Goal: Task Accomplishment & Management: Use online tool/utility

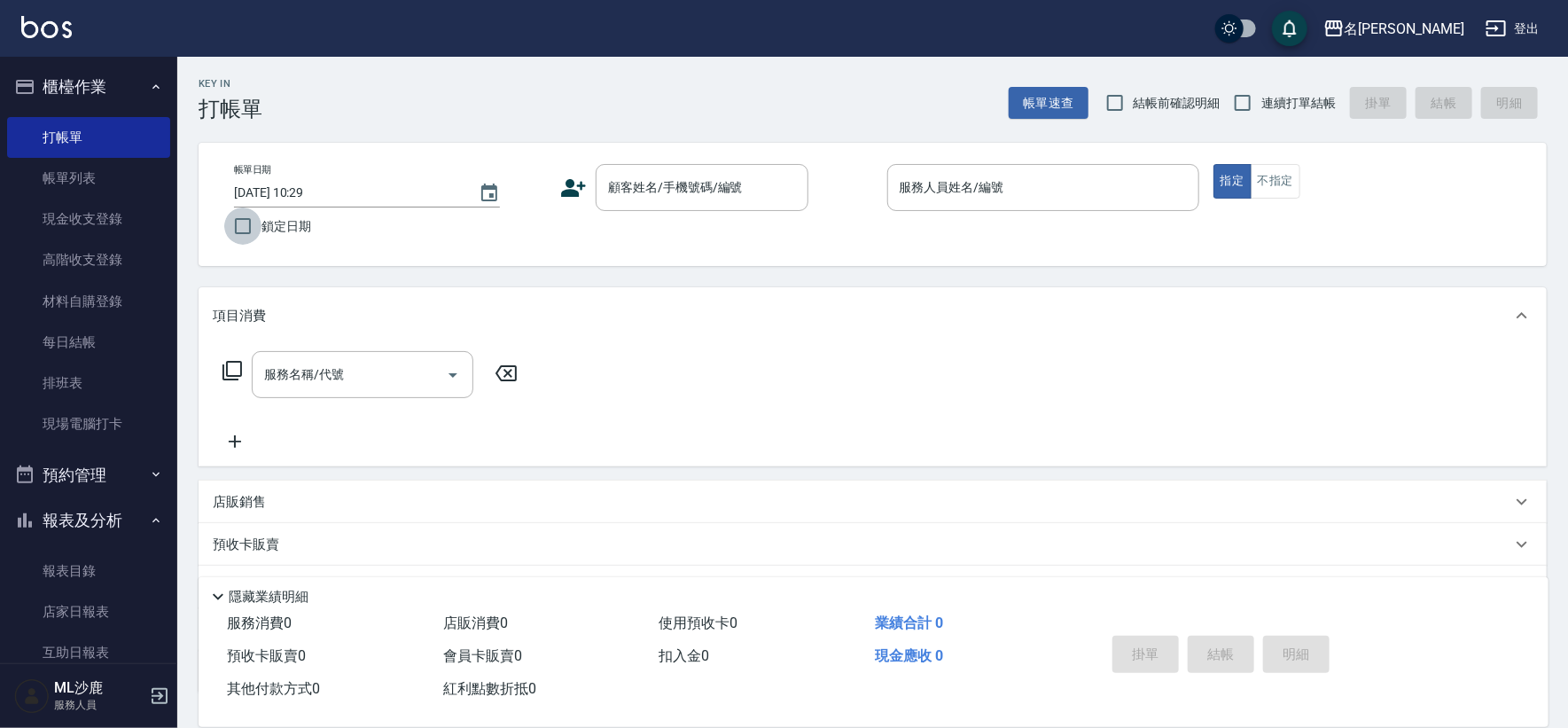
click at [247, 219] on input "鎖定日期" at bounding box center [243, 226] width 37 height 37
checkbox input "true"
click at [1291, 103] on span "連續打單結帳" at bounding box center [1298, 103] width 75 height 18
click at [1261, 103] on input "連續打單結帳" at bounding box center [1243, 103] width 37 height 37
click at [1291, 103] on span "連續打單結帳" at bounding box center [1298, 103] width 75 height 18
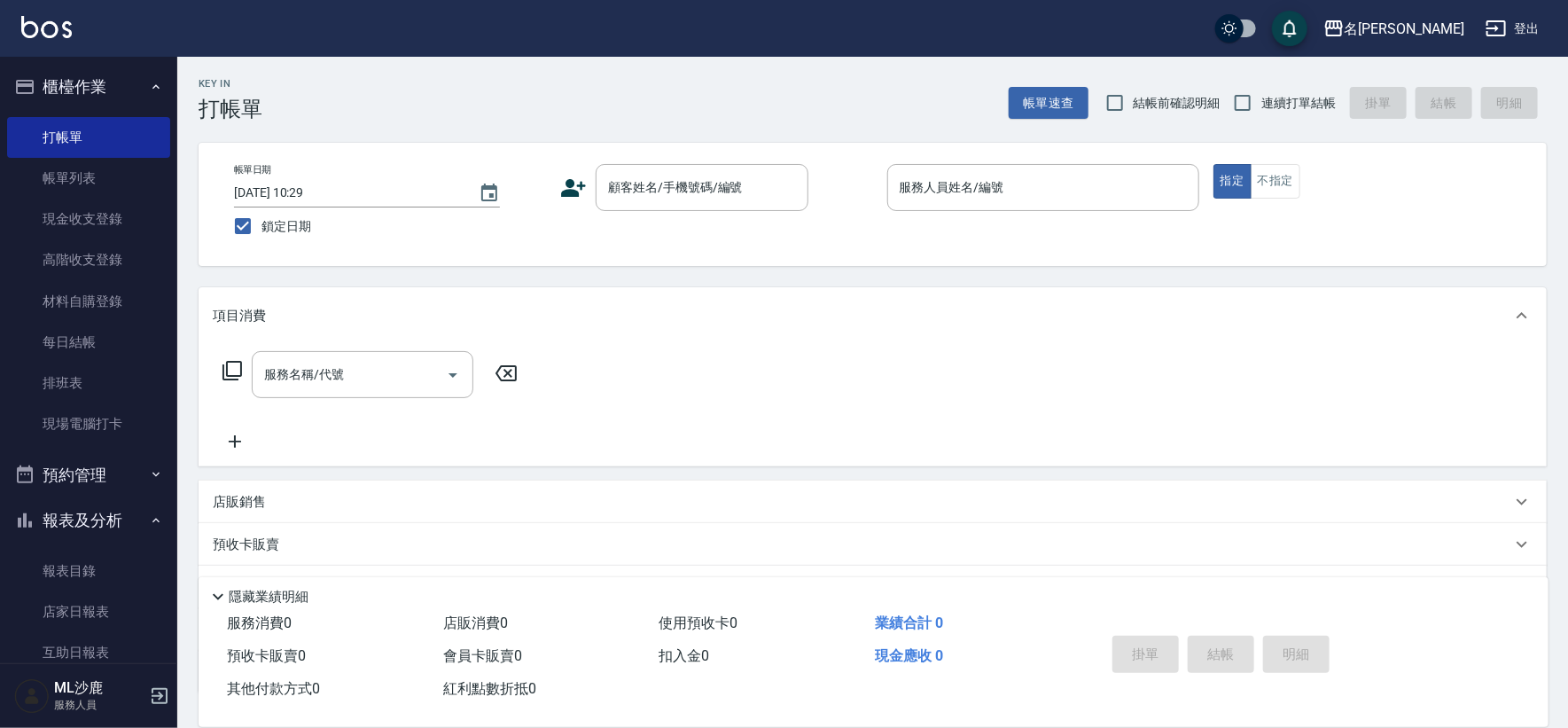
click at [1261, 103] on input "連續打單結帳" at bounding box center [1243, 103] width 37 height 37
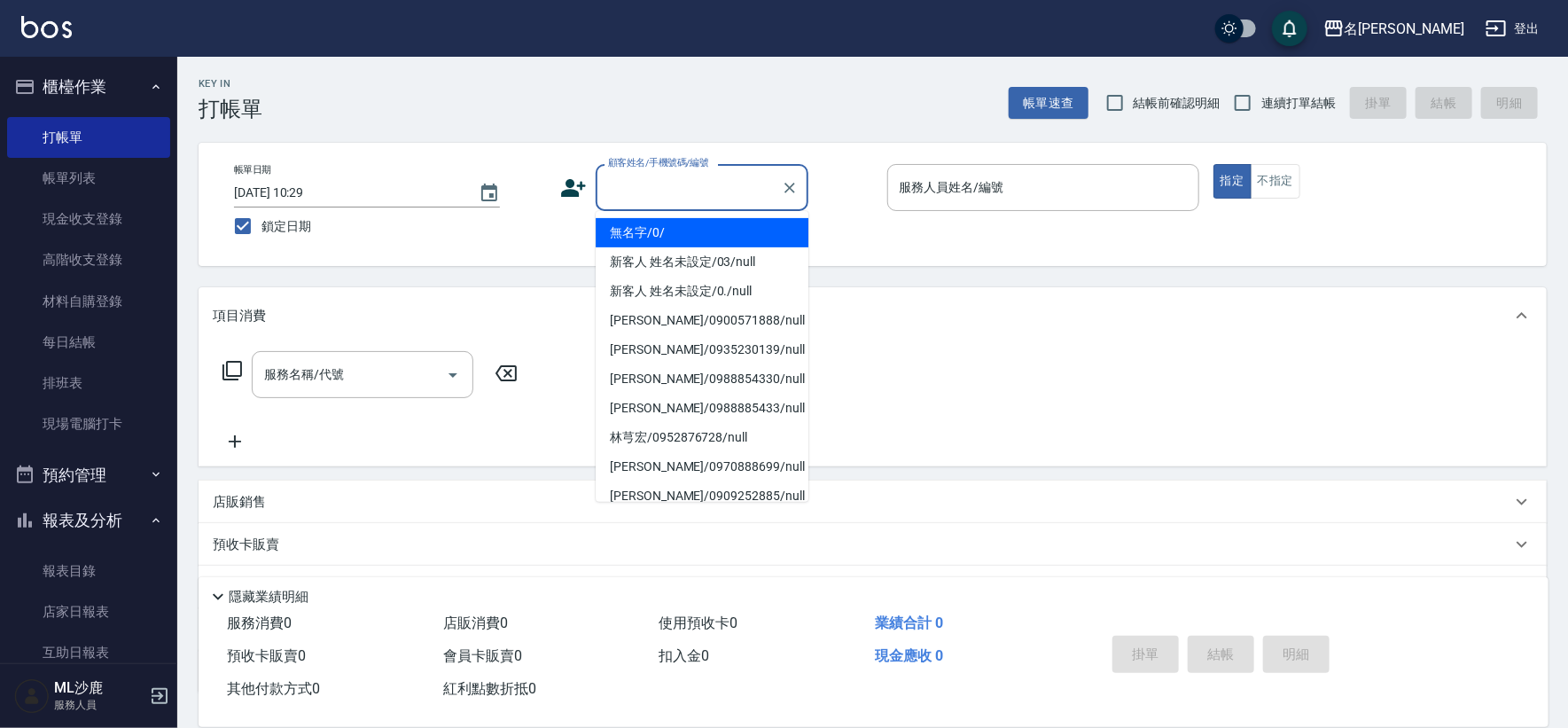
click at [696, 180] on input "顧客姓名/手機號碼/編號" at bounding box center [689, 188] width 170 height 31
click at [1236, 108] on input "連續打單結帳" at bounding box center [1243, 103] width 37 height 37
checkbox input "true"
click at [726, 186] on input "顧客姓名/手機號碼/編號" at bounding box center [689, 188] width 170 height 31
type input "無名字/0/"
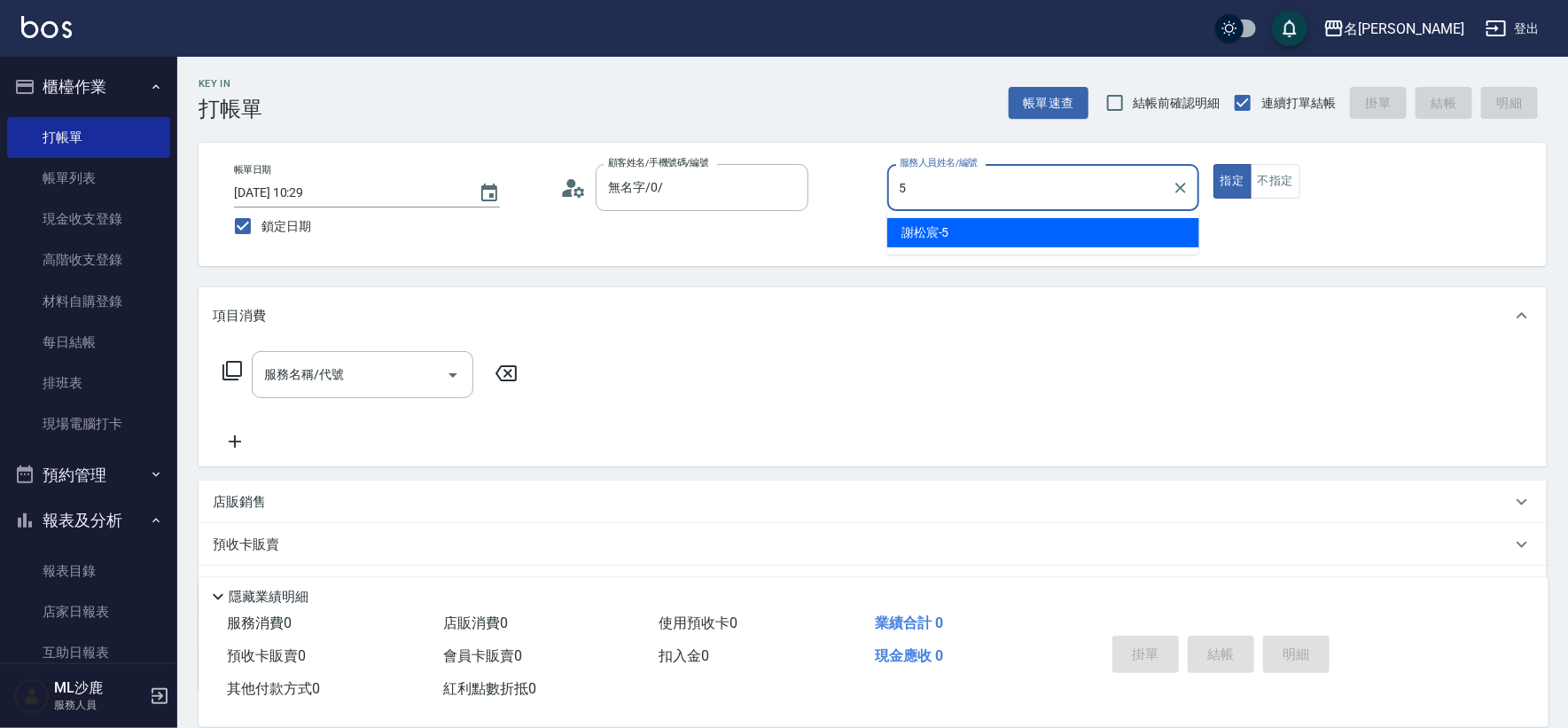
type input "[PERSON_NAME]-5"
type button "true"
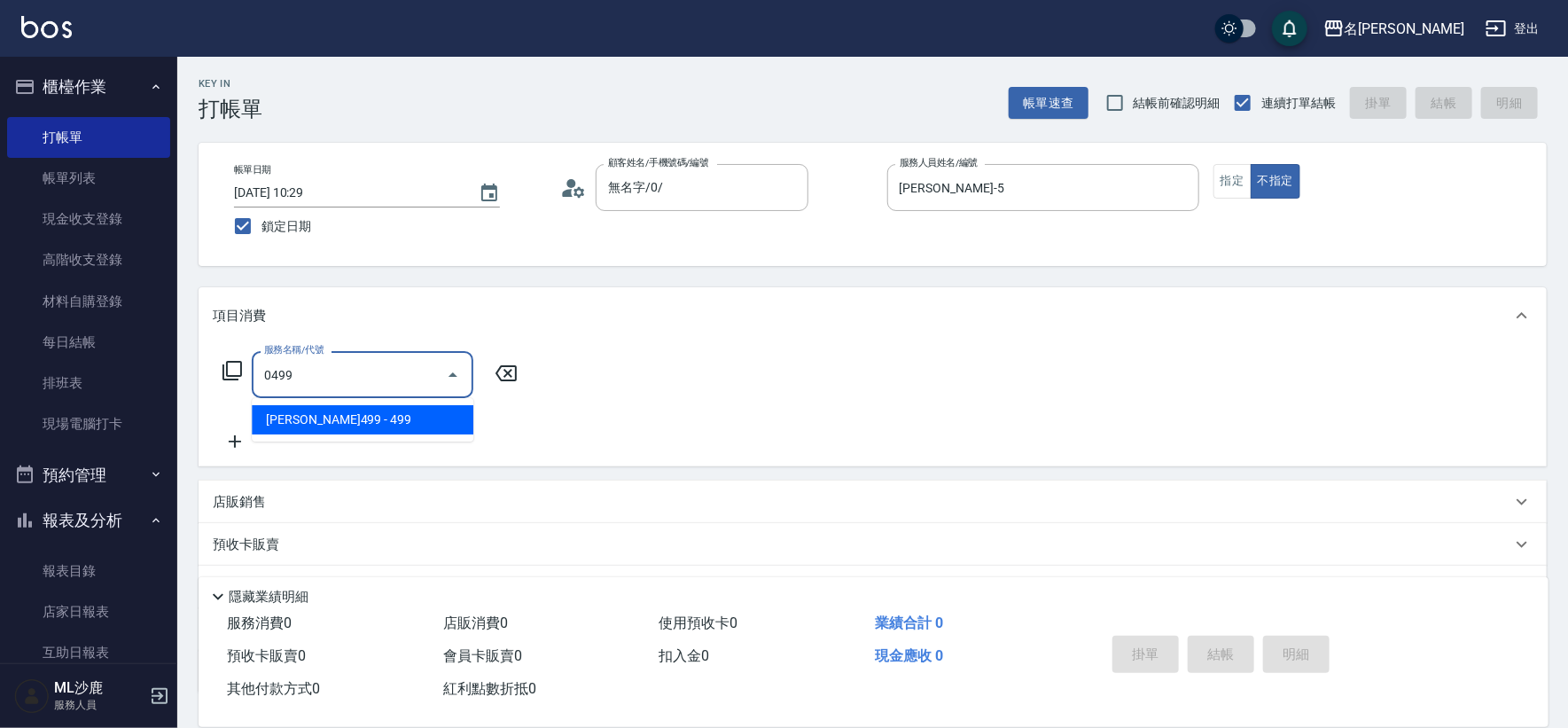
type input "[PERSON_NAME]499(0499)"
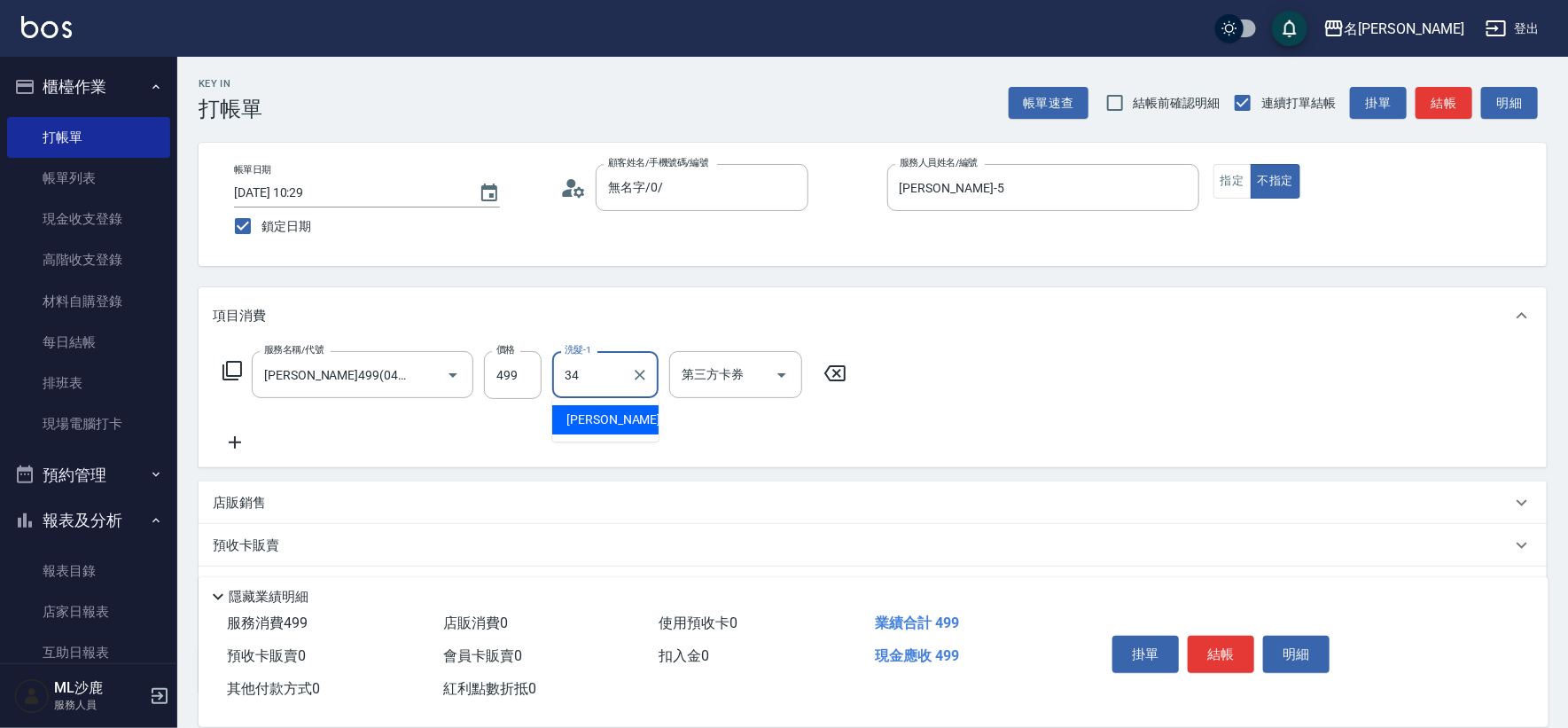
type input "[PERSON_NAME]-34"
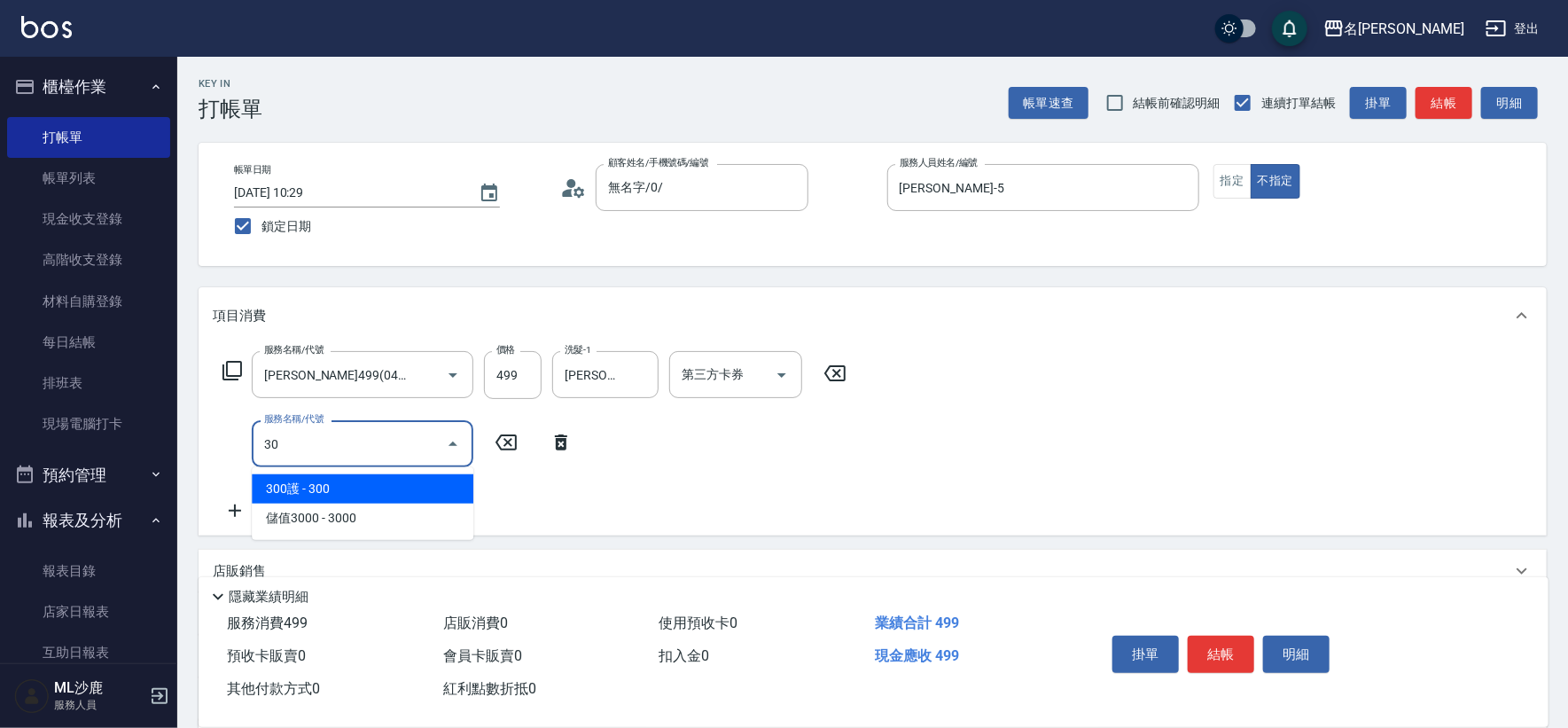
type input "304"
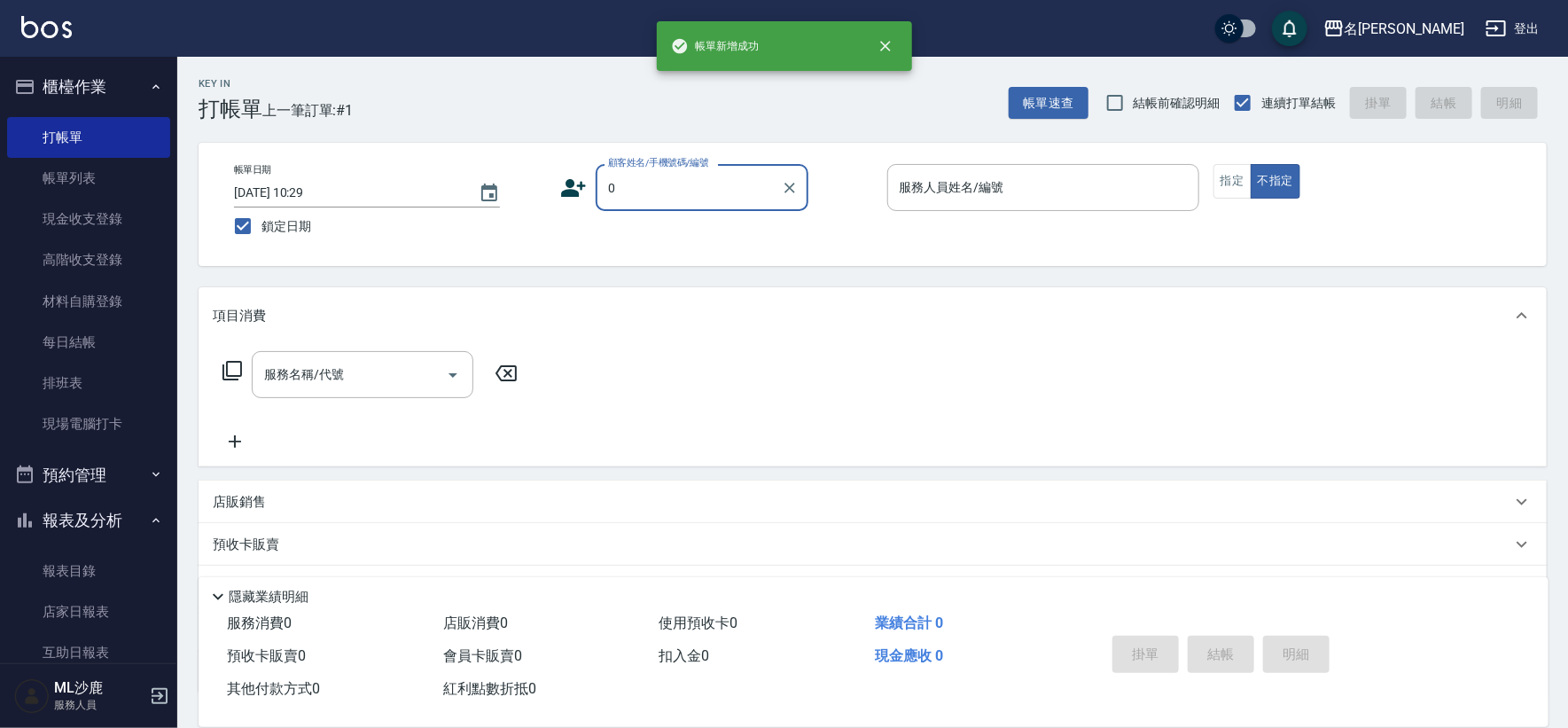
type input "無名字/0/"
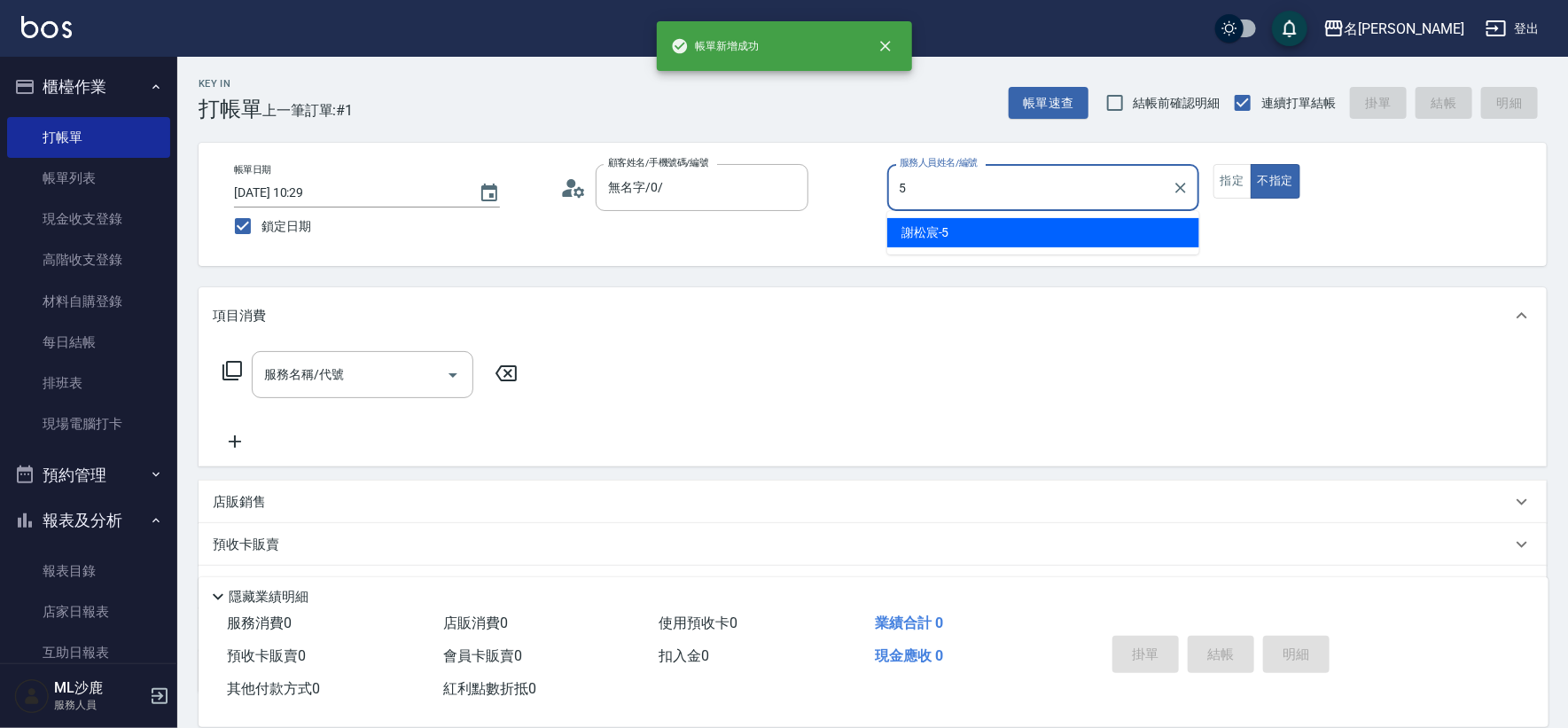
type input "[PERSON_NAME]-5"
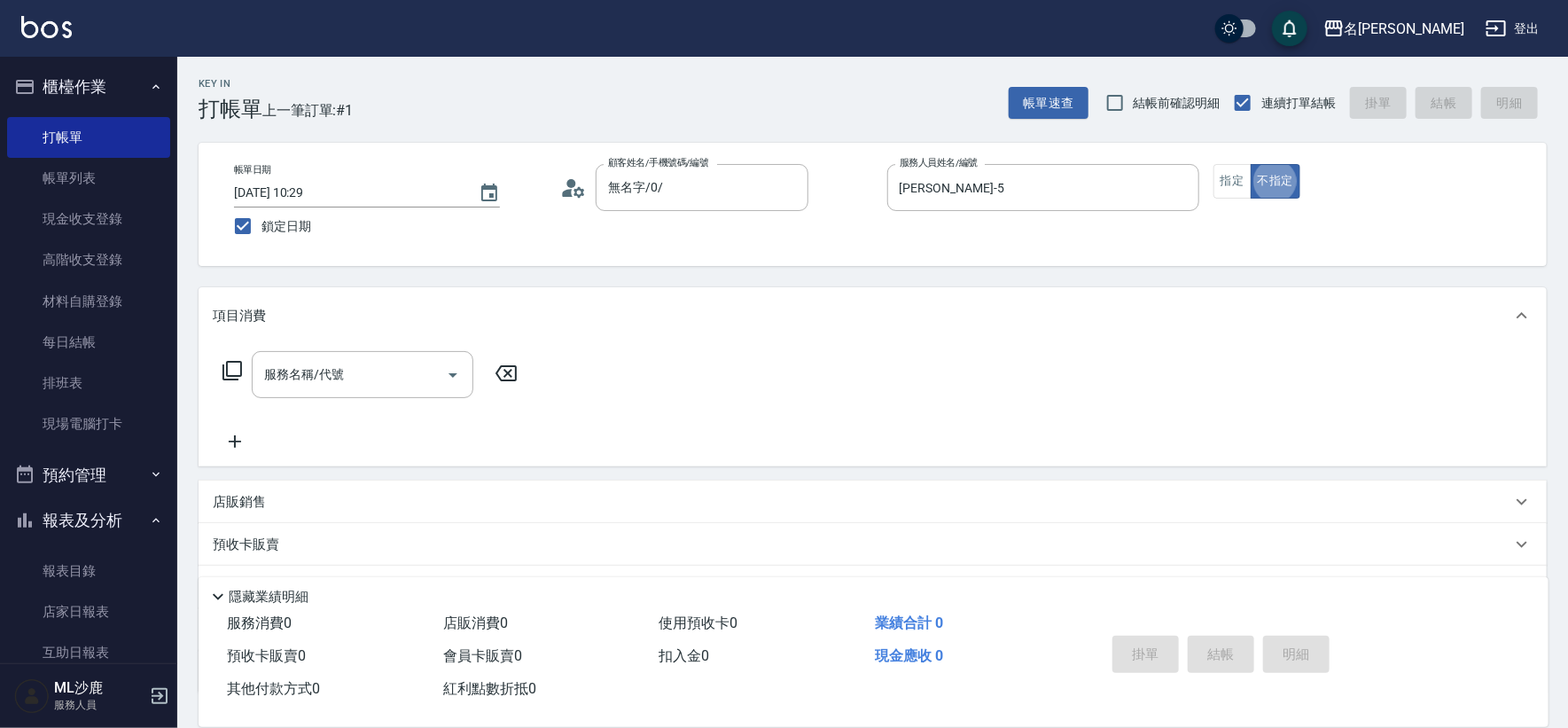
type button "false"
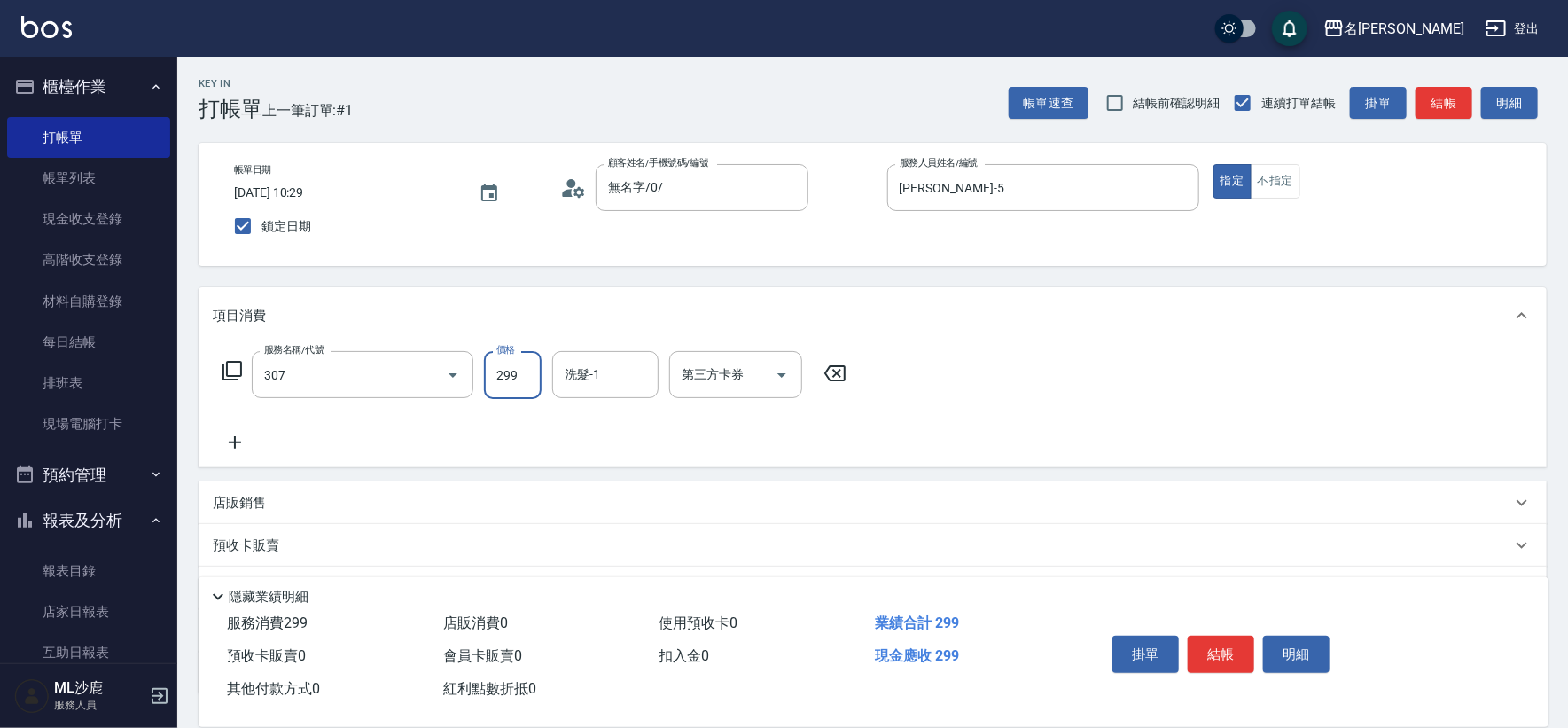
type input "剪髮(307)"
type input "[PERSON_NAME]-34"
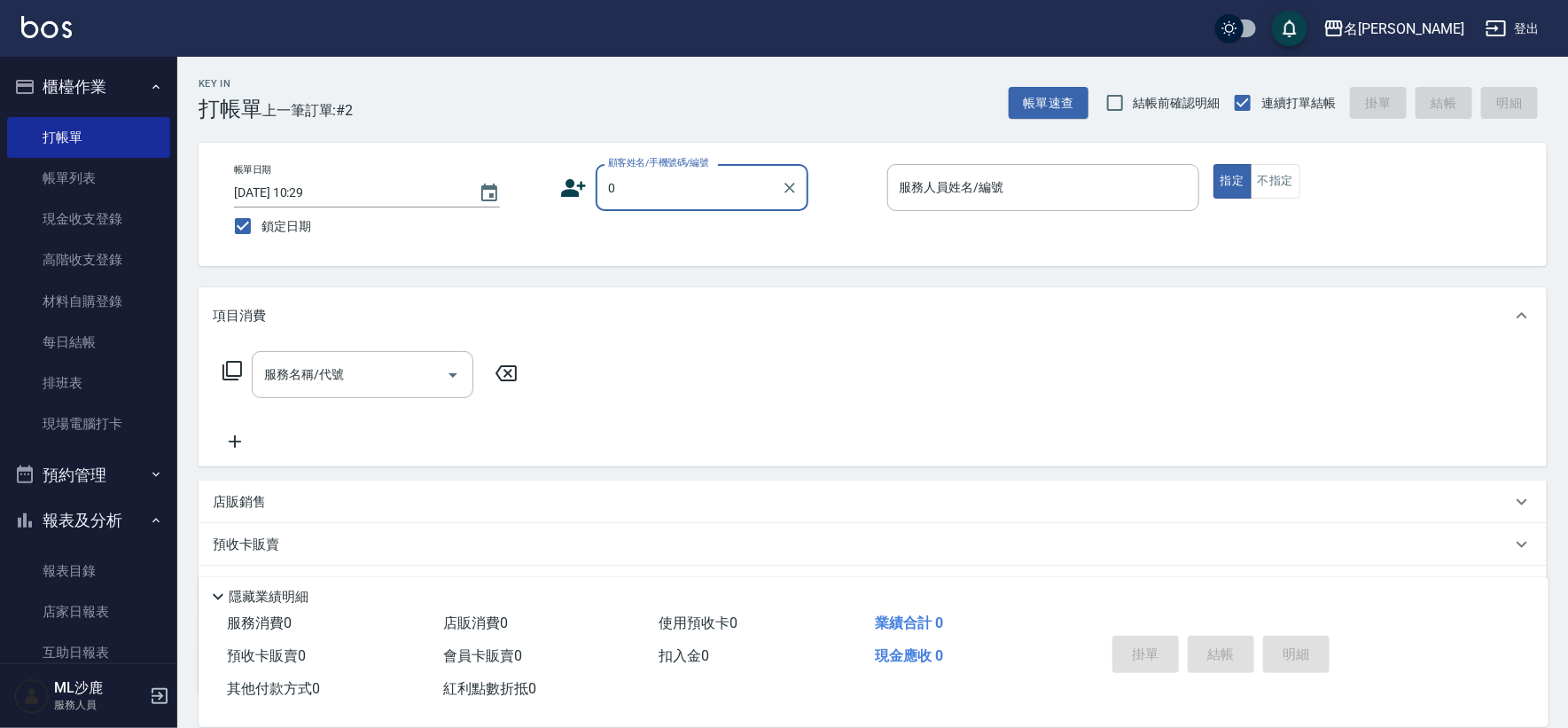
type input "無名字/0/"
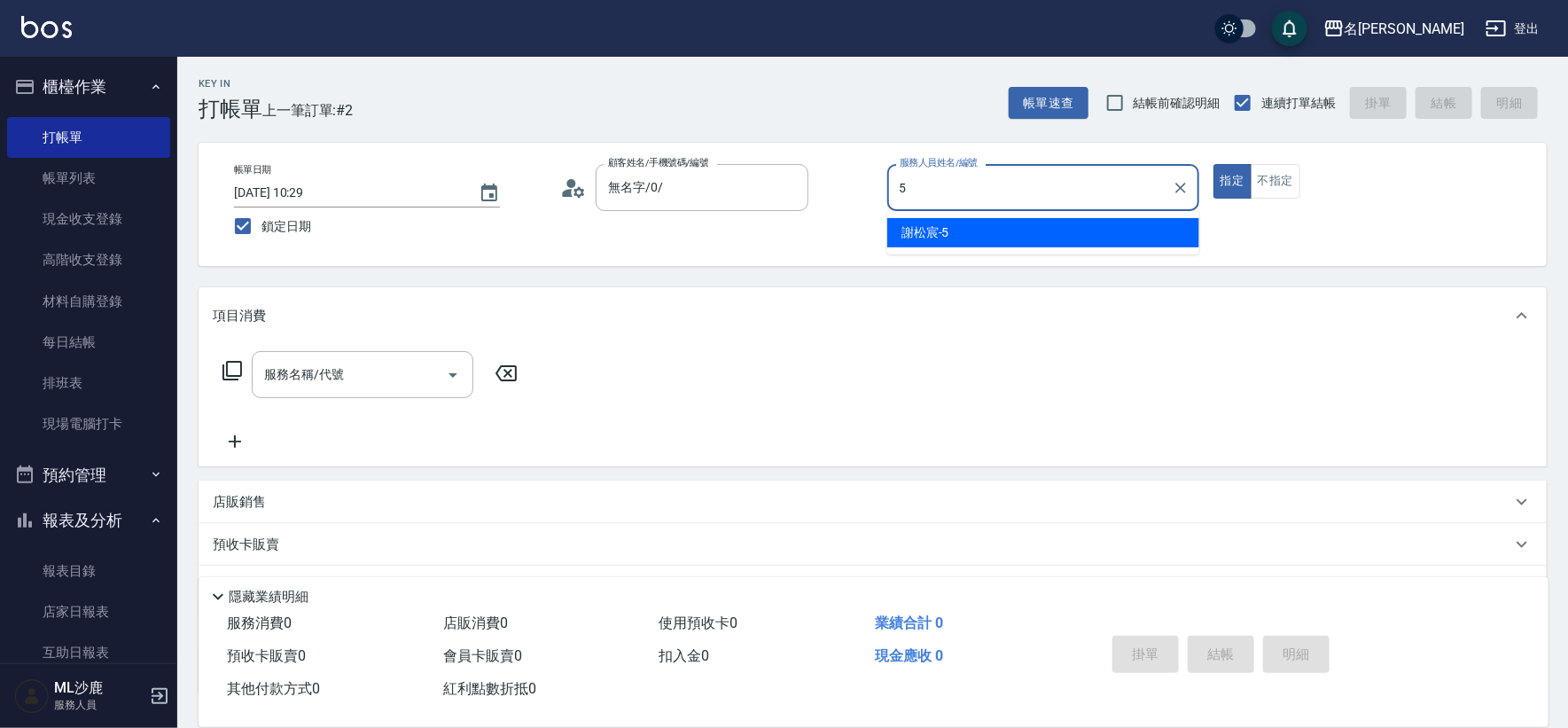
type input "[PERSON_NAME]-5"
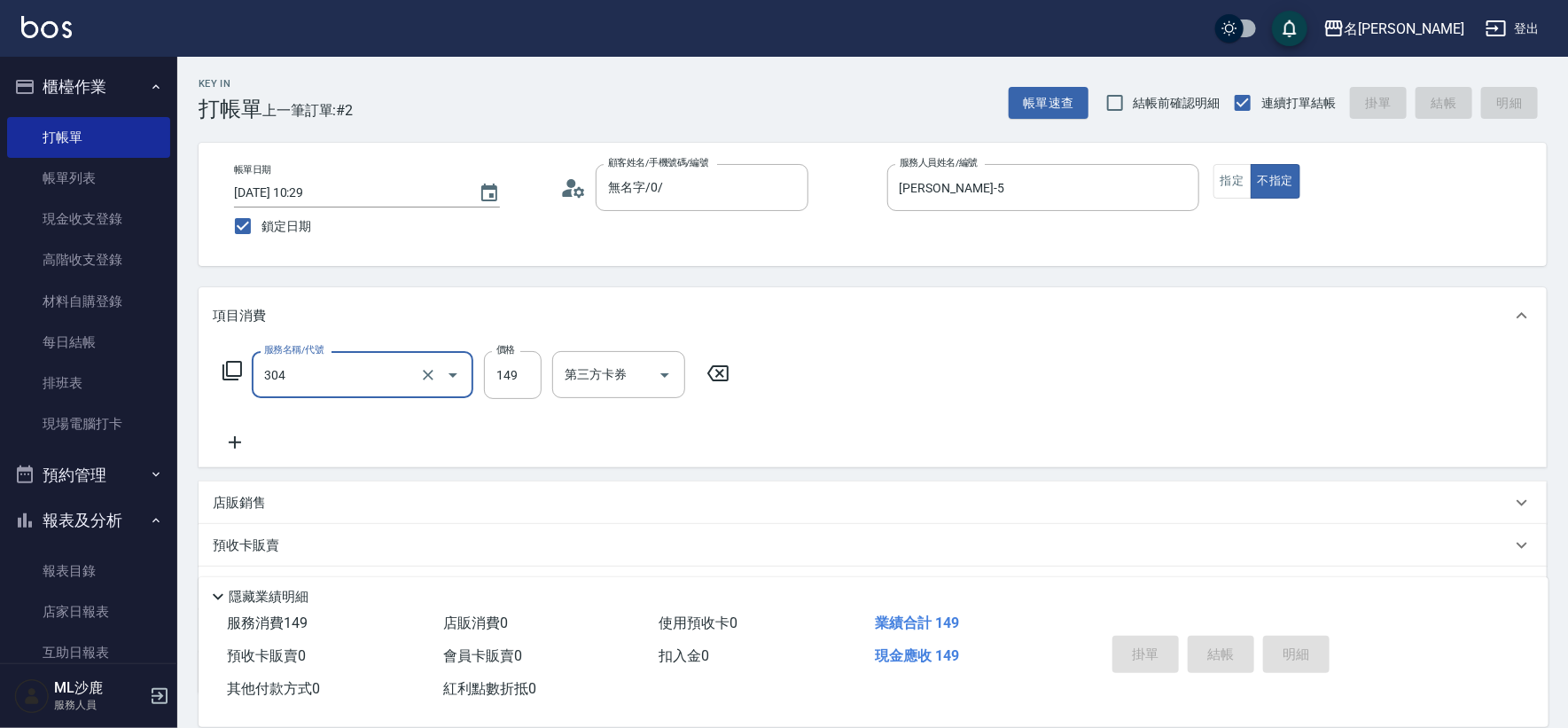
type input "304"
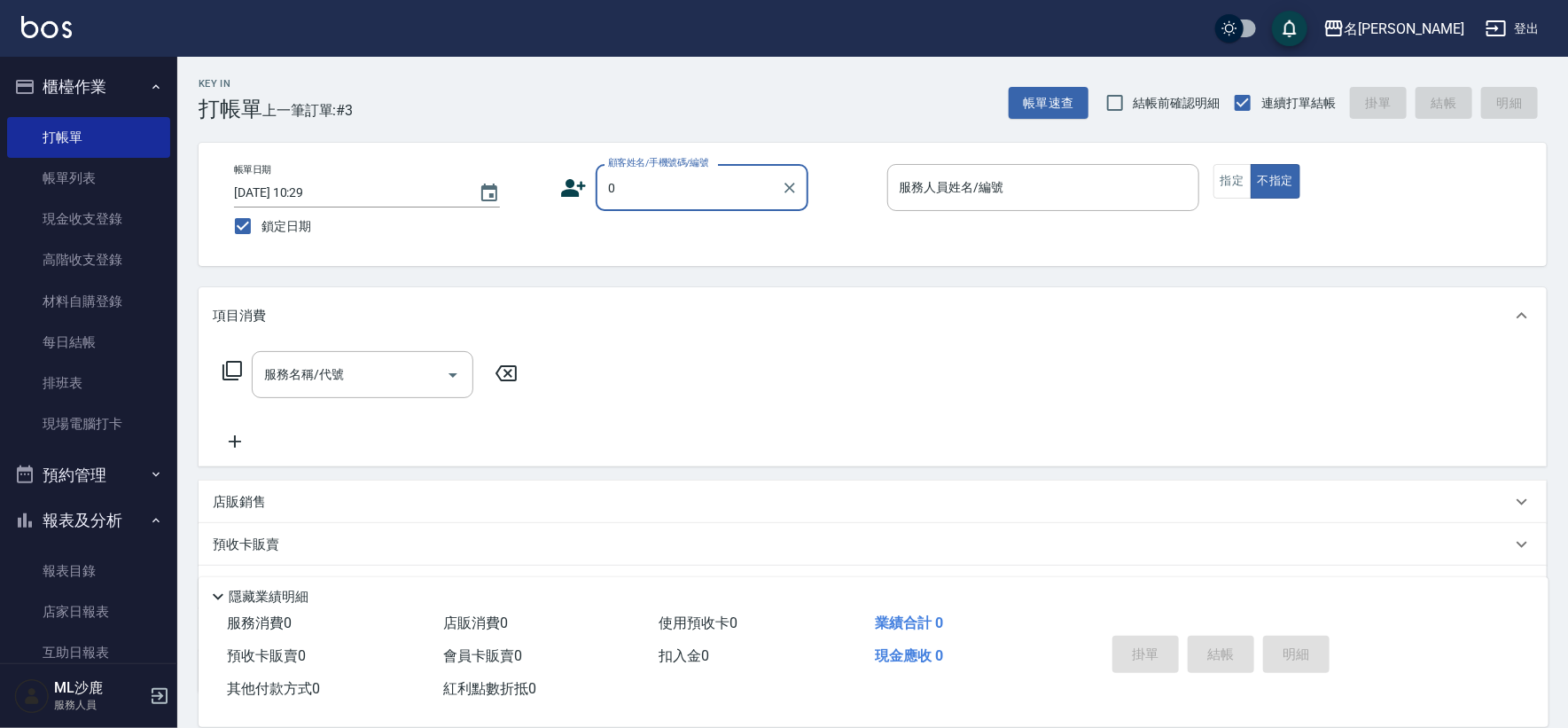
type input "無名字/0/"
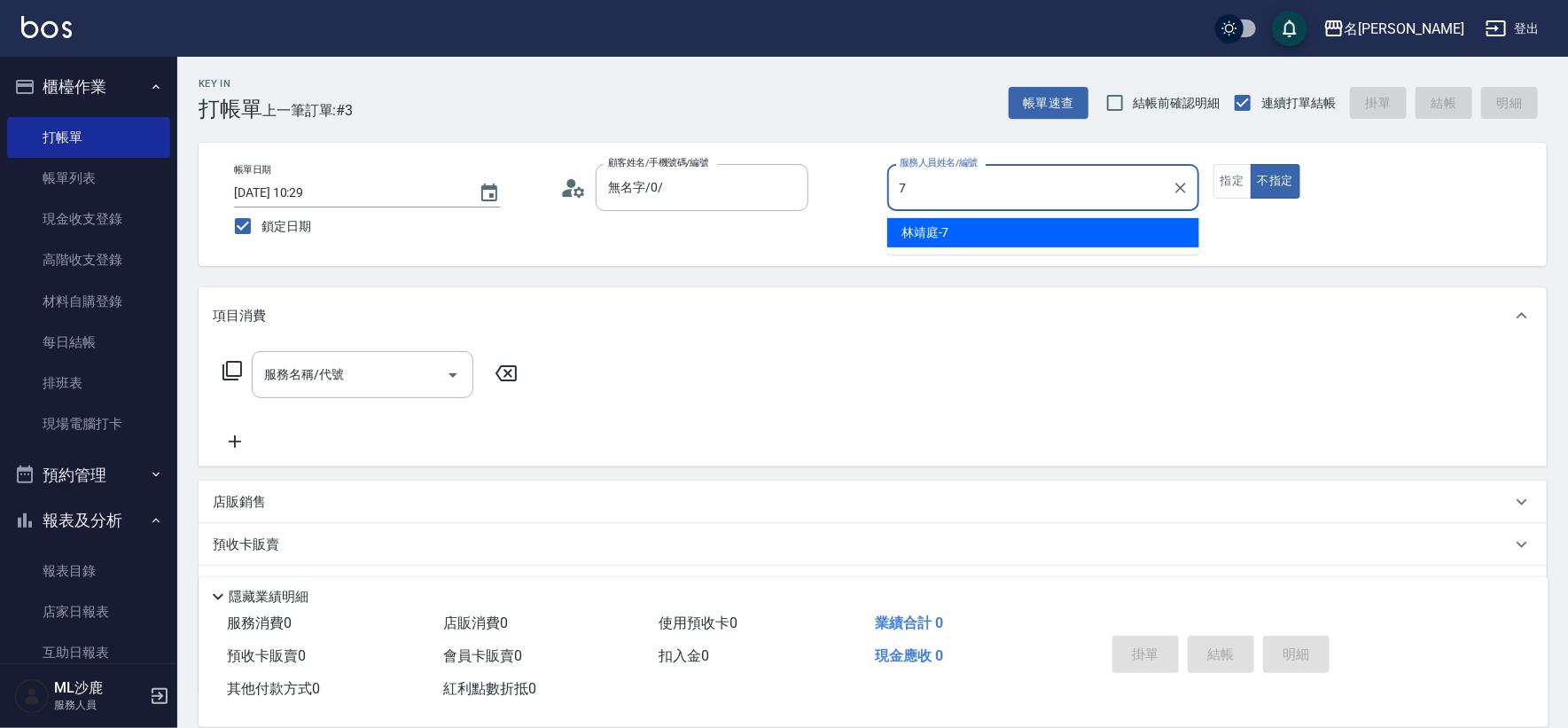
type input "[PERSON_NAME]-7"
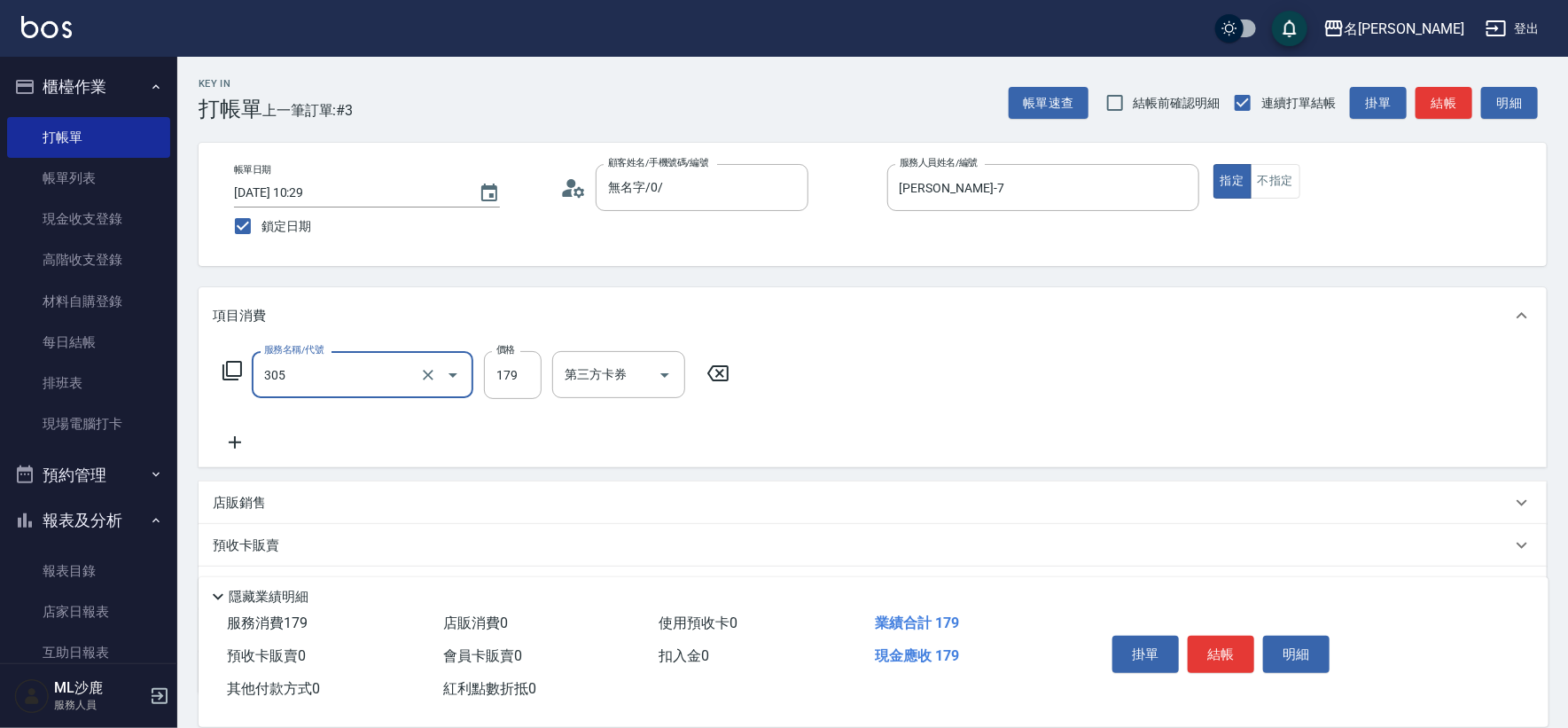
type input "305"
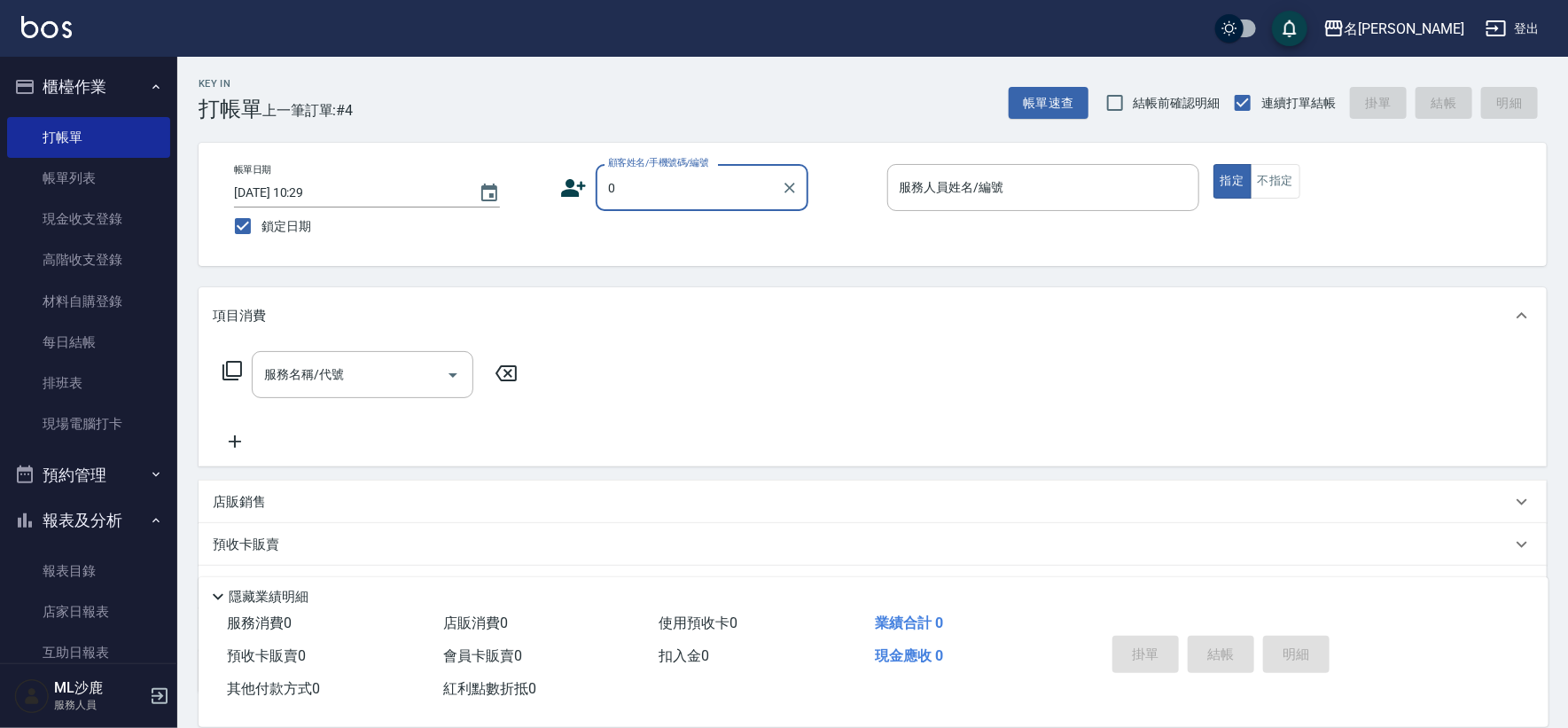
type input "無名字/0/"
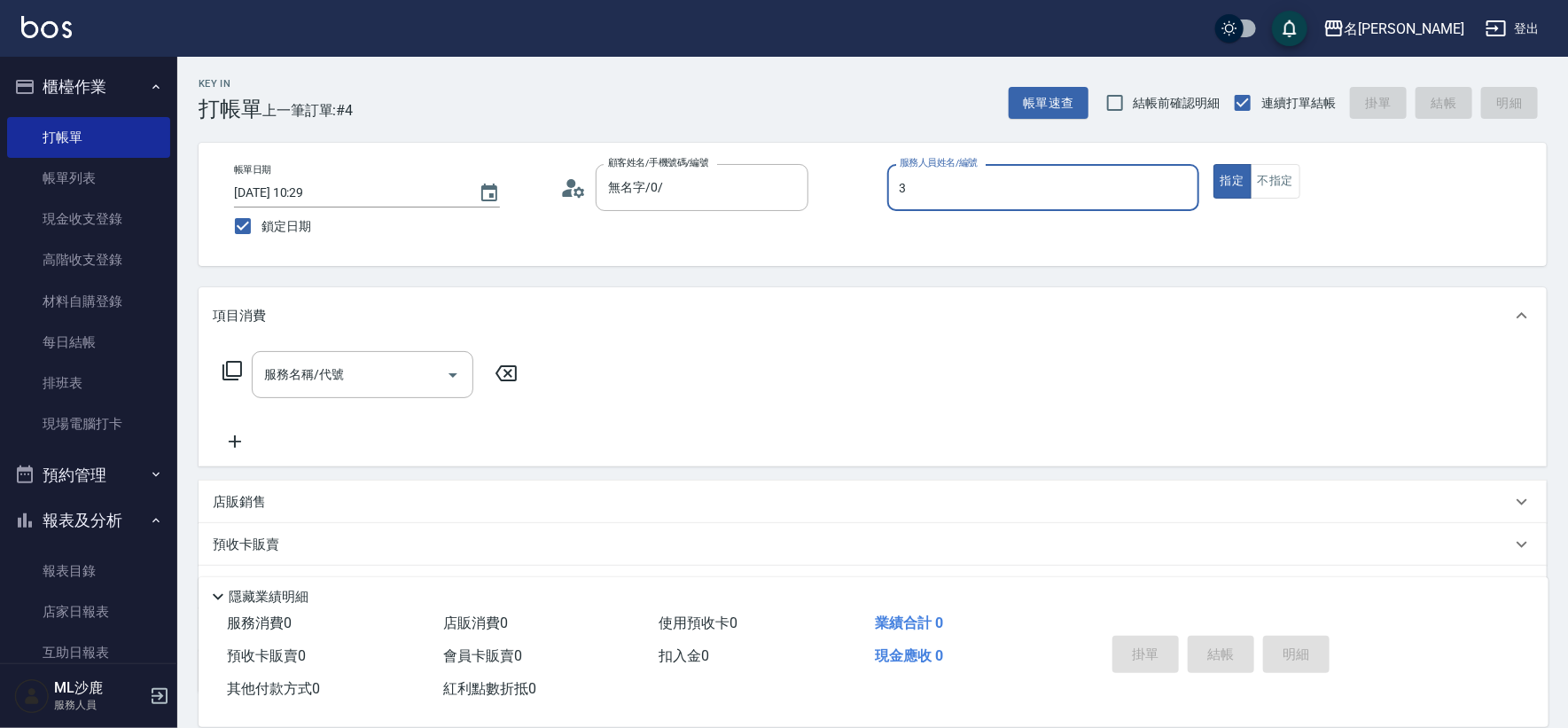
type input "[PERSON_NAME]-3"
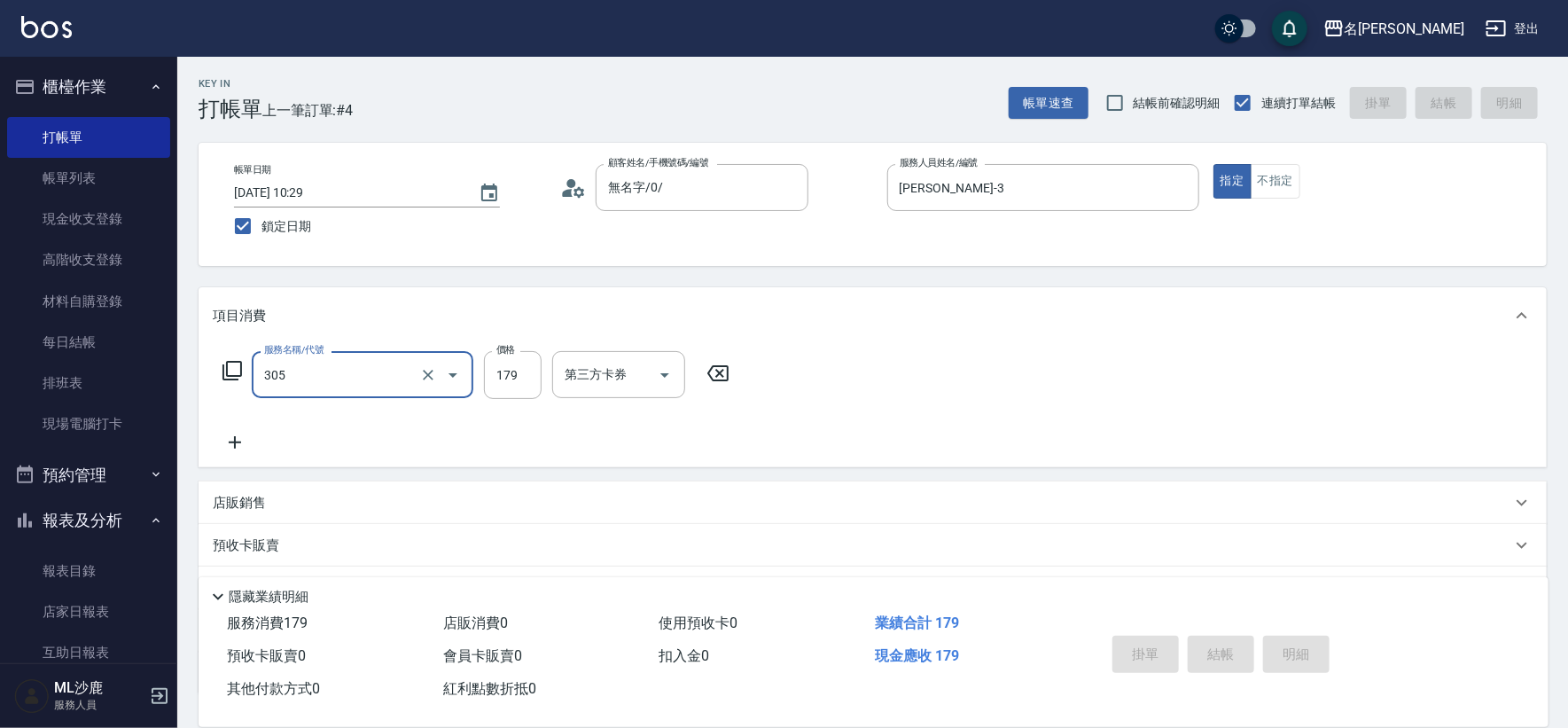
type input "305"
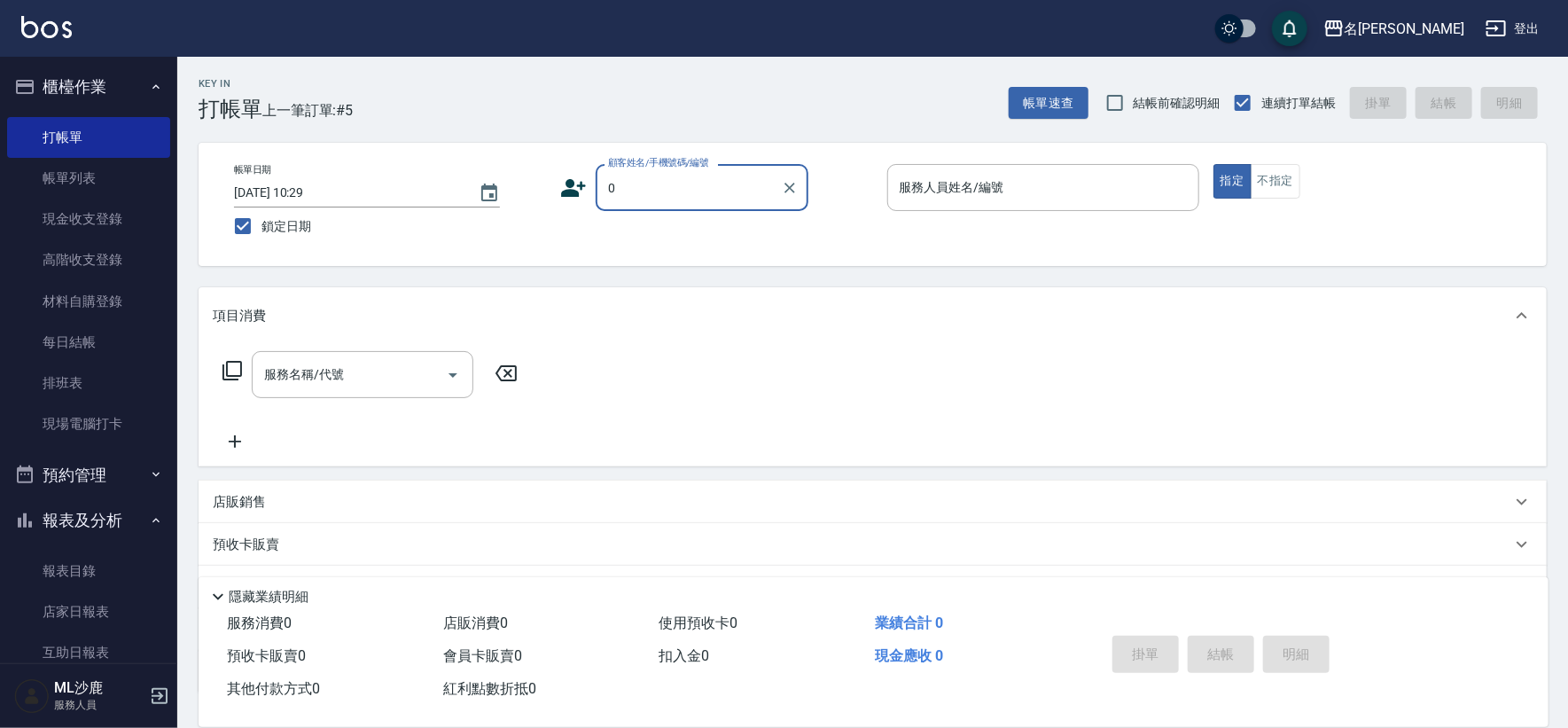
type input "無名字/0/"
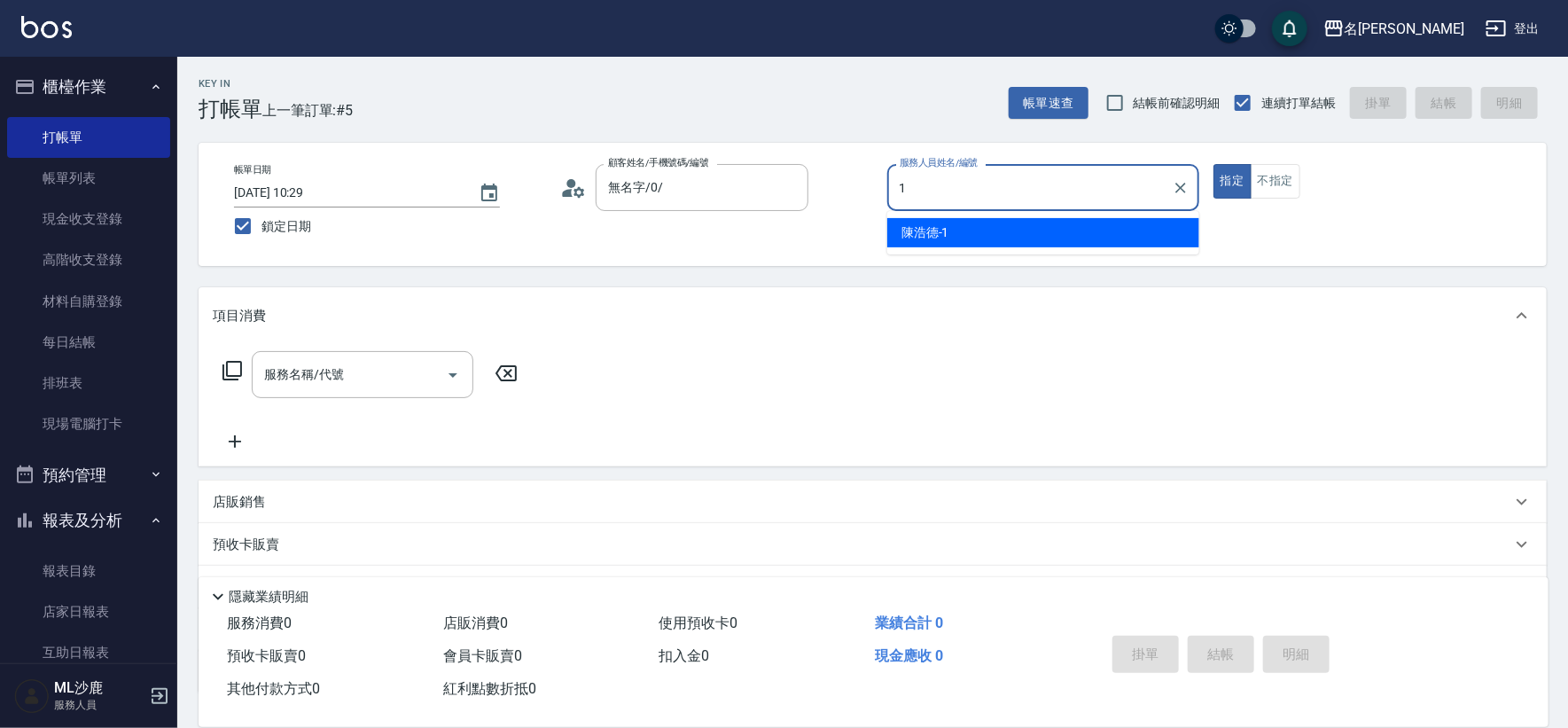
type input "[PERSON_NAME]1"
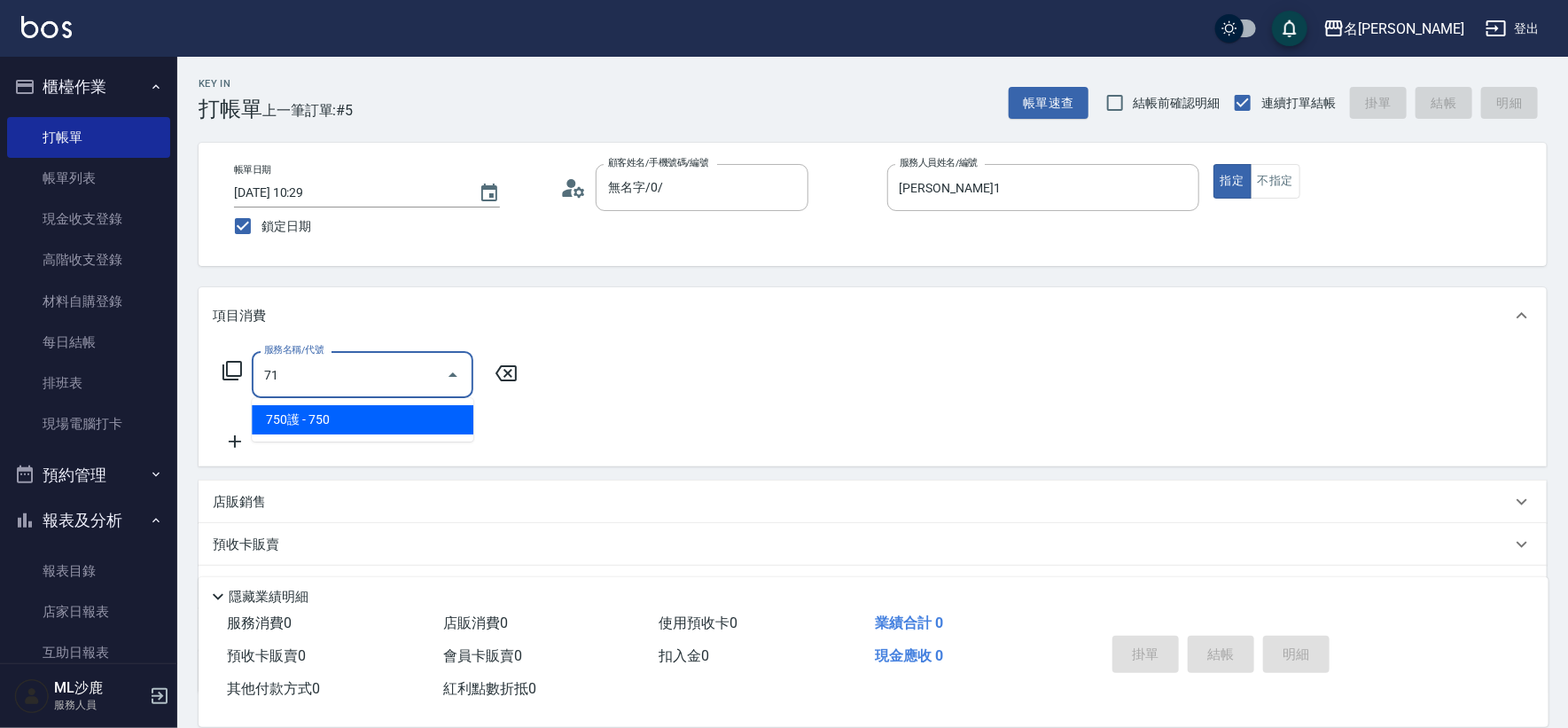
type input "715"
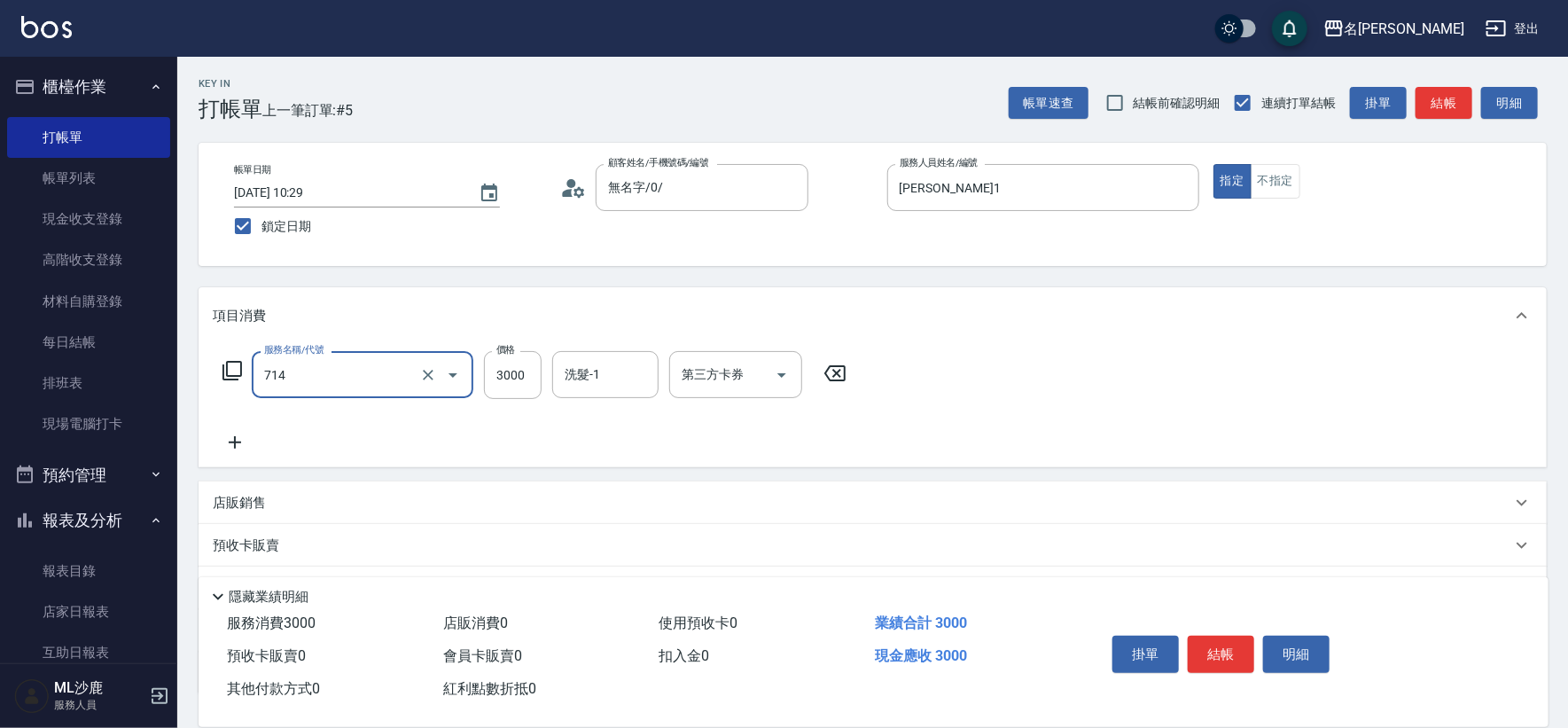
type input "重整(714)"
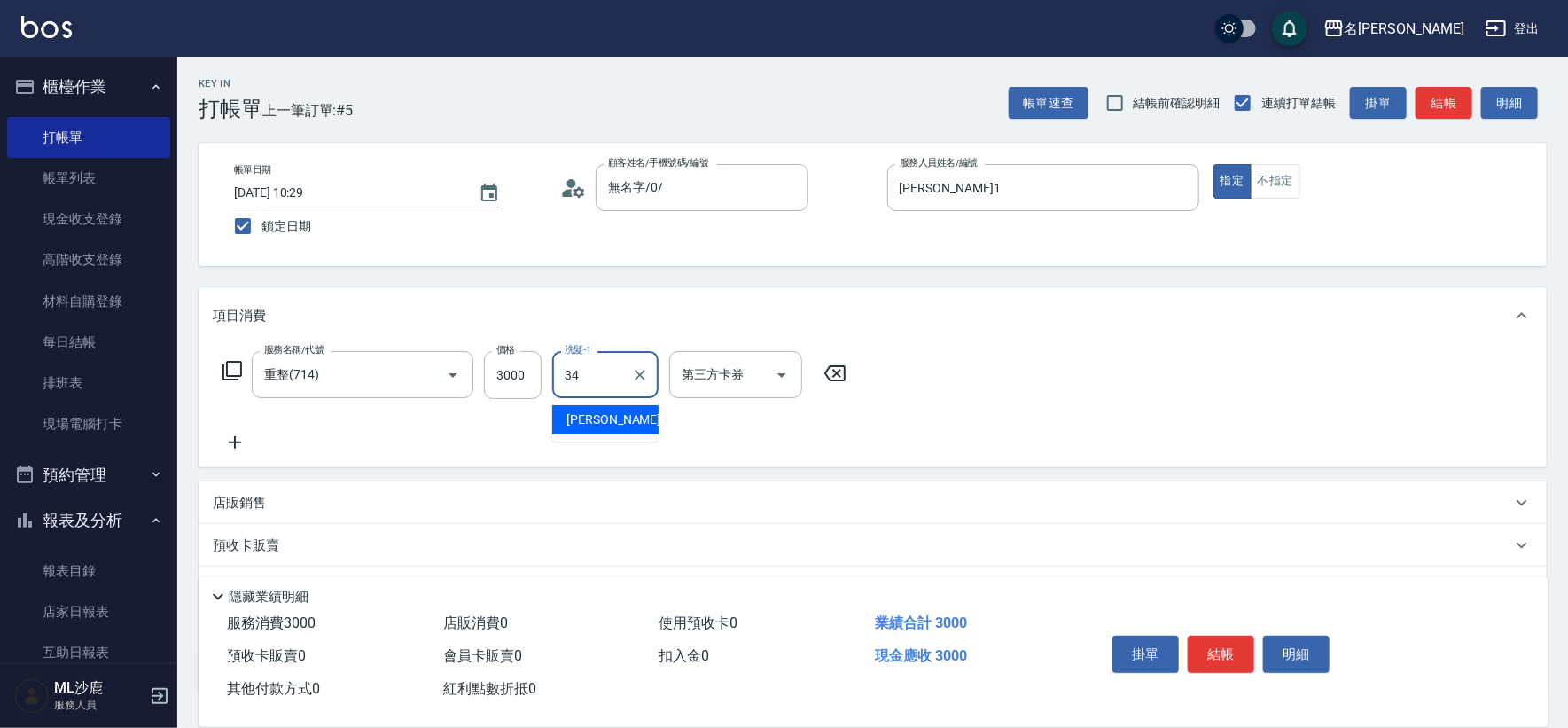
type input "[PERSON_NAME]-34"
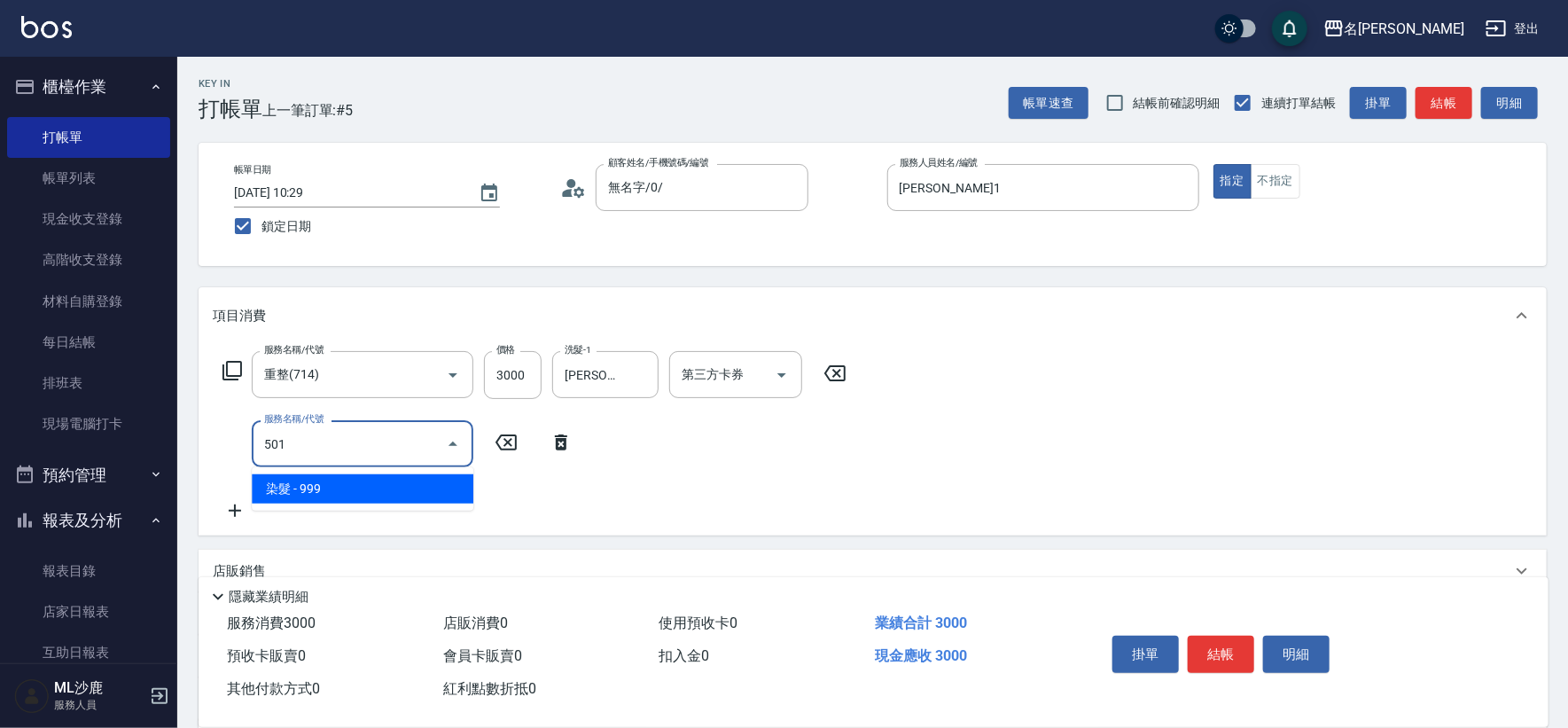
type input "染髮(501)"
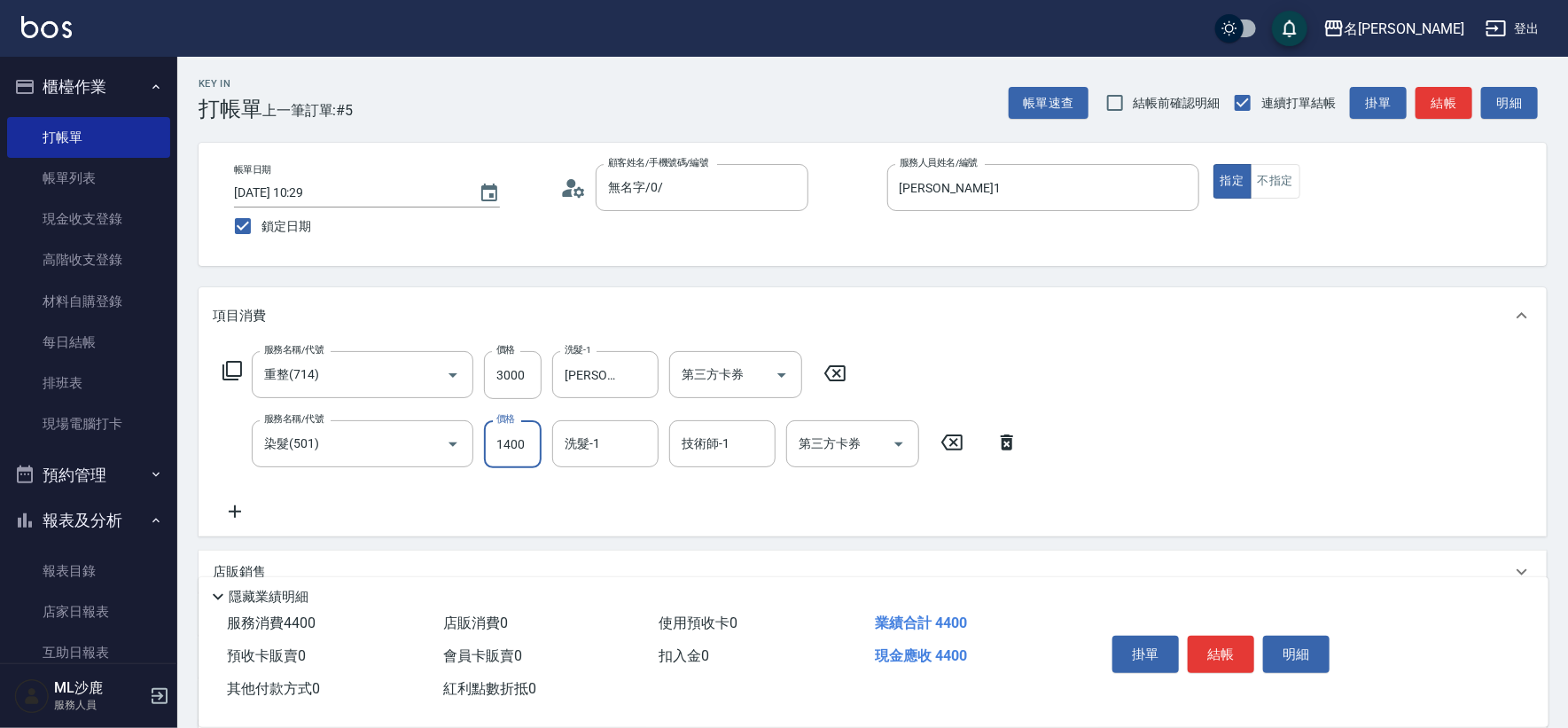
type input "1400"
type input "[PERSON_NAME]-34"
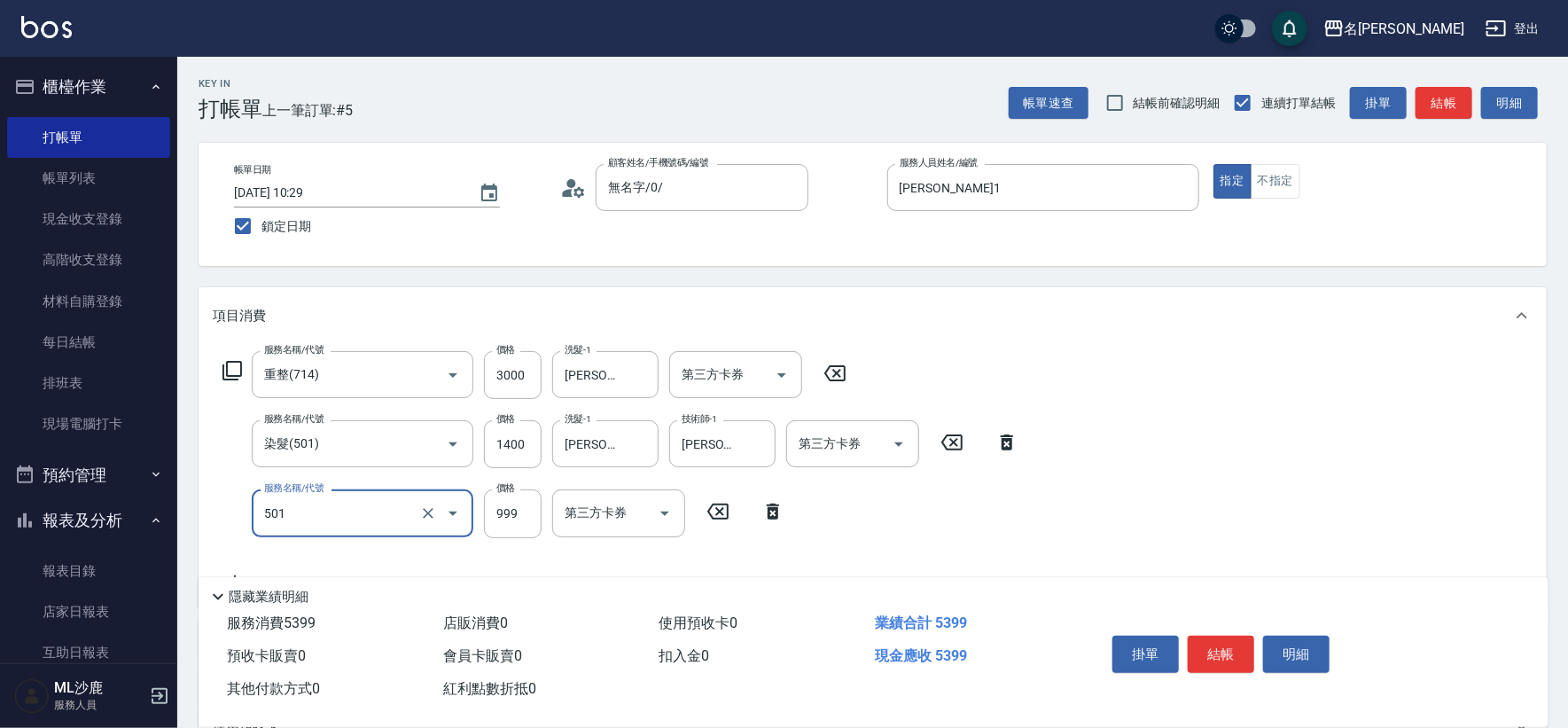
type input "染髮(501)"
type input "2500"
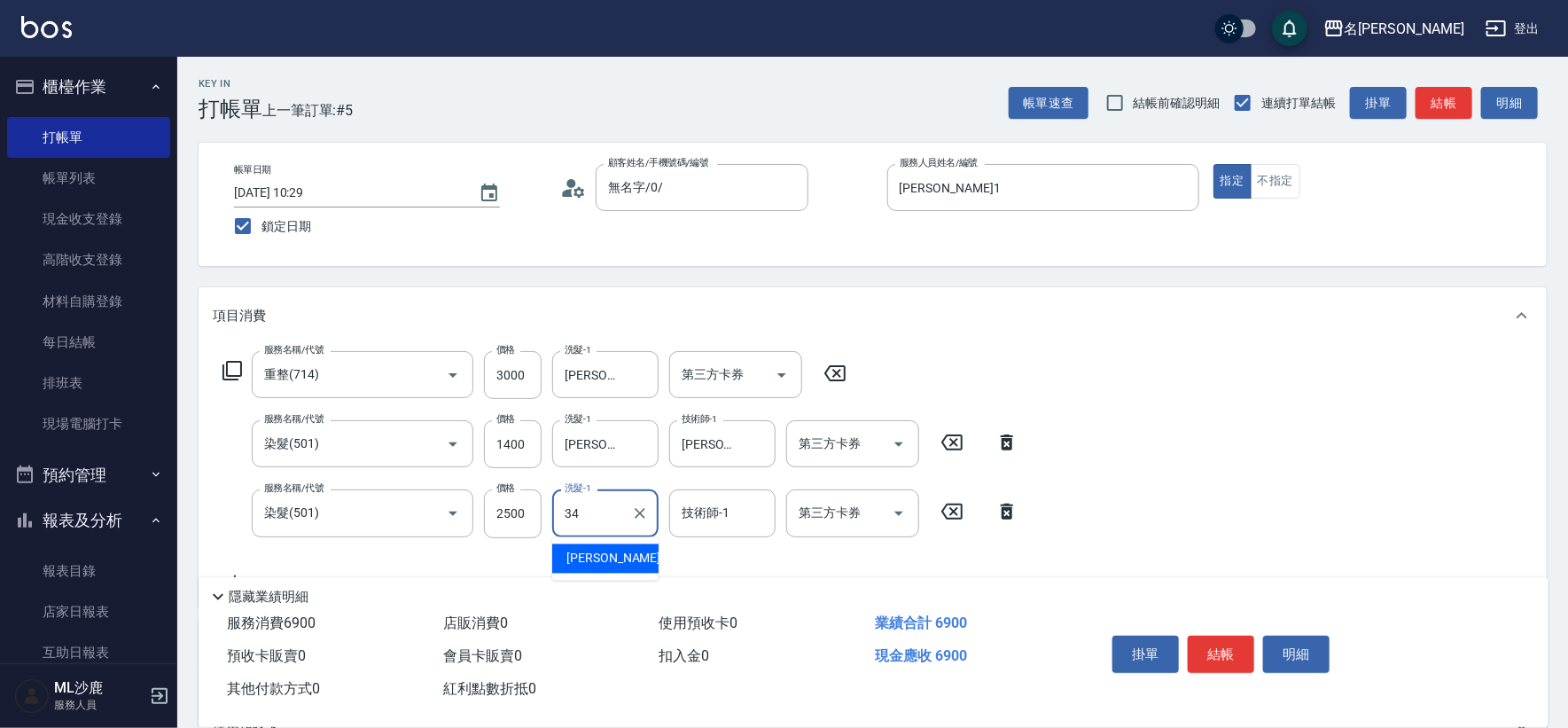
type input "[PERSON_NAME]-34"
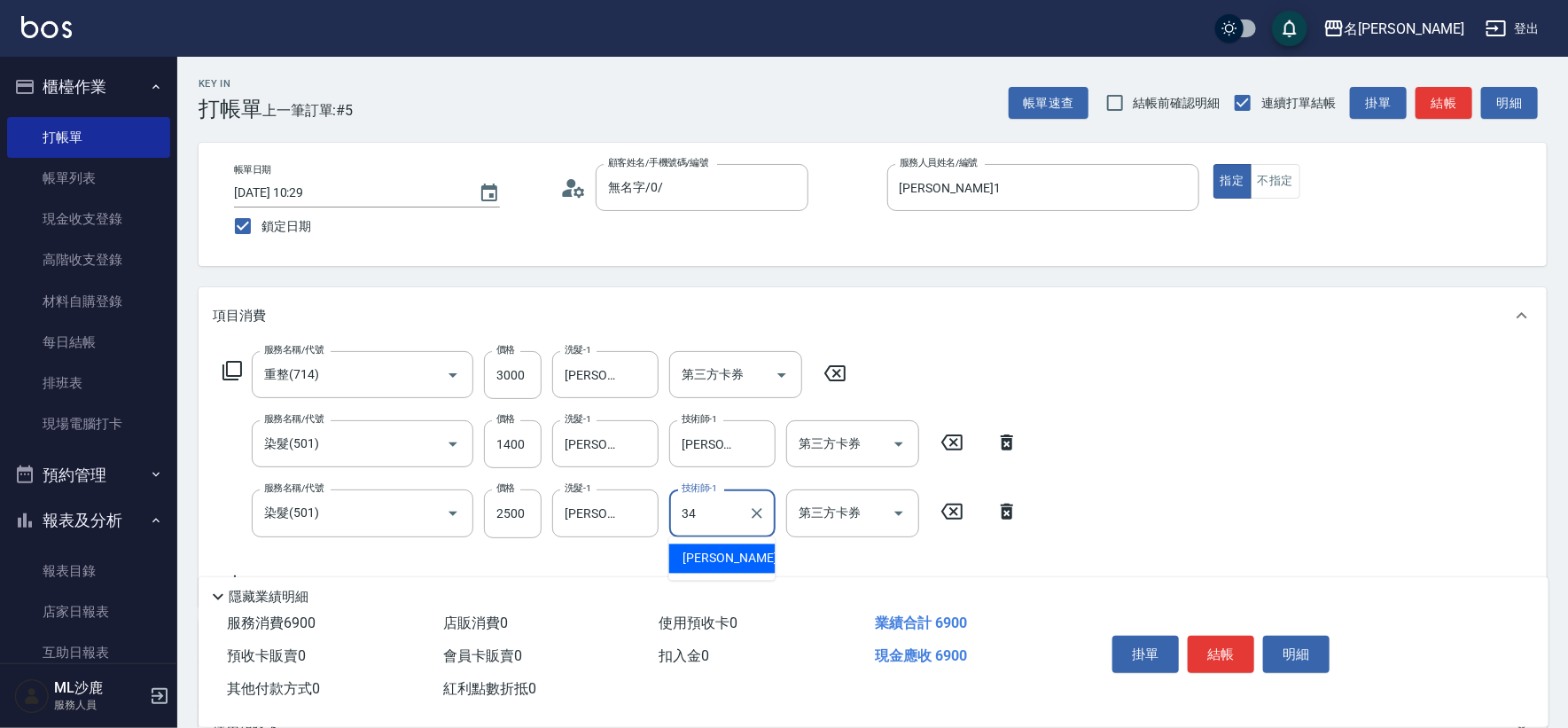
type input "[PERSON_NAME]-34"
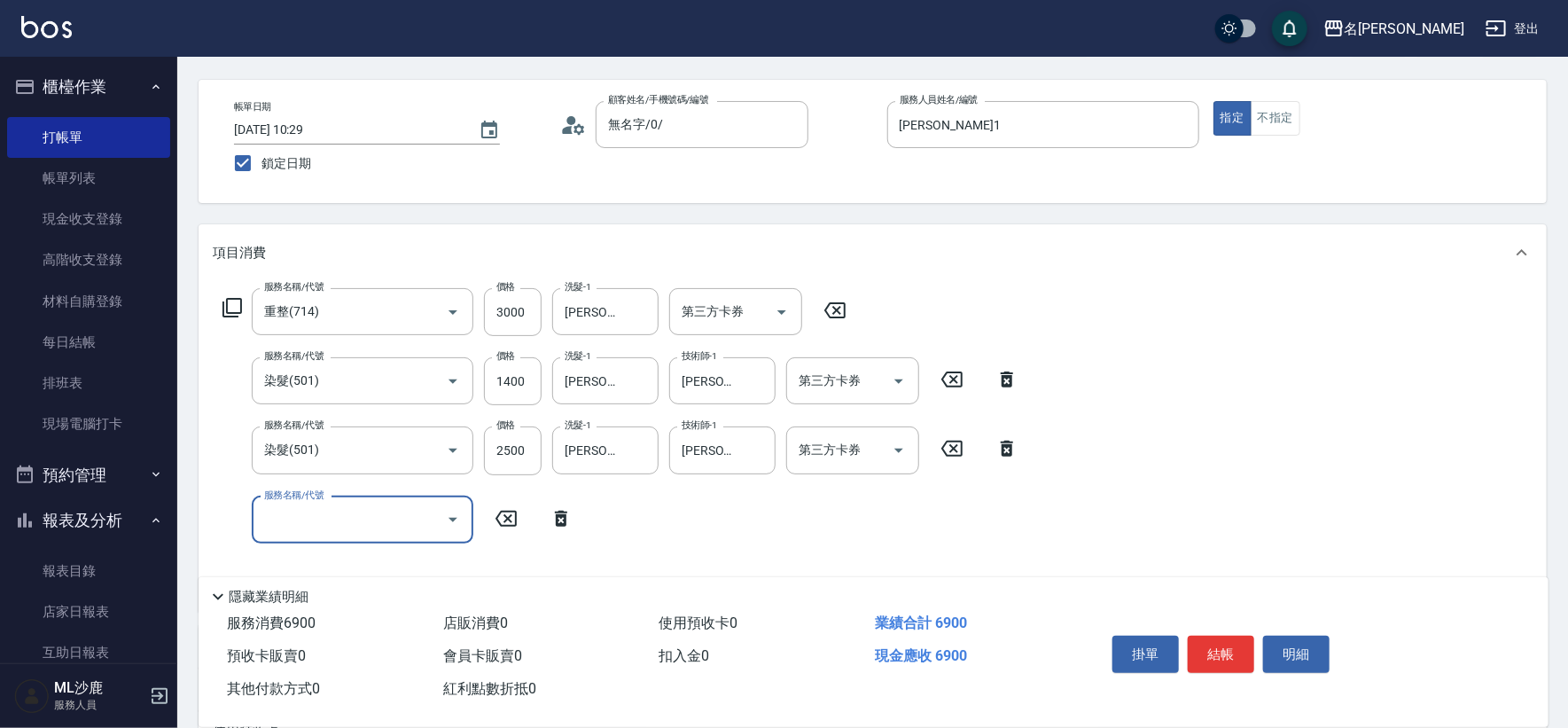
scroll to position [99, 0]
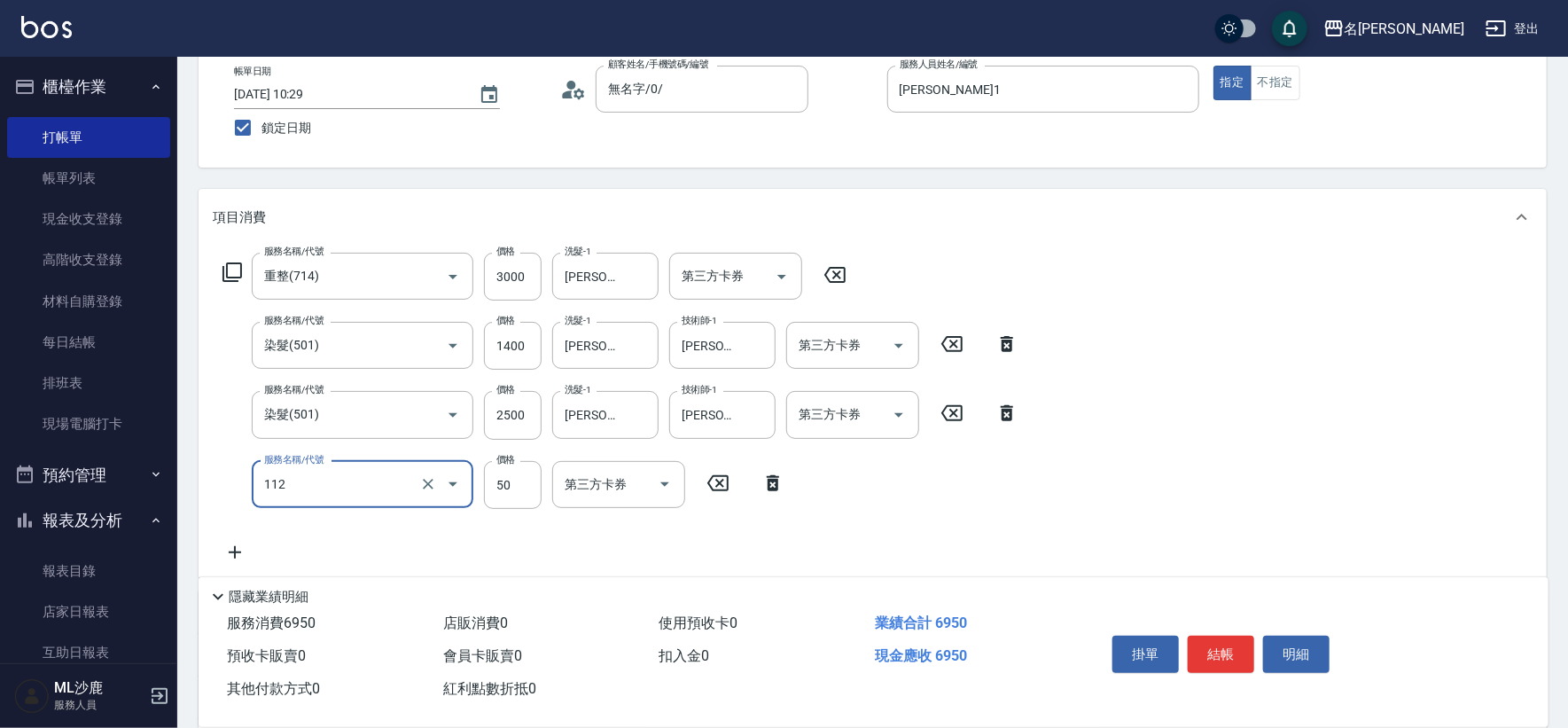
type input "精油50(112)"
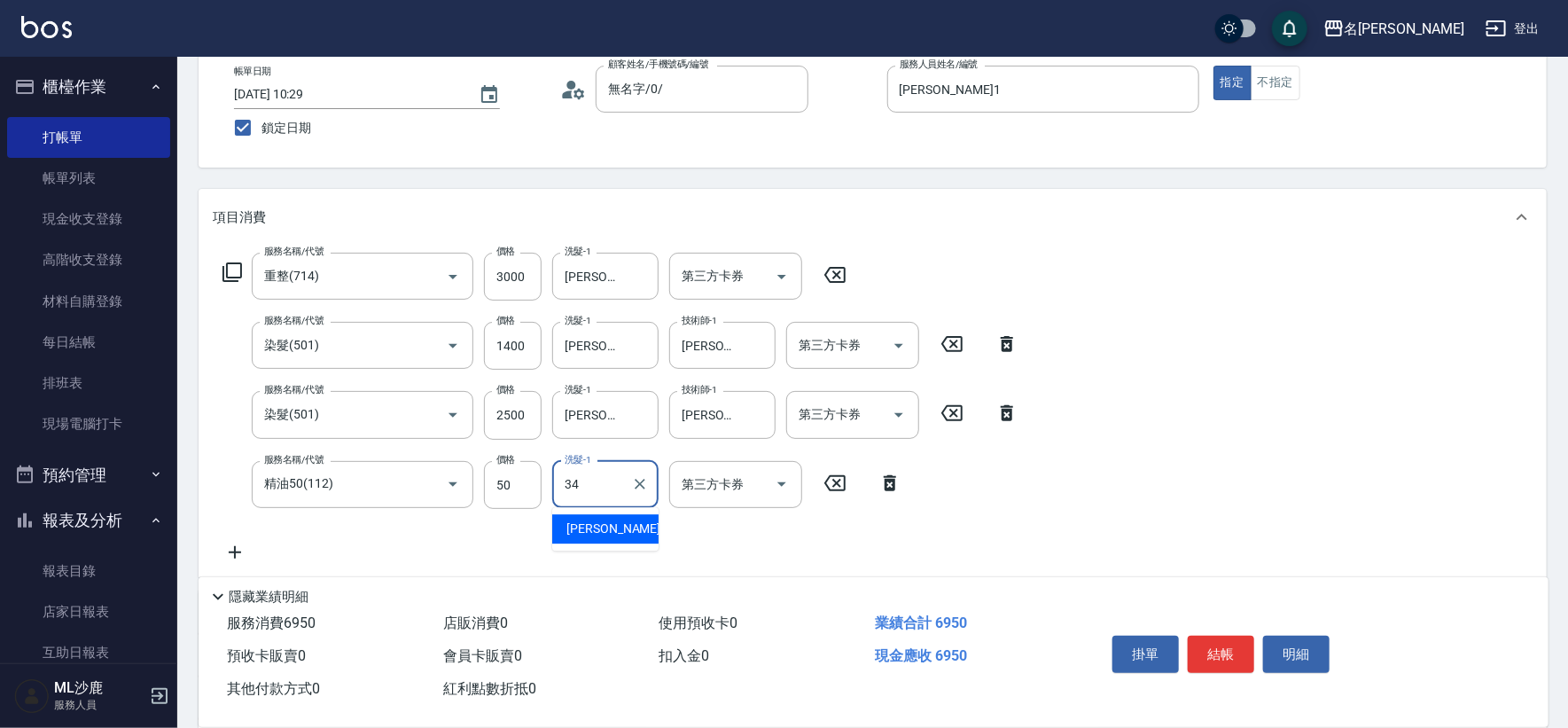
type input "[PERSON_NAME]-34"
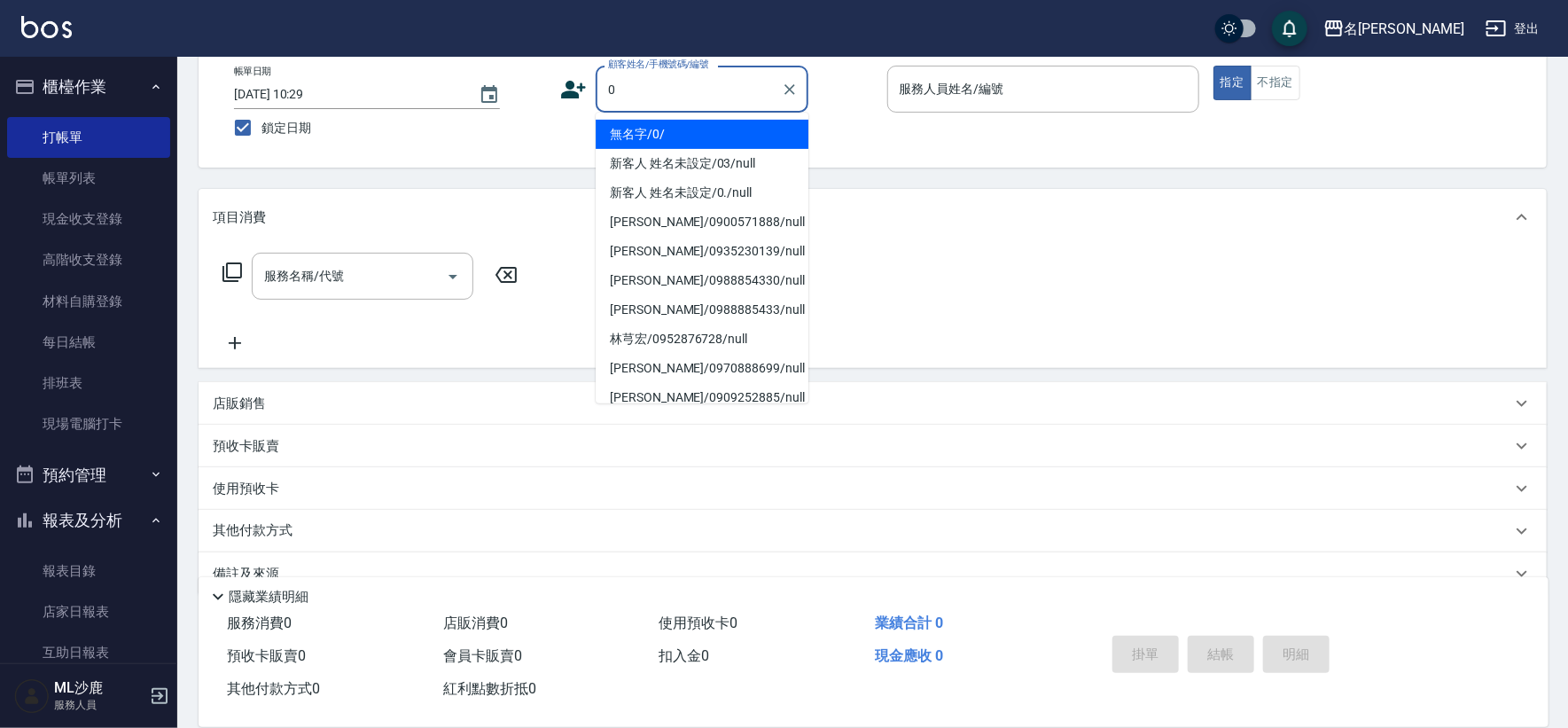
type input "無名字/0/"
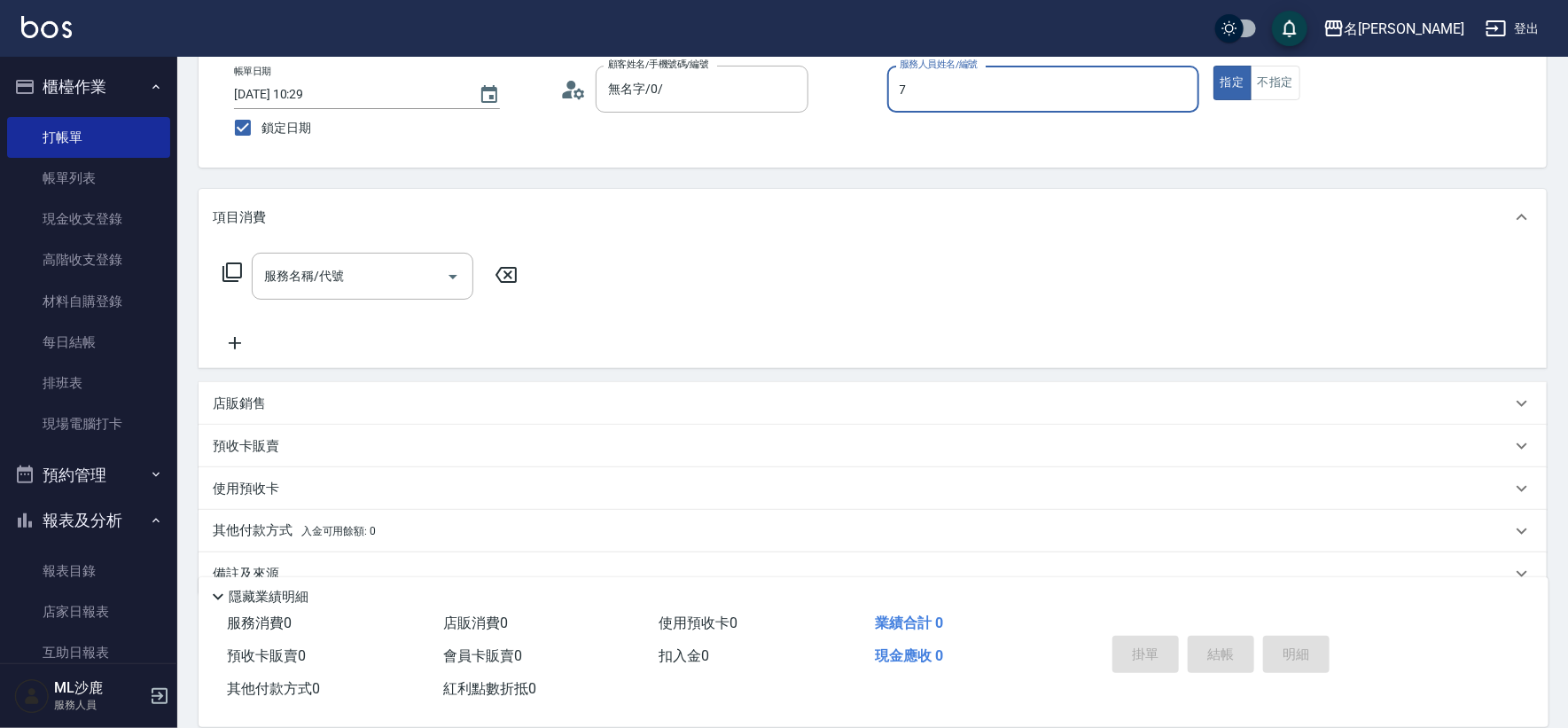
type input "[PERSON_NAME]-7"
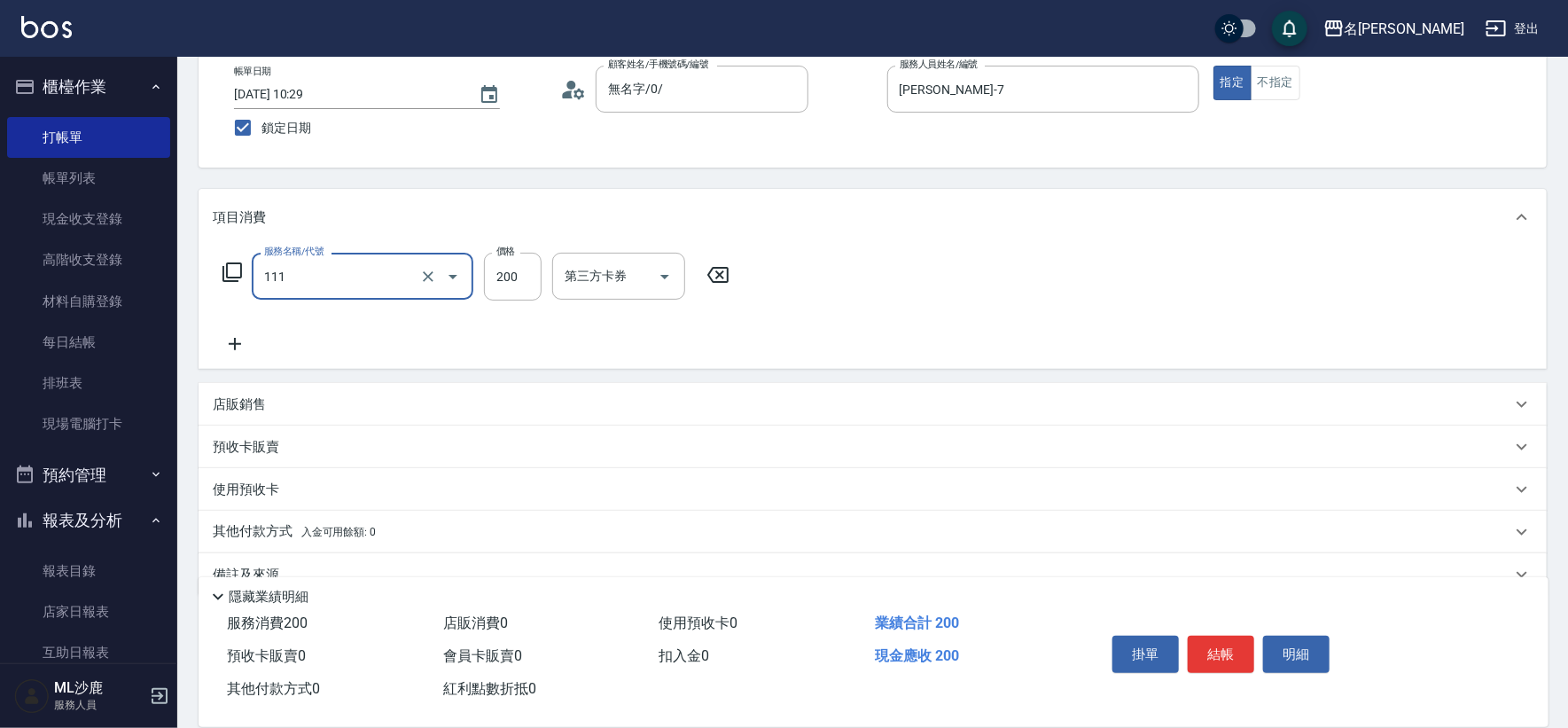
type input "200(111)"
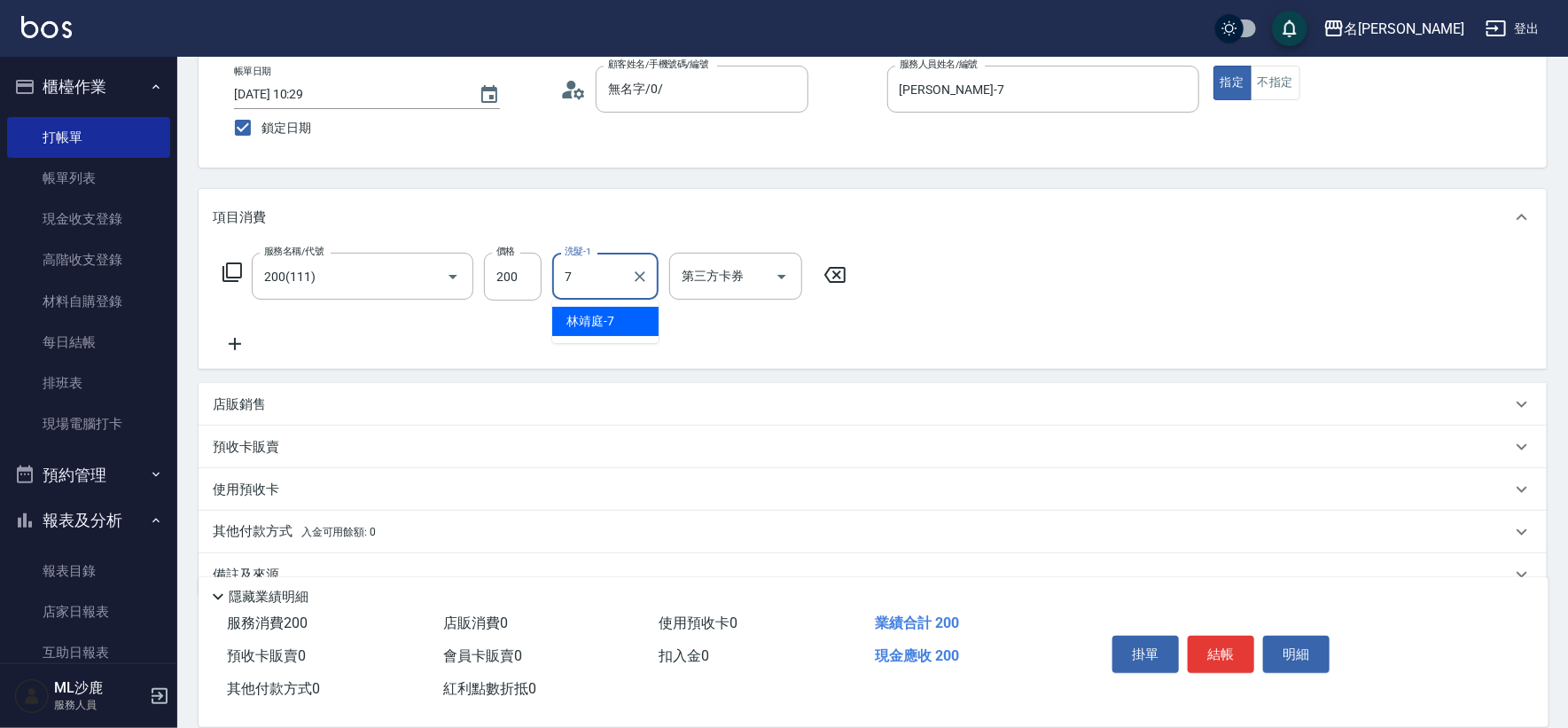
type input "[PERSON_NAME]-7"
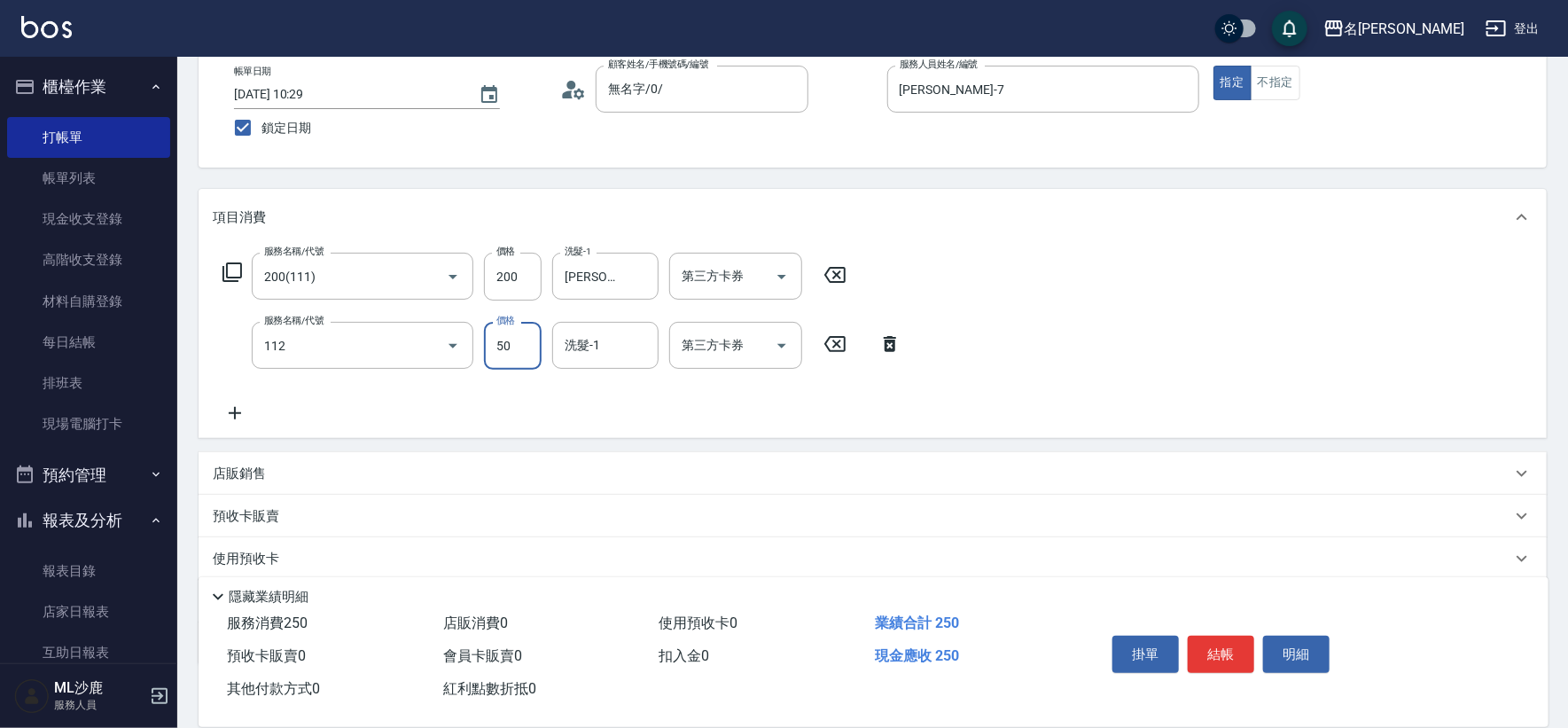
type input "精油50(112)"
type input "[PERSON_NAME]-7"
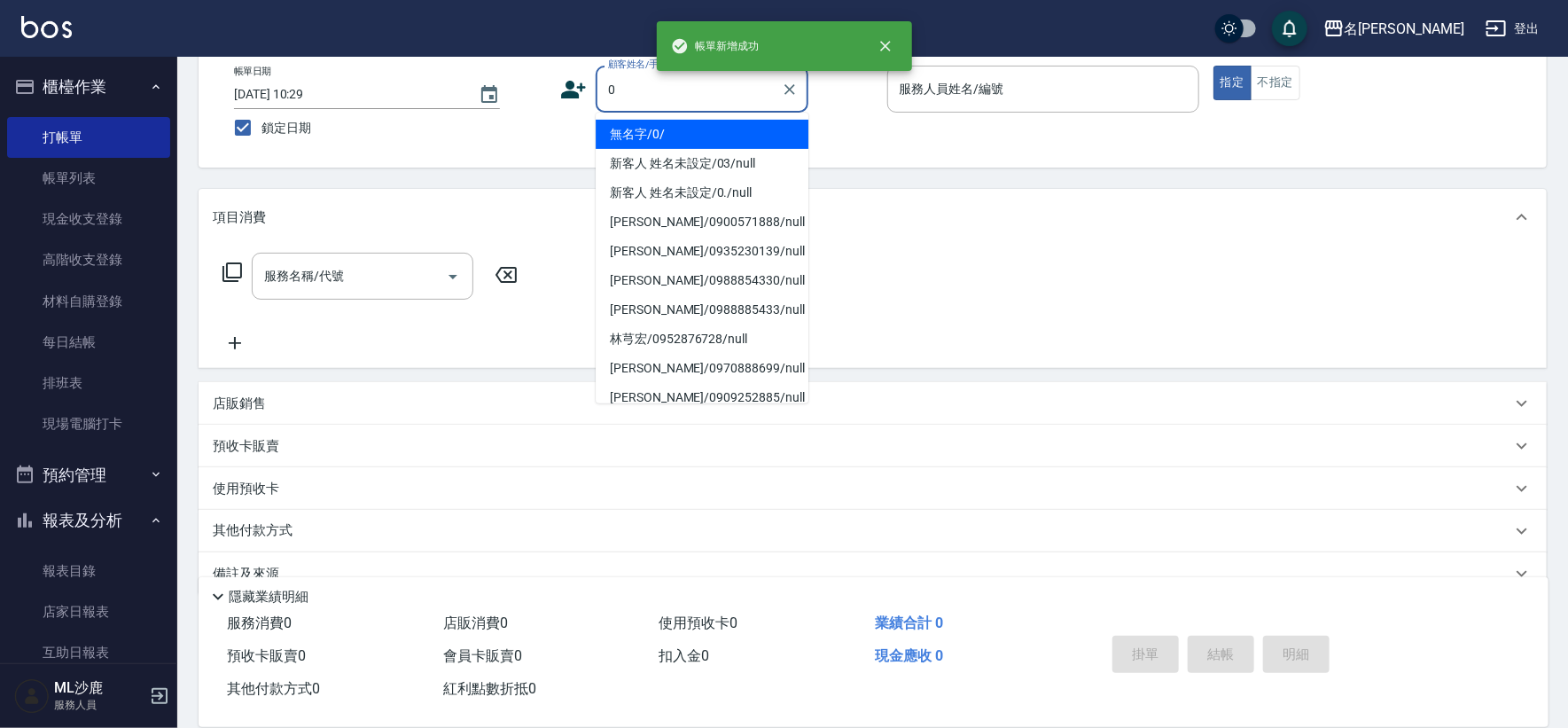
type input "無名字/0/"
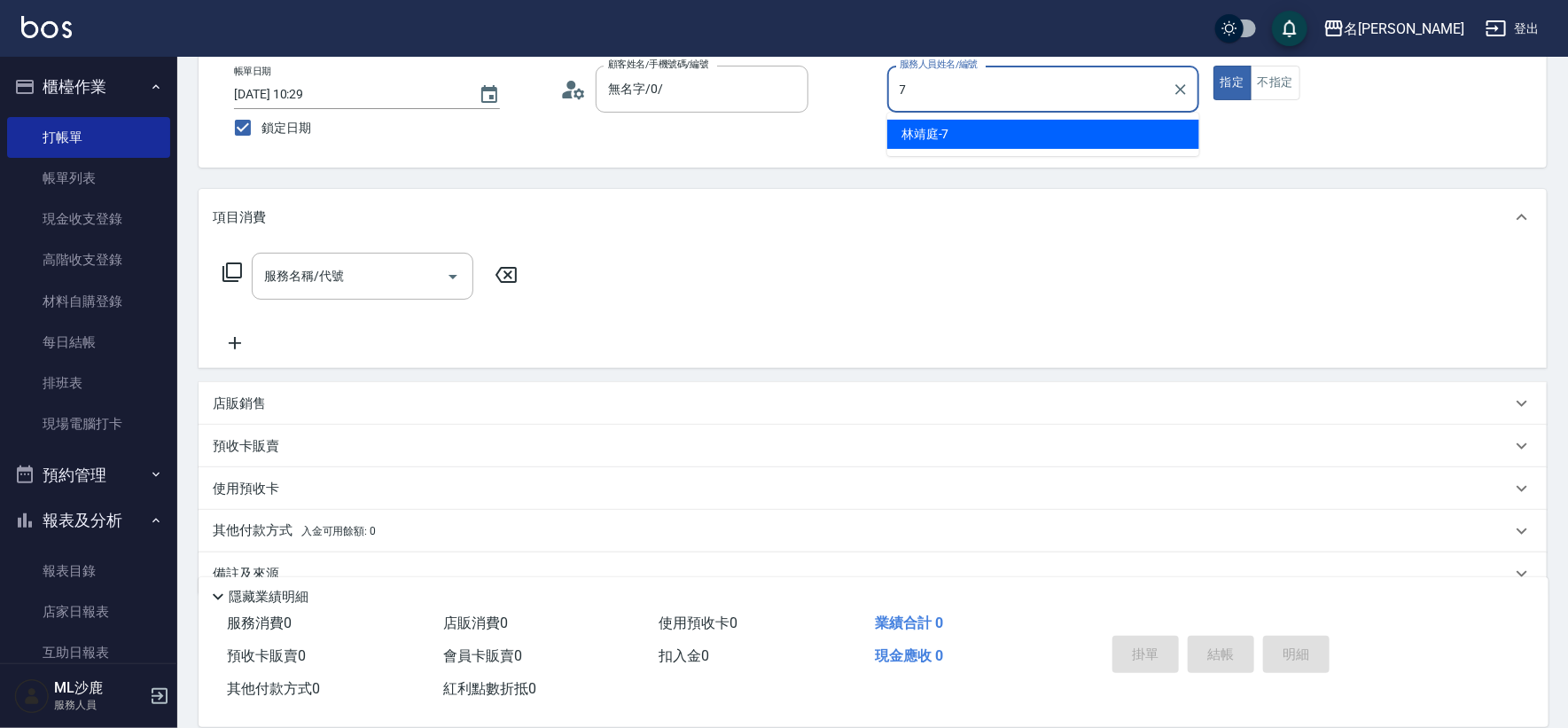
type input "[PERSON_NAME]-7"
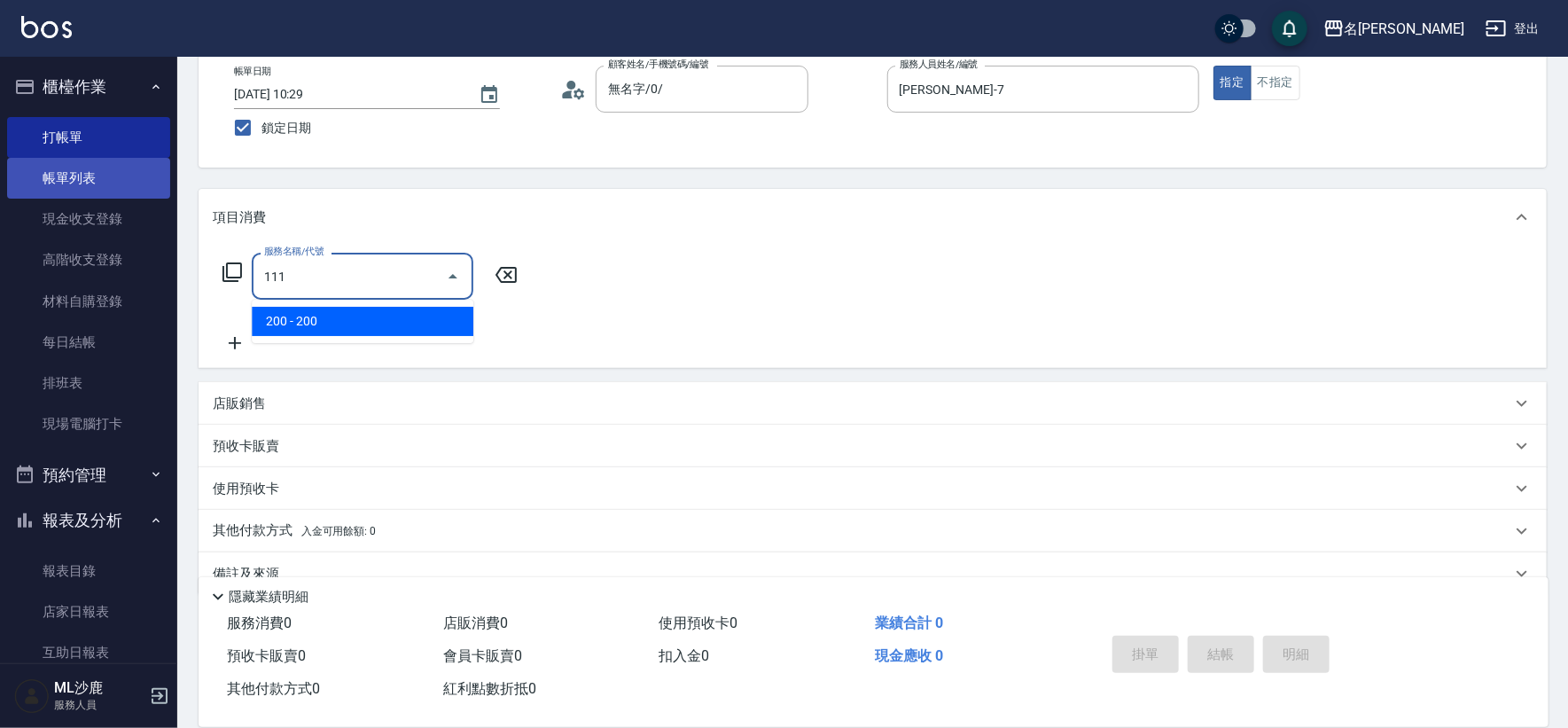
type input "111"
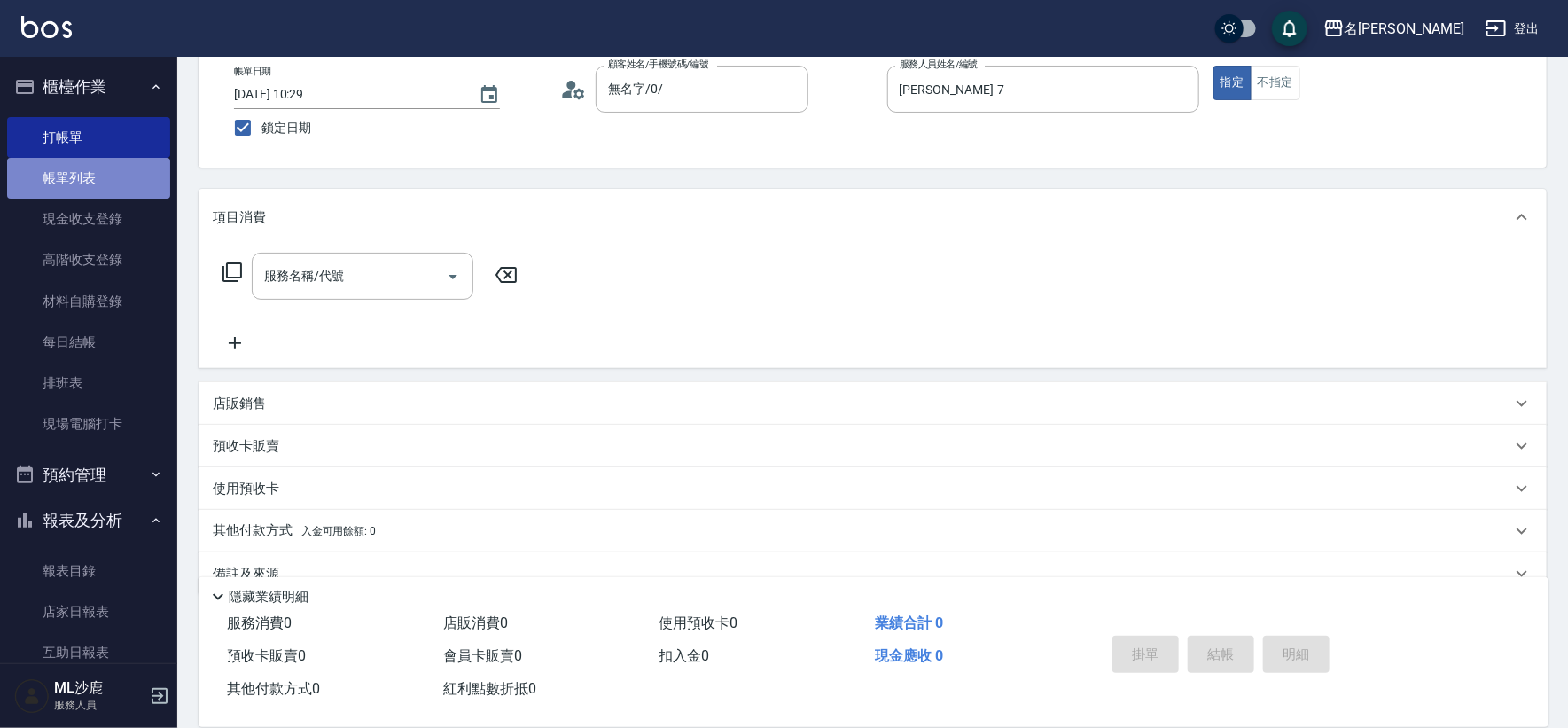
click at [100, 167] on link "帳單列表" at bounding box center [88, 178] width 163 height 41
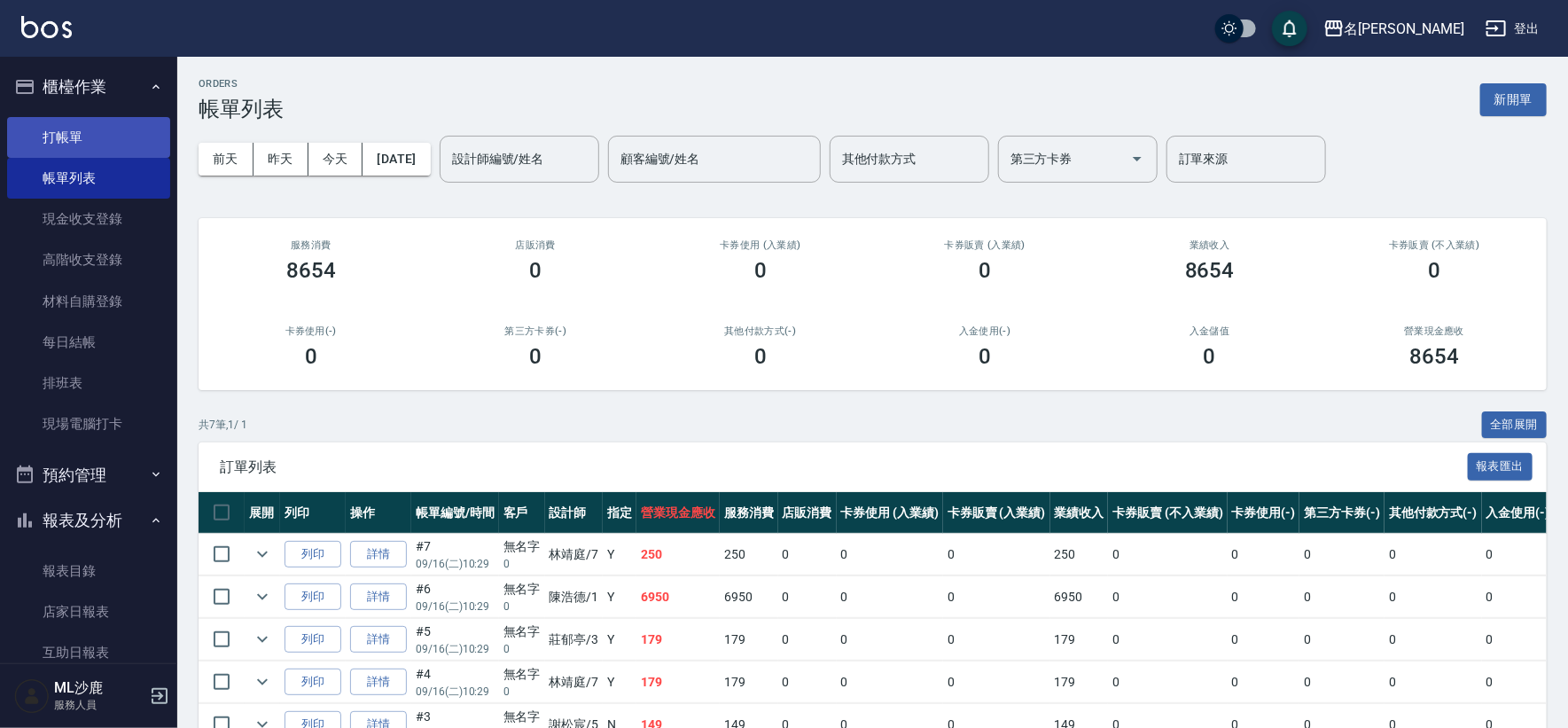
click at [71, 128] on link "打帳單" at bounding box center [88, 137] width 163 height 41
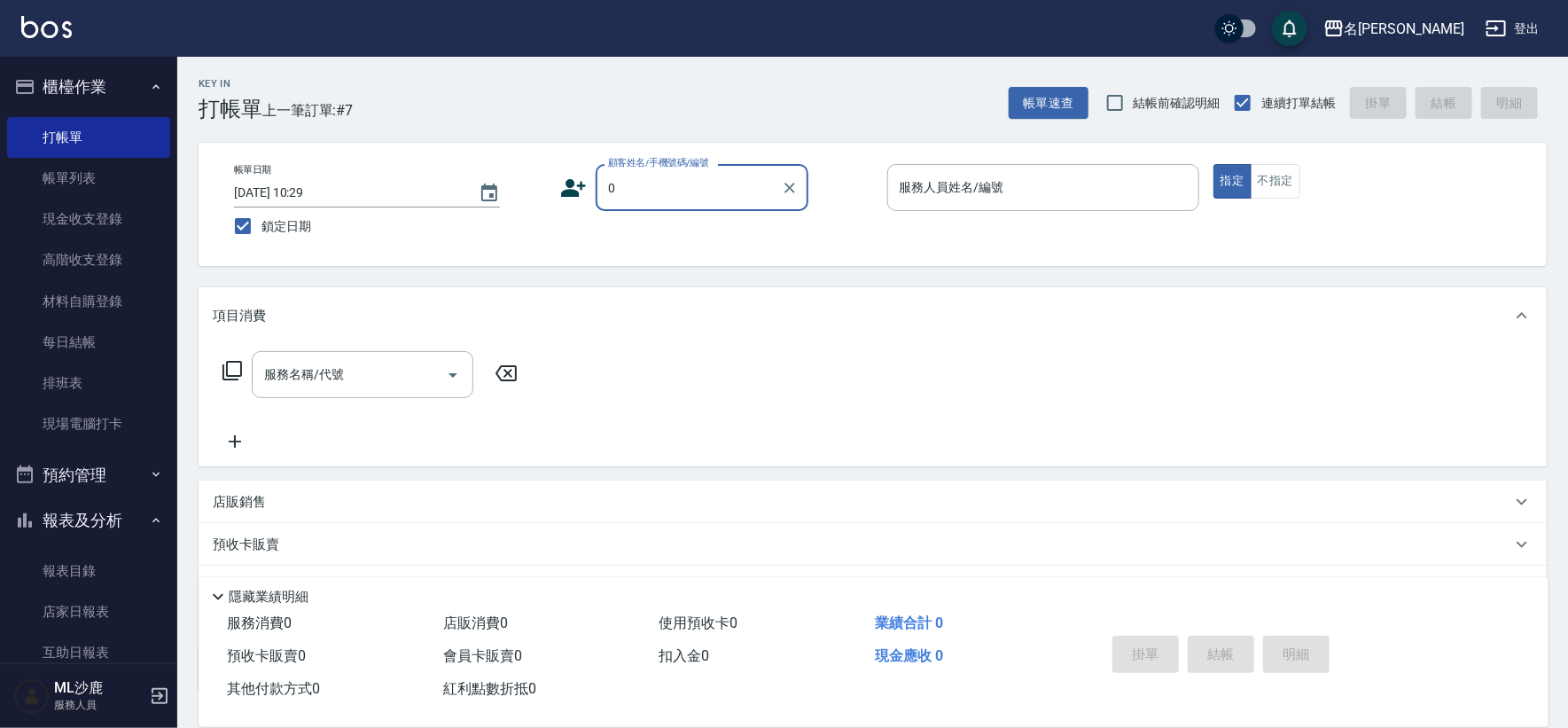
type input "無名字/0/"
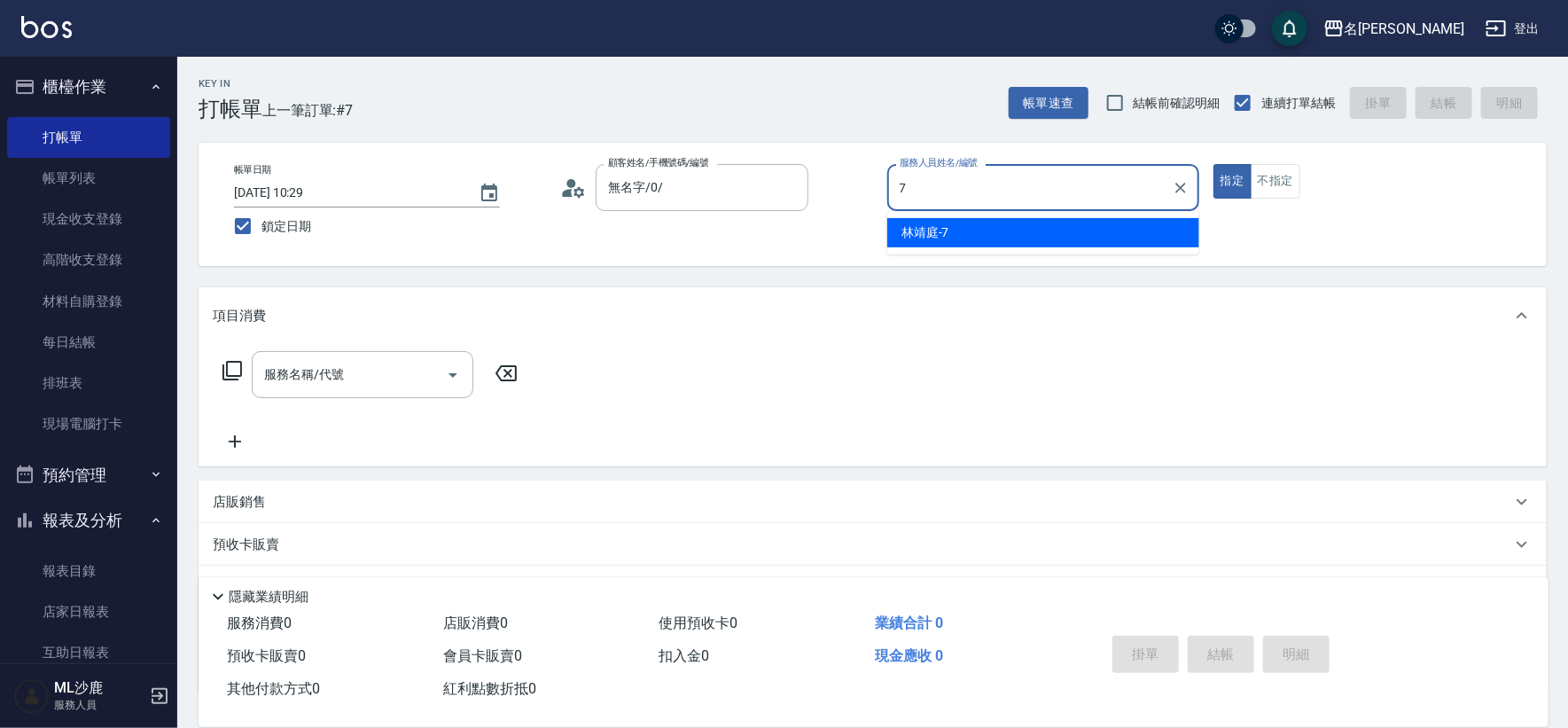
type input "[PERSON_NAME]-7"
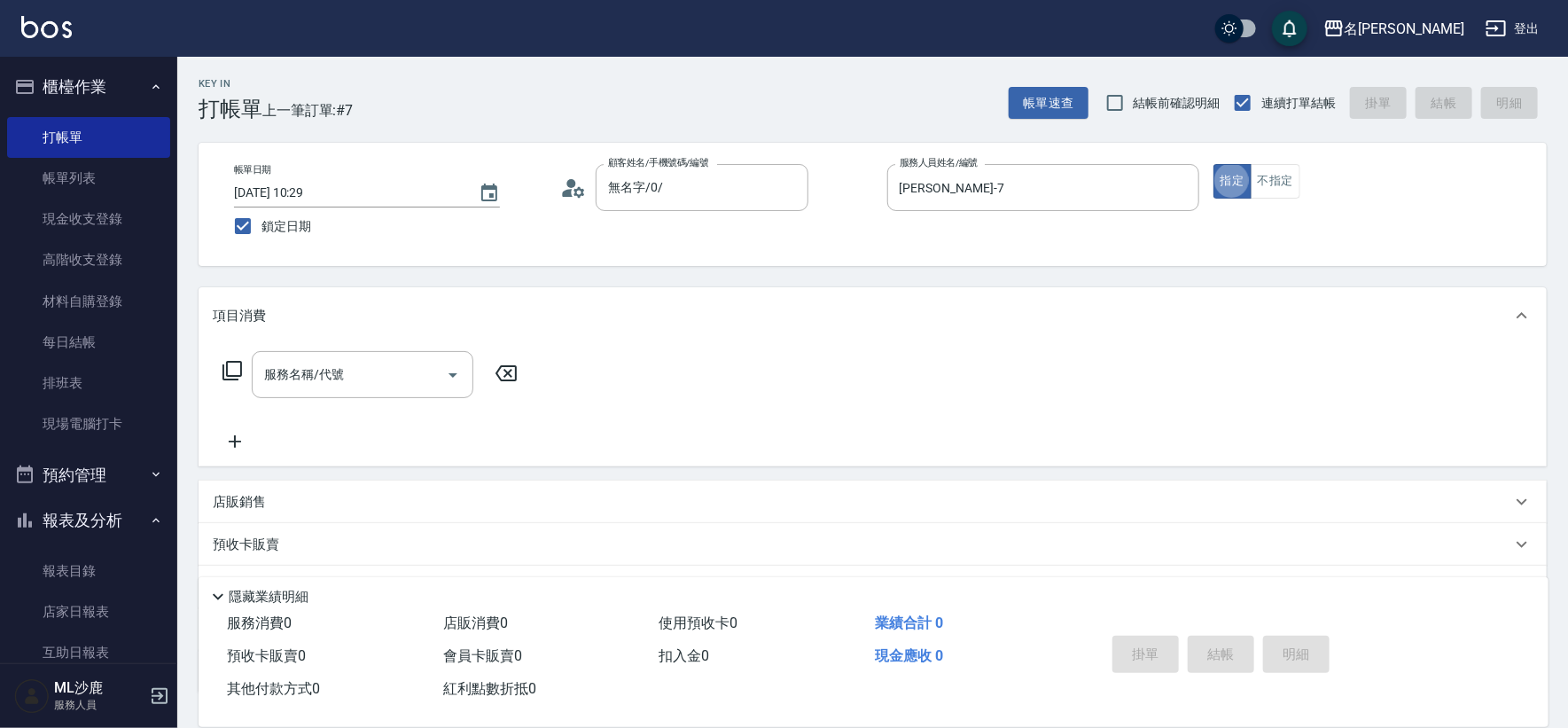
type button "true"
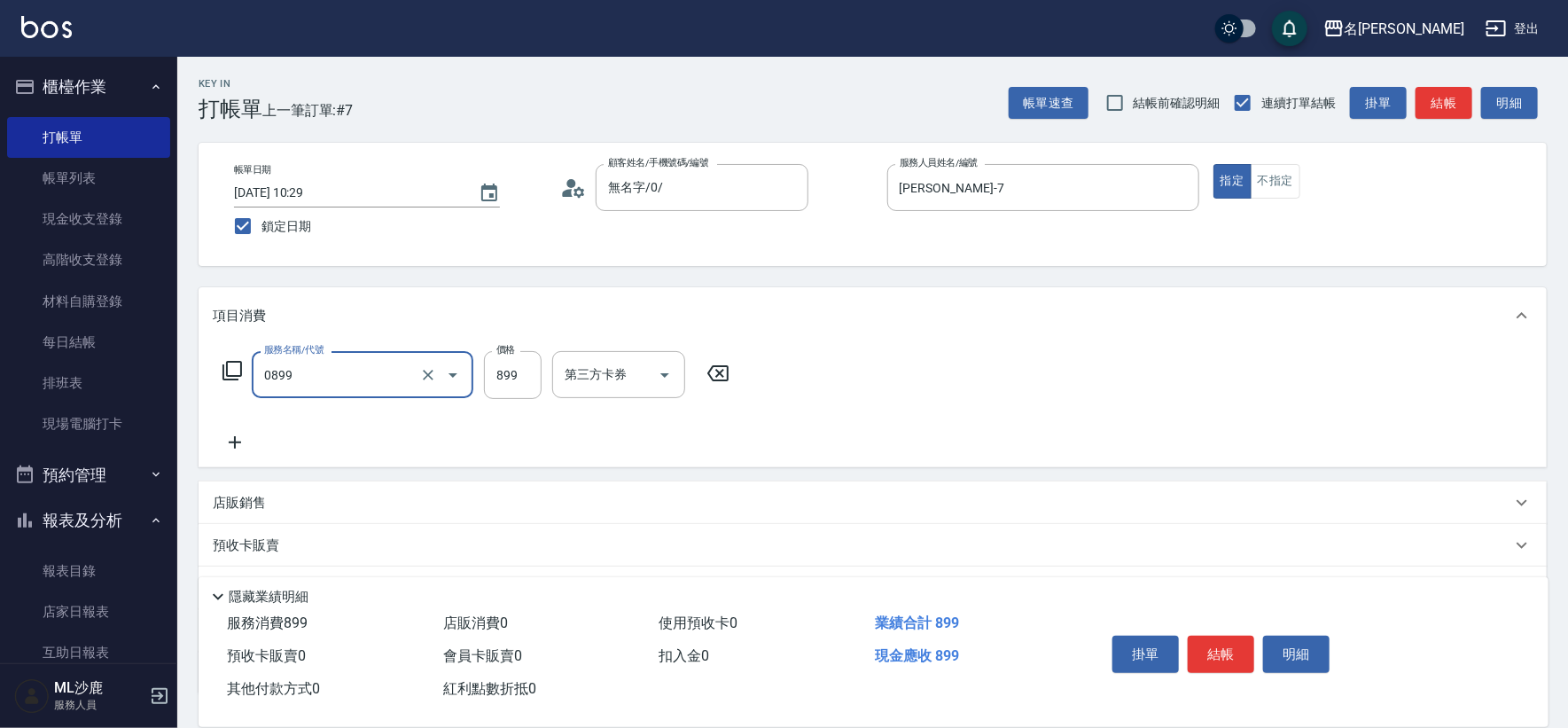
type input "排毒SPA(0899)"
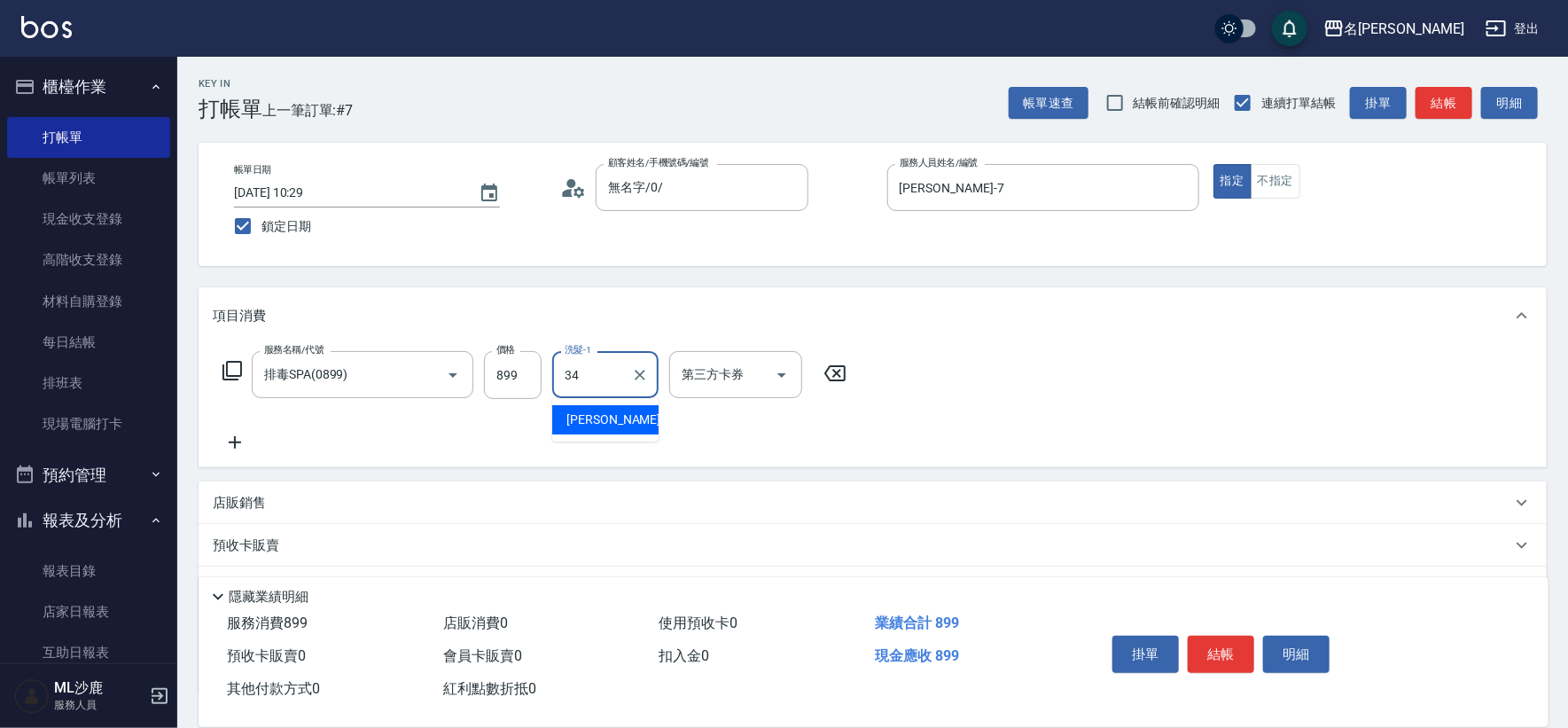
type input "[PERSON_NAME]-34"
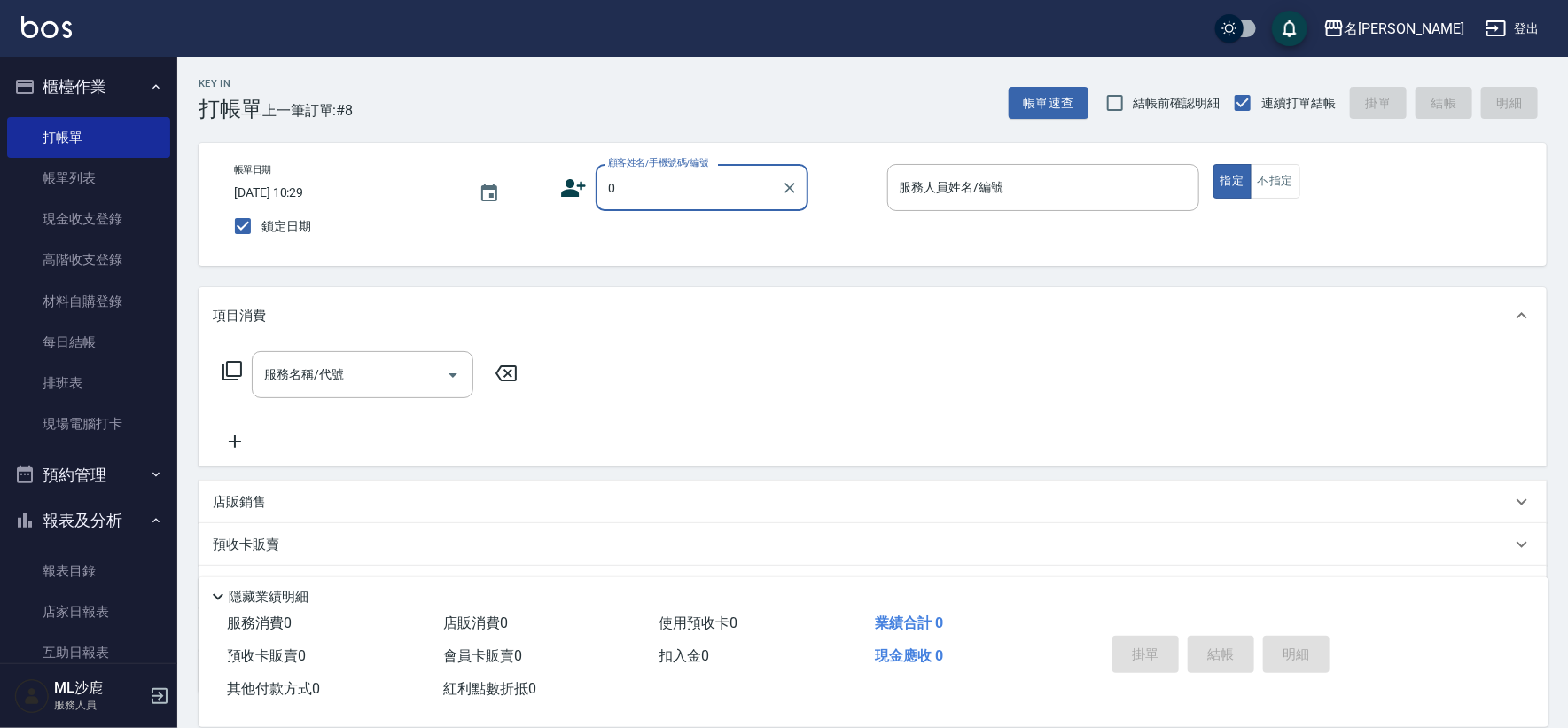
type input "無名字/0/"
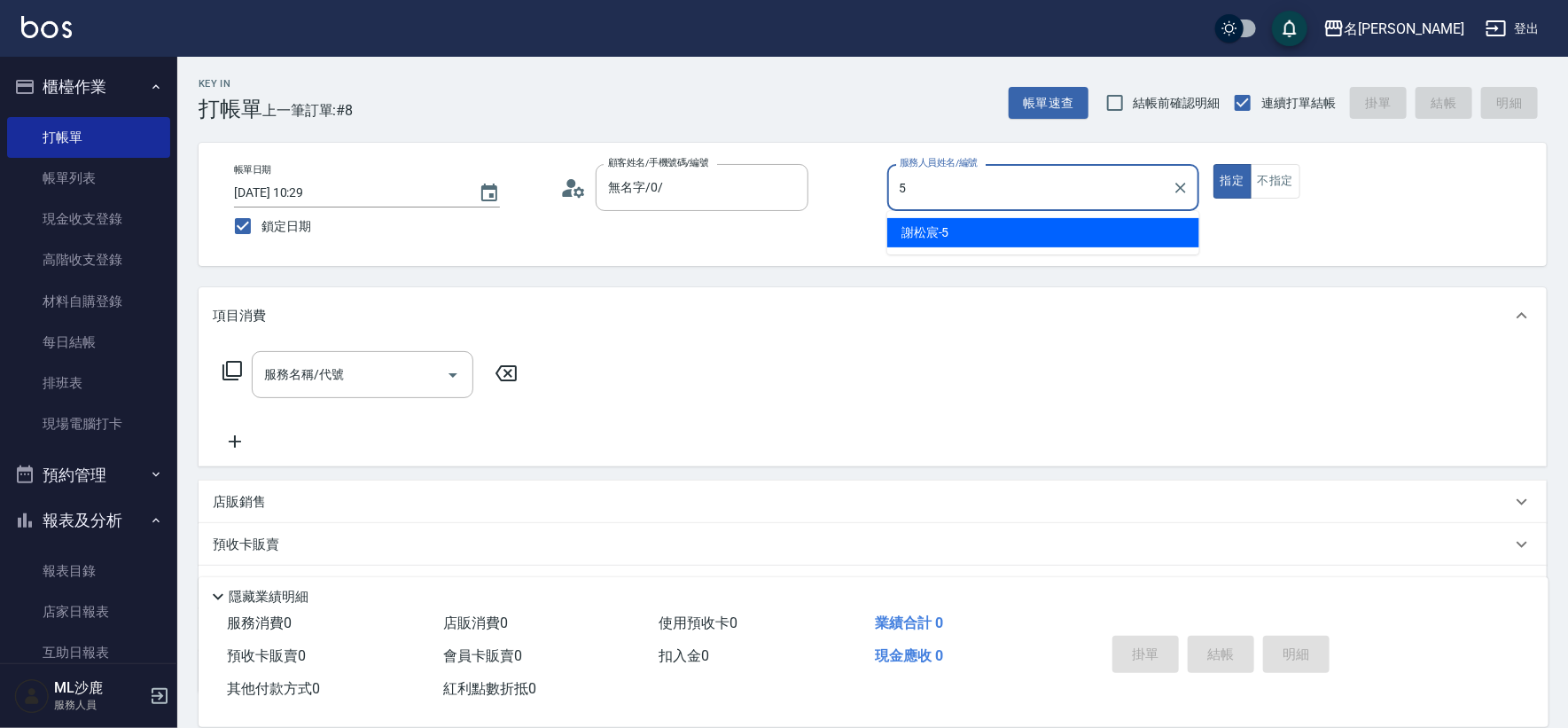
type input "[PERSON_NAME]-5"
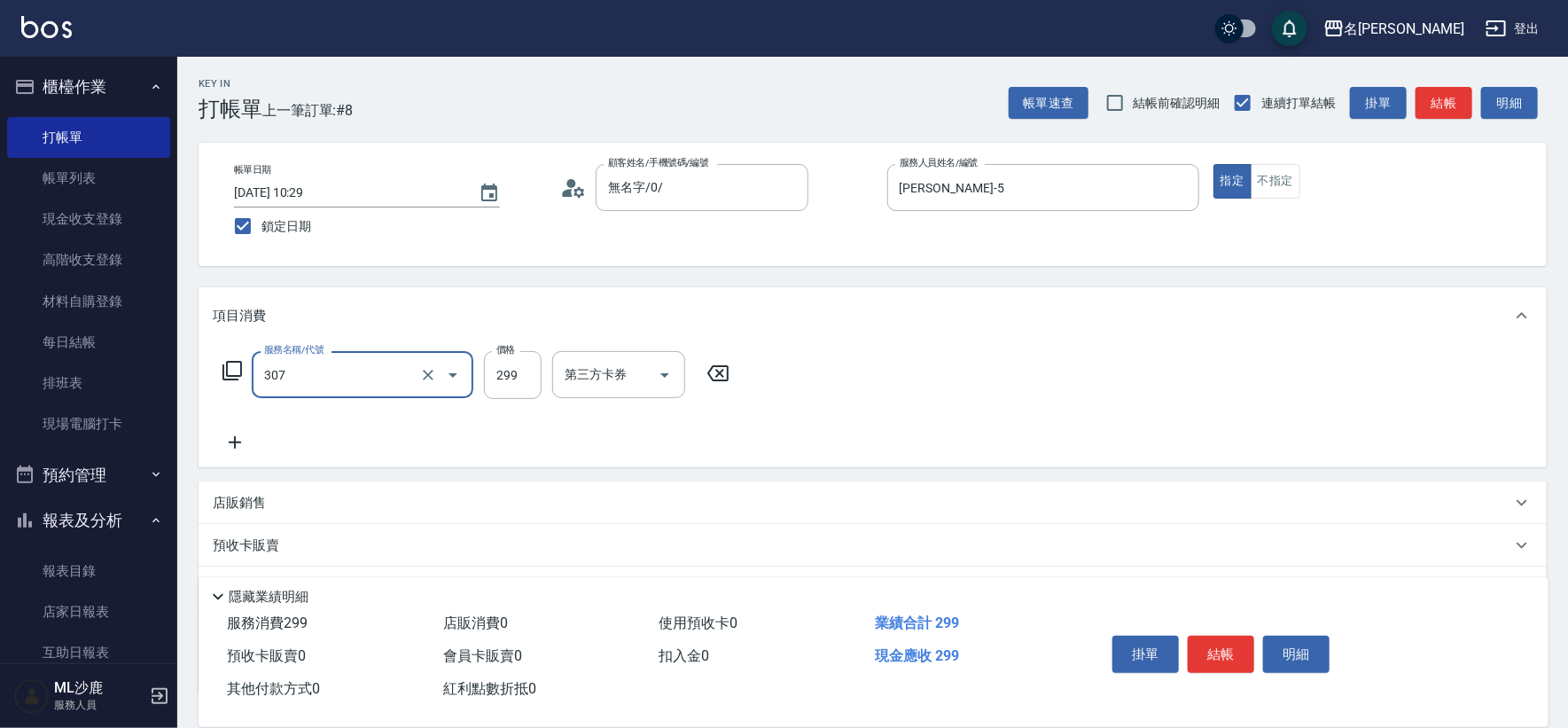
type input "剪髮(307)"
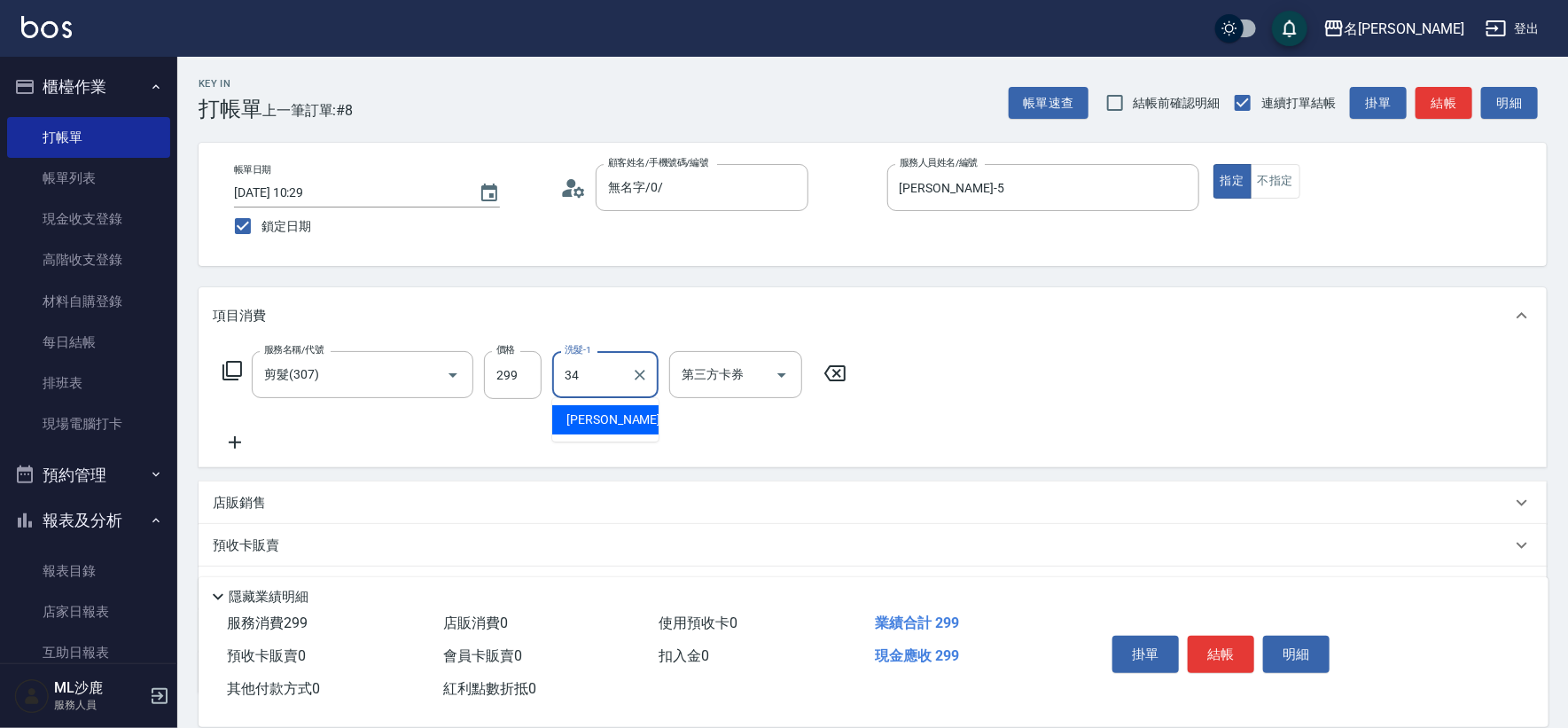
type input "[PERSON_NAME]-34"
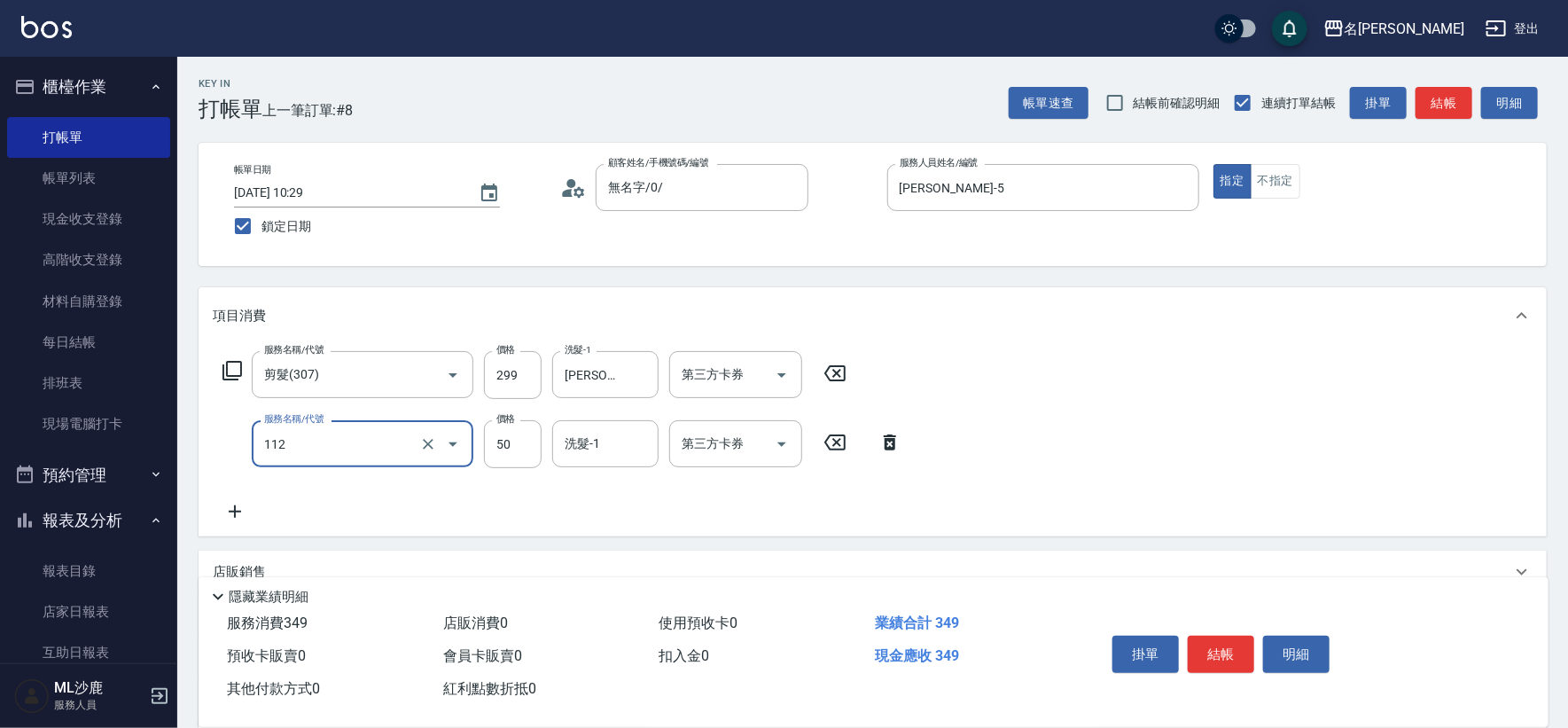
type input "精油50(112)"
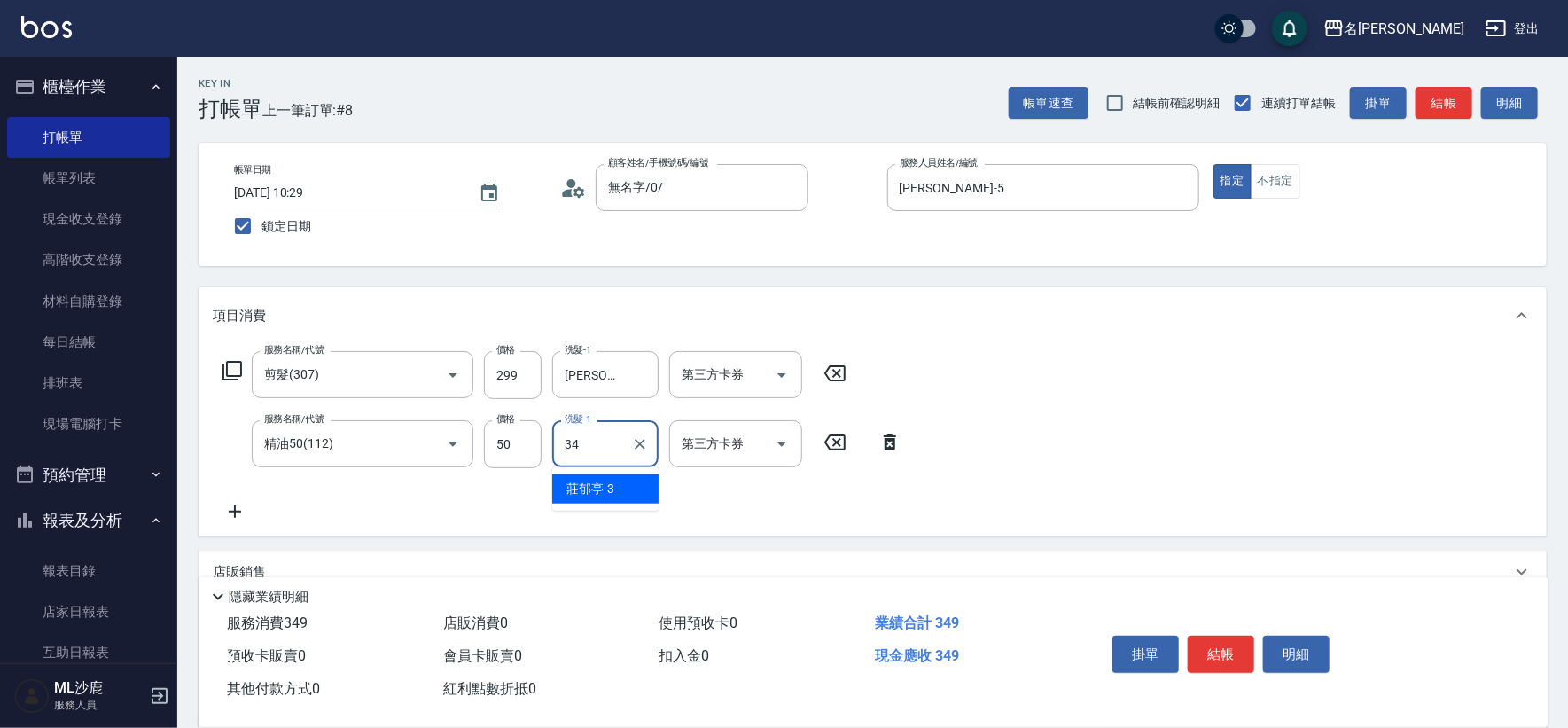
type input "[PERSON_NAME]-34"
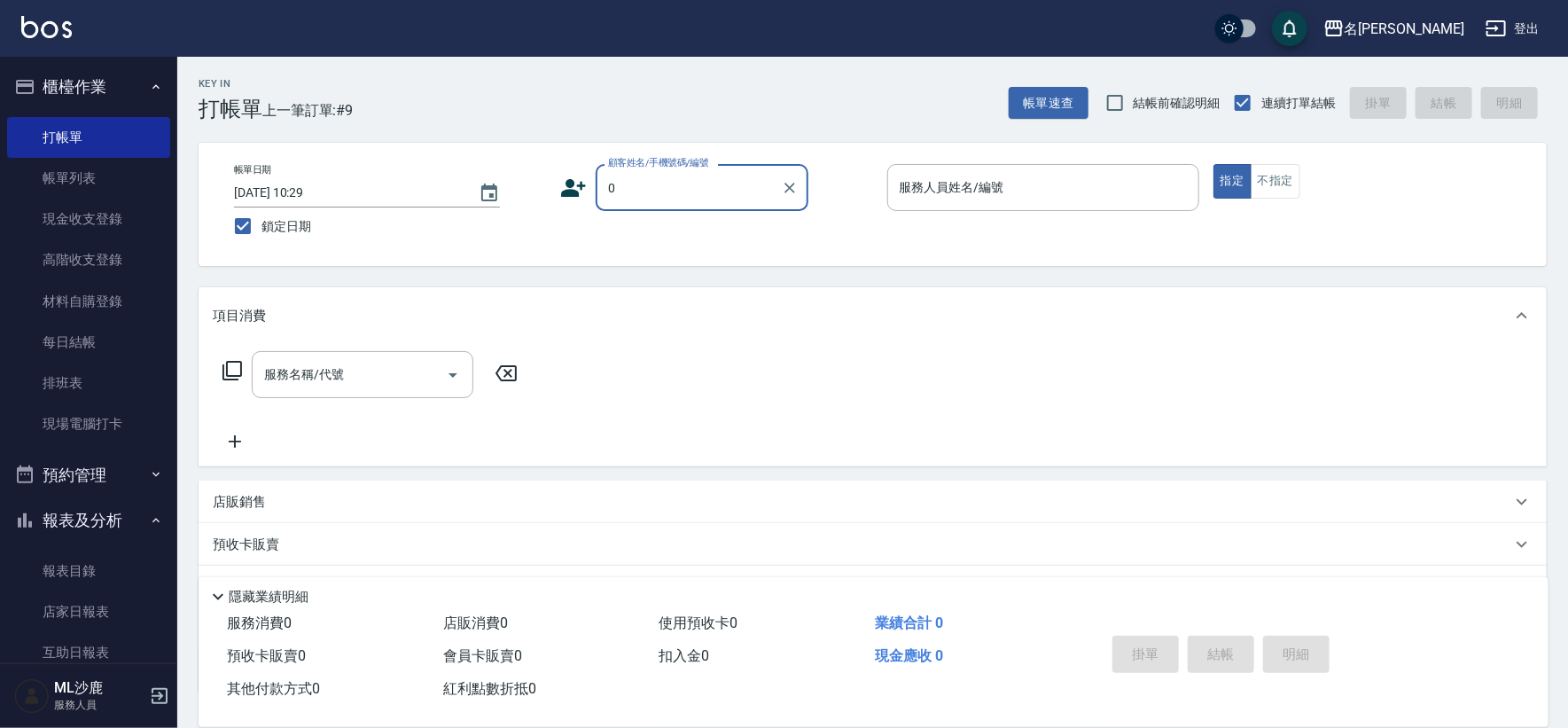
type input "無名字/0/"
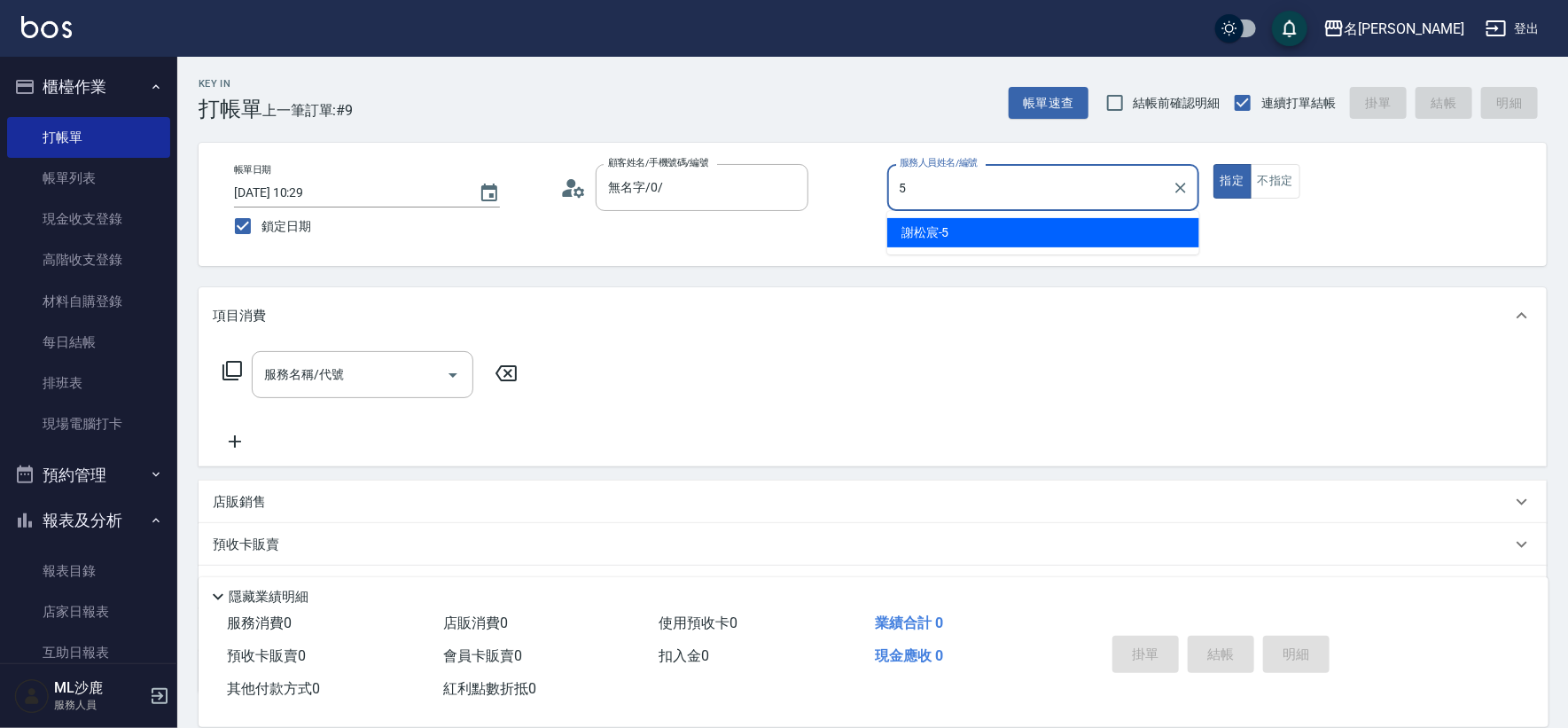
type input "[PERSON_NAME]-5"
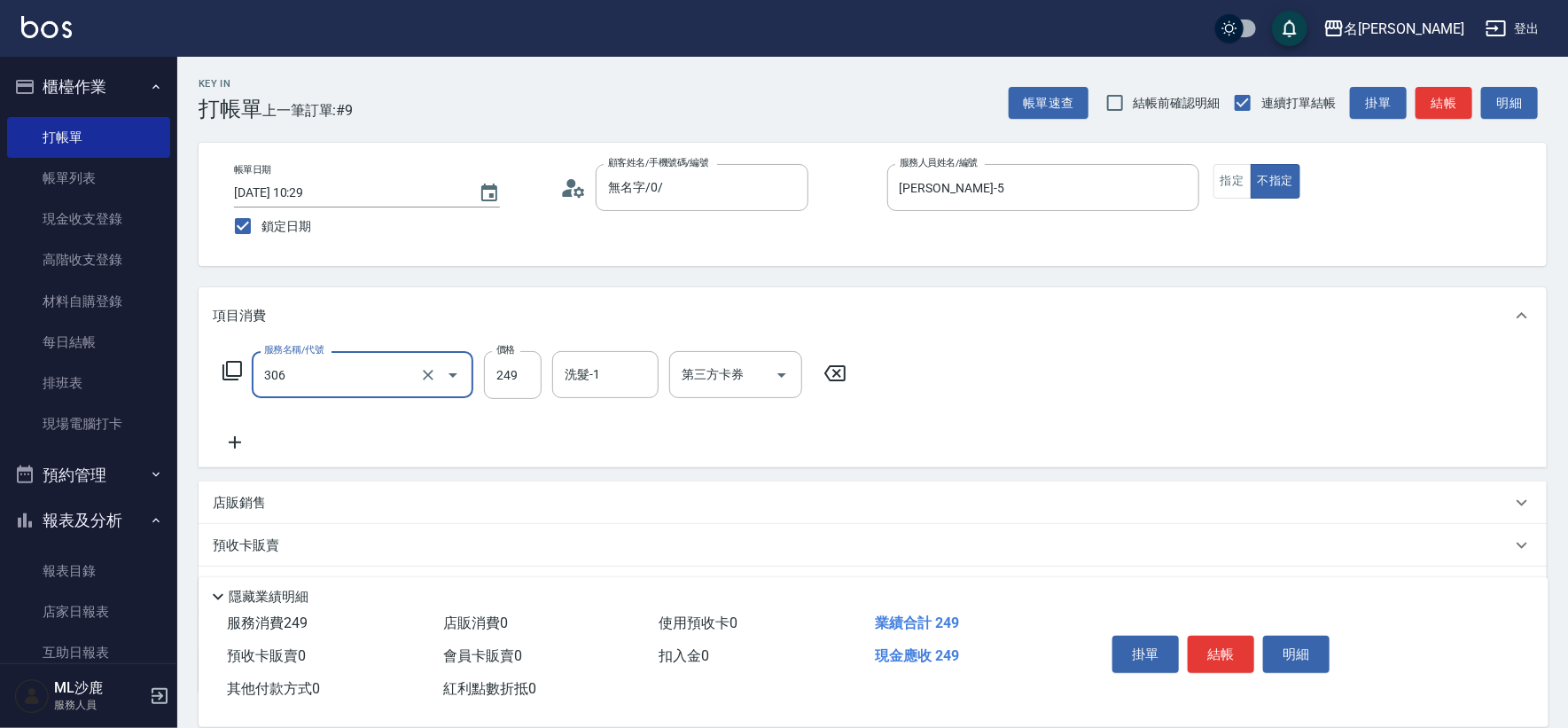
type input "剪髮(306)"
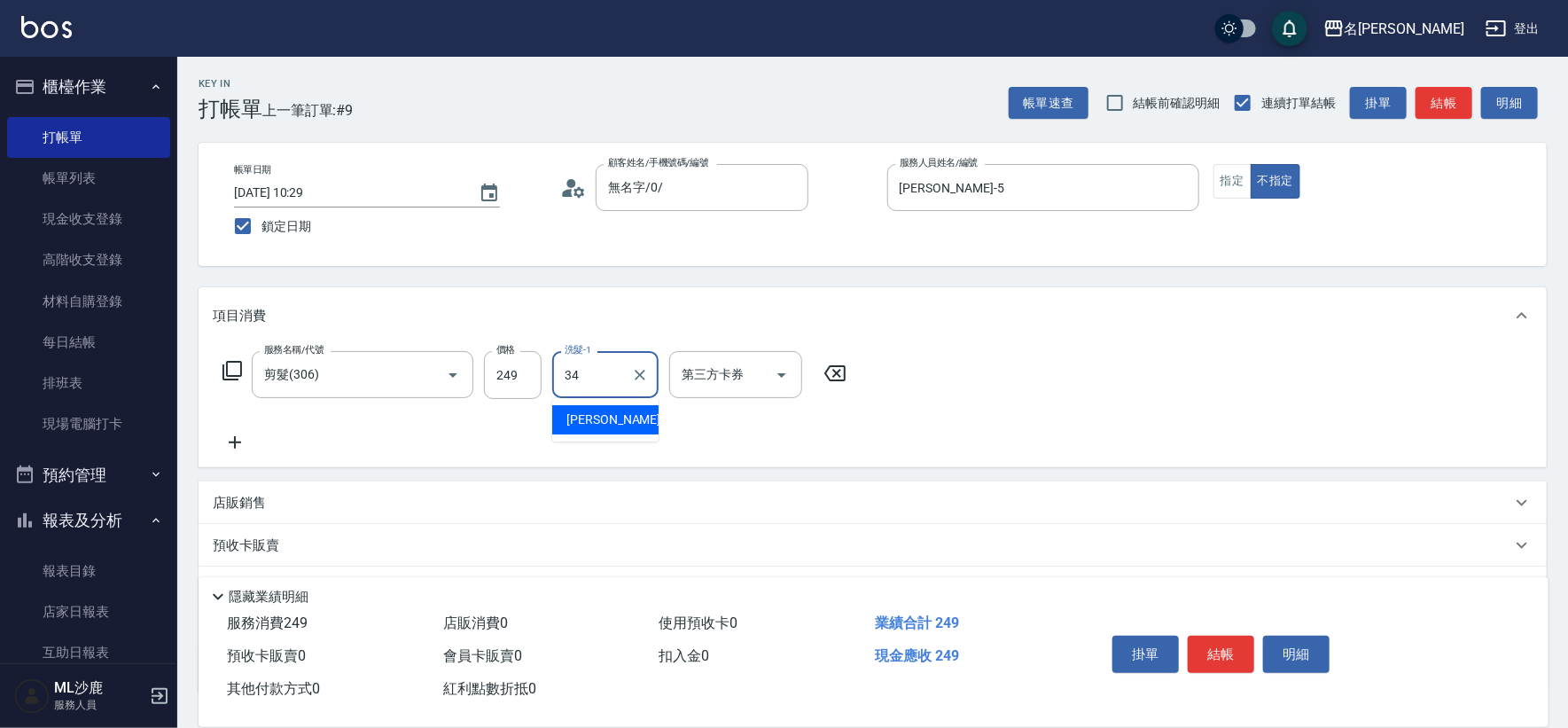
type input "[PERSON_NAME]-34"
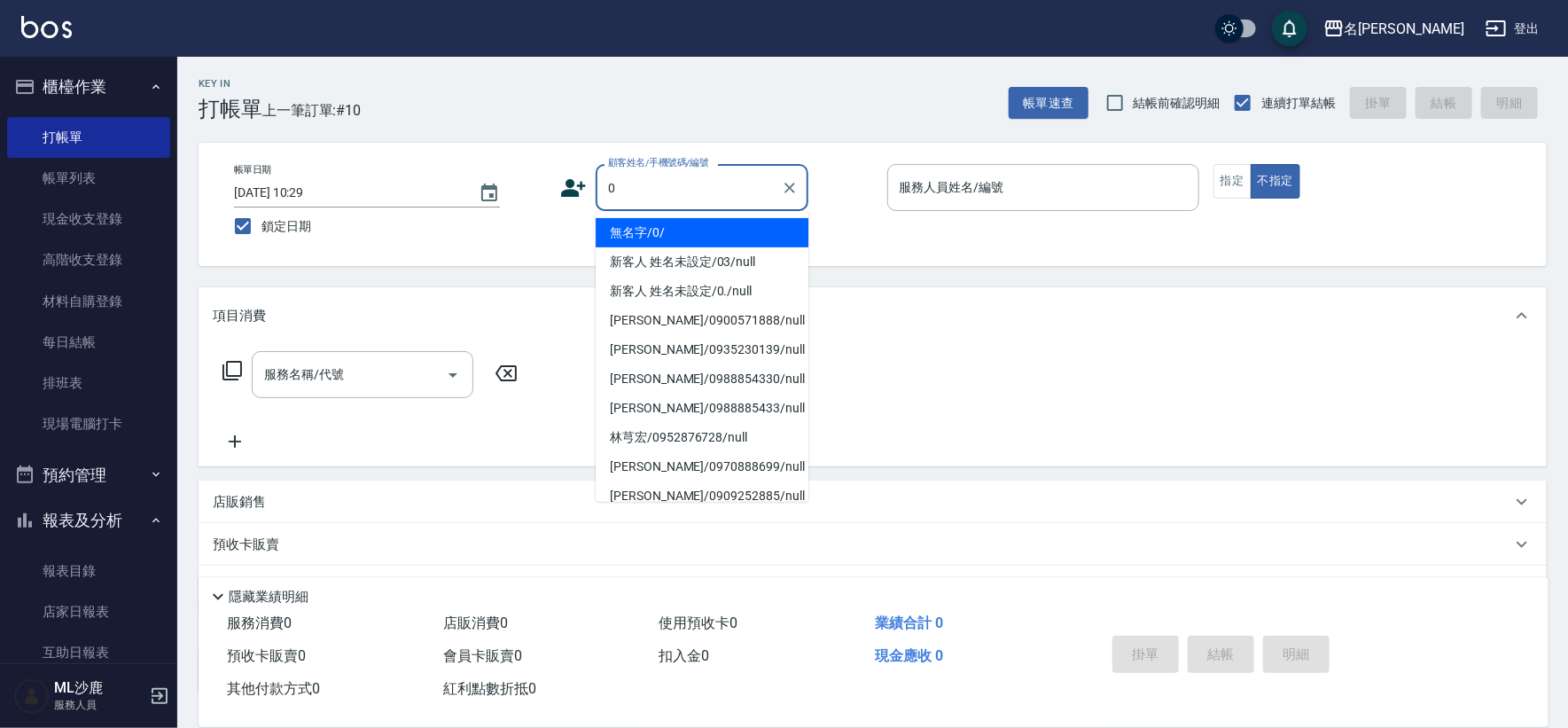
type input "無名字/0/"
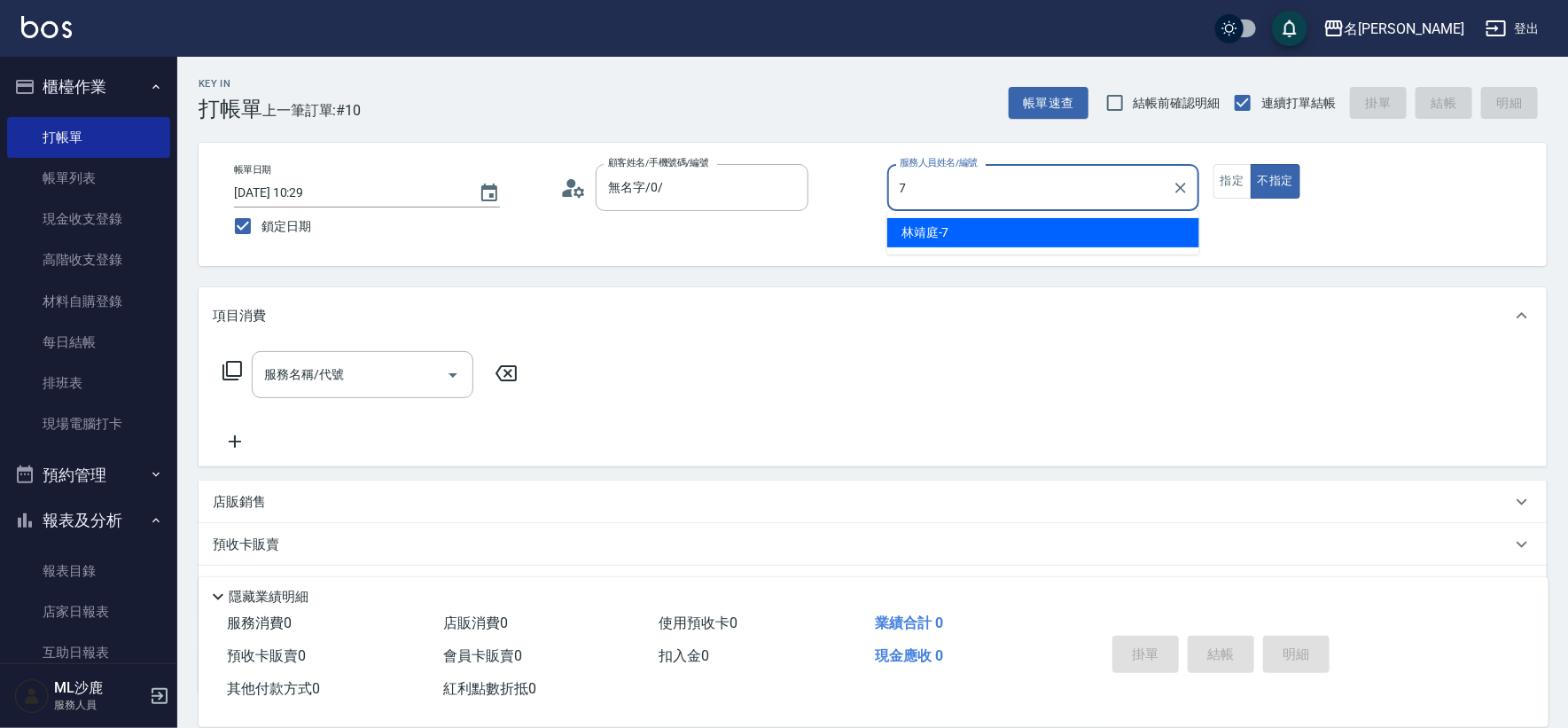
type input "[PERSON_NAME]-7"
type button "false"
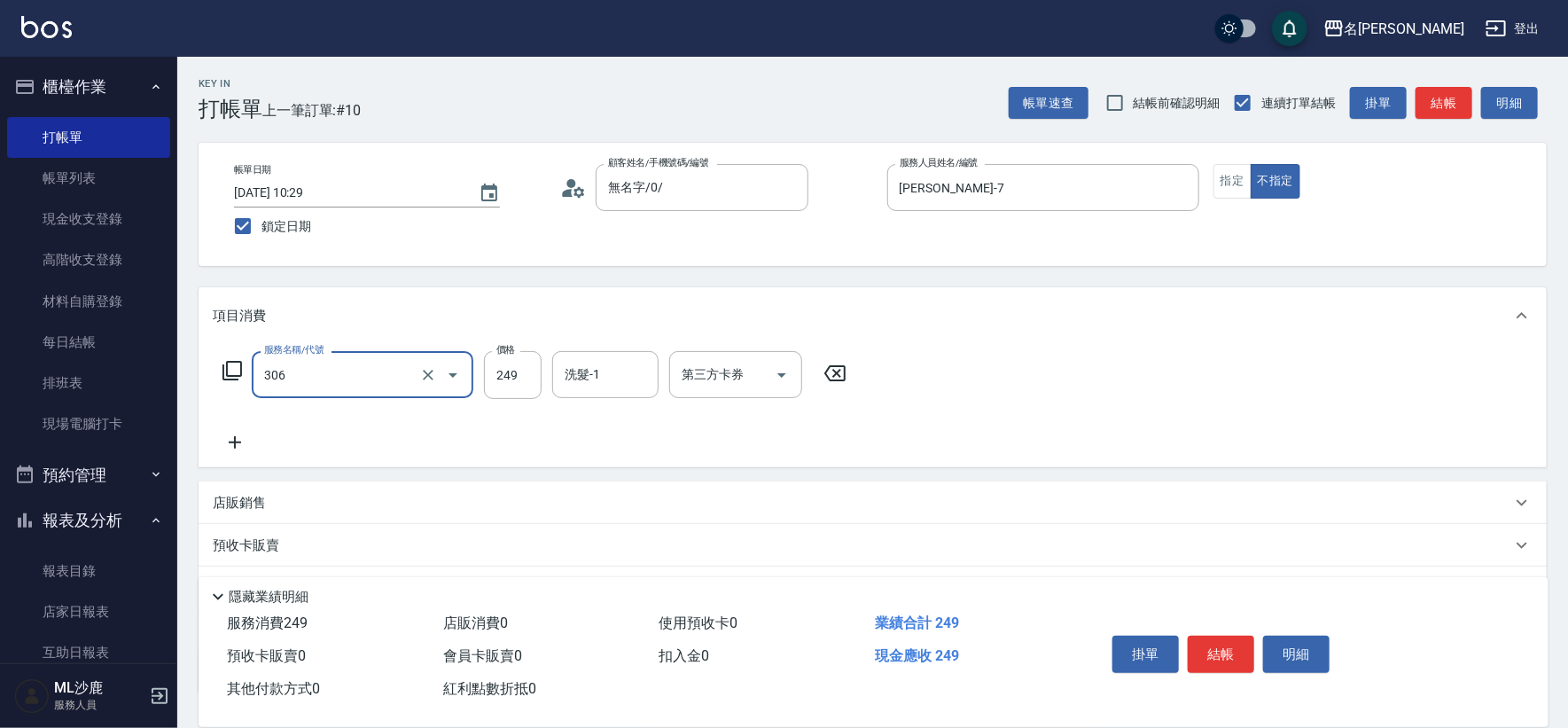
type input "剪髮(306)"
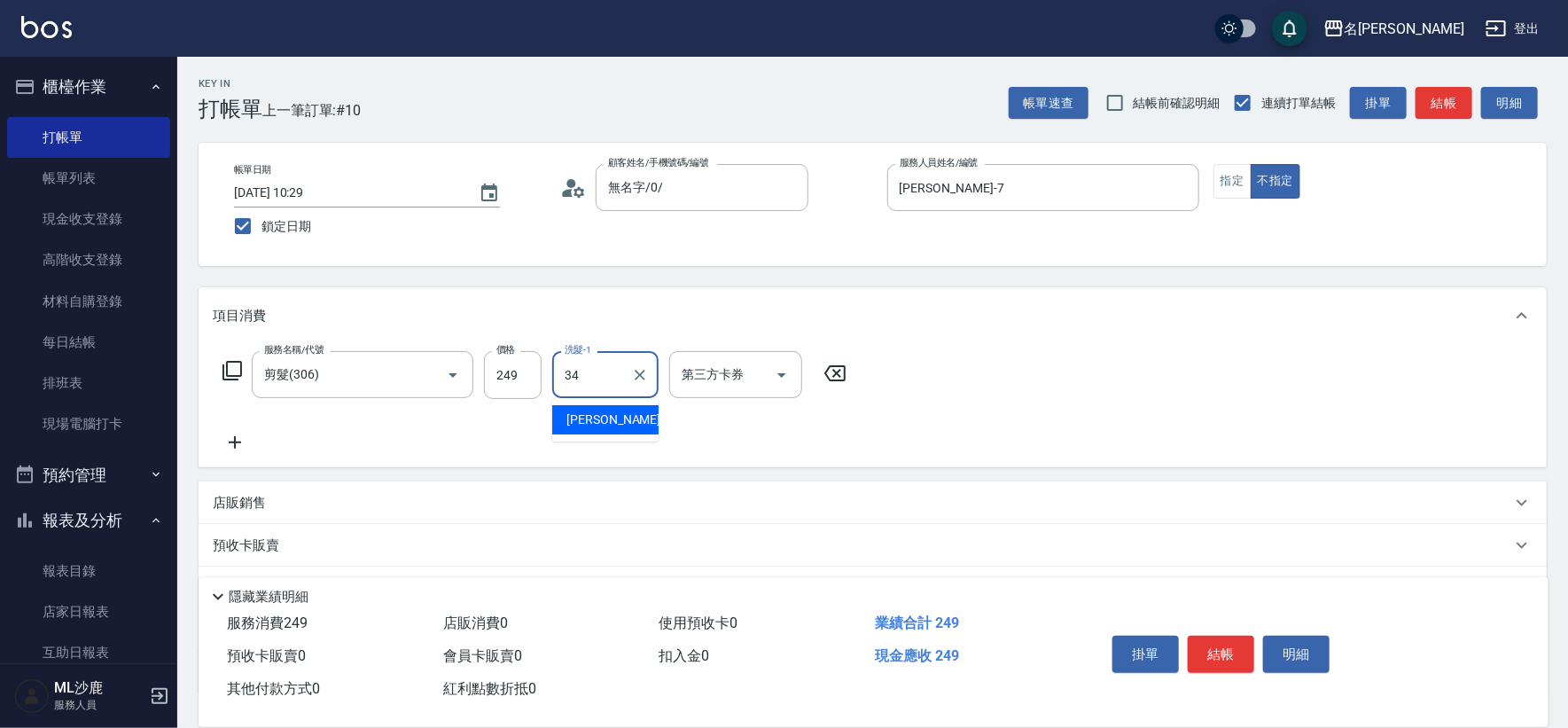
type input "[PERSON_NAME]-34"
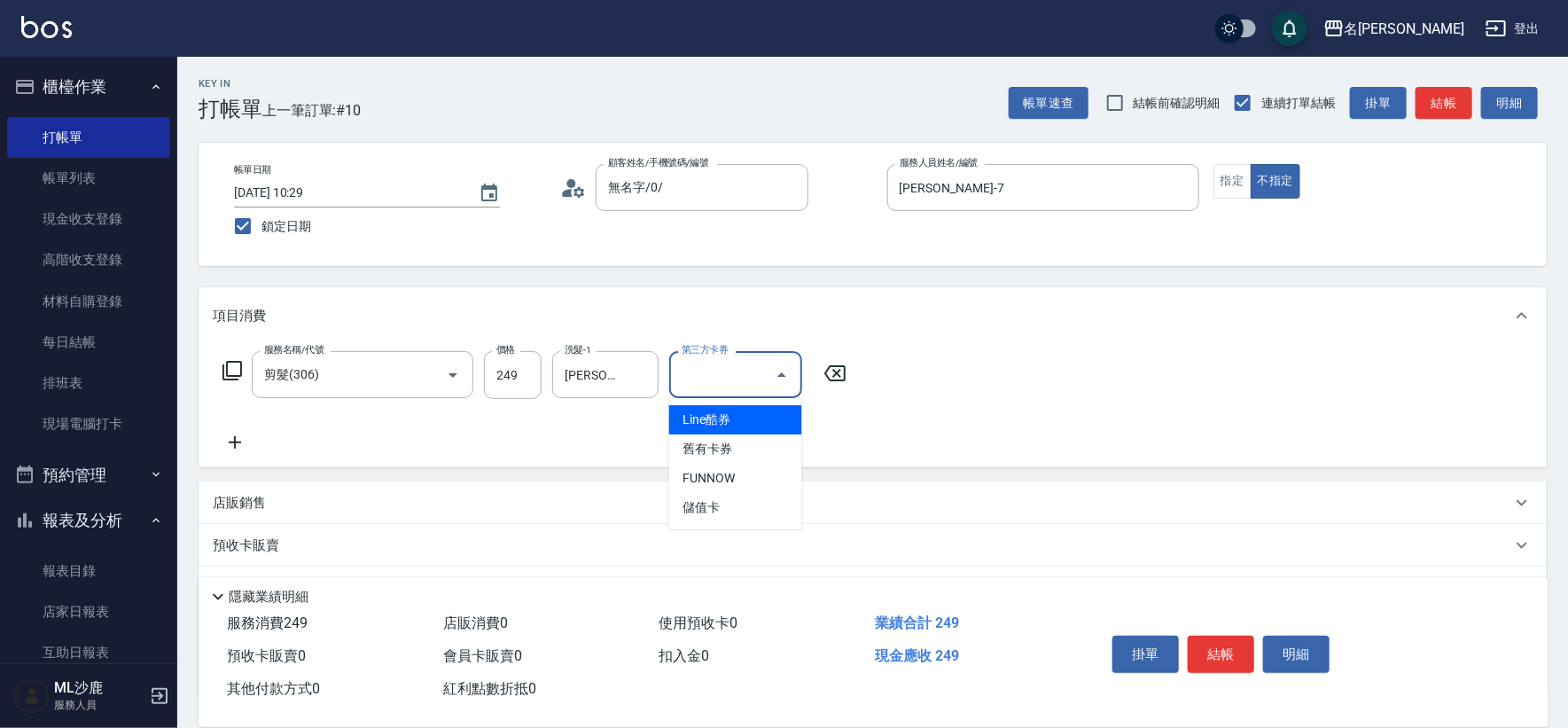
type input "儲值卡"
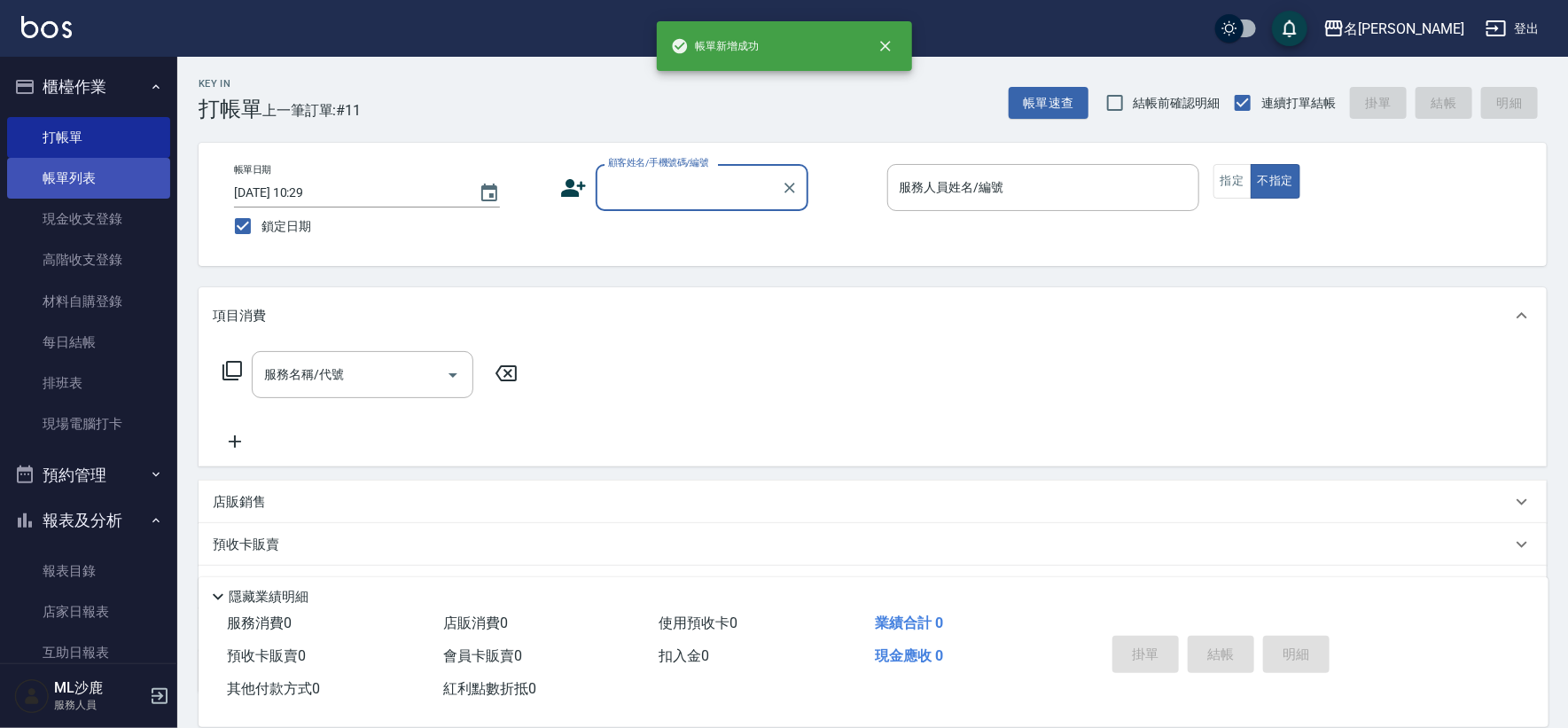
click at [75, 170] on link "帳單列表" at bounding box center [88, 178] width 163 height 41
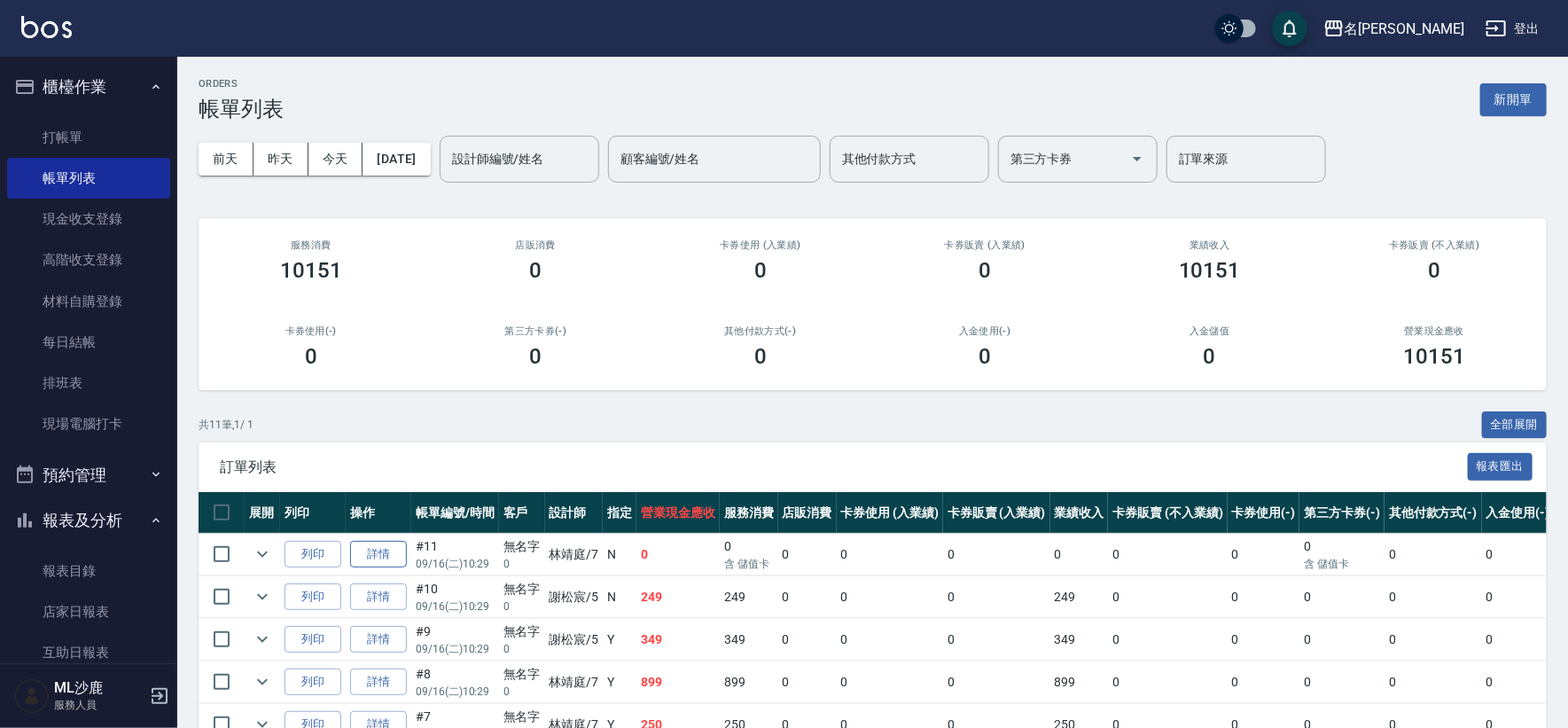
click at [393, 542] on link "詳情" at bounding box center [378, 555] width 57 height 27
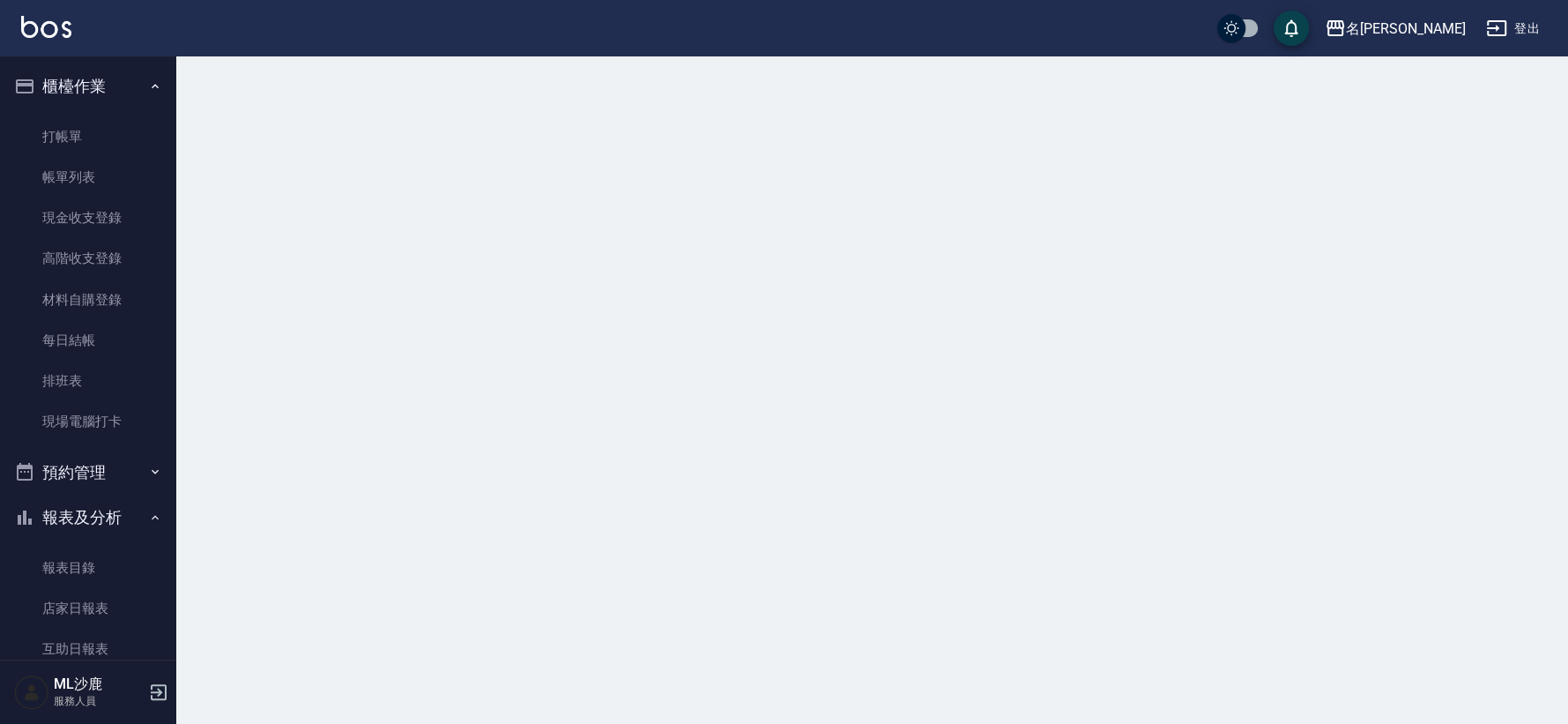
click at [392, 538] on div at bounding box center [784, 362] width 1568 height 724
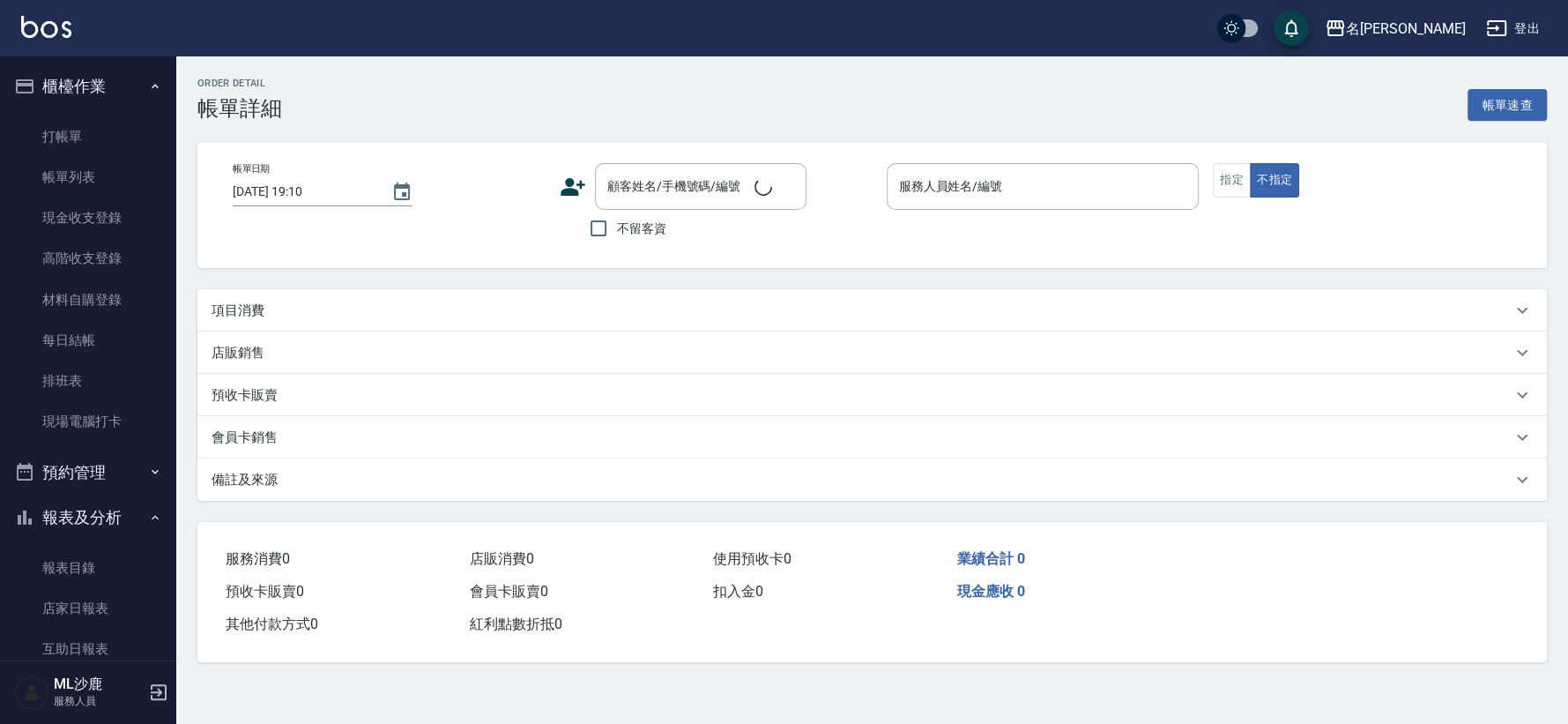
type input "[DATE] 10:29"
type input "[PERSON_NAME]-7"
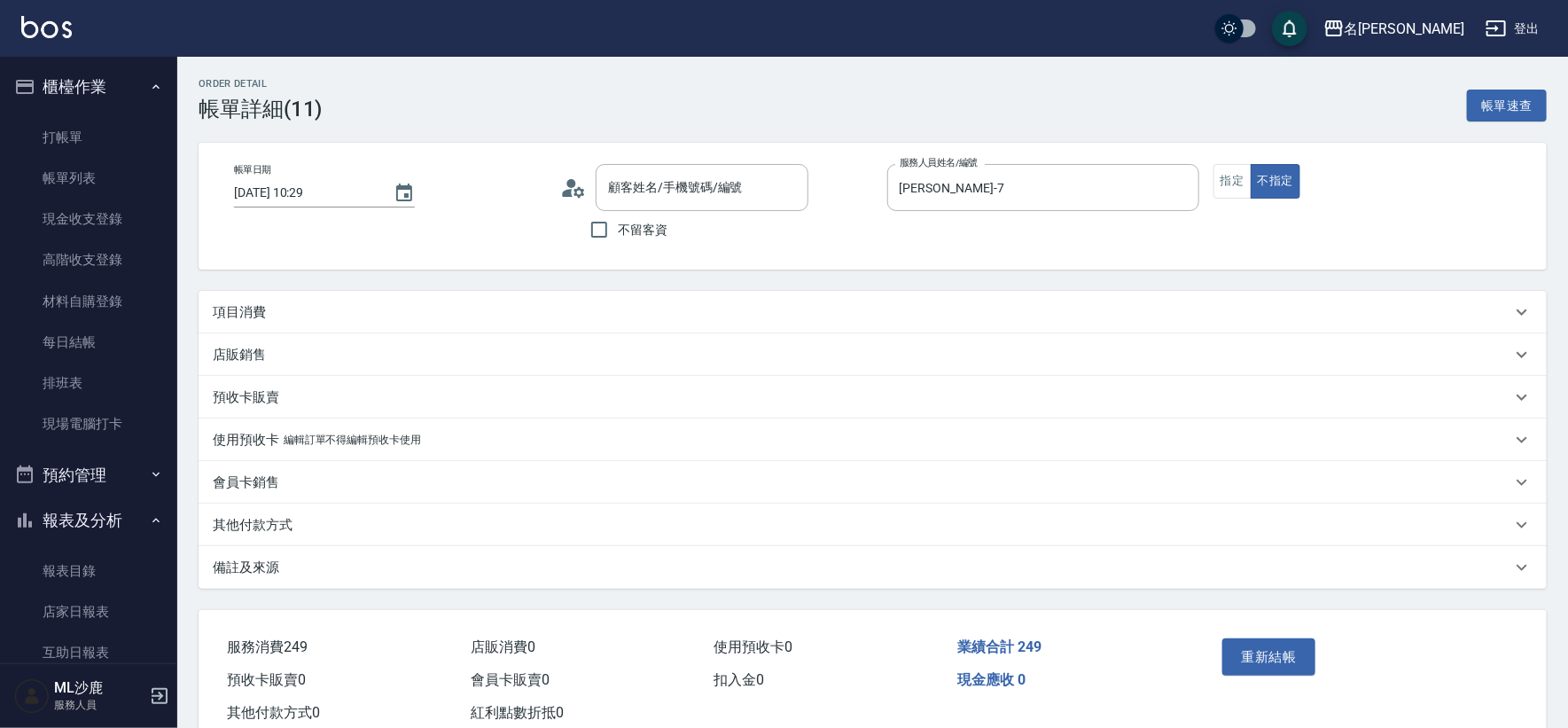
type input "無名字/0/"
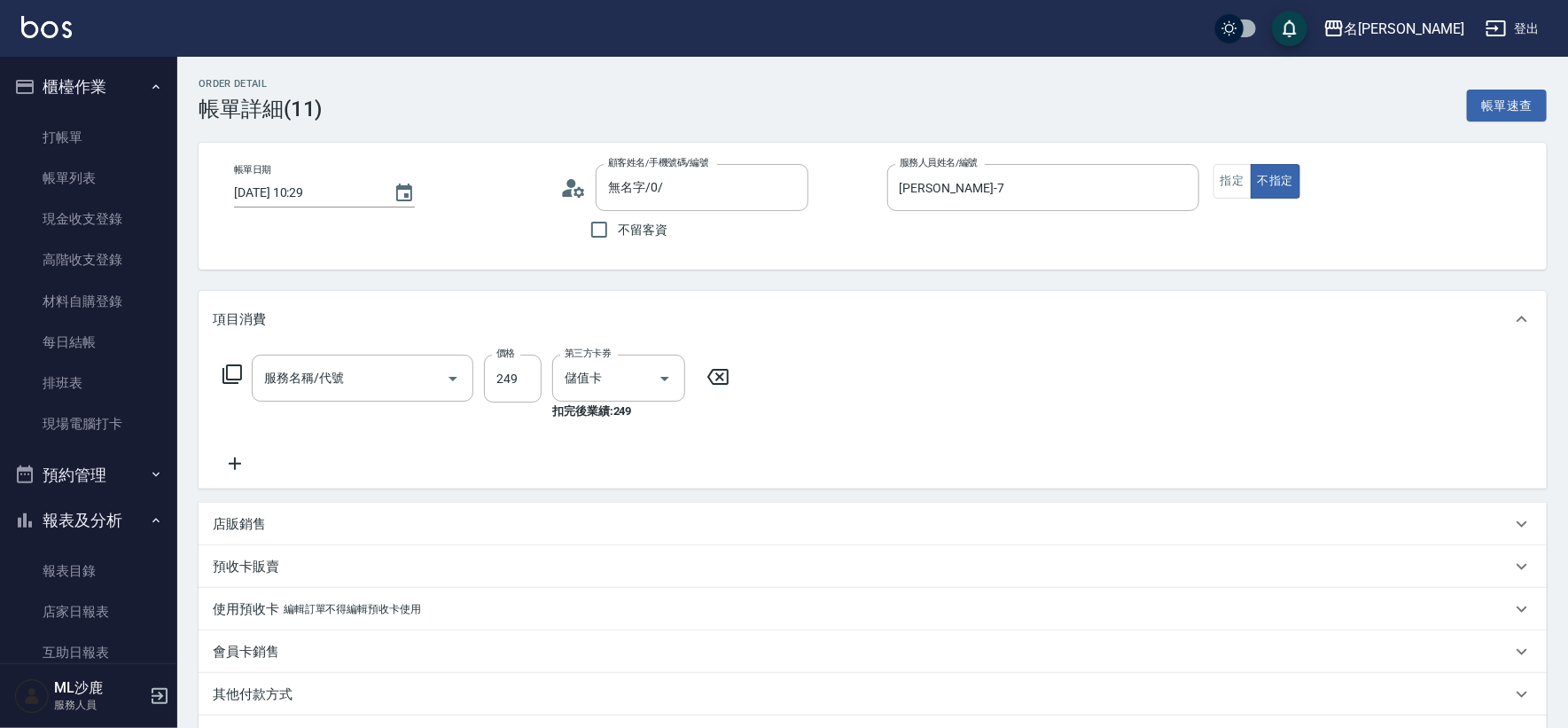
type input "剪髮(306)"
click at [388, 384] on input "剪髮(306)" at bounding box center [337, 379] width 156 height 31
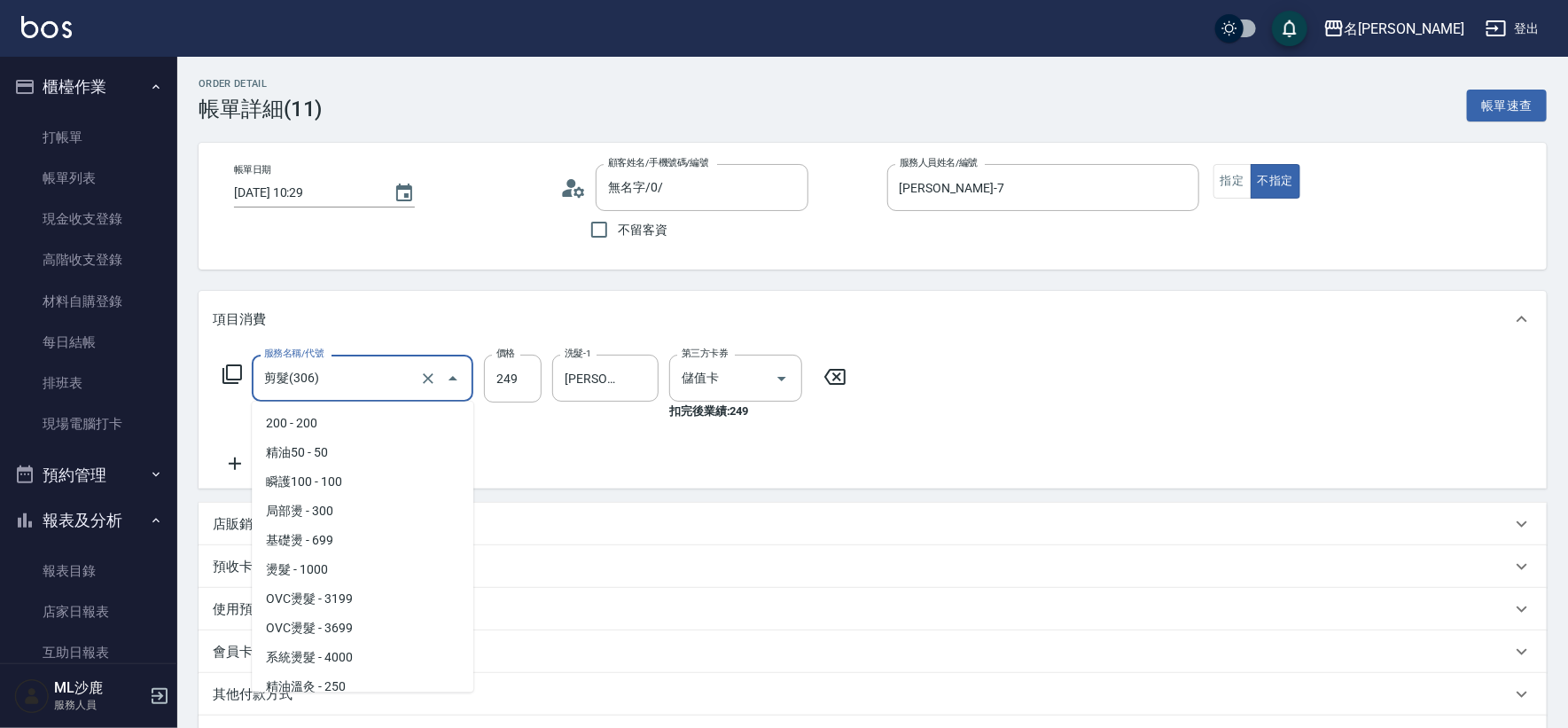
scroll to position [212, 0]
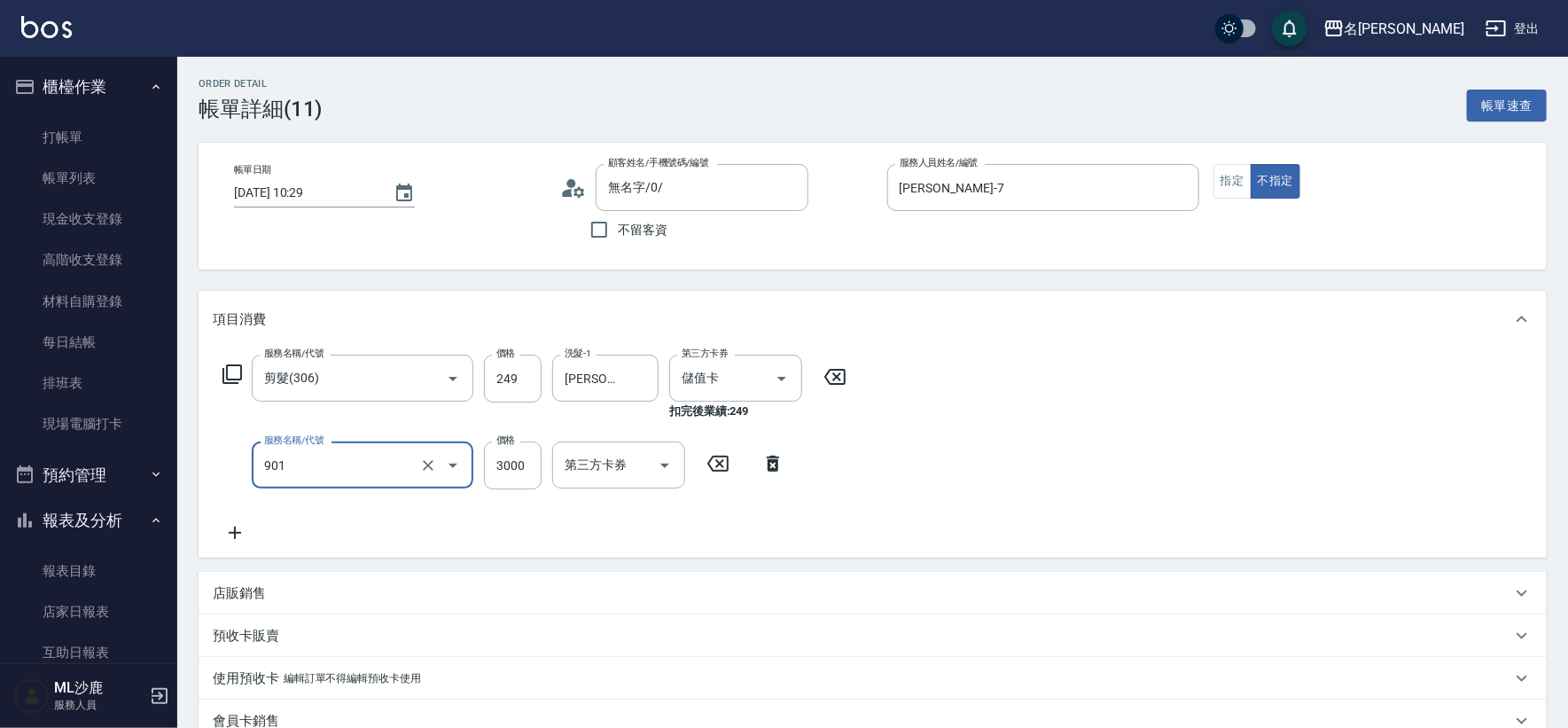
type input "儲值3000(901)"
type input "1000"
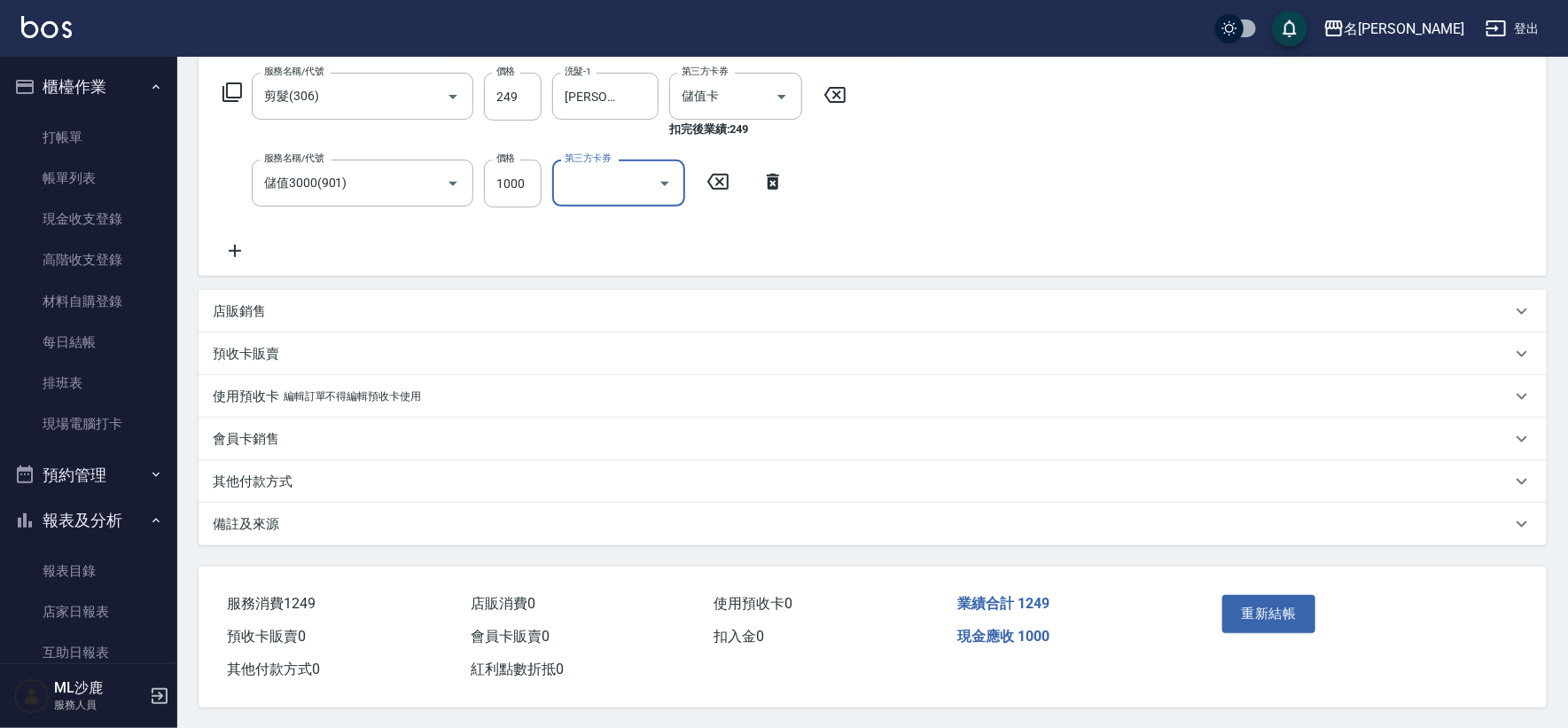
scroll to position [288, 0]
click at [1274, 602] on button "重新結帳" at bounding box center [1269, 613] width 94 height 37
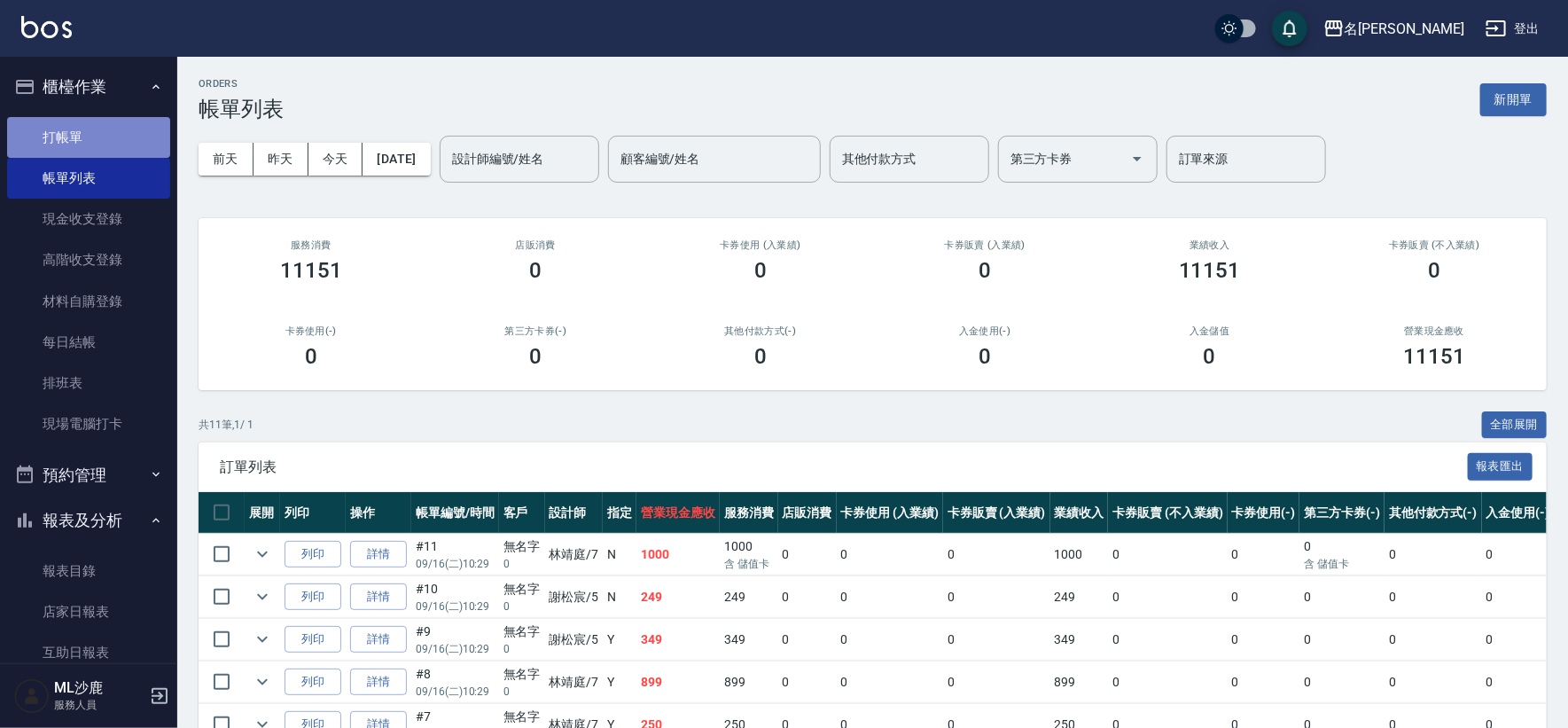
click at [94, 136] on link "打帳單" at bounding box center [88, 137] width 163 height 41
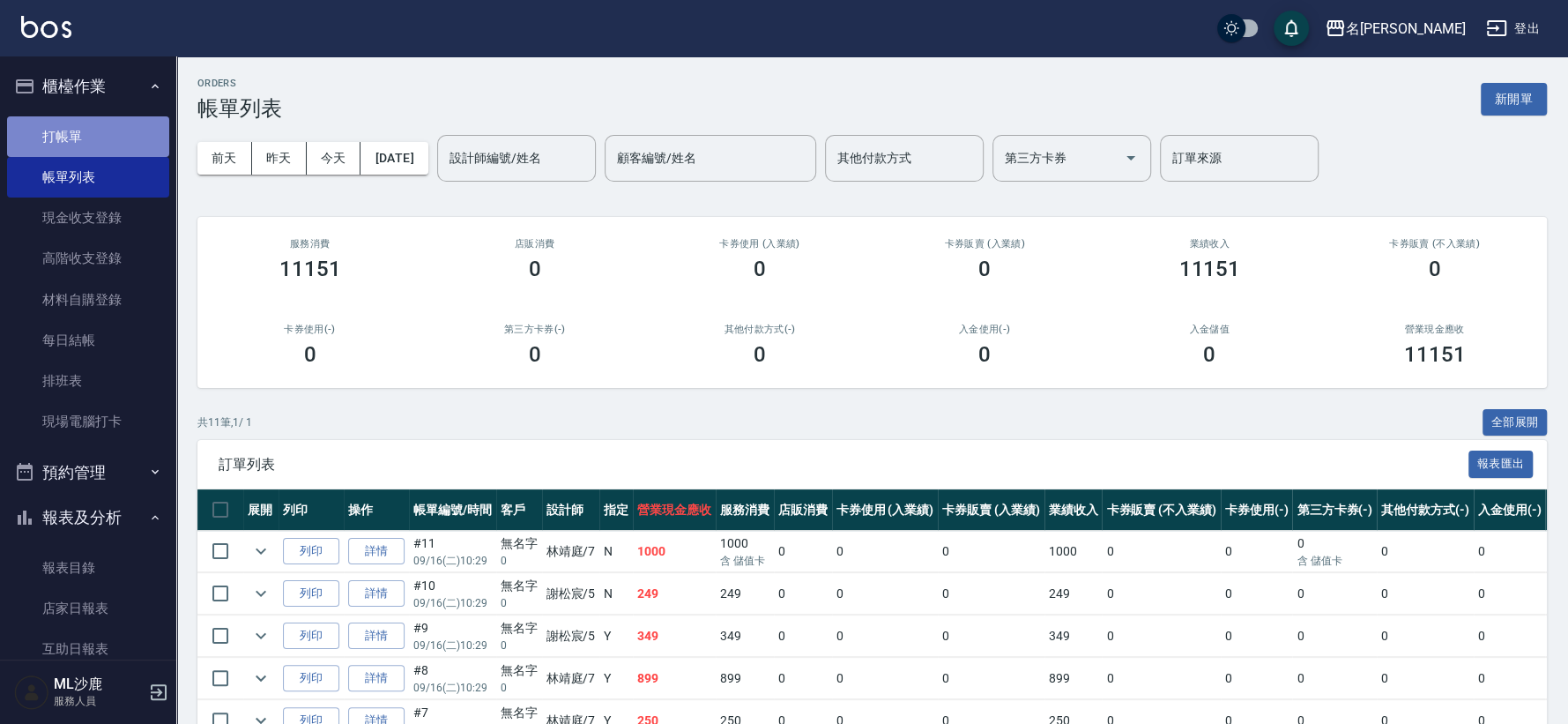
click at [92, 136] on link "打帳單" at bounding box center [88, 137] width 162 height 40
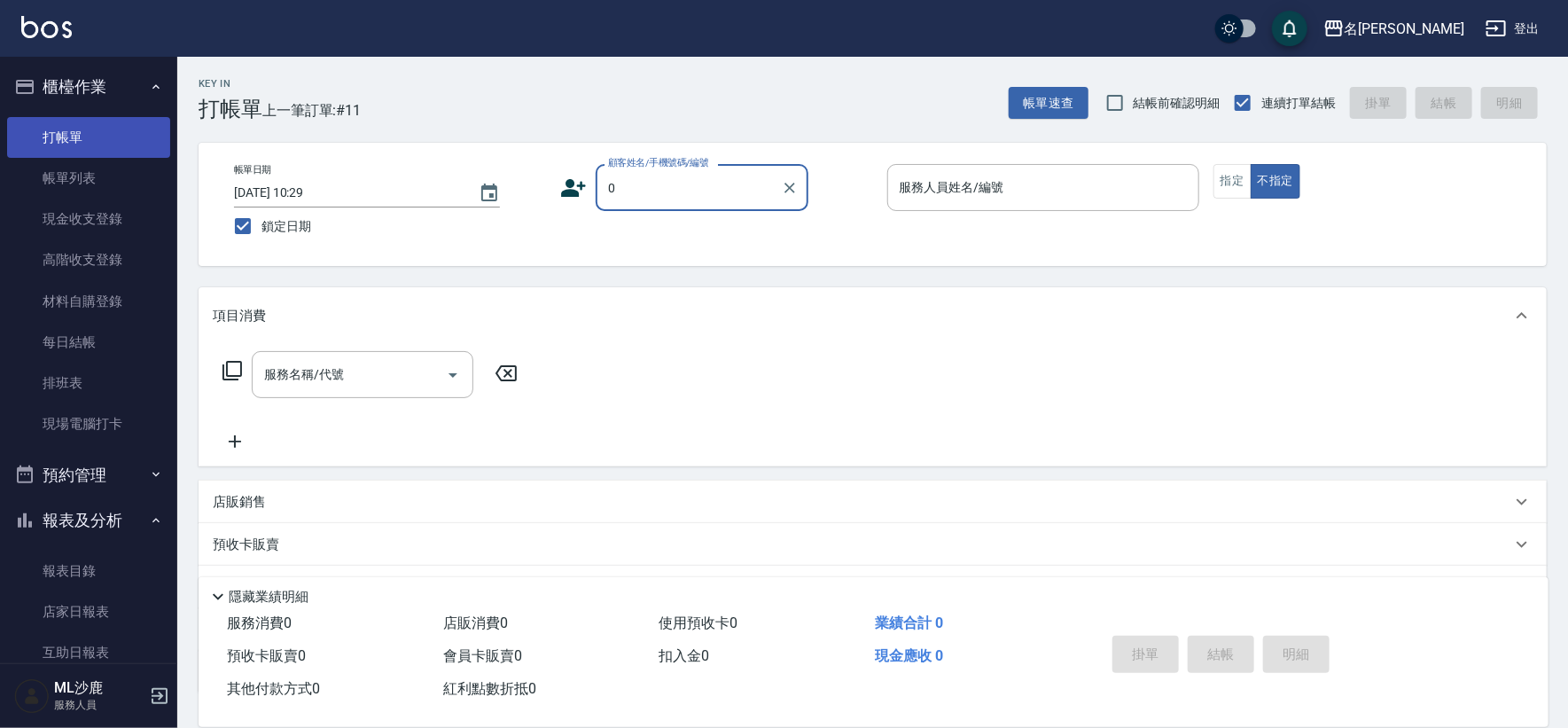
type input "無名字/0/"
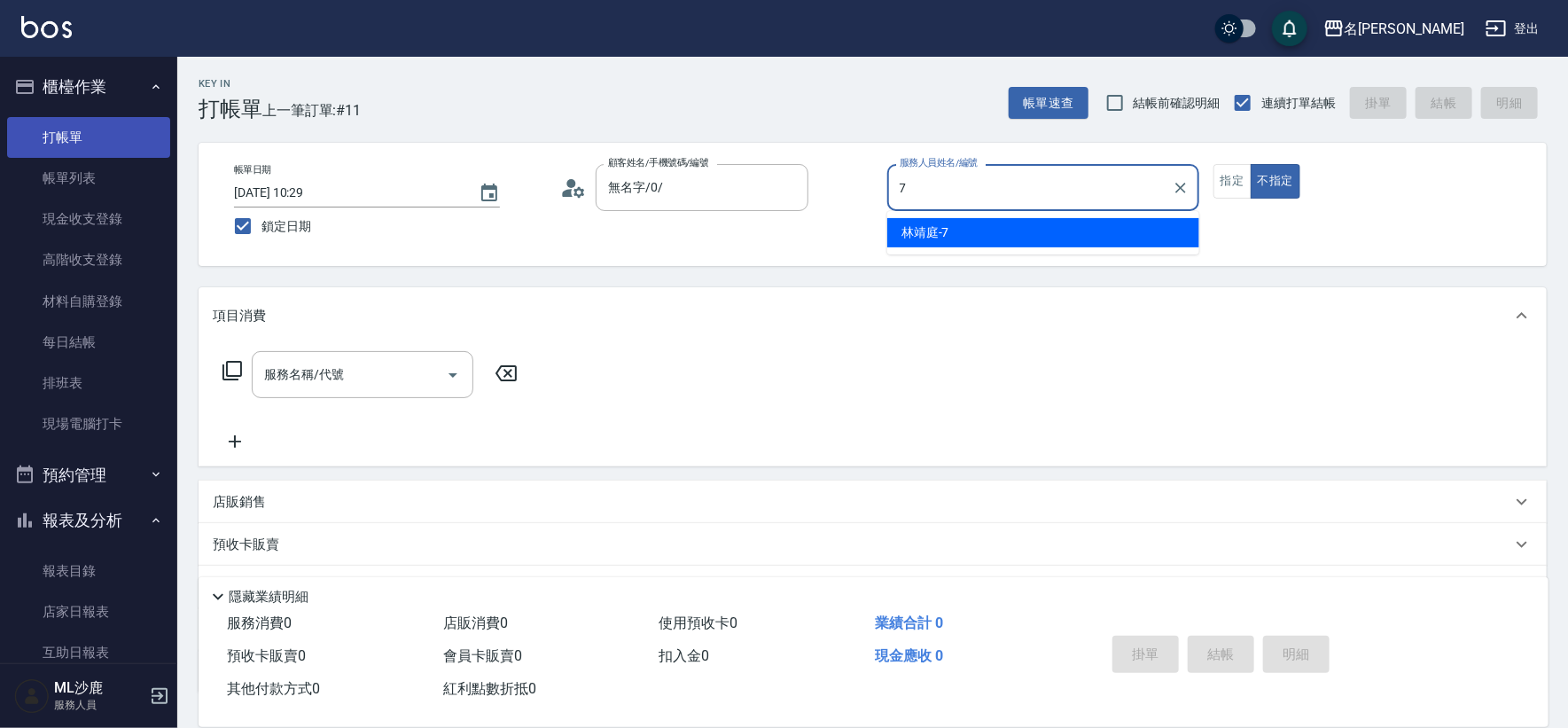
type input "[PERSON_NAME]-7"
type button "false"
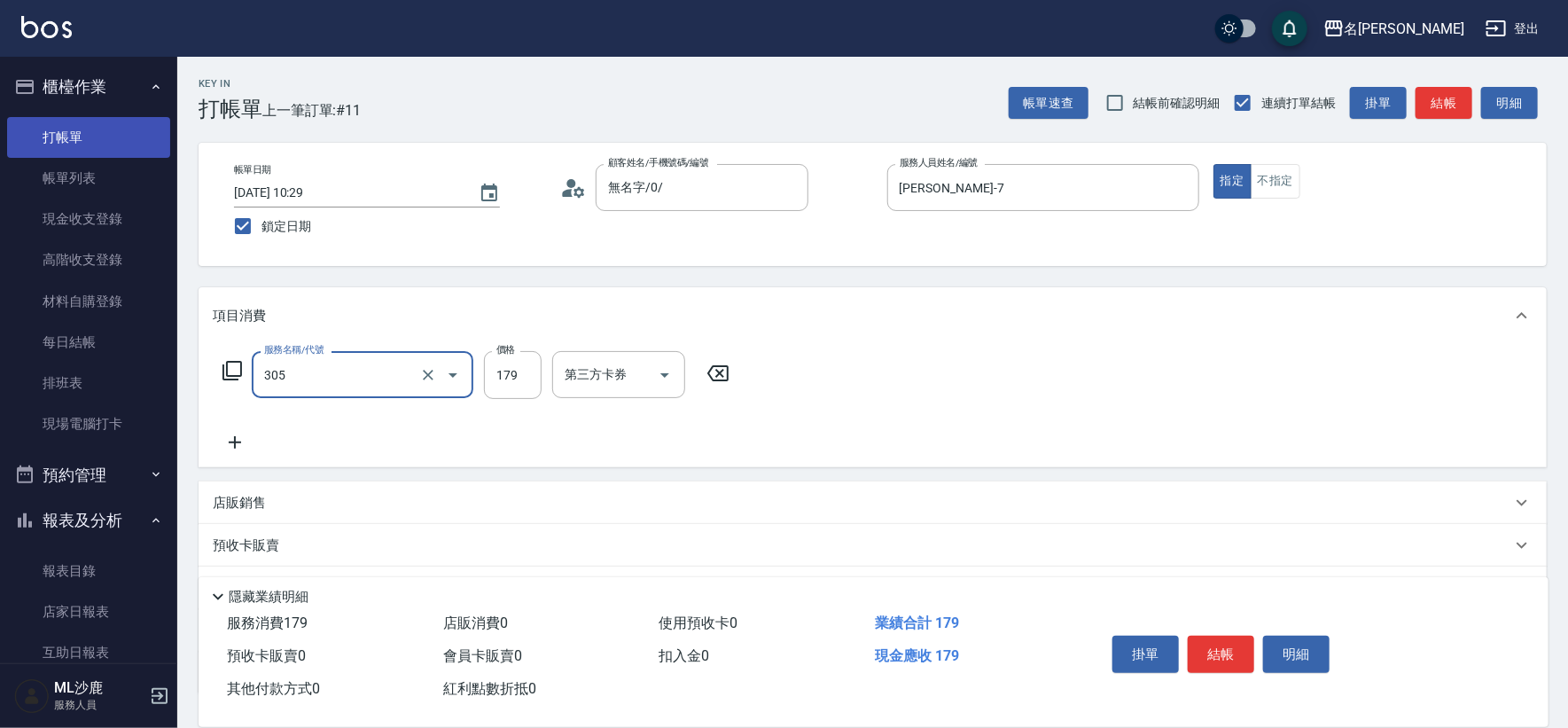
type input "剪髮(305)"
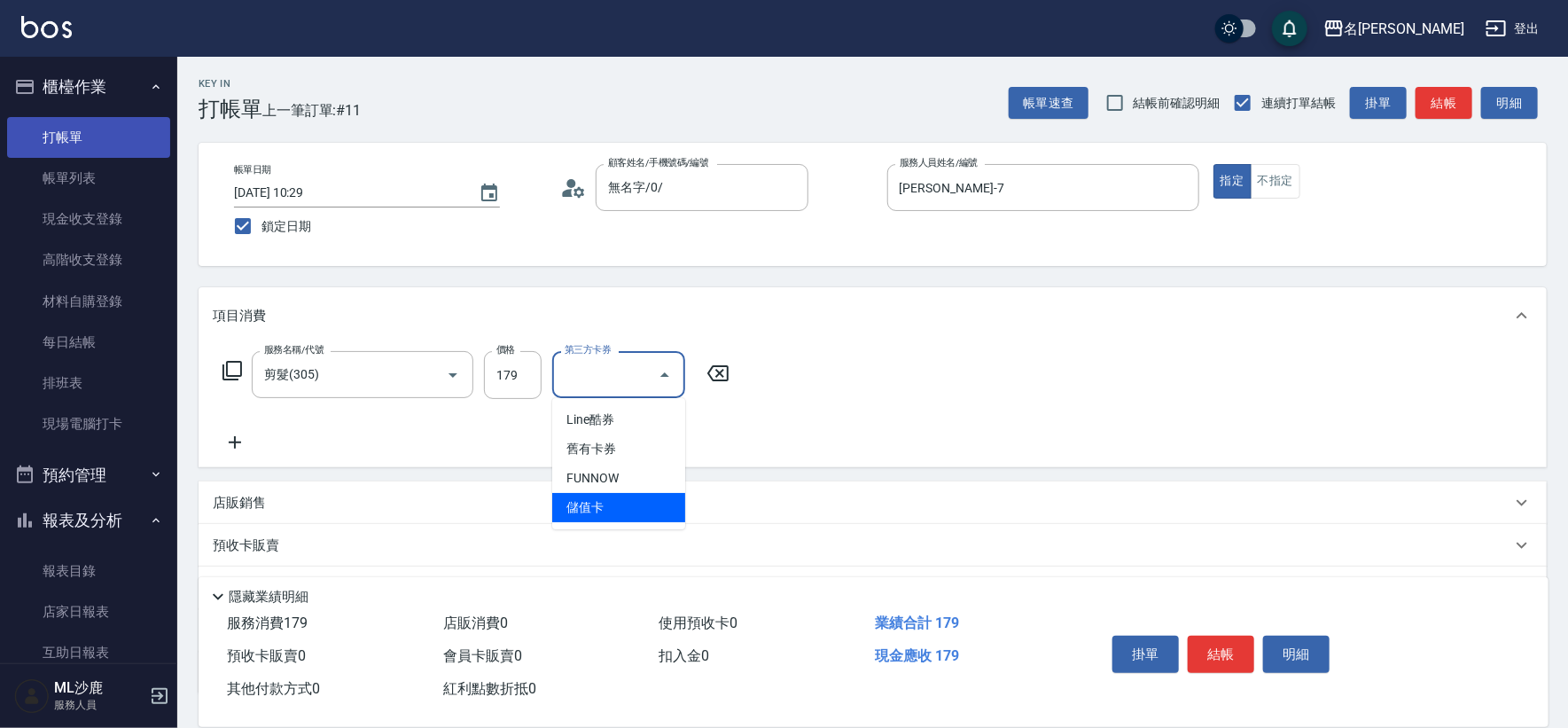
type input "儲值卡"
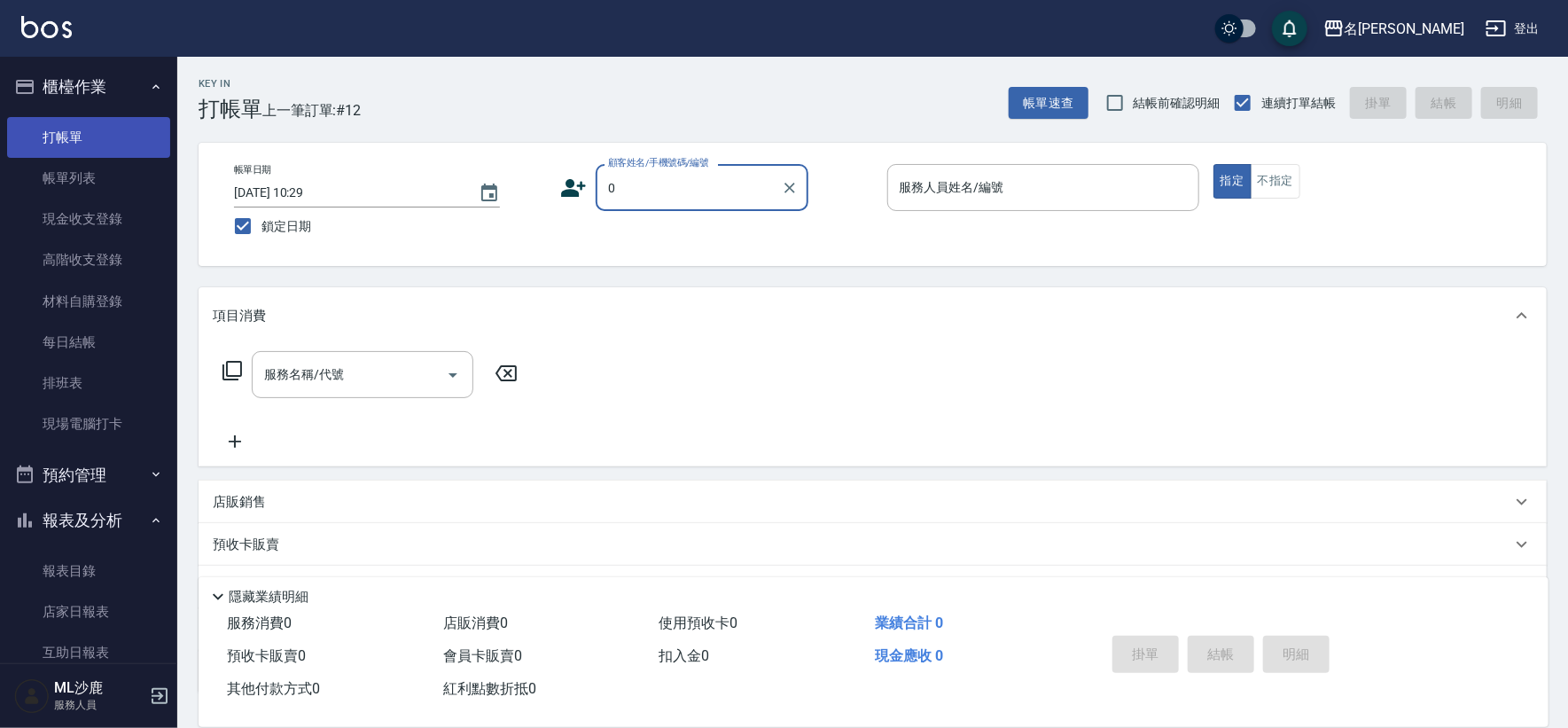
type input "無名字/0/"
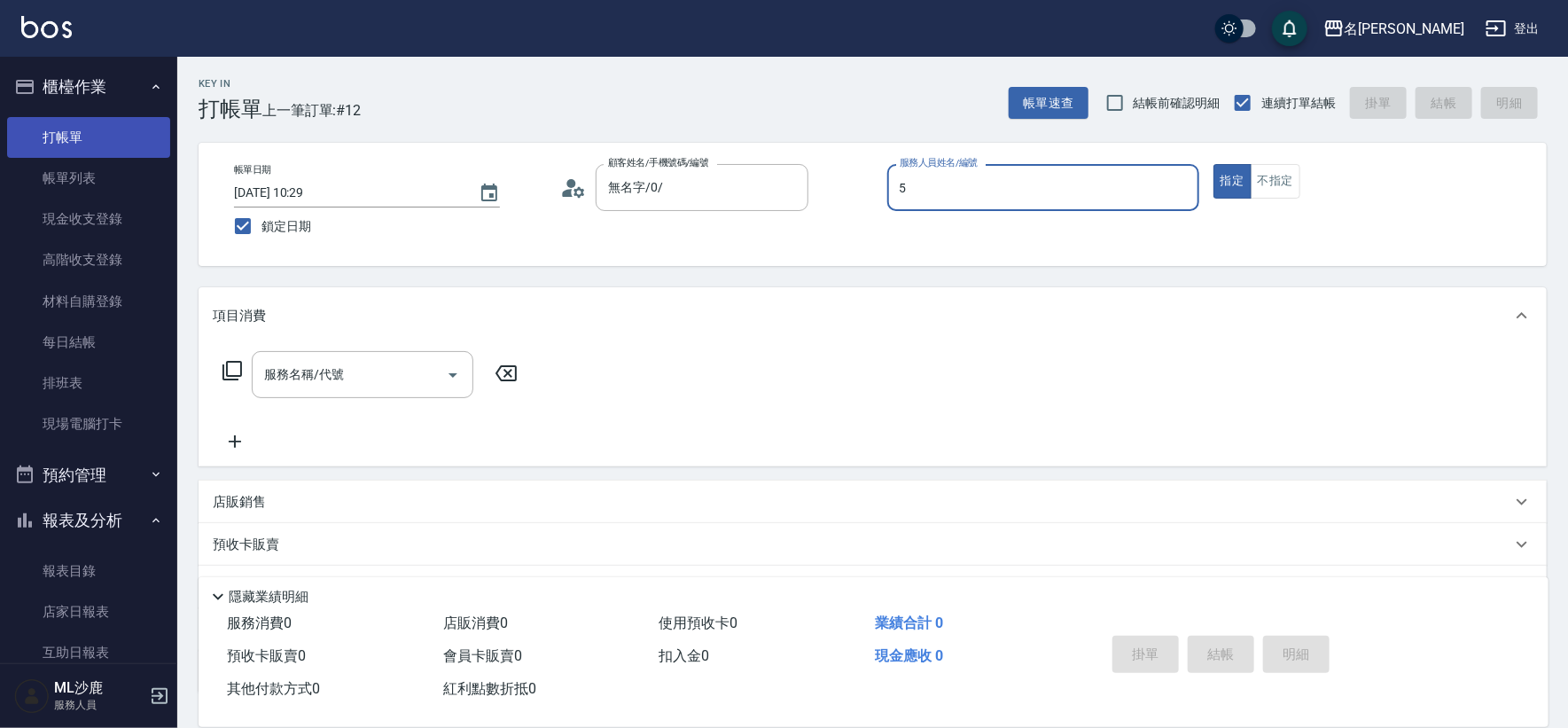
type input "[PERSON_NAME]-5"
type button "true"
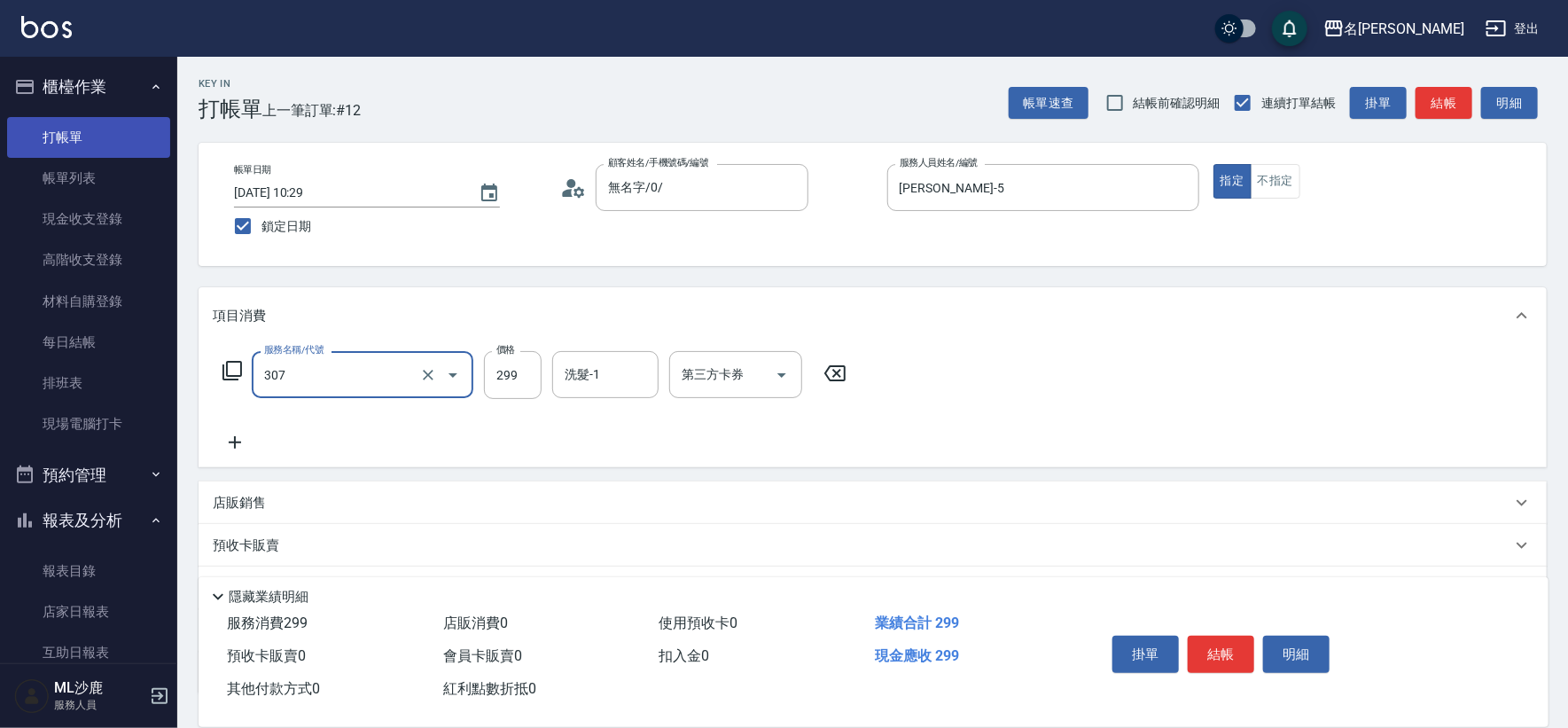
type input "剪髮(307)"
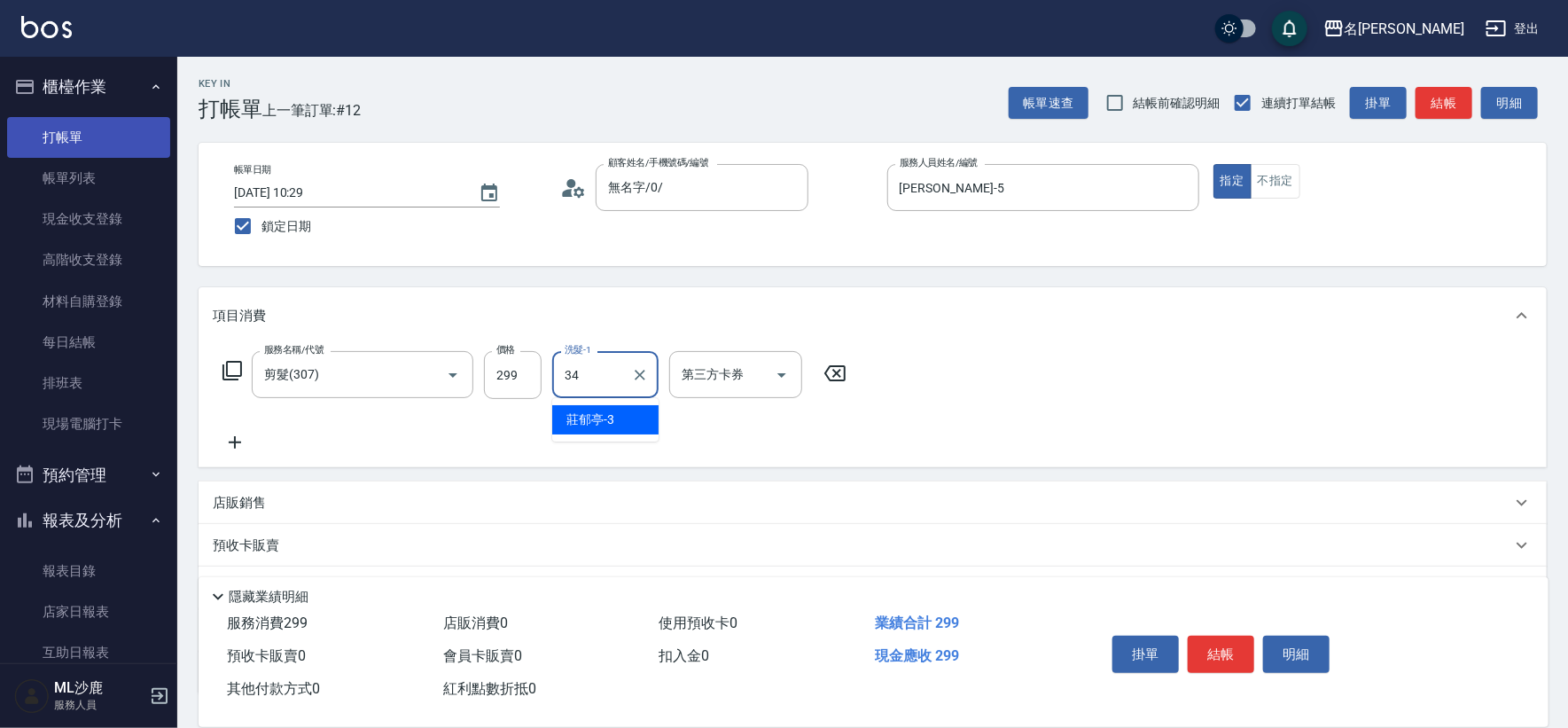
type input "[PERSON_NAME]-34"
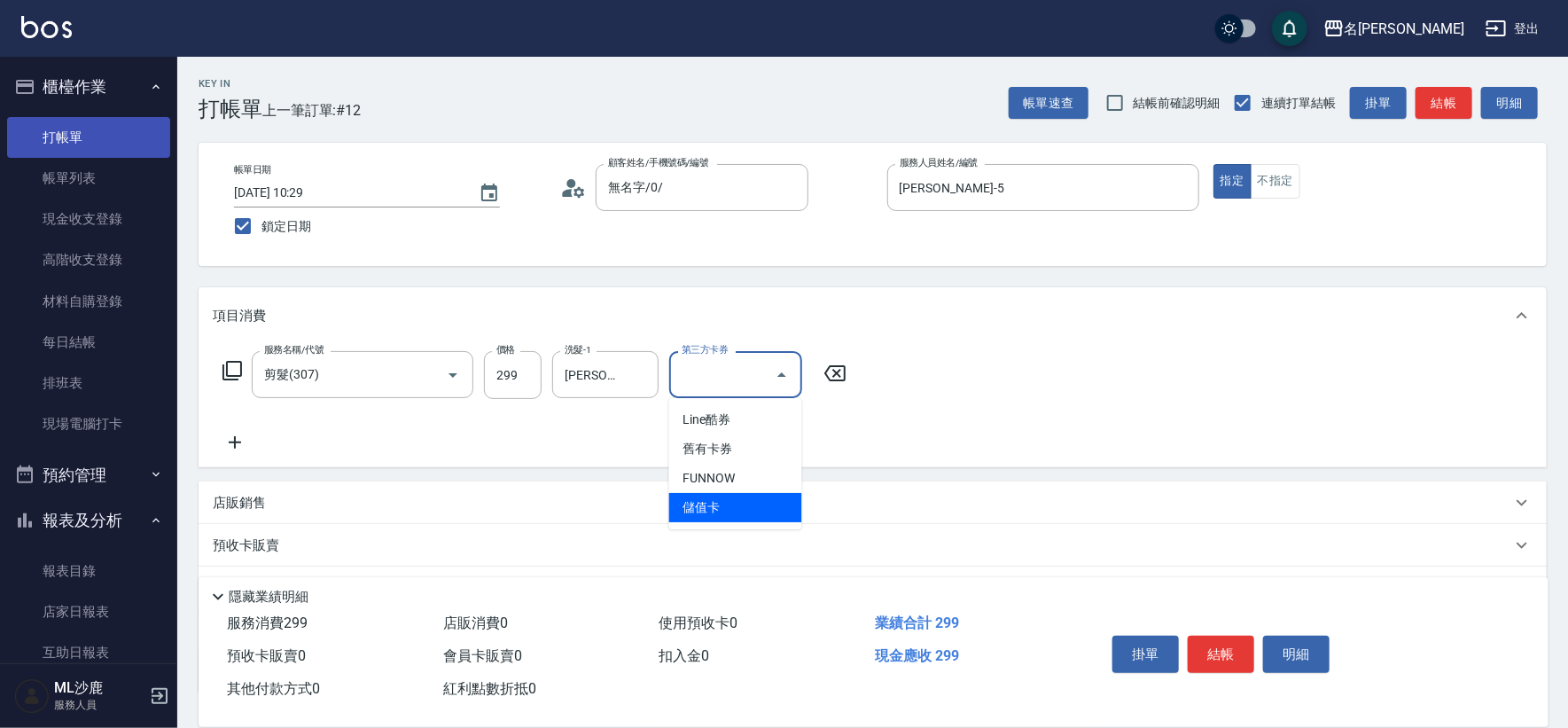
type input "儲值卡"
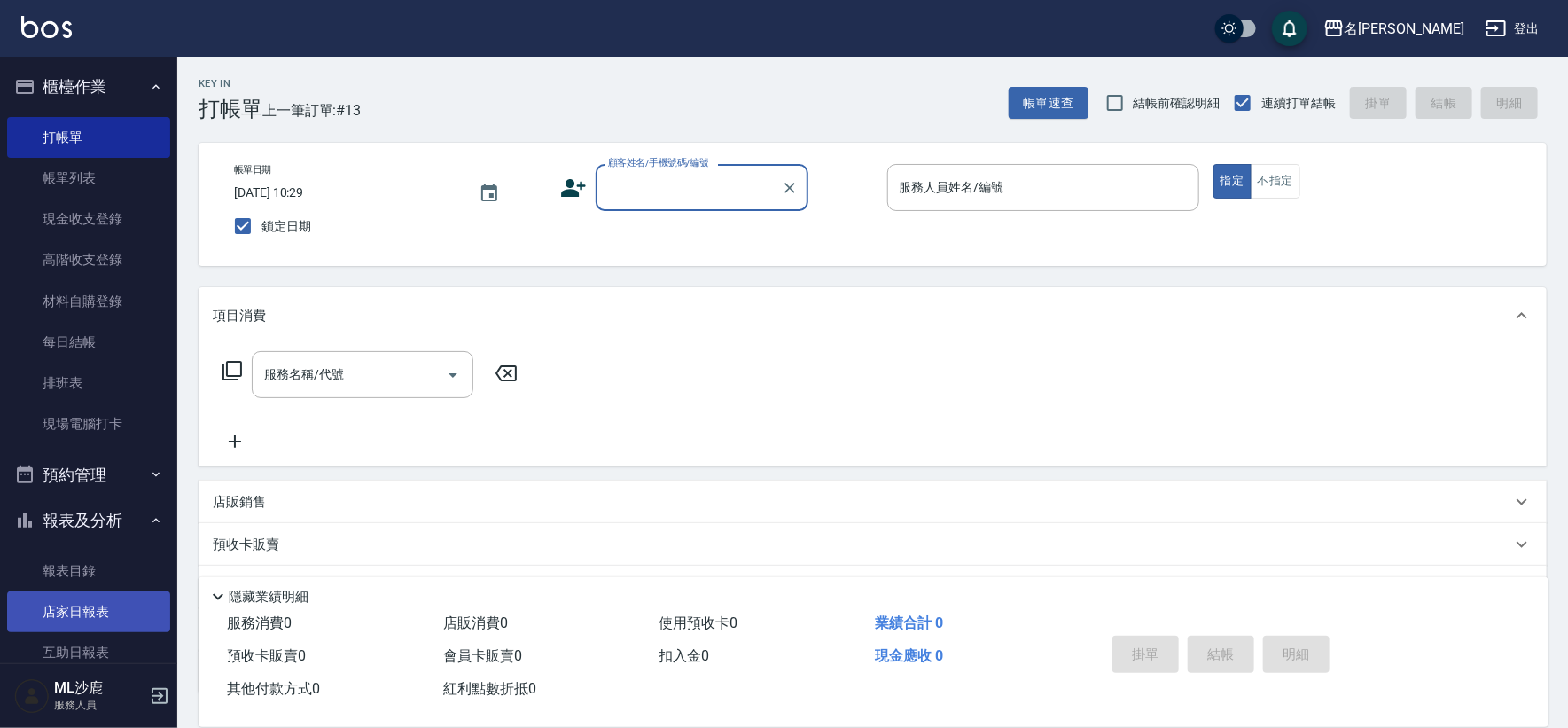
scroll to position [197, 0]
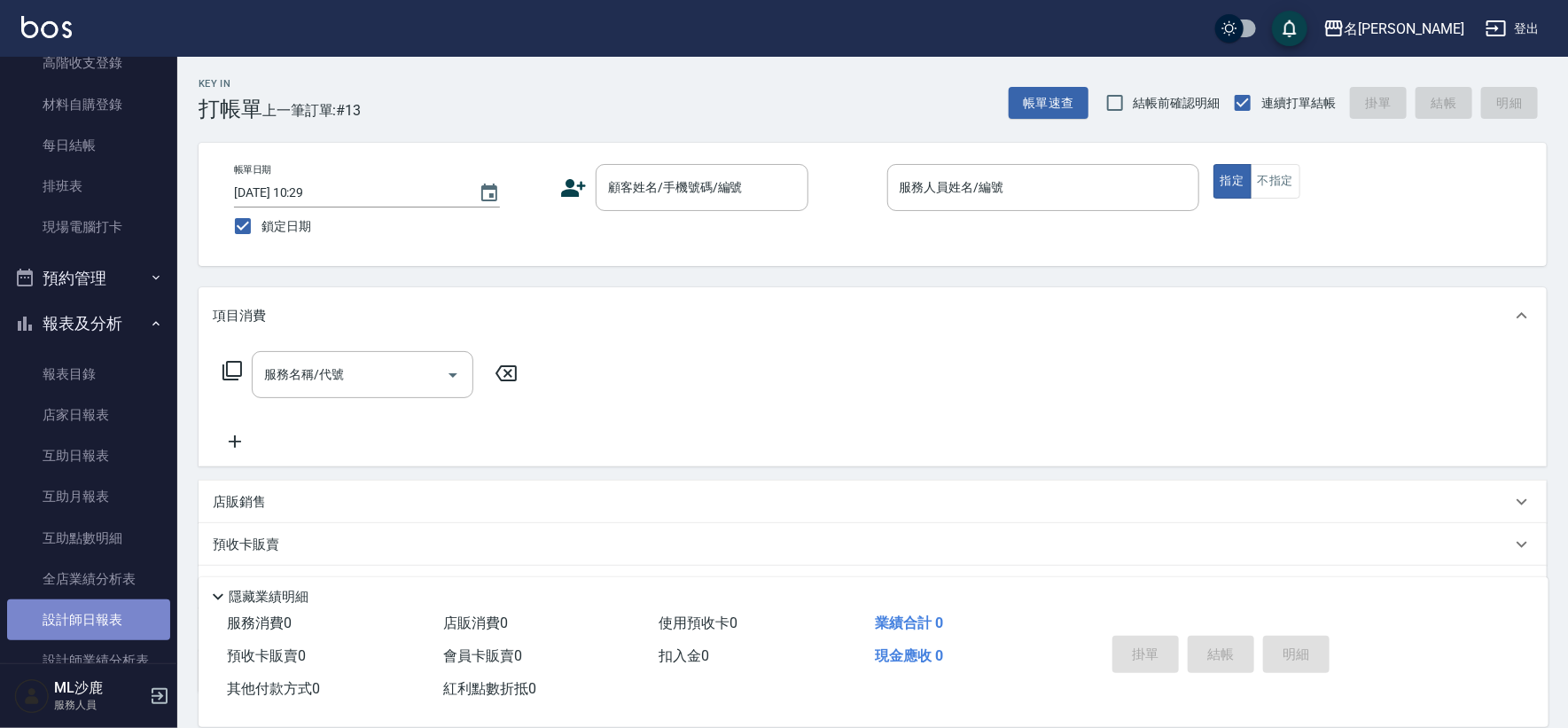
click at [97, 622] on link "設計師日報表" at bounding box center [88, 620] width 163 height 41
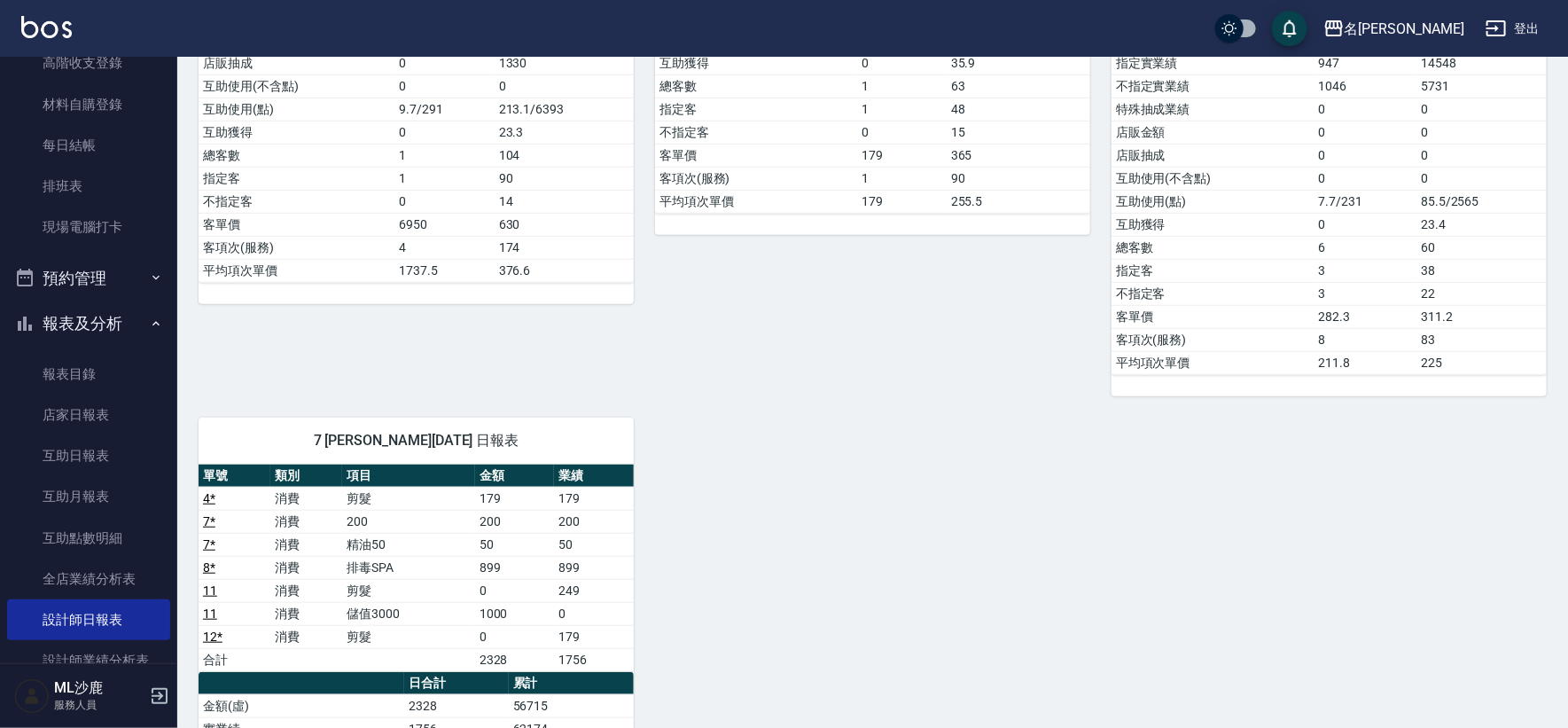
scroll to position [689, 0]
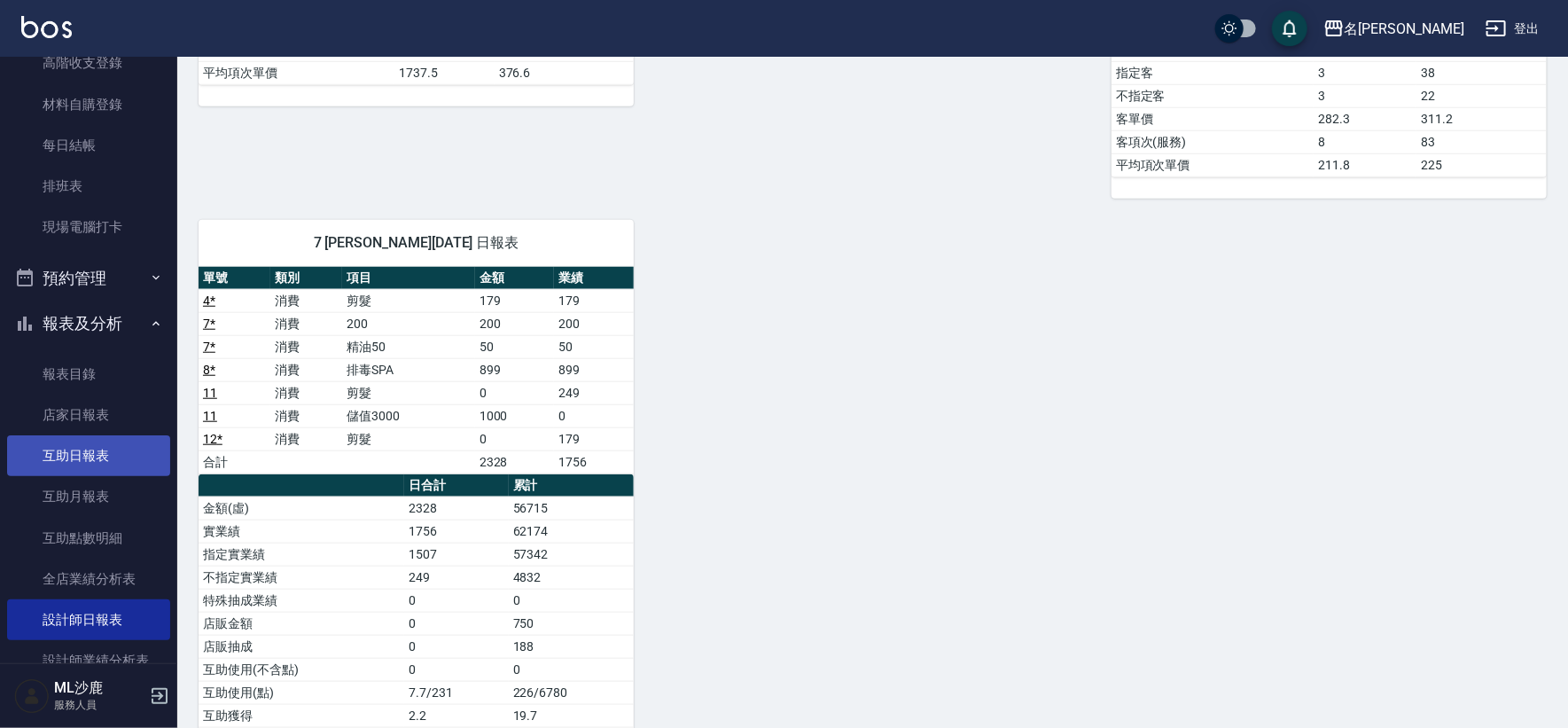
click at [110, 461] on link "互助日報表" at bounding box center [88, 456] width 163 height 41
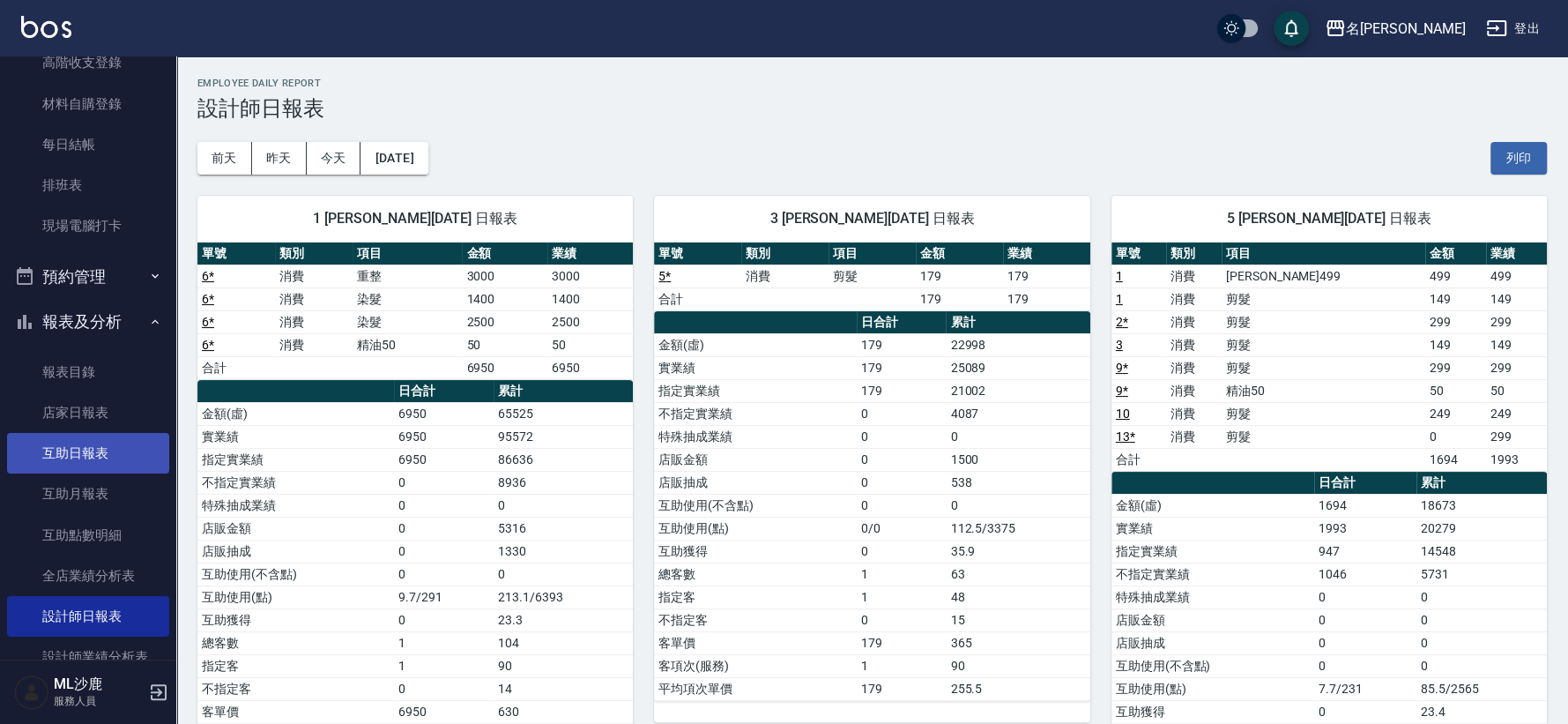
click at [110, 458] on link "互助日報表" at bounding box center [88, 453] width 162 height 40
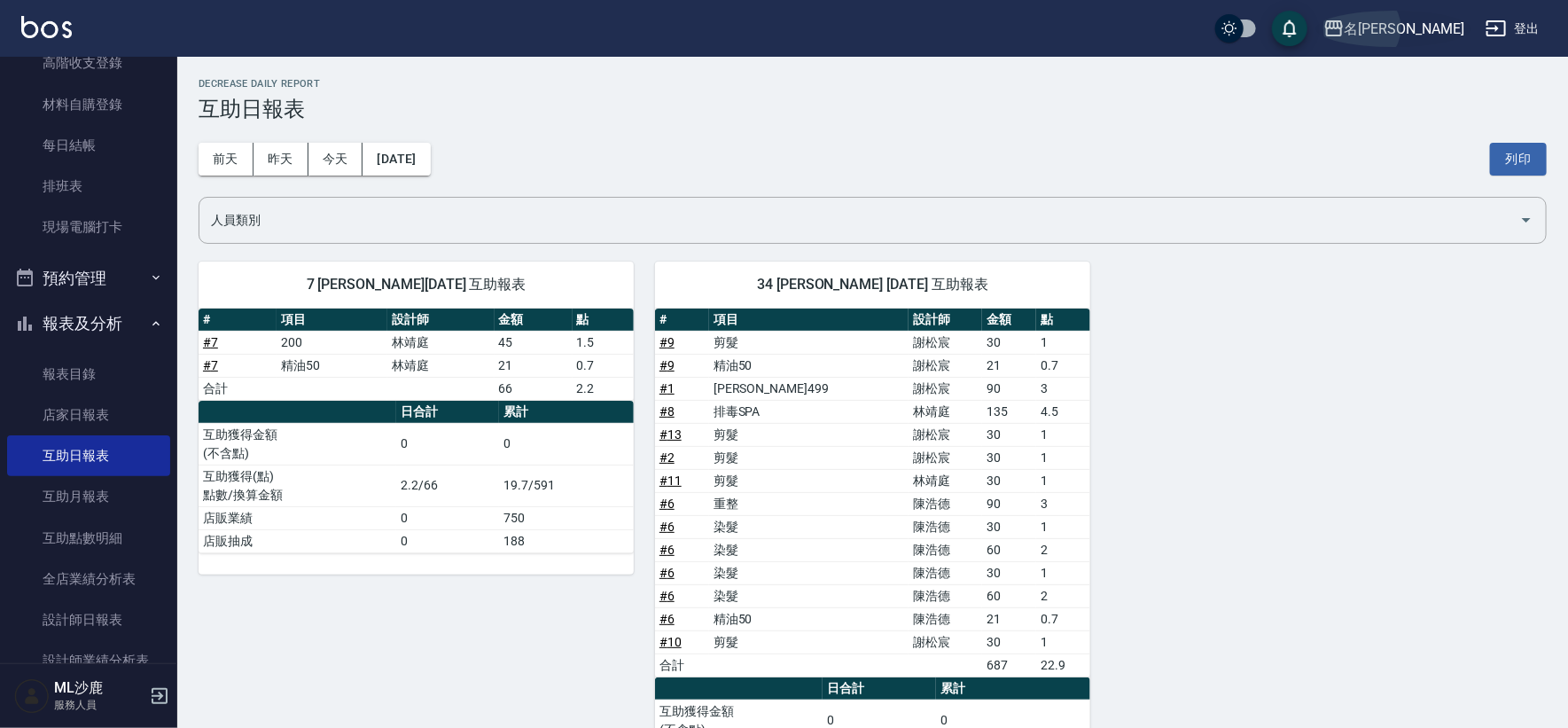
click at [1344, 38] on icon "button" at bounding box center [1334, 28] width 21 height 21
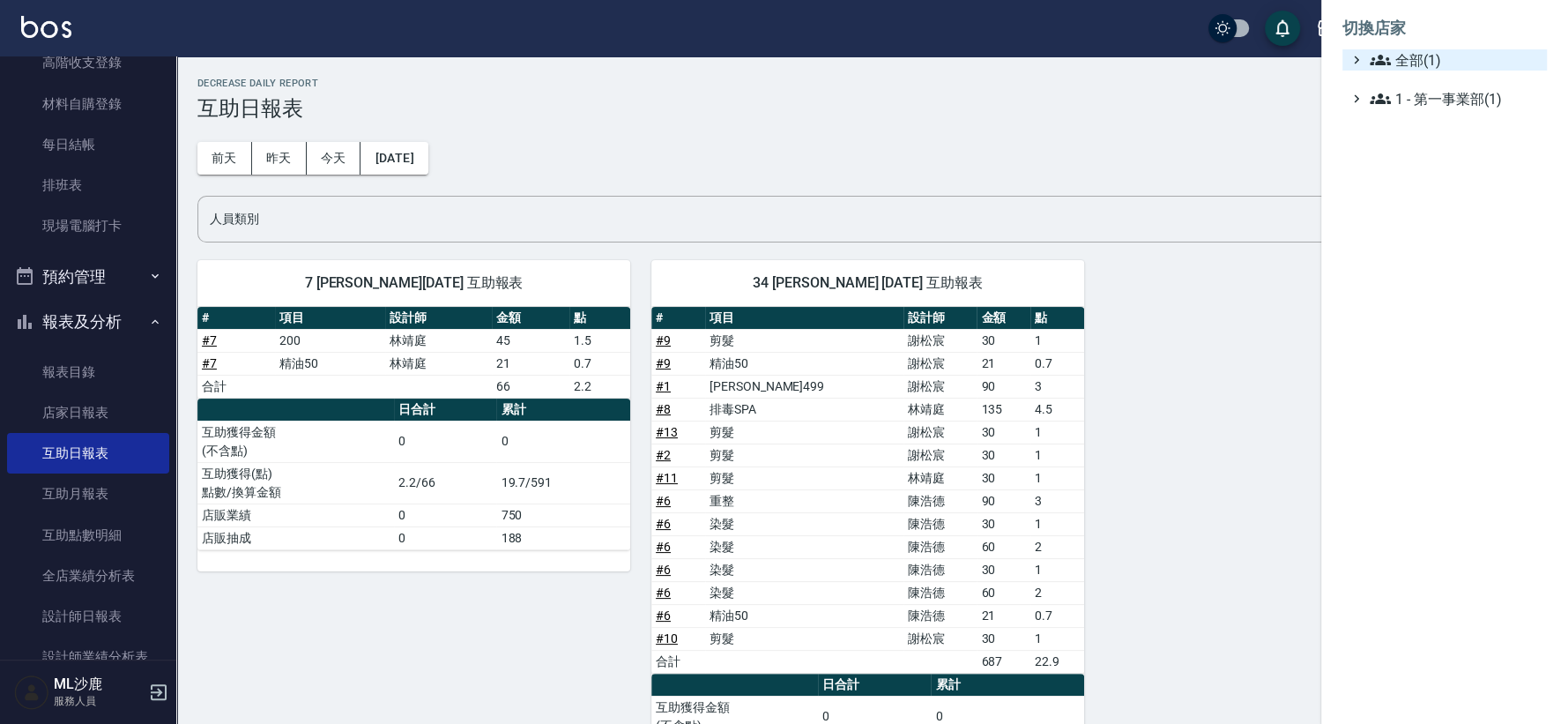
click at [1375, 65] on icon at bounding box center [1380, 60] width 21 height 21
click at [1362, 24] on li "切換店家" at bounding box center [1445, 28] width 204 height 42
click at [1193, 101] on div at bounding box center [784, 362] width 1568 height 724
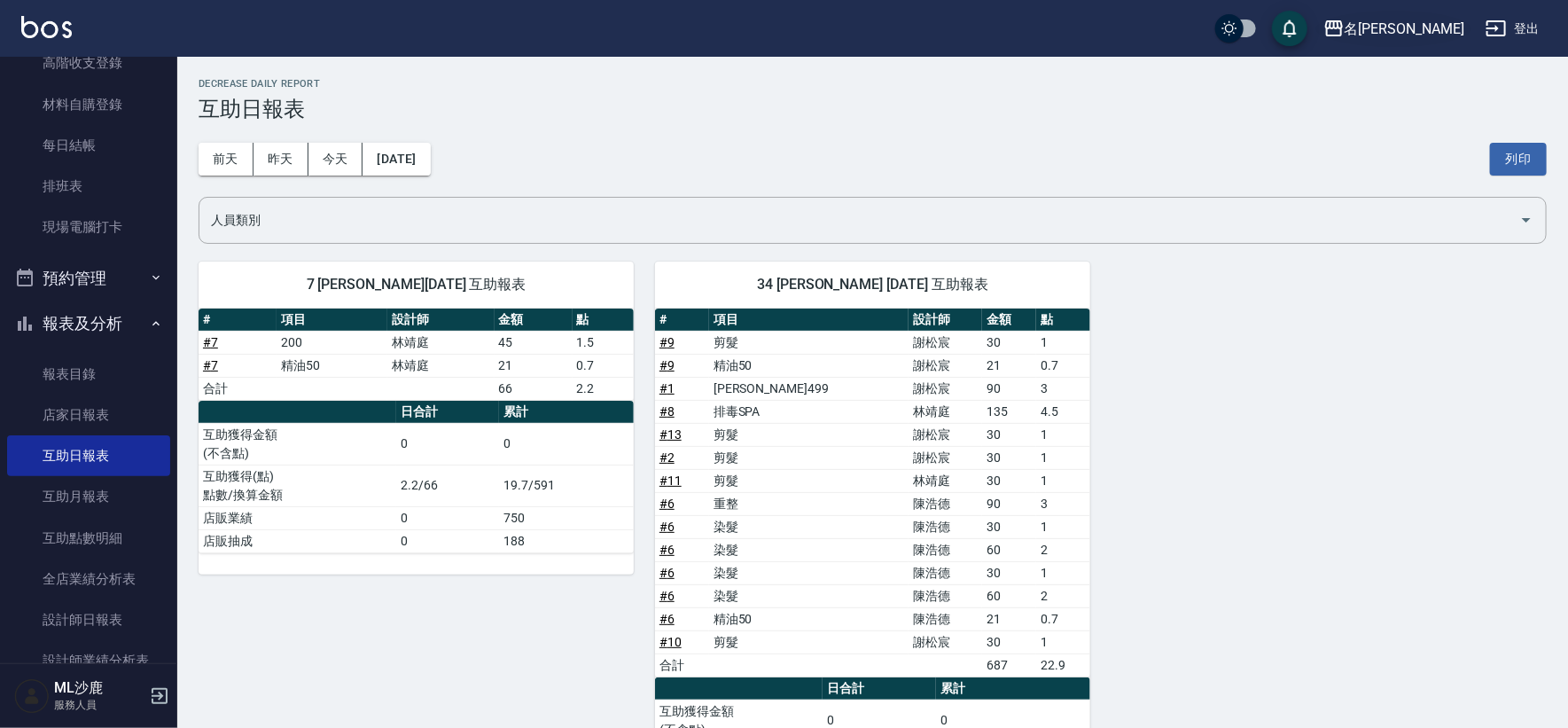
click at [1429, 21] on div "名[PERSON_NAME]" at bounding box center [1404, 28] width 120 height 22
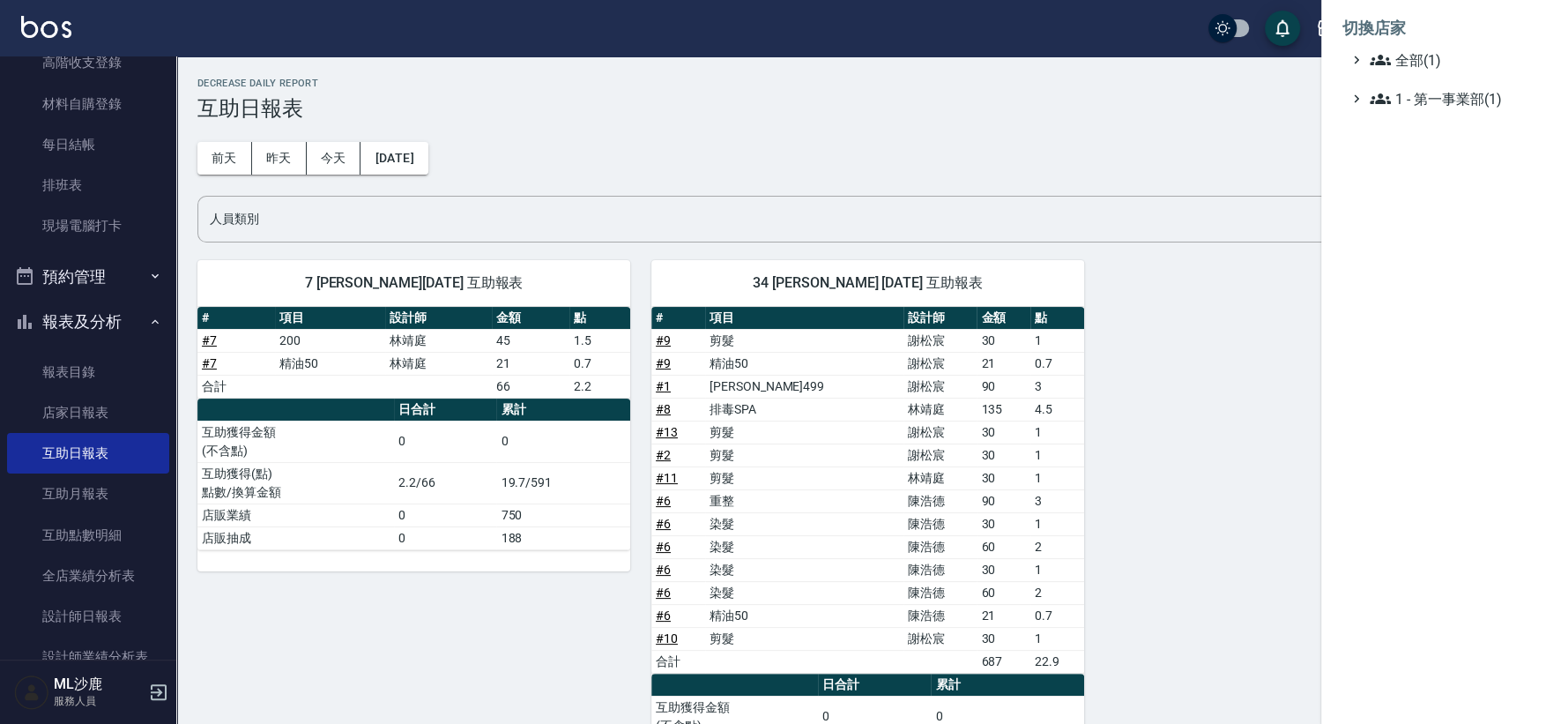
click at [1166, 120] on div at bounding box center [784, 362] width 1568 height 724
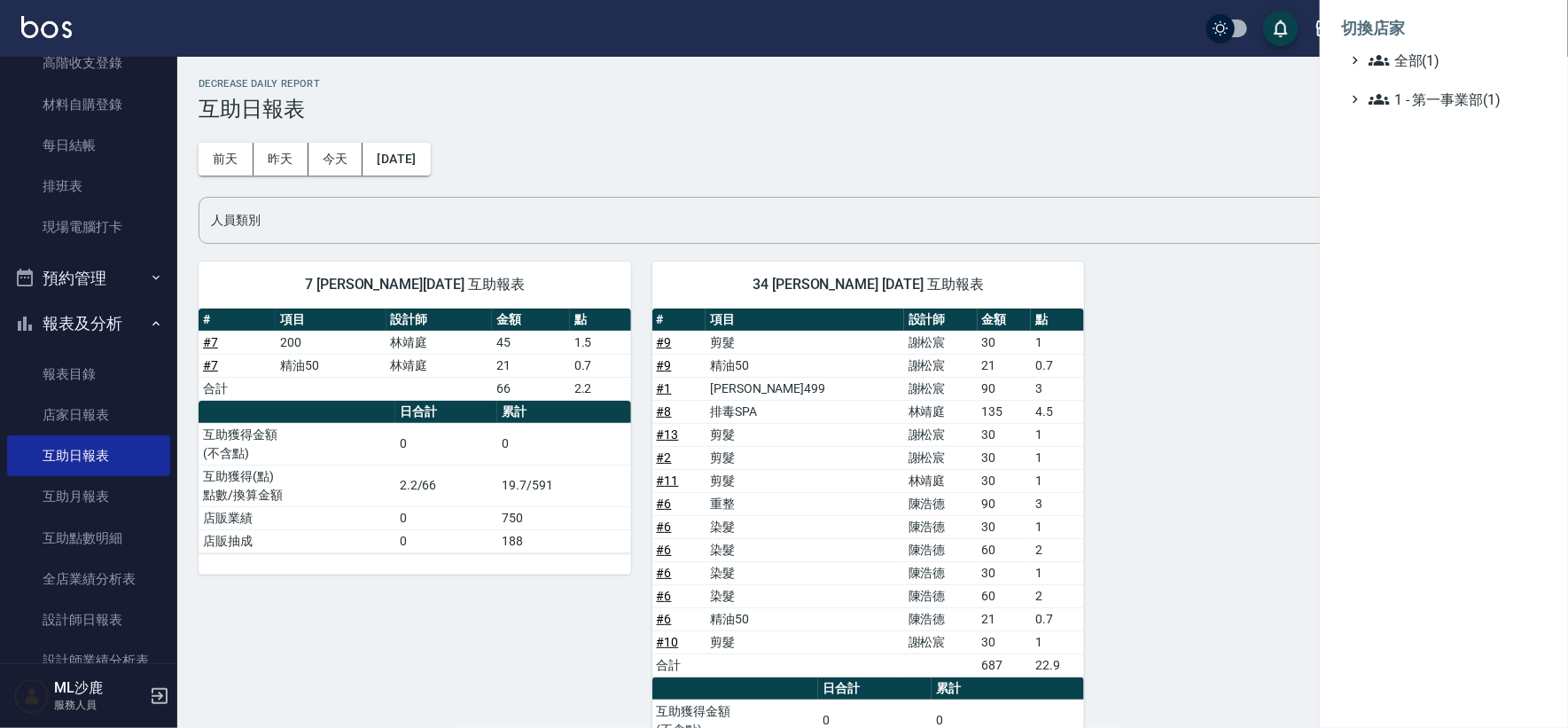
click at [1172, 121] on div at bounding box center [784, 364] width 1568 height 728
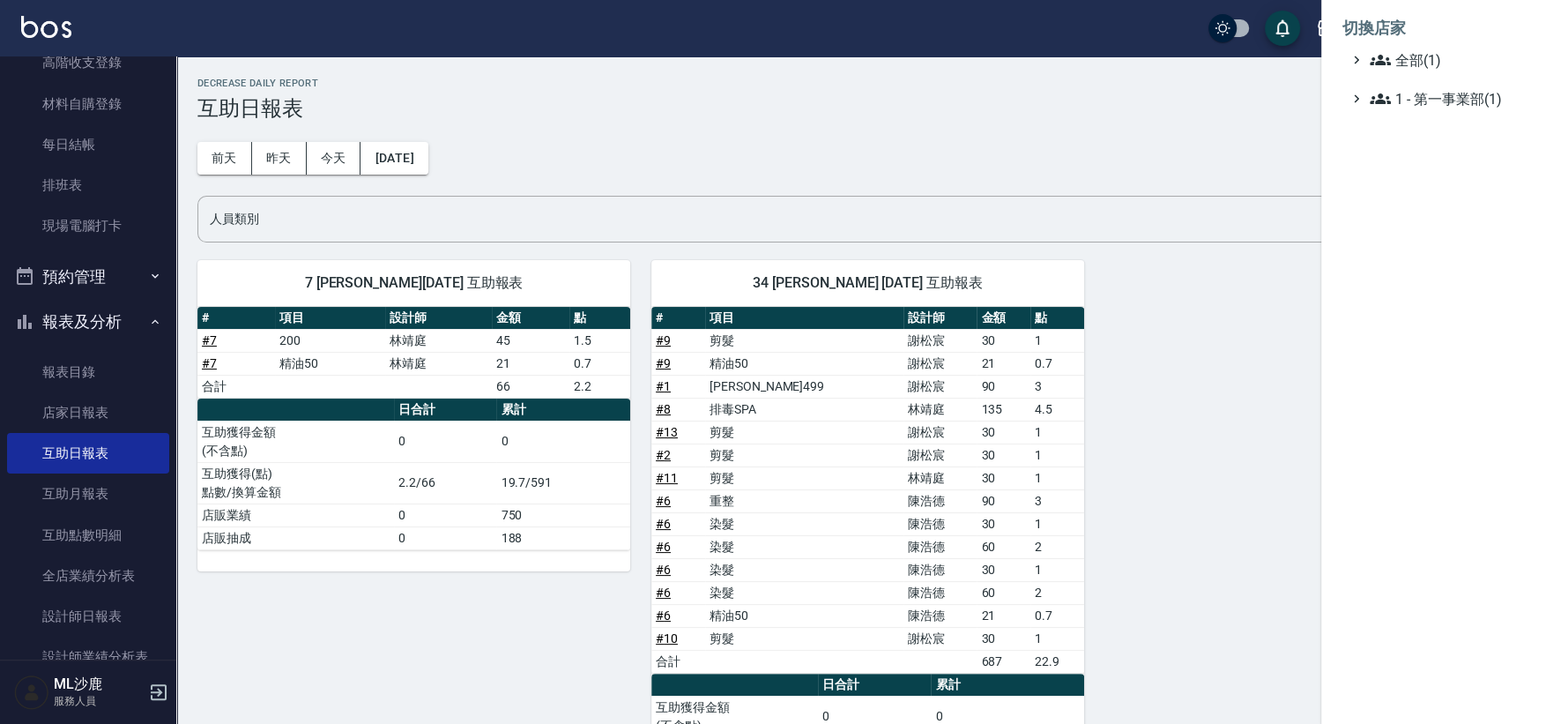
click at [1173, 119] on div at bounding box center [784, 362] width 1568 height 724
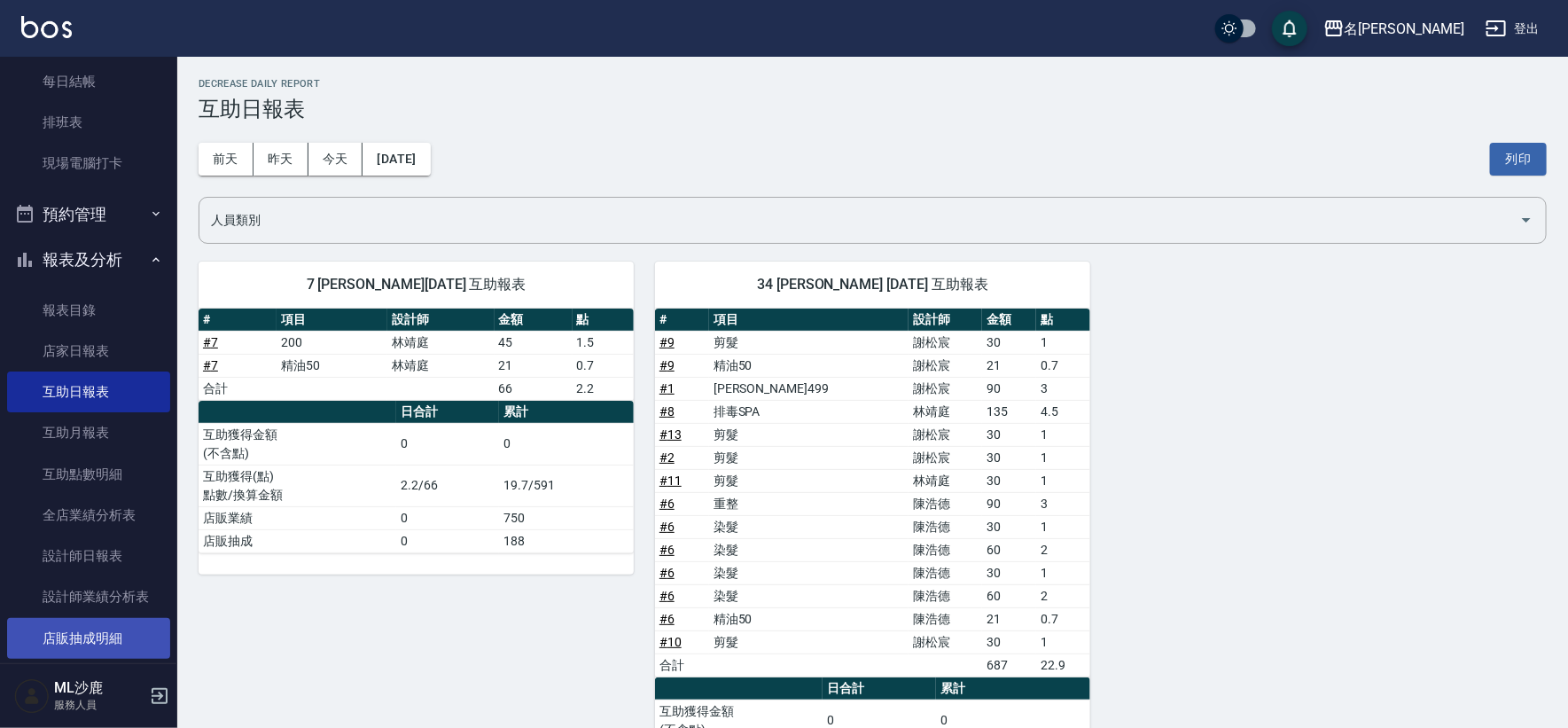
scroll to position [295, 0]
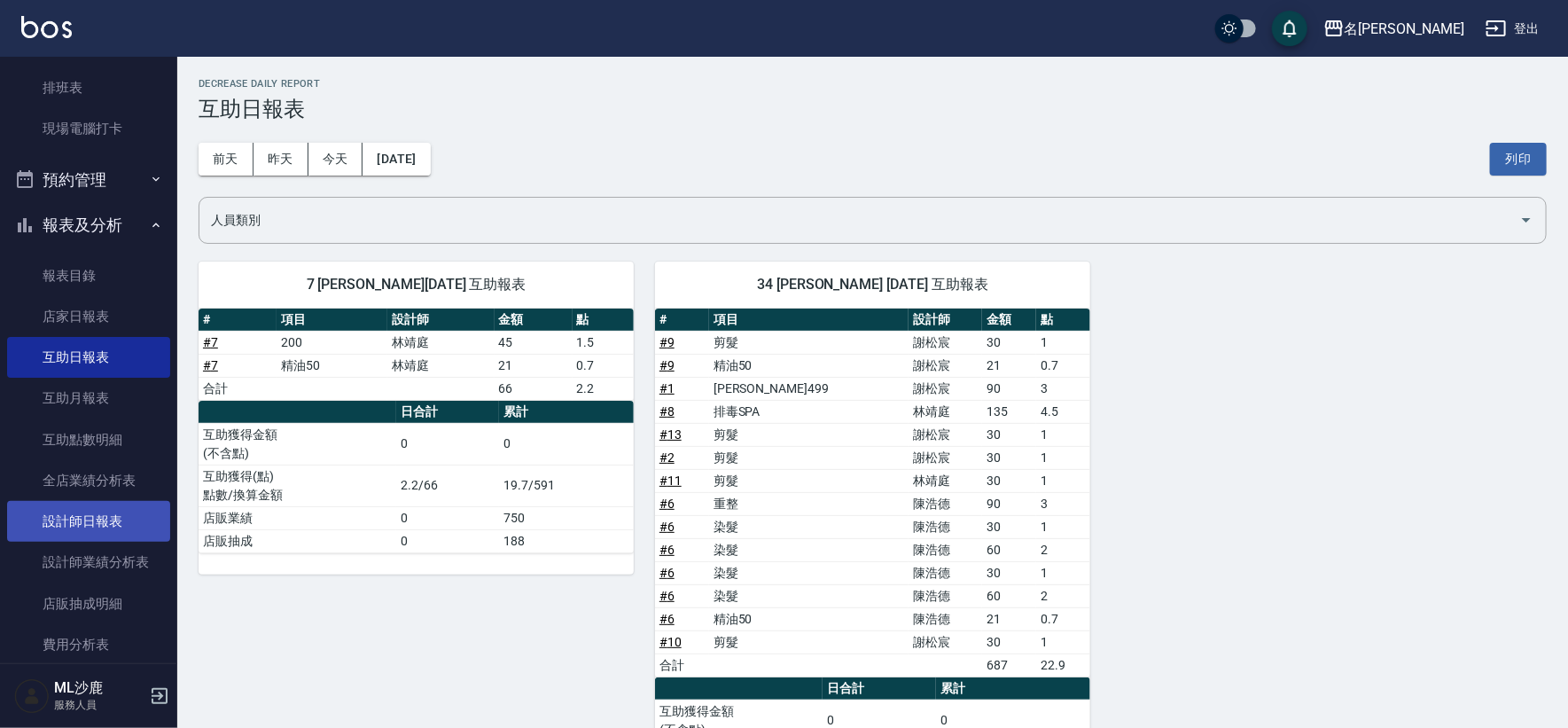
click at [108, 523] on link "設計師日報表" at bounding box center [88, 521] width 163 height 41
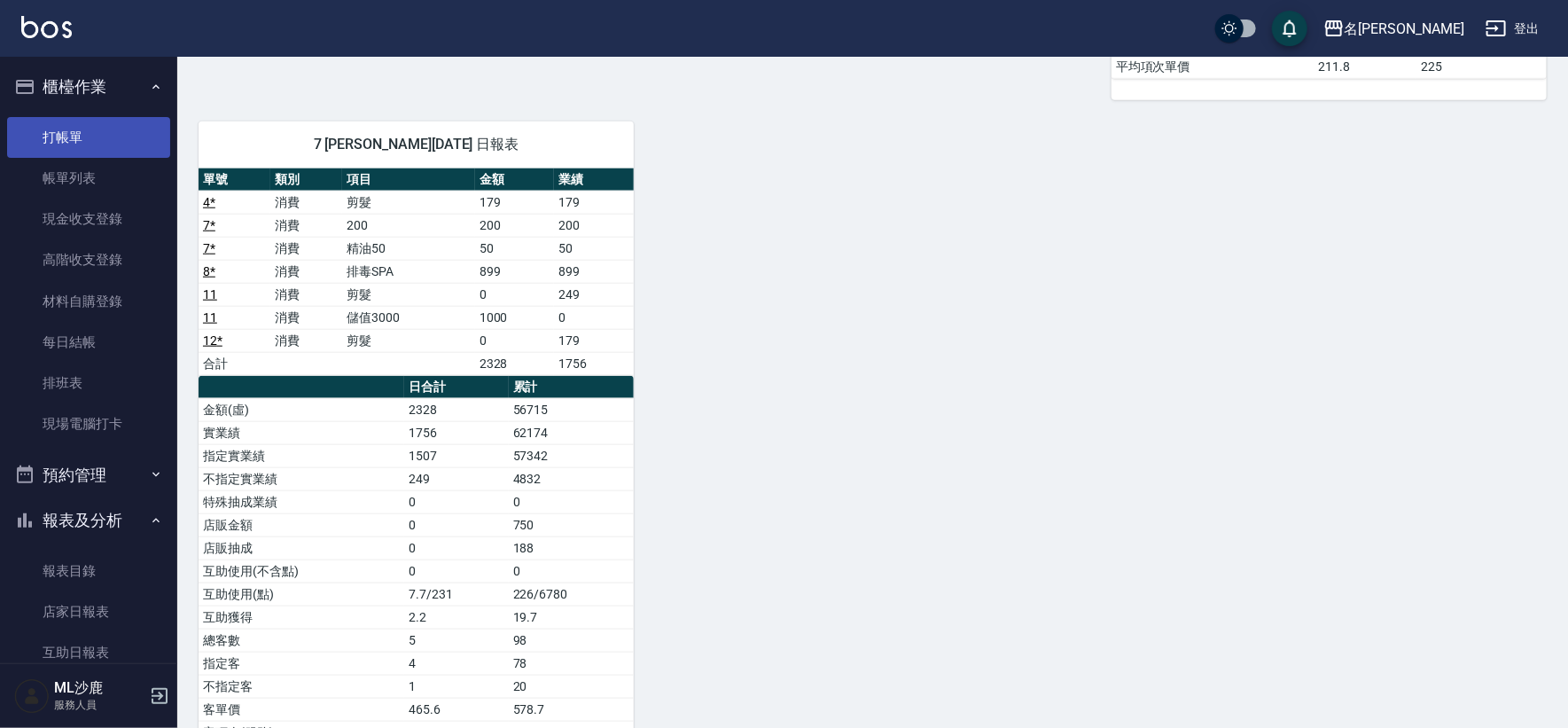
click at [78, 136] on link "打帳單" at bounding box center [88, 137] width 163 height 41
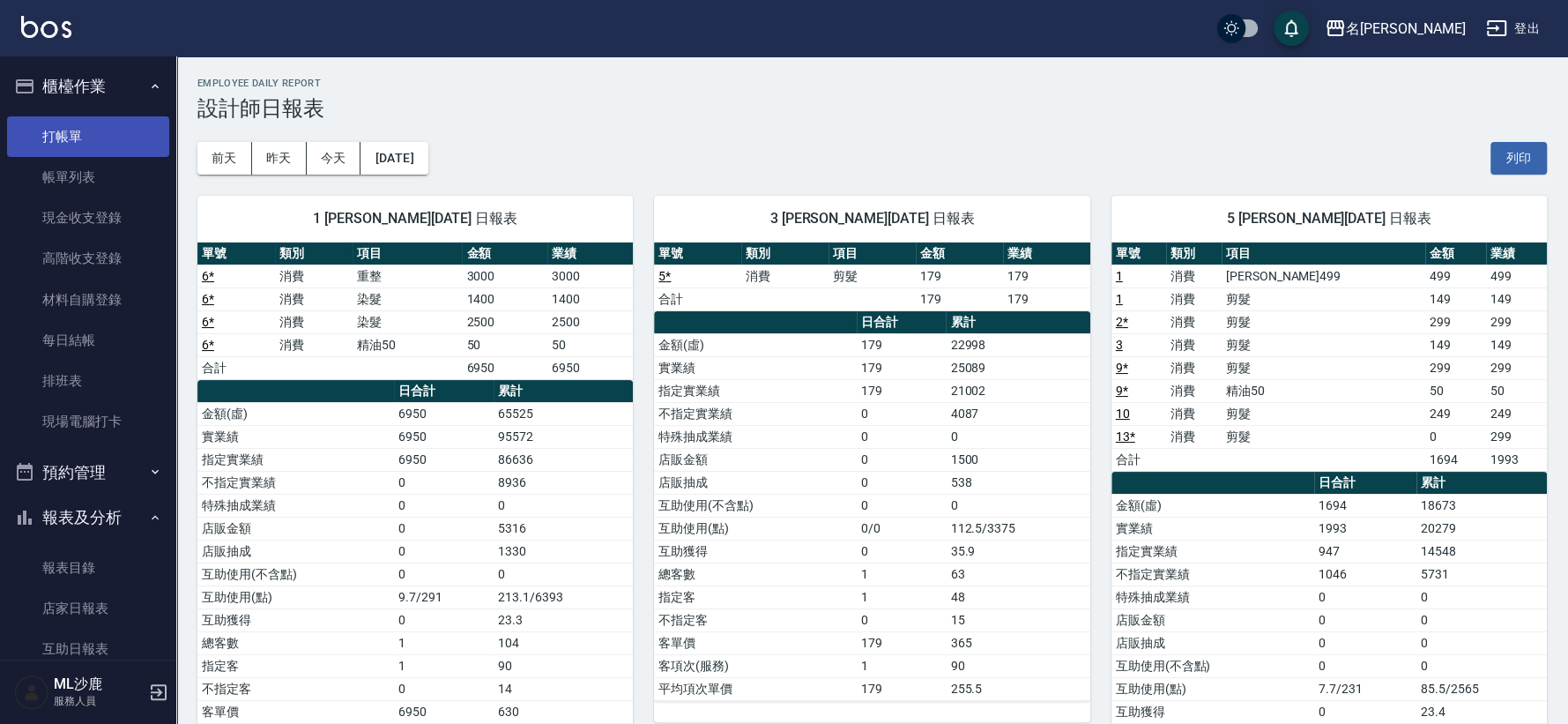
click at [78, 135] on link "打帳單" at bounding box center [88, 137] width 162 height 40
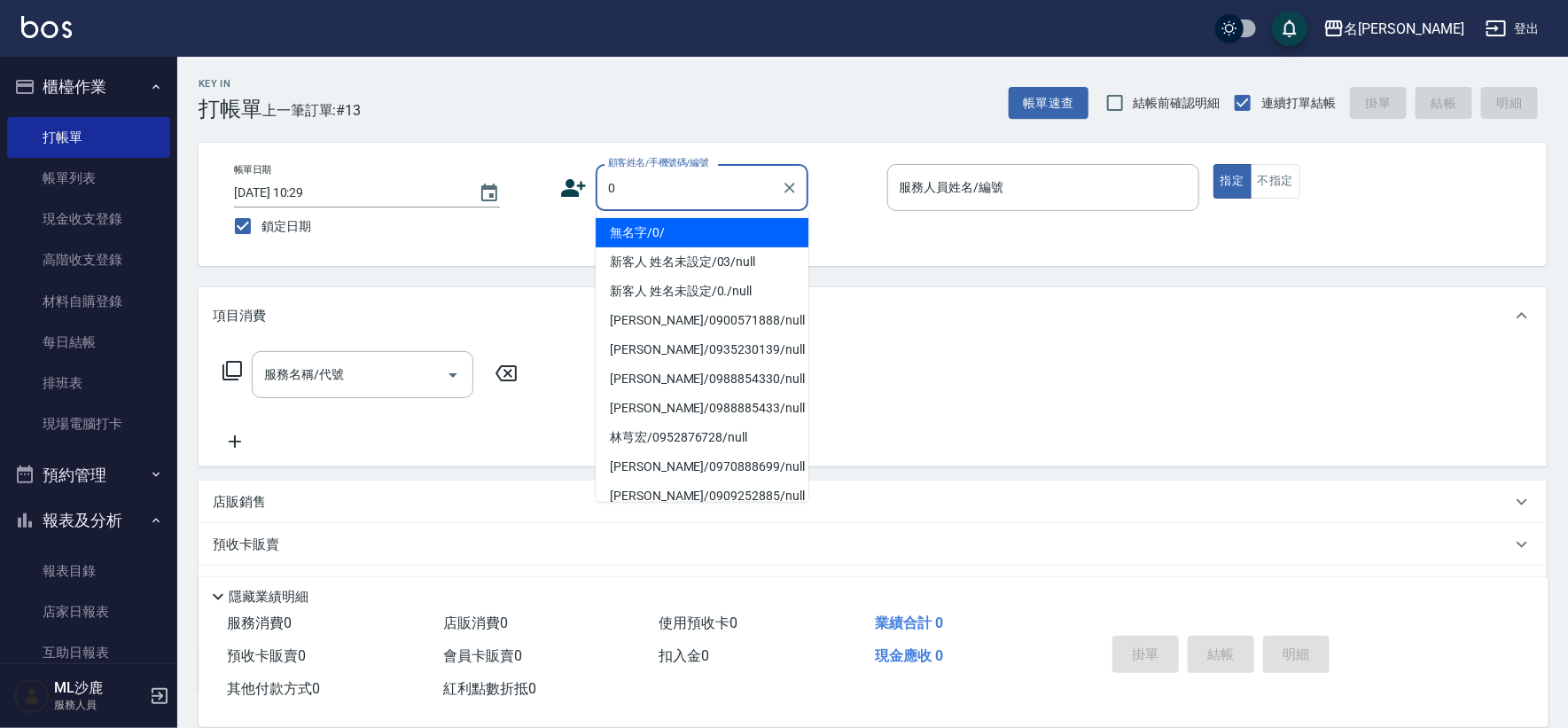
type input "無名字/0/"
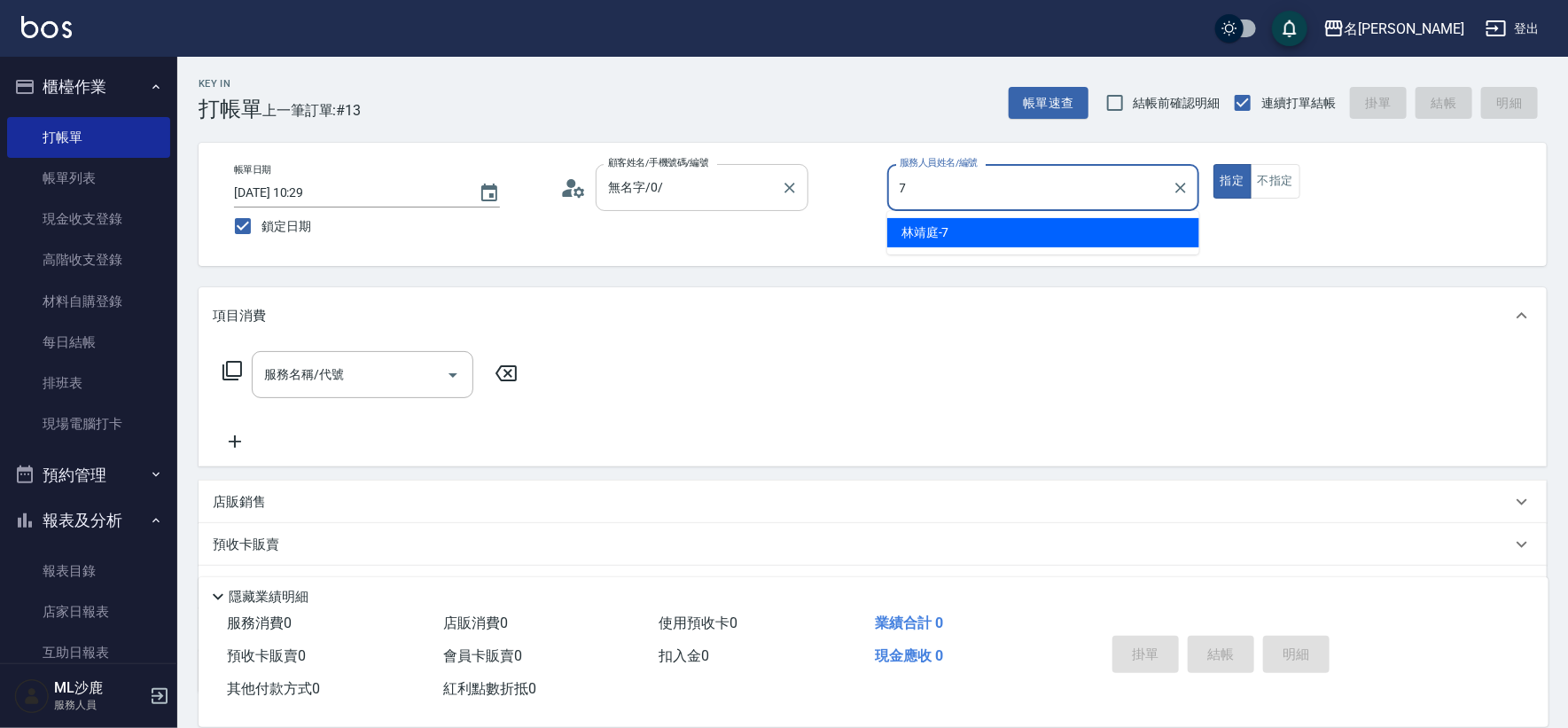
type input "[PERSON_NAME]-7"
type button "true"
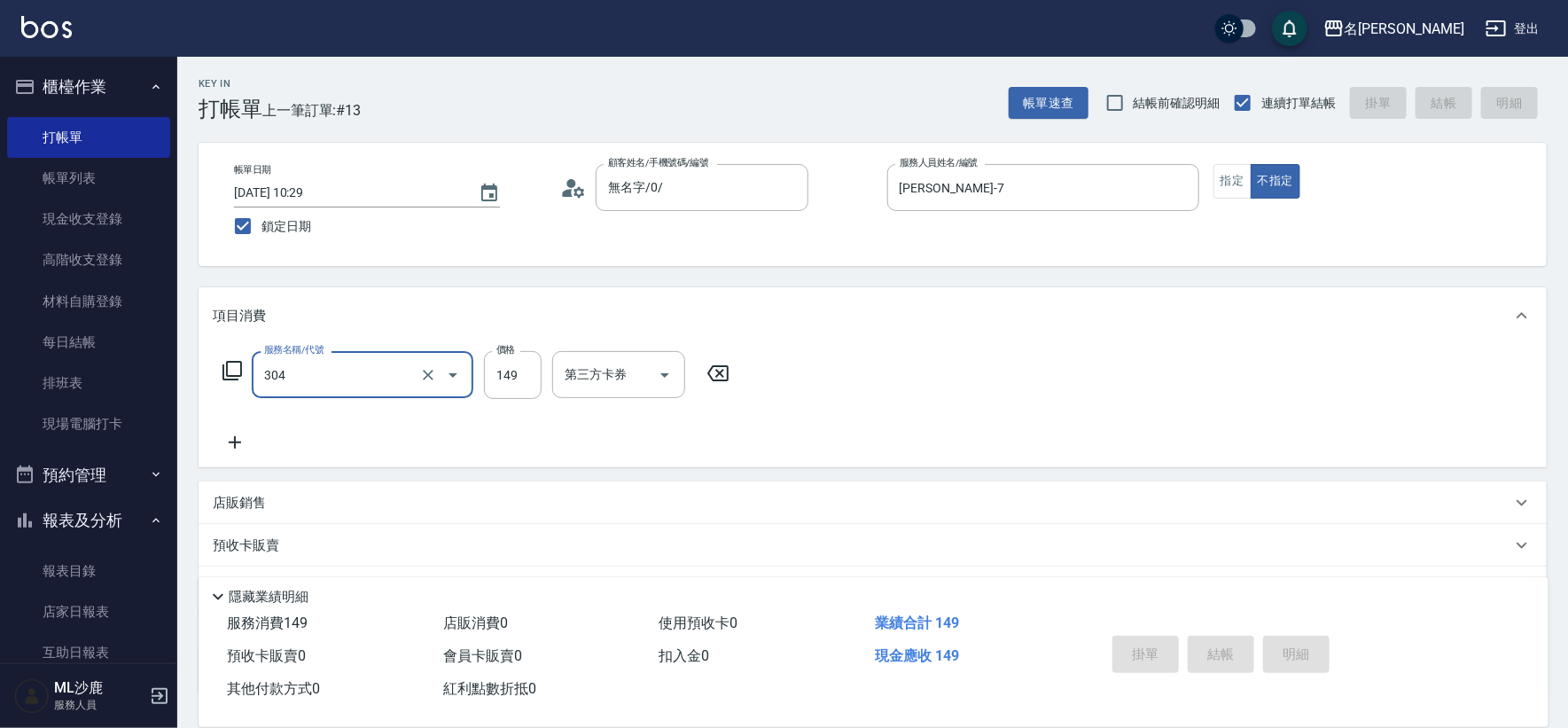
type input "304"
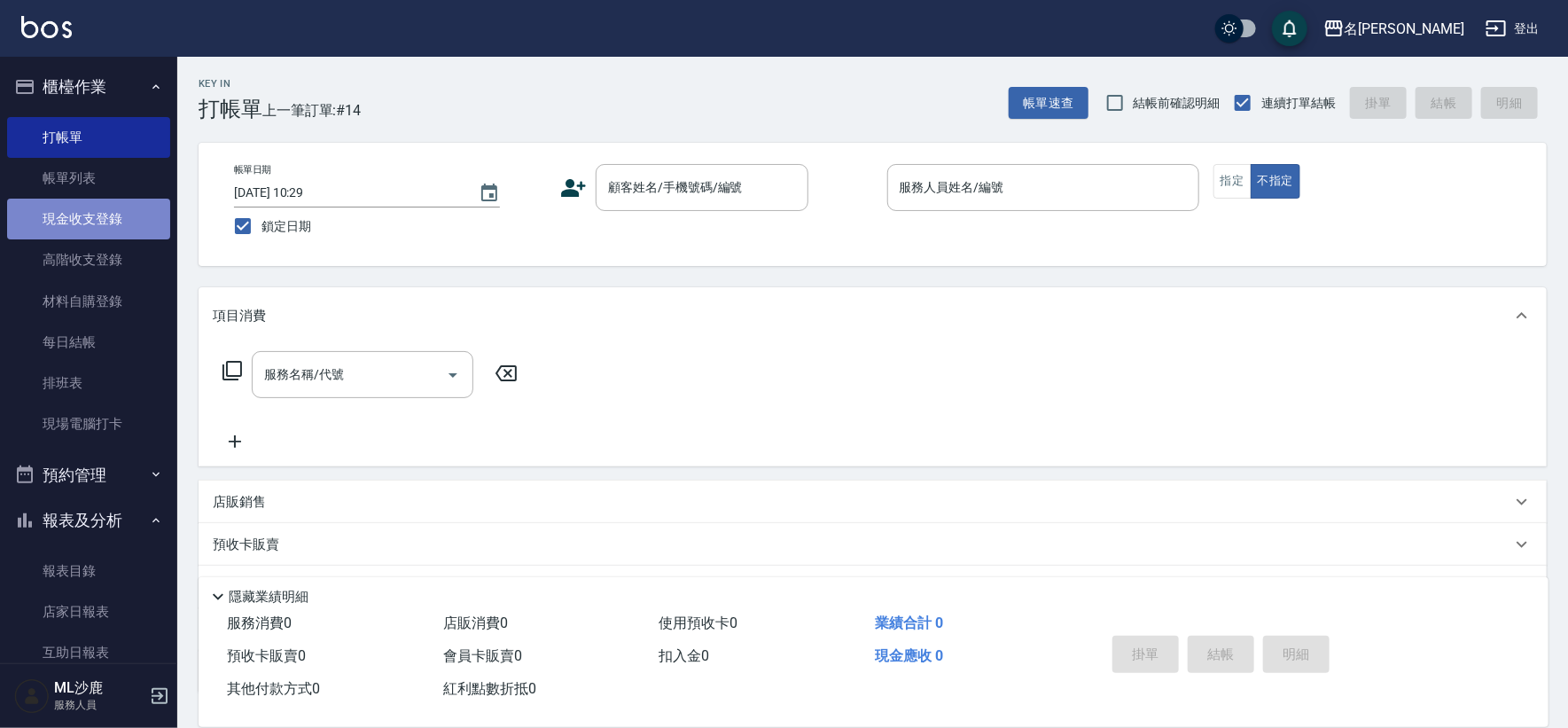
click at [114, 220] on link "現金收支登錄" at bounding box center [88, 219] width 163 height 41
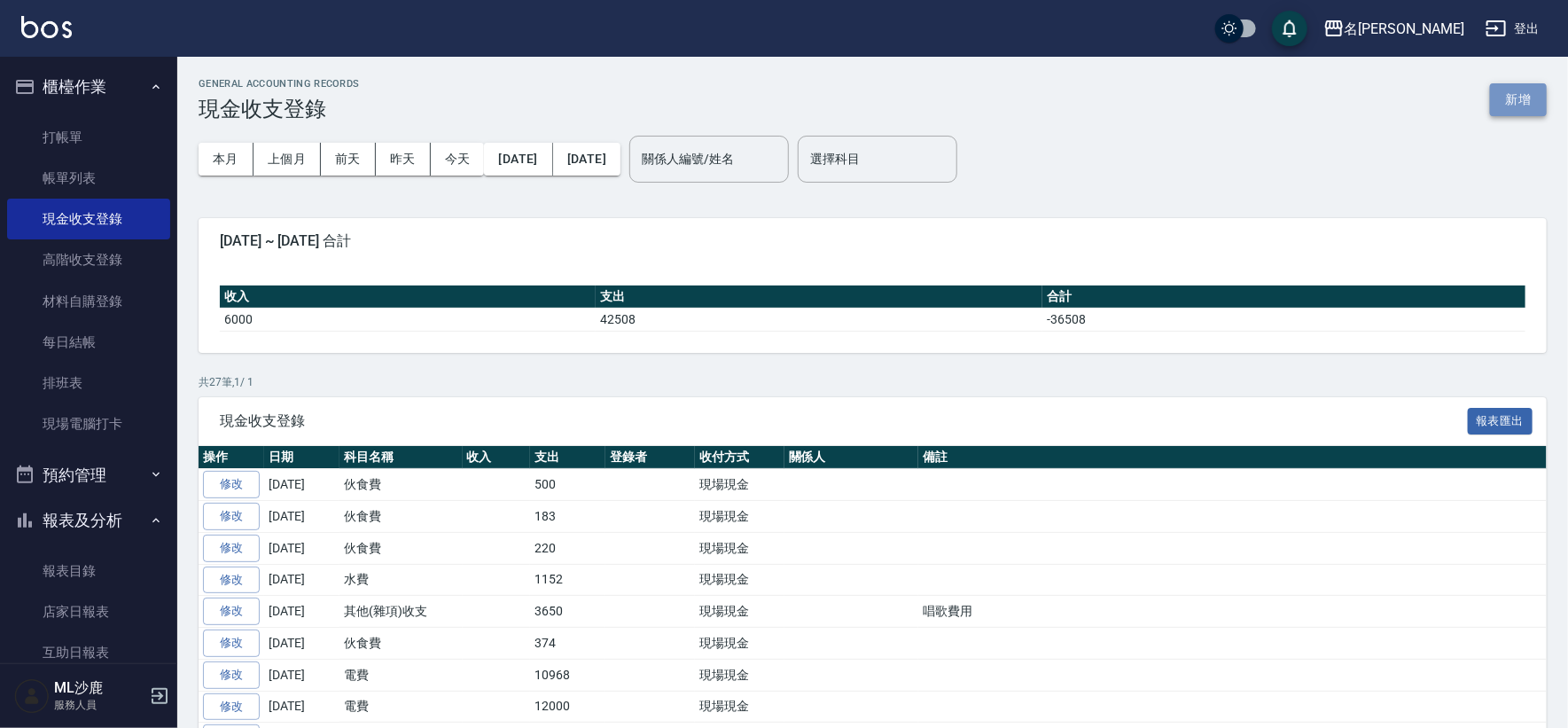
click at [1521, 89] on button "新增" at bounding box center [1518, 100] width 57 height 33
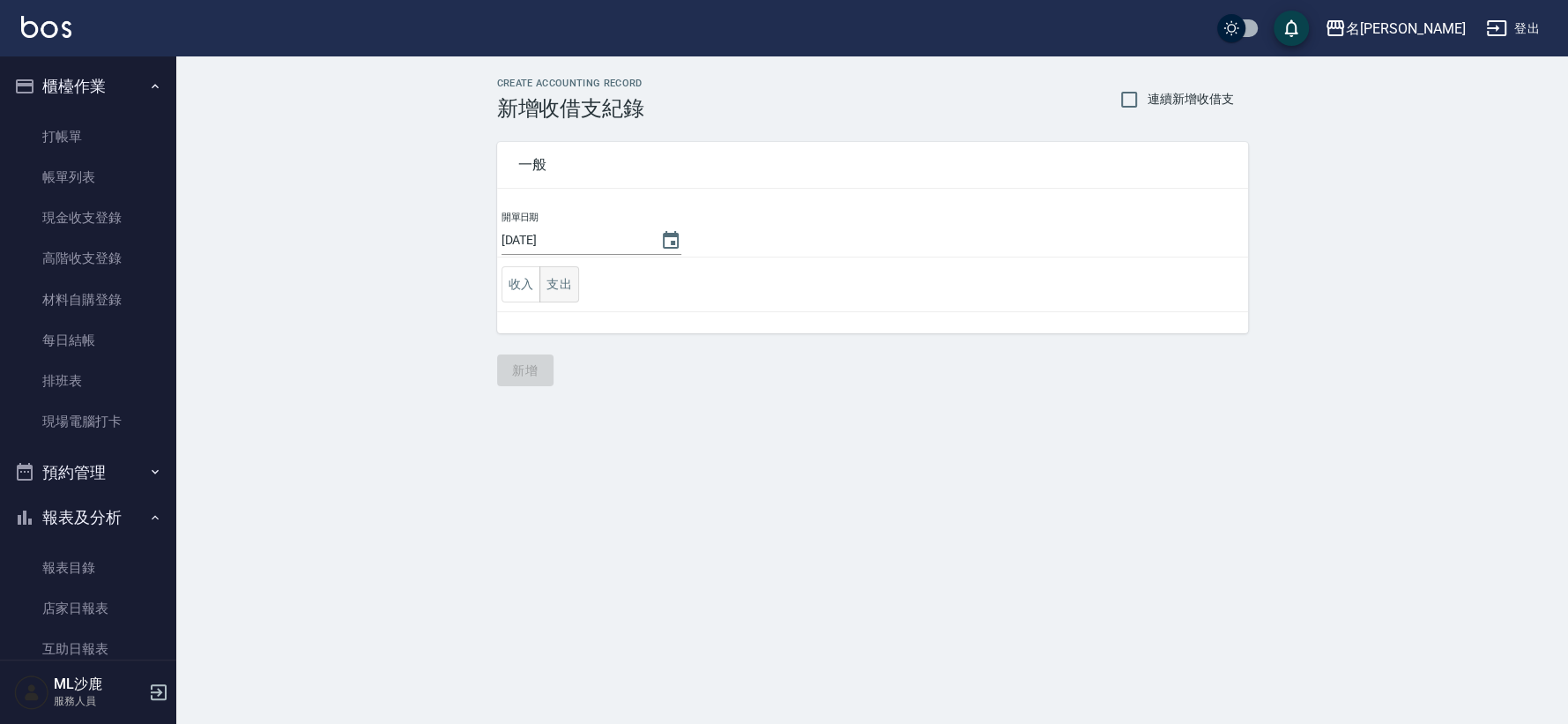
click at [557, 280] on button "支出" at bounding box center [558, 285] width 39 height 37
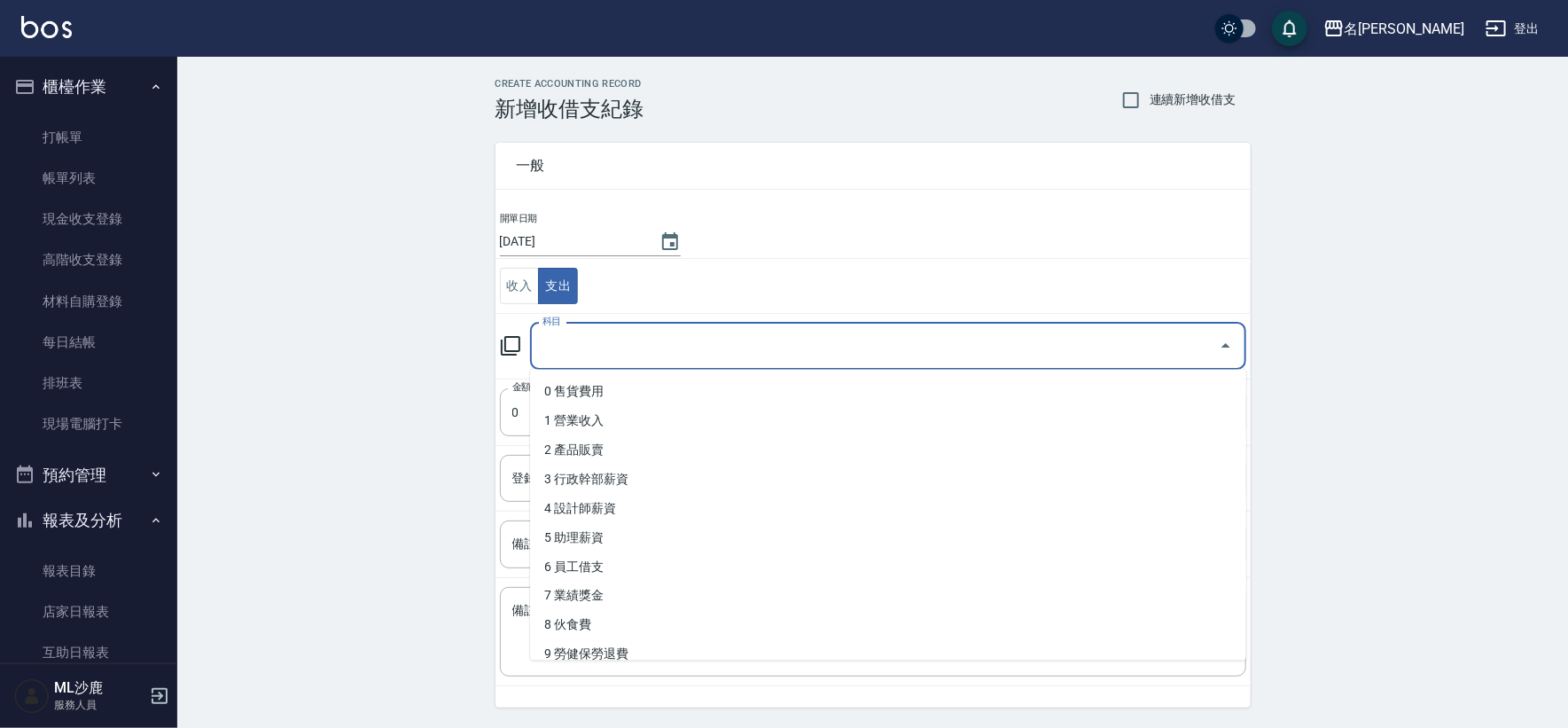
click at [652, 337] on input "科目" at bounding box center [875, 347] width 674 height 31
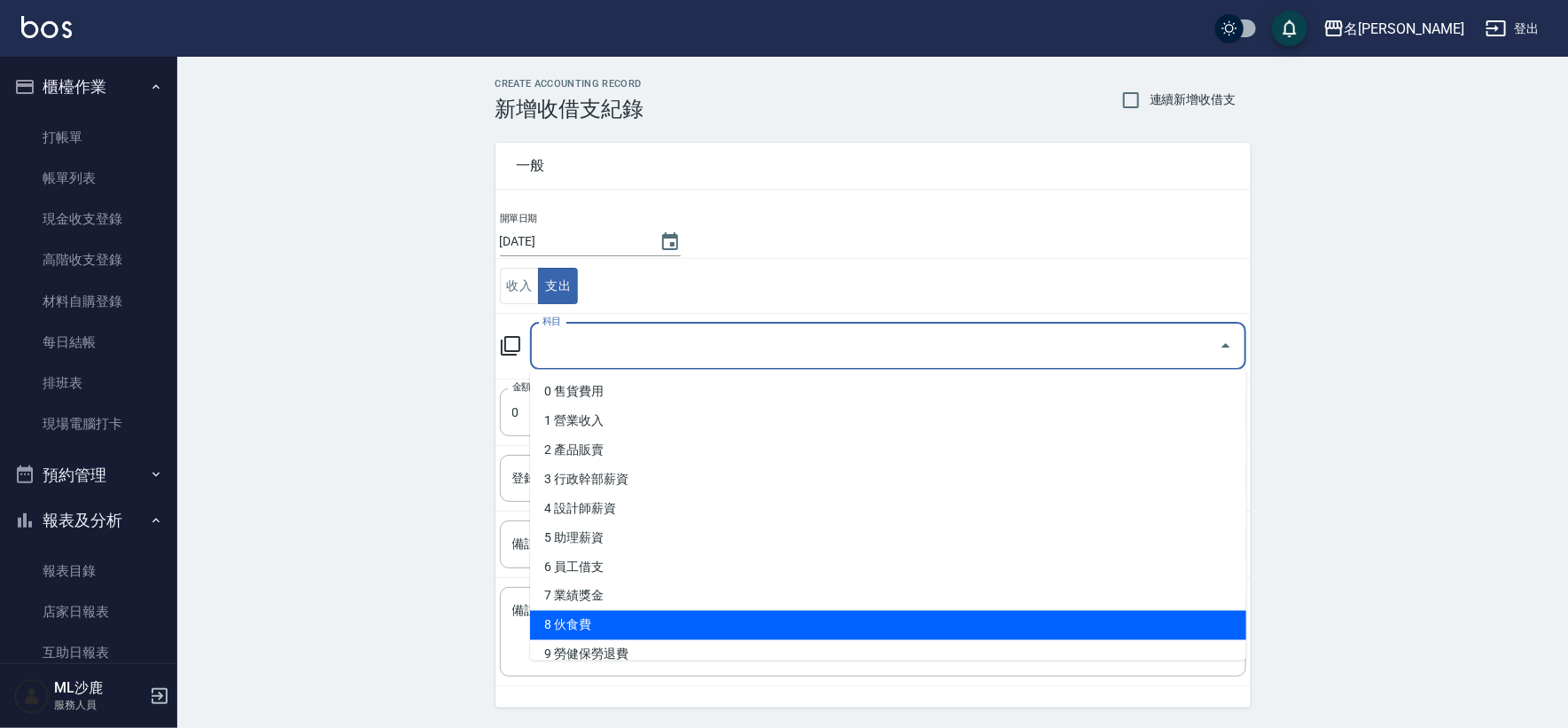
click at [678, 620] on li "8 伙食費" at bounding box center [889, 625] width 716 height 29
type input "8 伙食費"
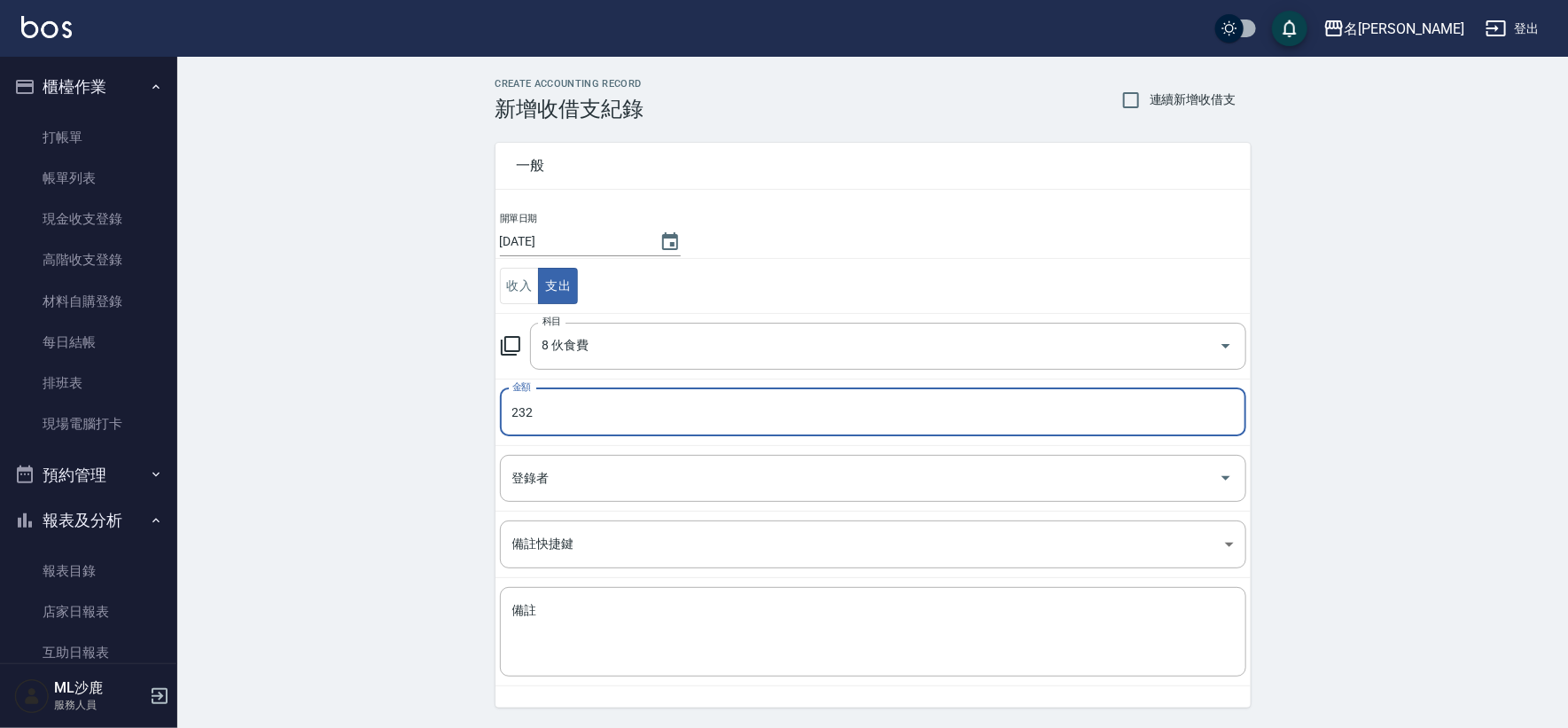
type input "232"
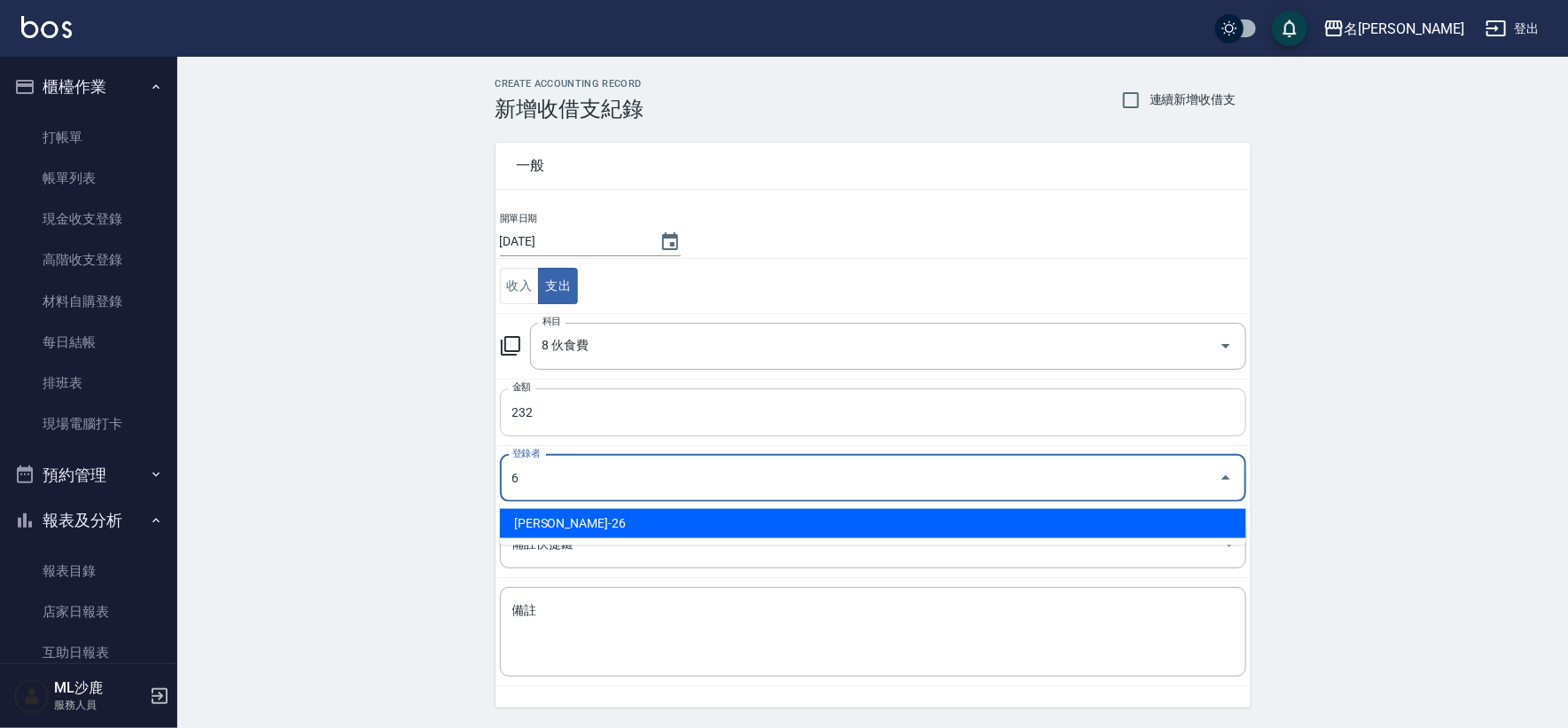
type input "[PERSON_NAME]-26"
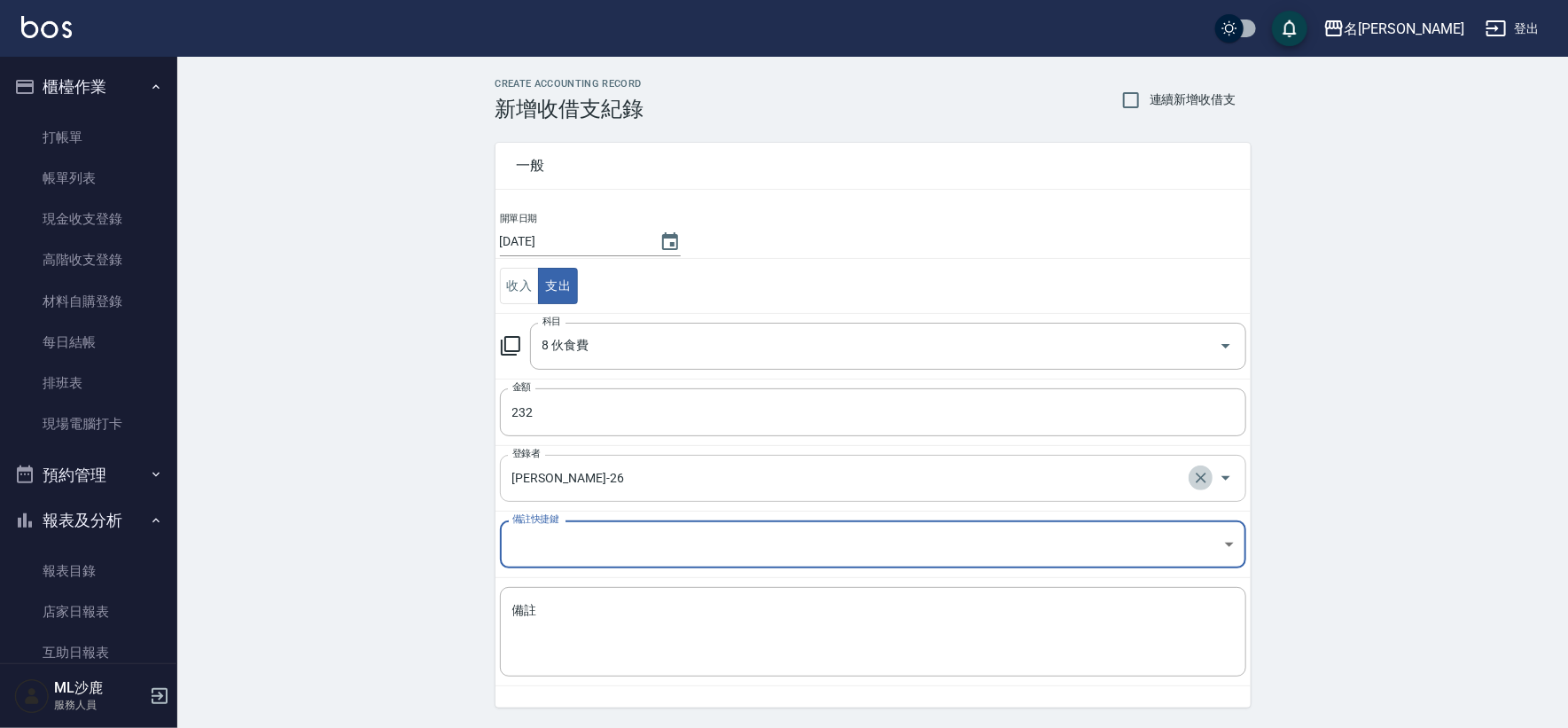
drag, startPoint x: 1202, startPoint y: 474, endPoint x: 1158, endPoint y: 458, distance: 46.8
click at [1199, 474] on icon "Clear" at bounding box center [1201, 477] width 17 height 17
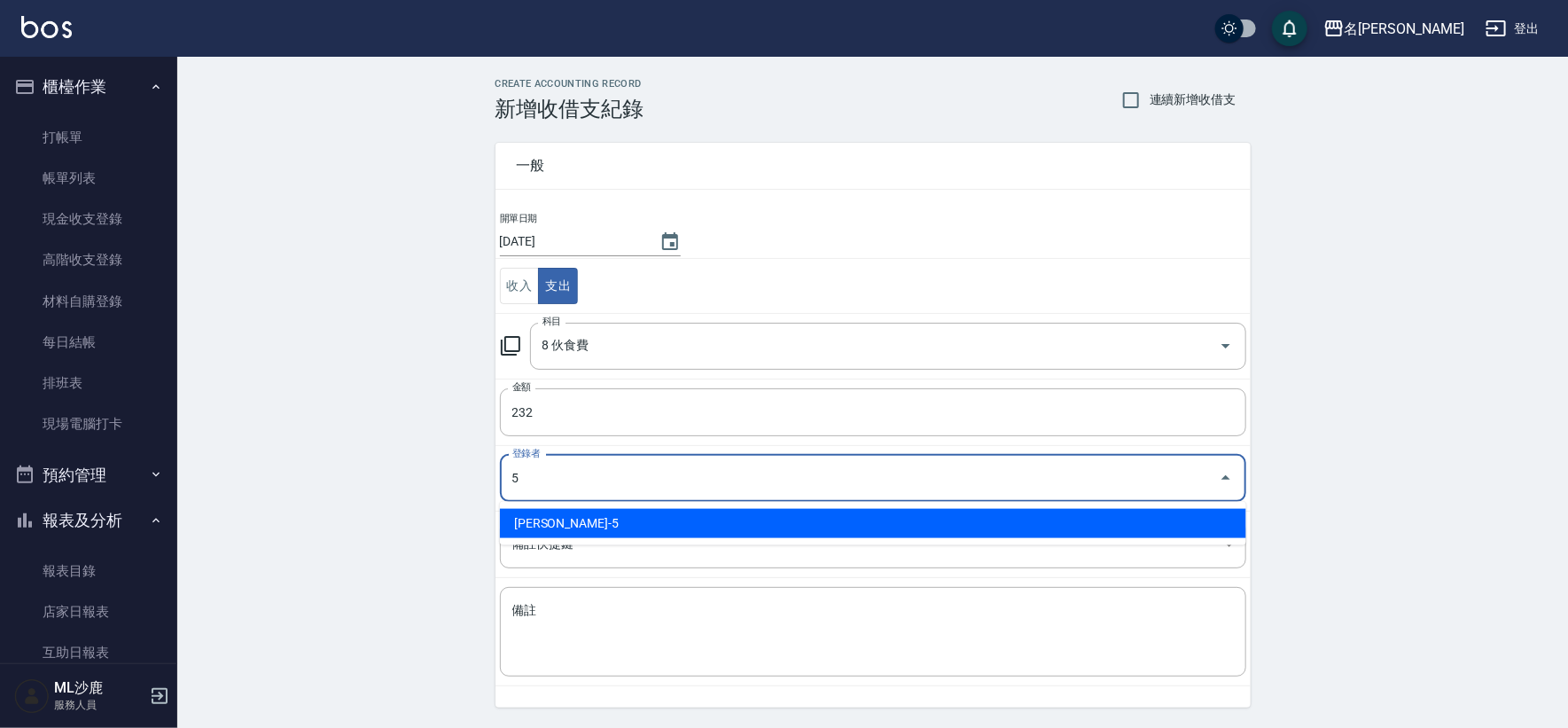
type input "[PERSON_NAME]-5"
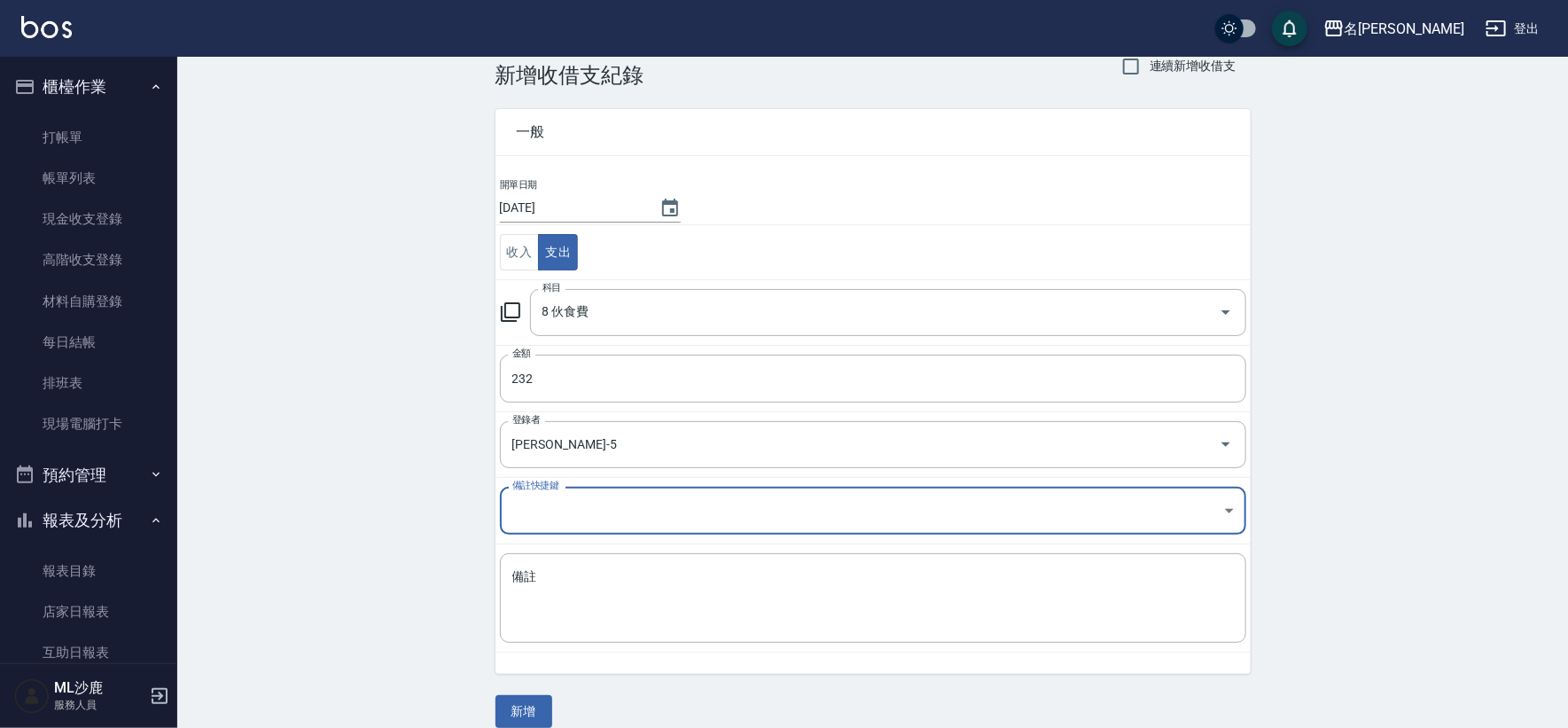
scroll to position [53, 0]
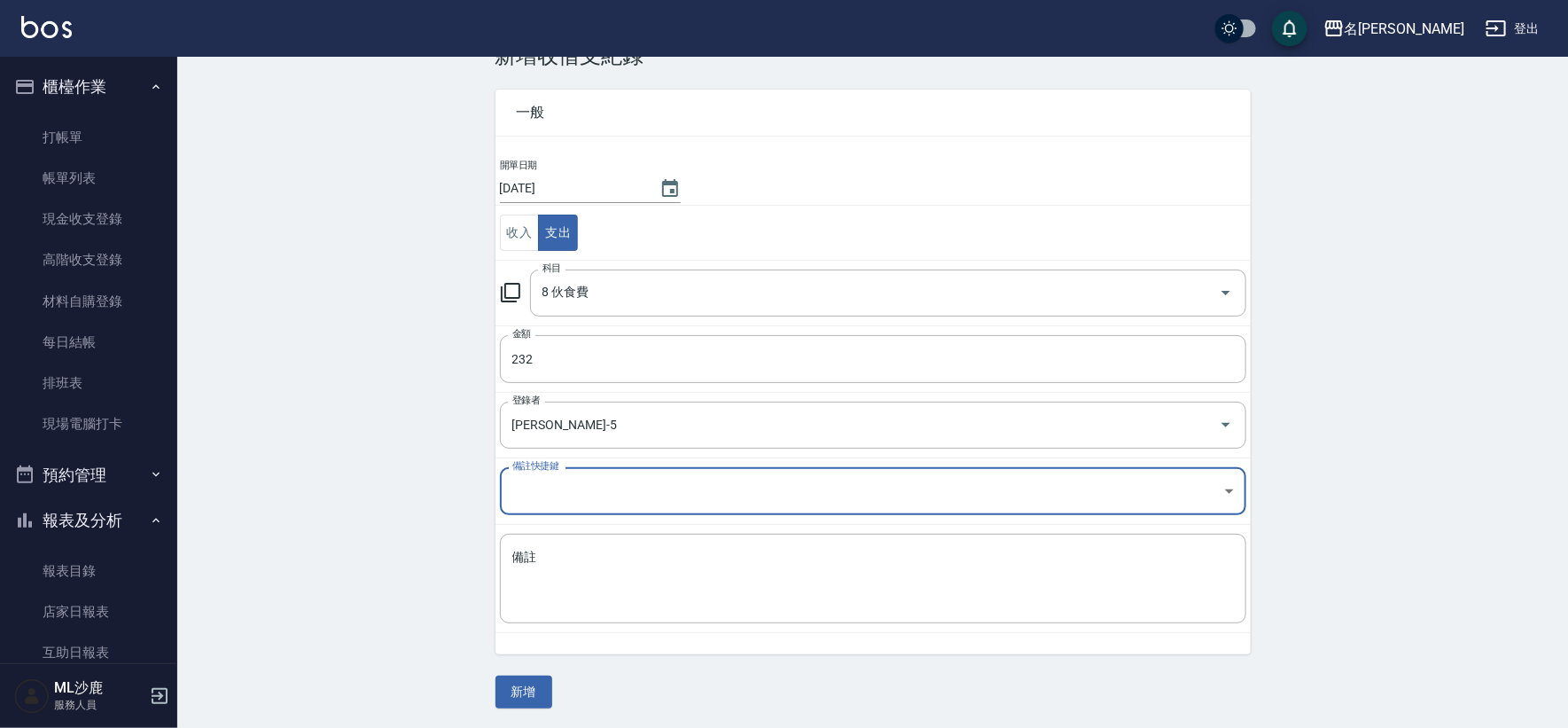
click at [514, 693] on button "新增" at bounding box center [524, 692] width 57 height 33
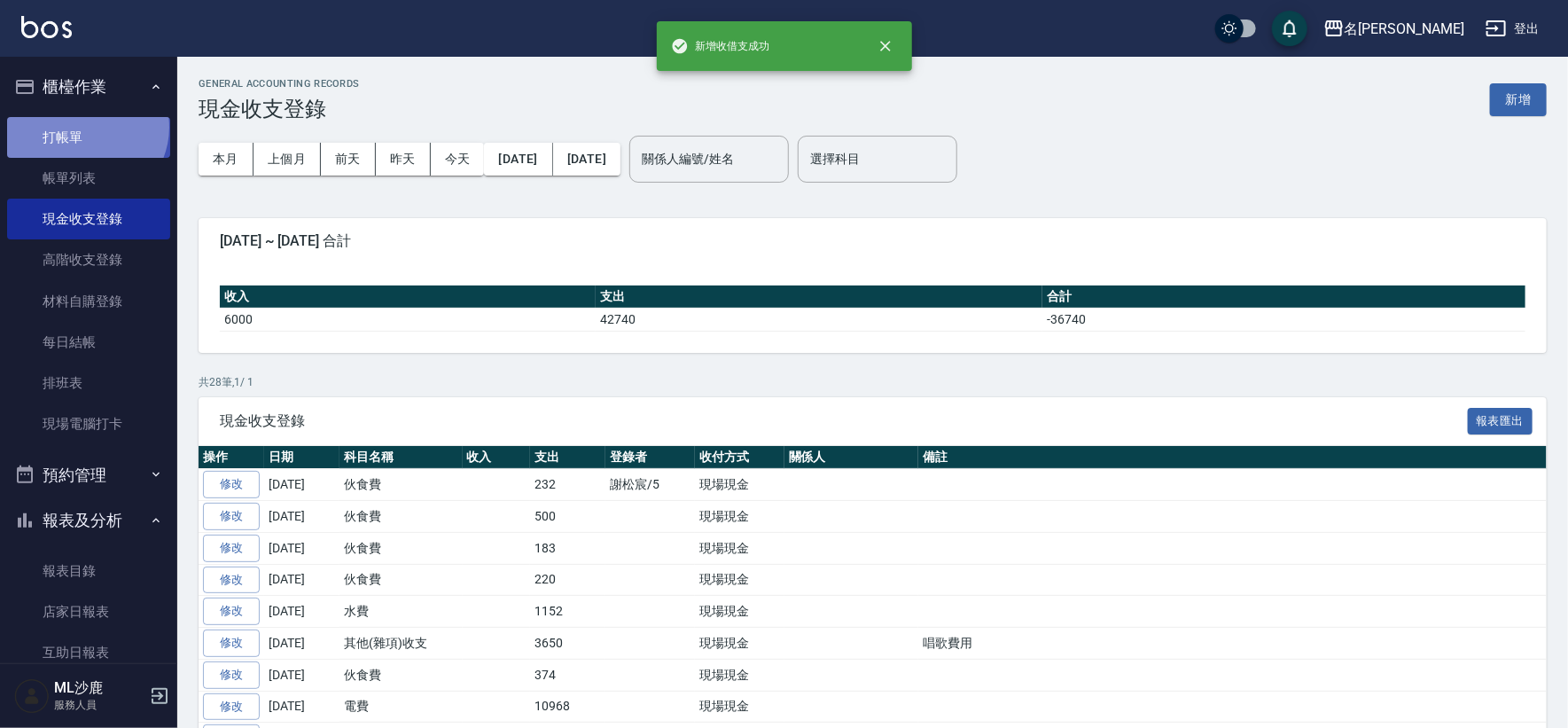
click at [86, 127] on link "打帳單" at bounding box center [88, 137] width 163 height 41
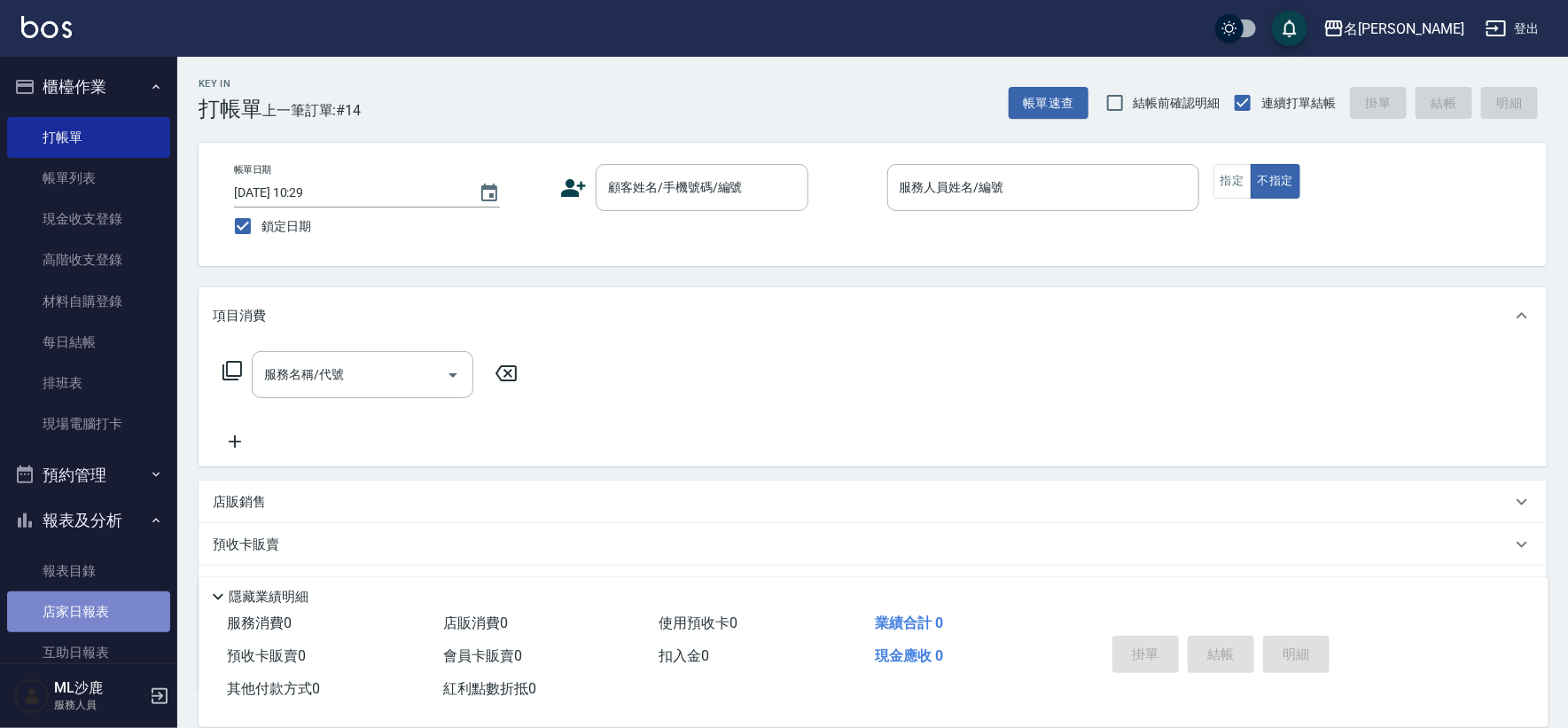
click at [99, 606] on link "店家日報表" at bounding box center [88, 612] width 163 height 41
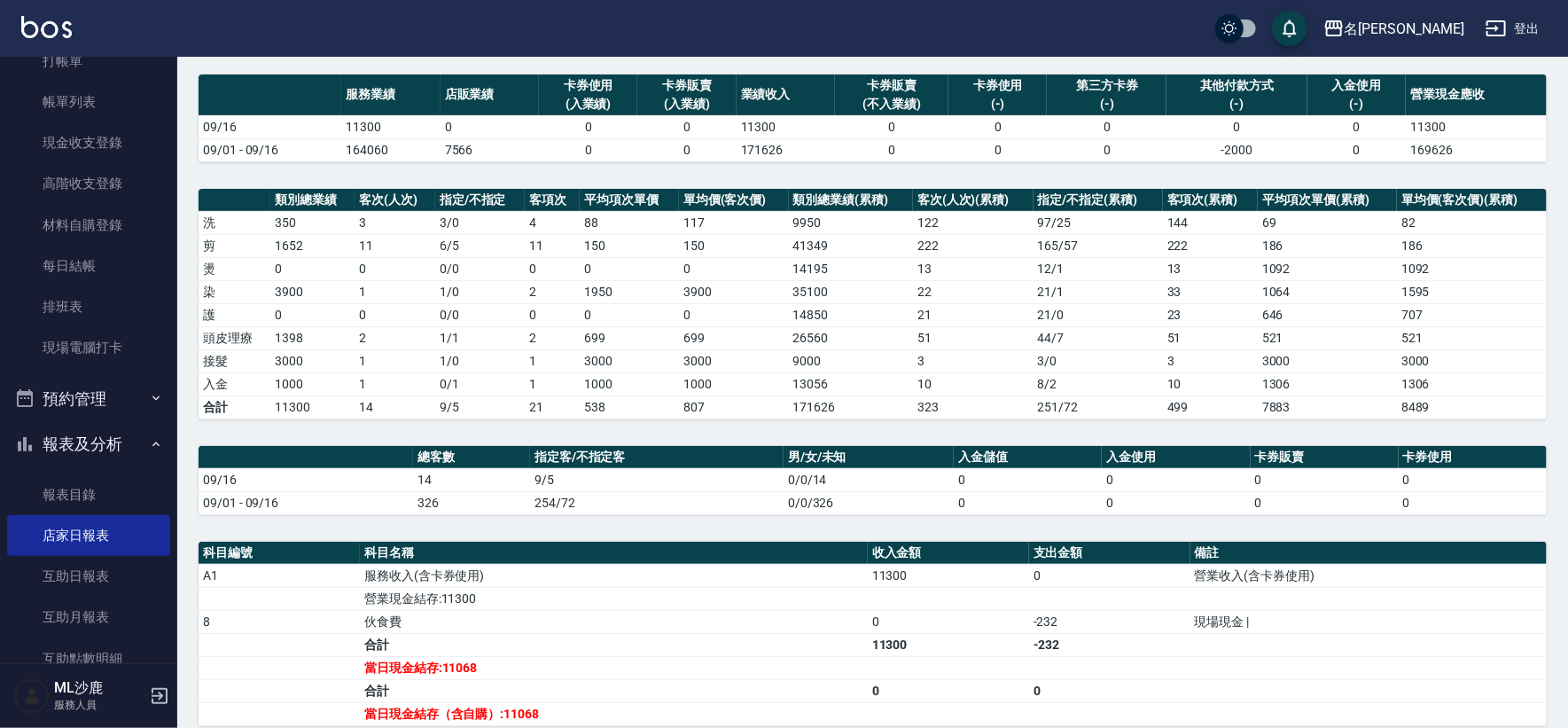
scroll to position [197, 0]
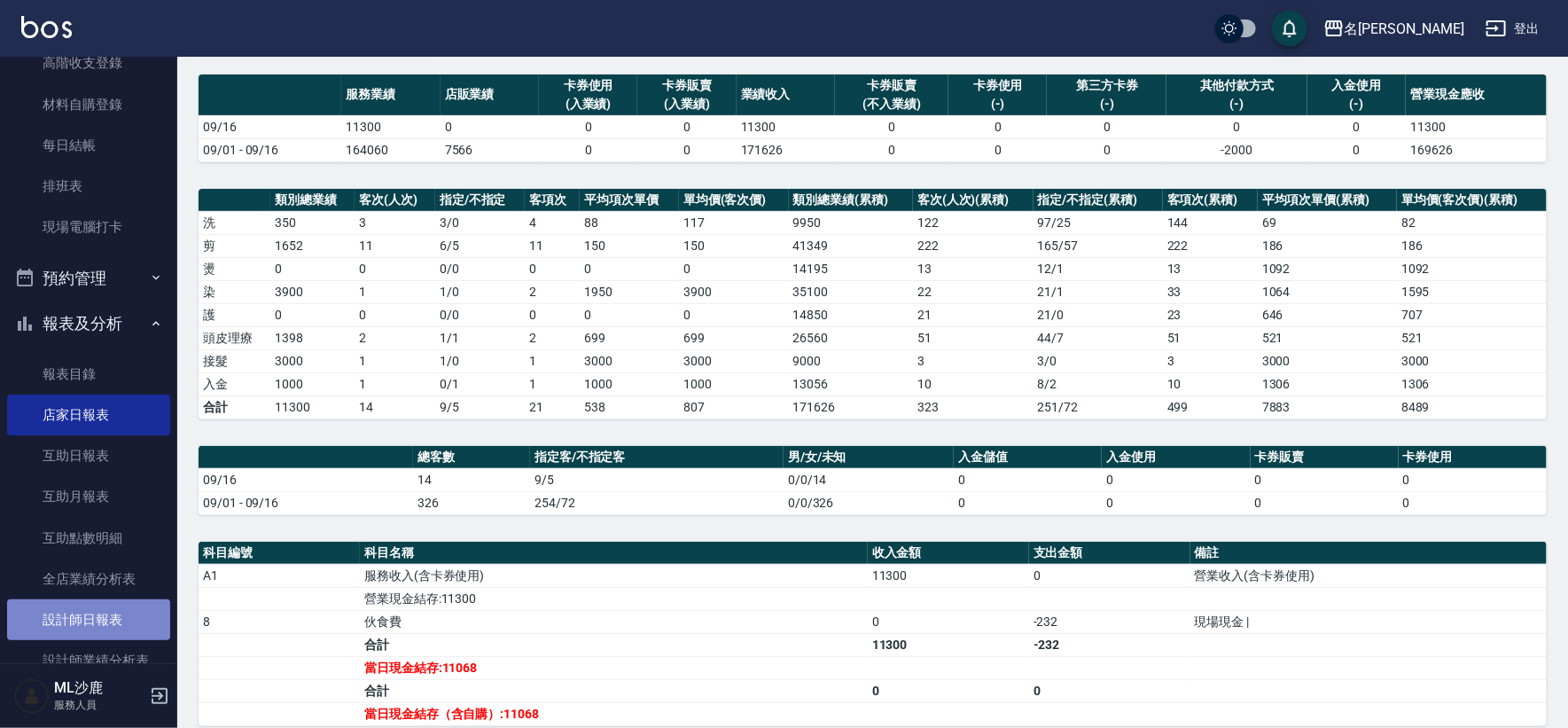
click at [110, 610] on link "設計師日報表" at bounding box center [88, 620] width 163 height 41
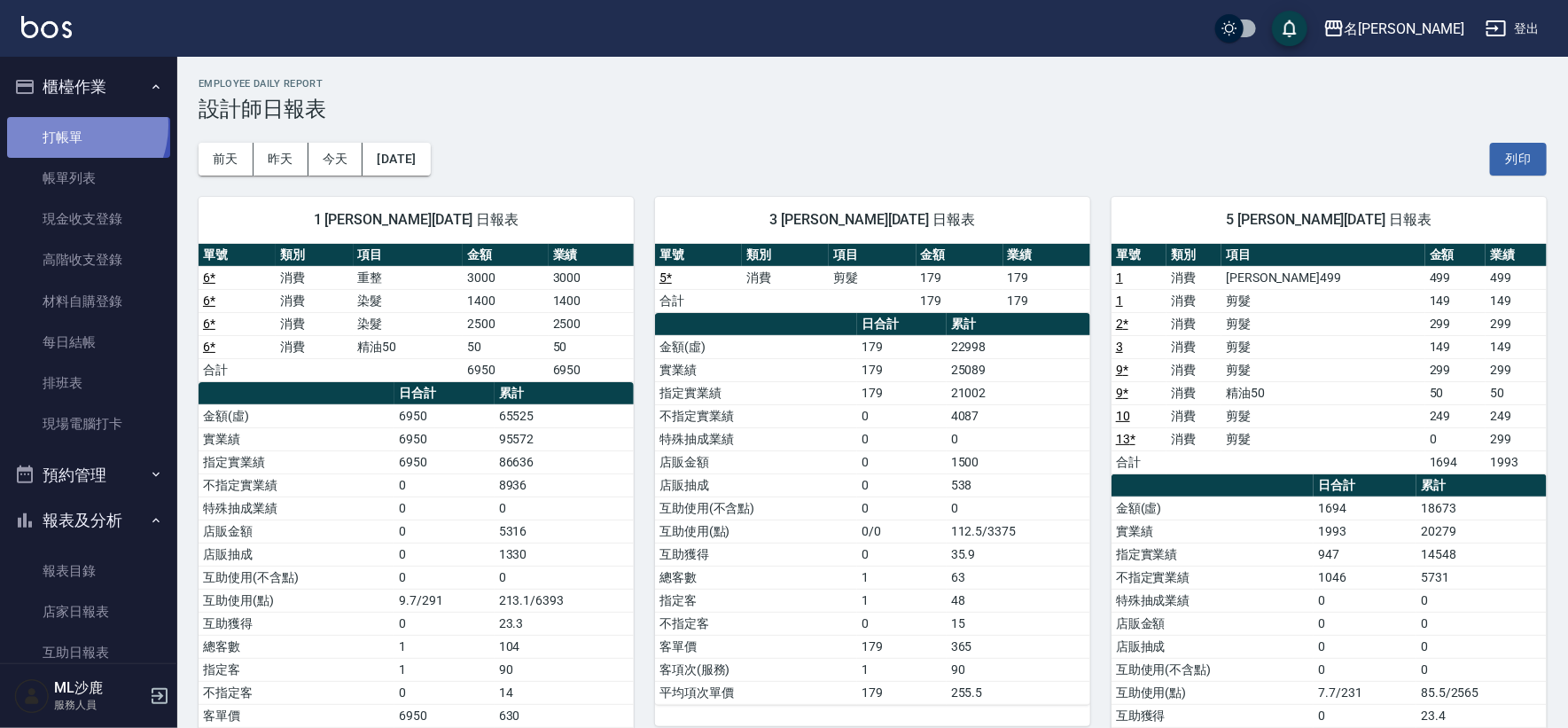
drag, startPoint x: 69, startPoint y: 125, endPoint x: 81, endPoint y: 125, distance: 12.0
click at [69, 126] on link "打帳單" at bounding box center [88, 137] width 163 height 41
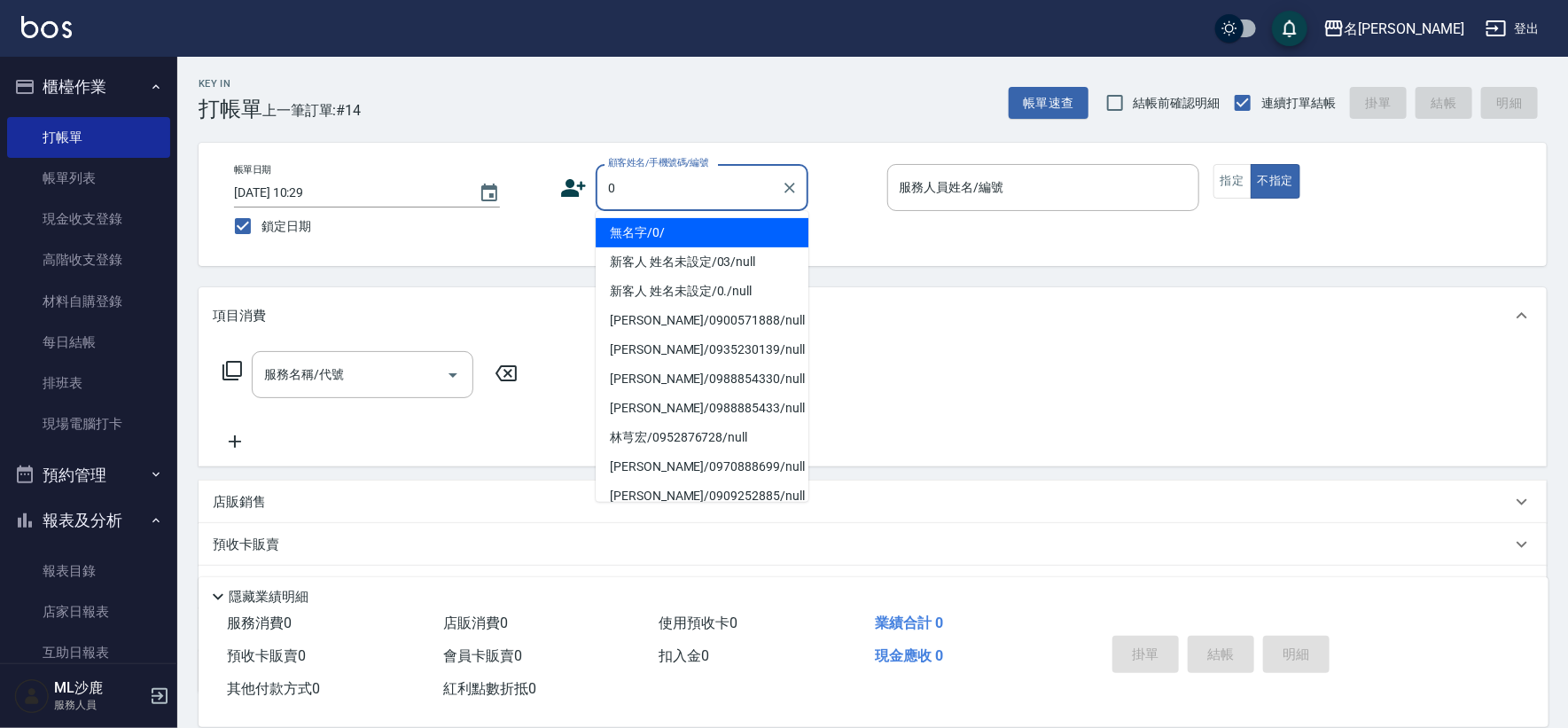
type input "無名字/0/"
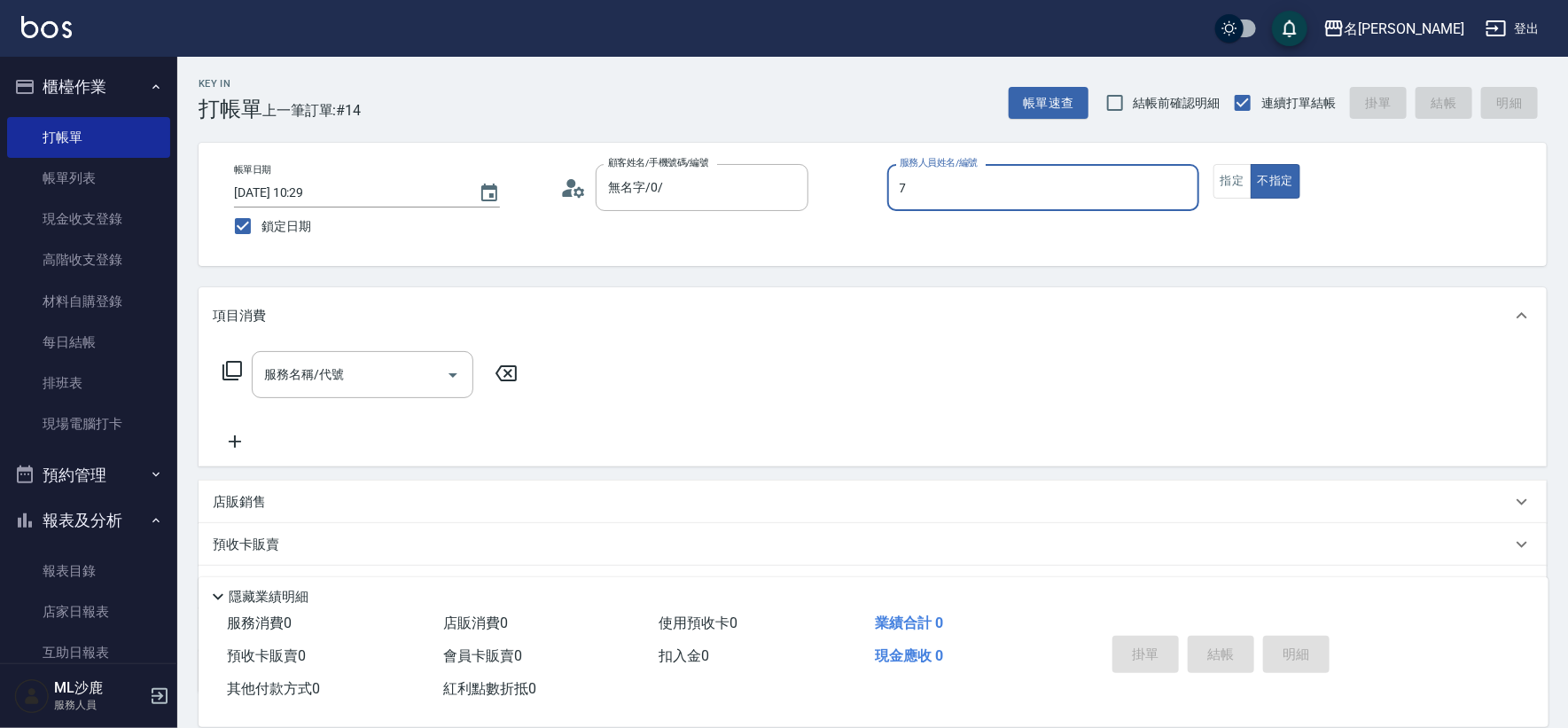
type input "[PERSON_NAME]-7"
type button "false"
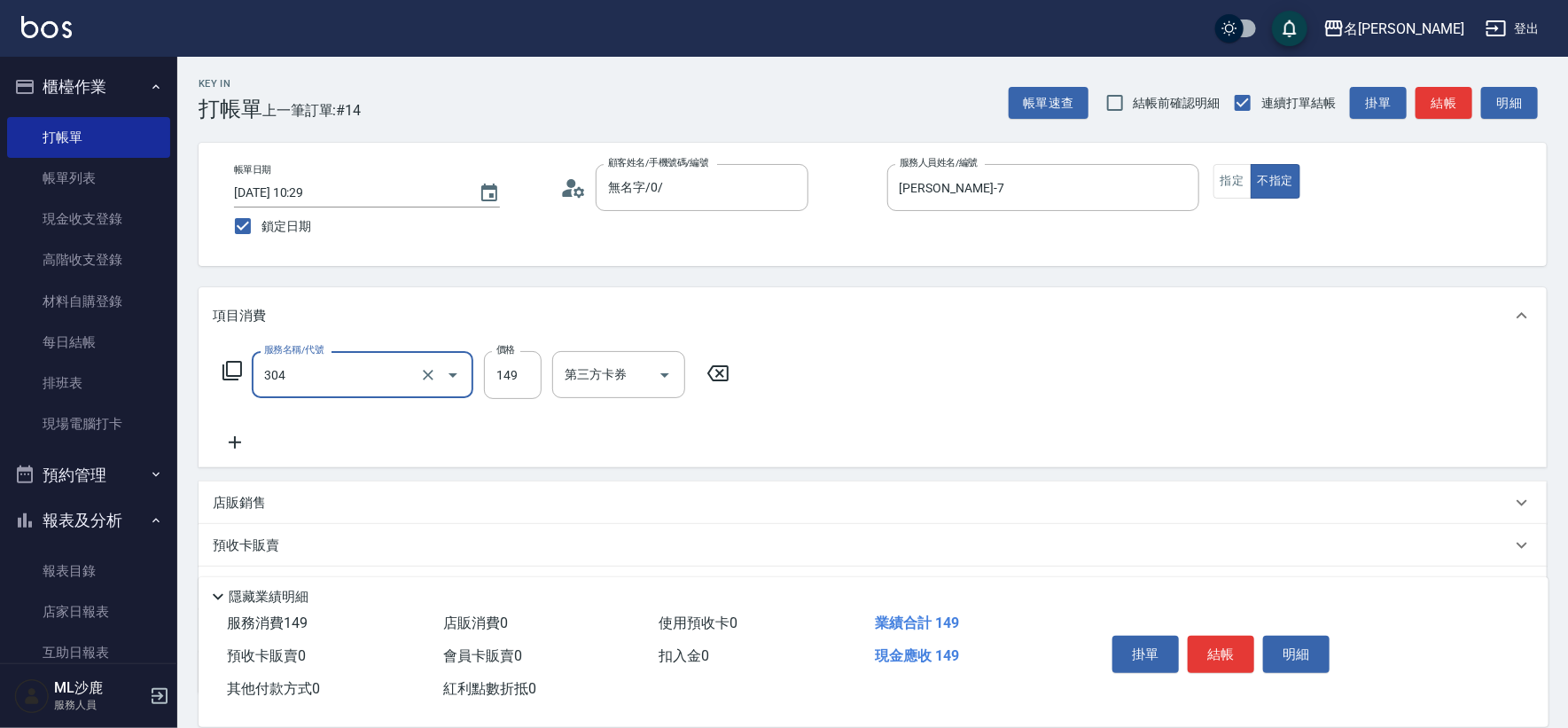
type input "剪髮(304)"
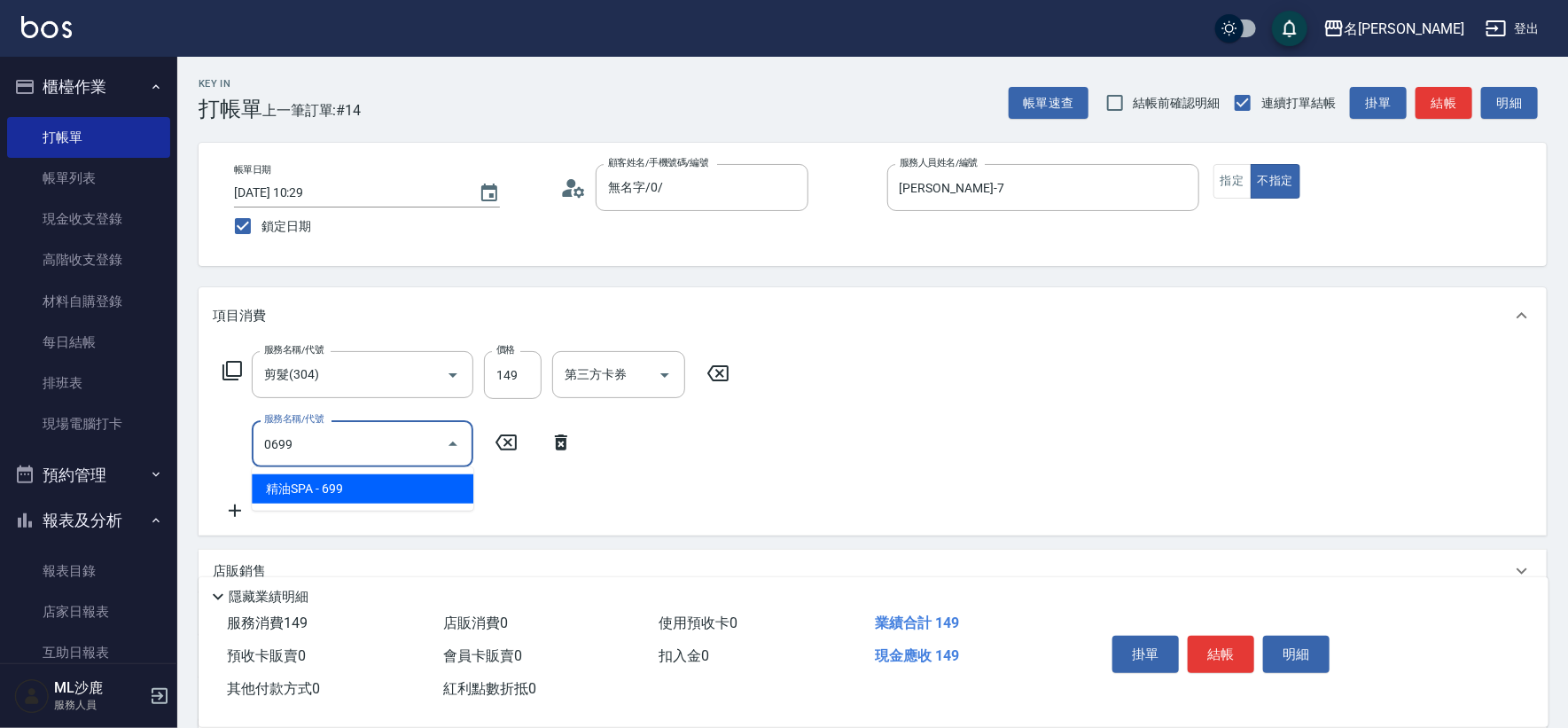
type input "精油SPA(0699)"
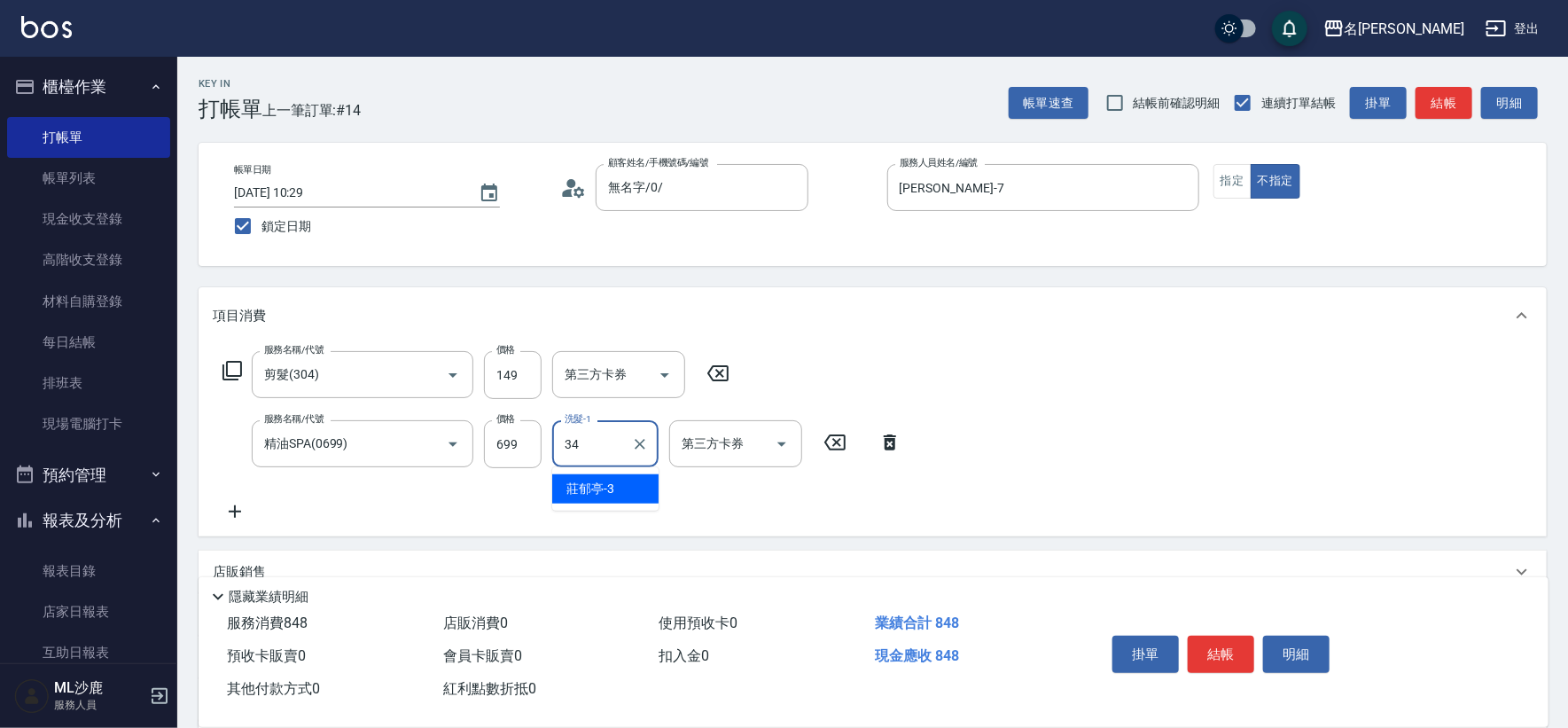
type input "[PERSON_NAME]-34"
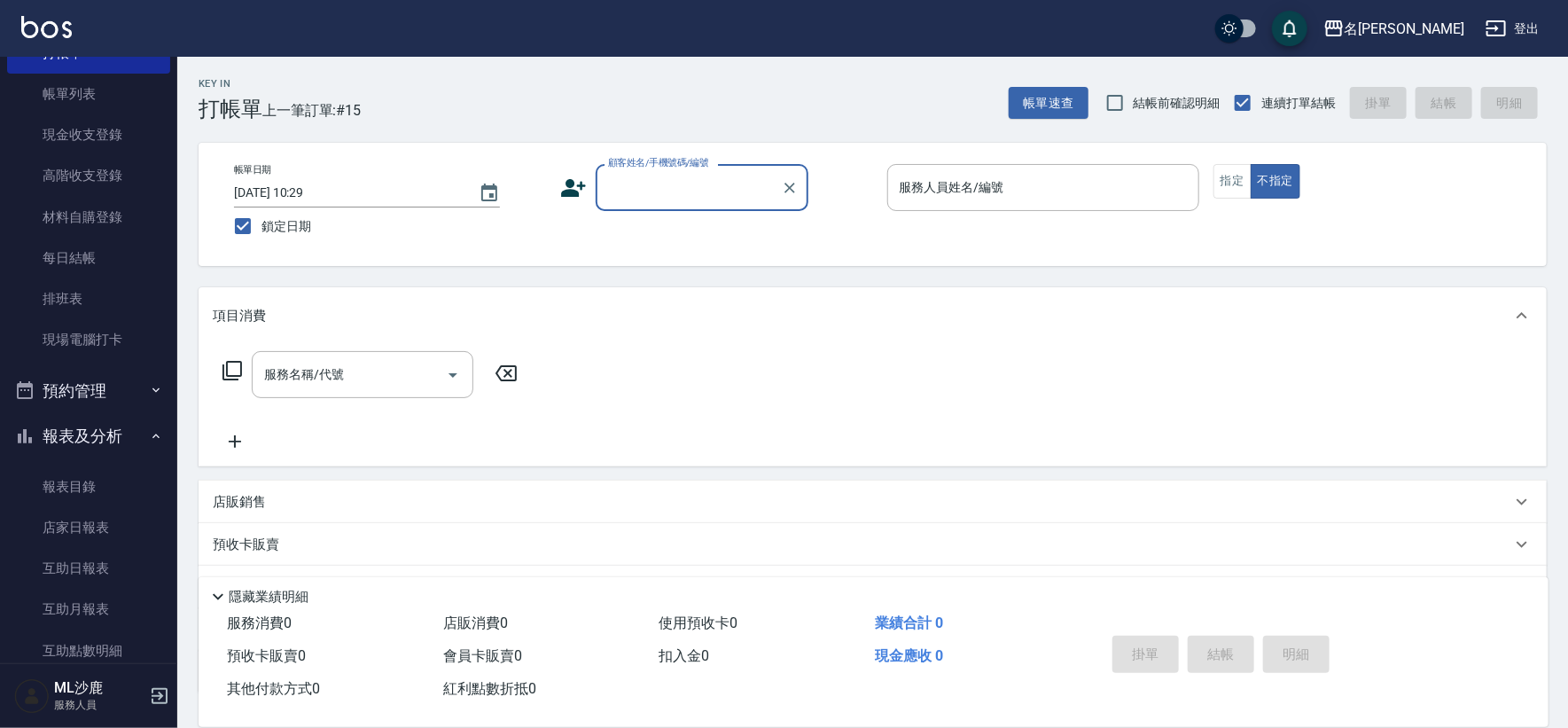
scroll to position [197, 0]
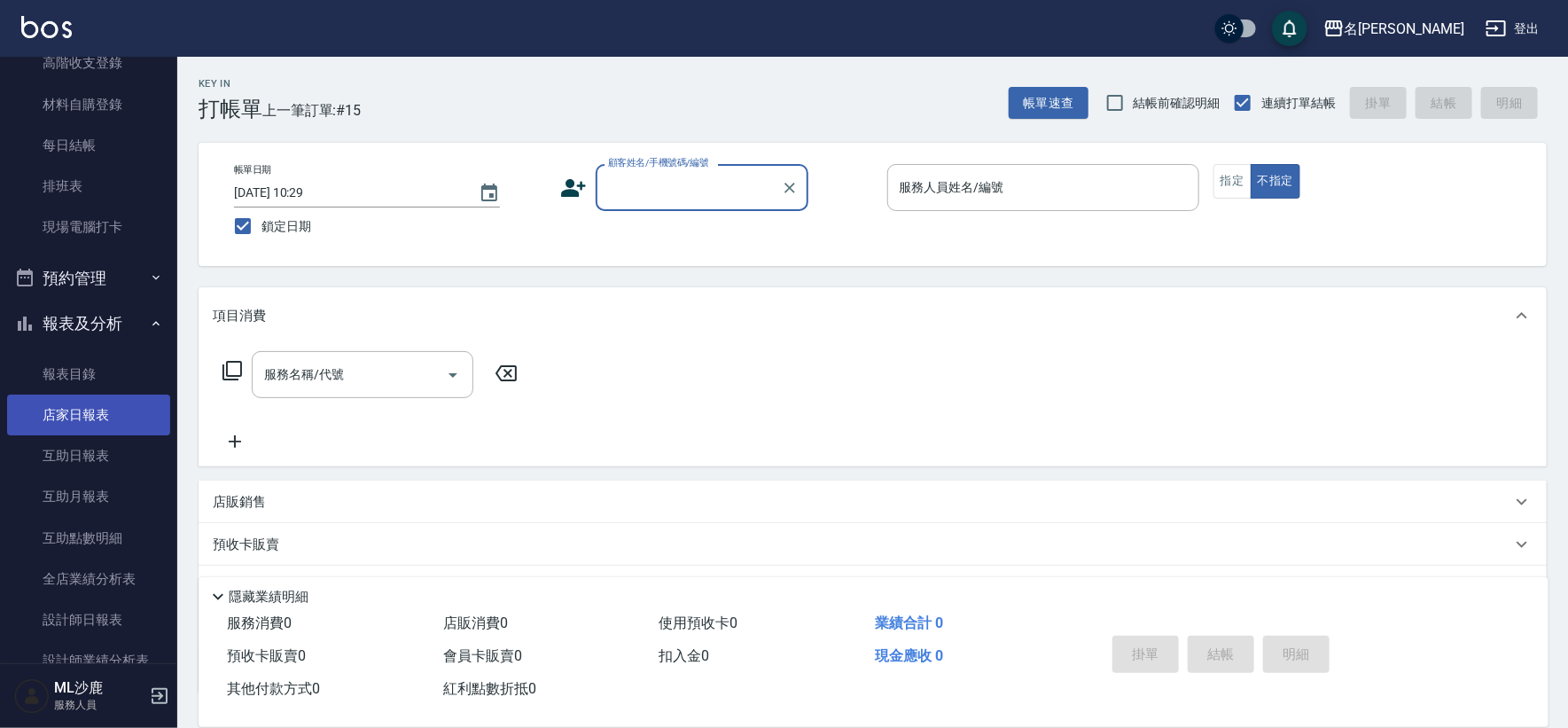
click at [78, 404] on link "店家日報表" at bounding box center [88, 415] width 163 height 41
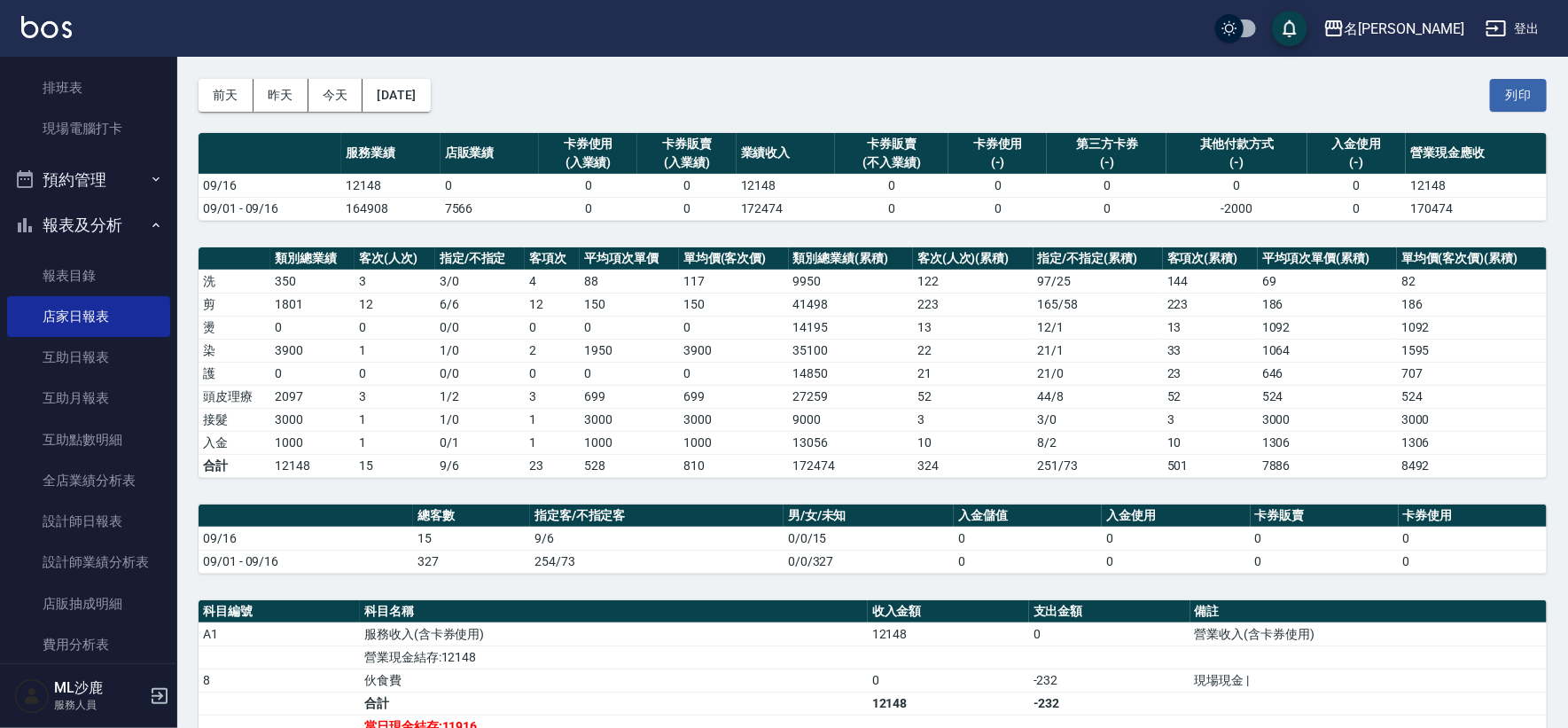
scroll to position [99, 0]
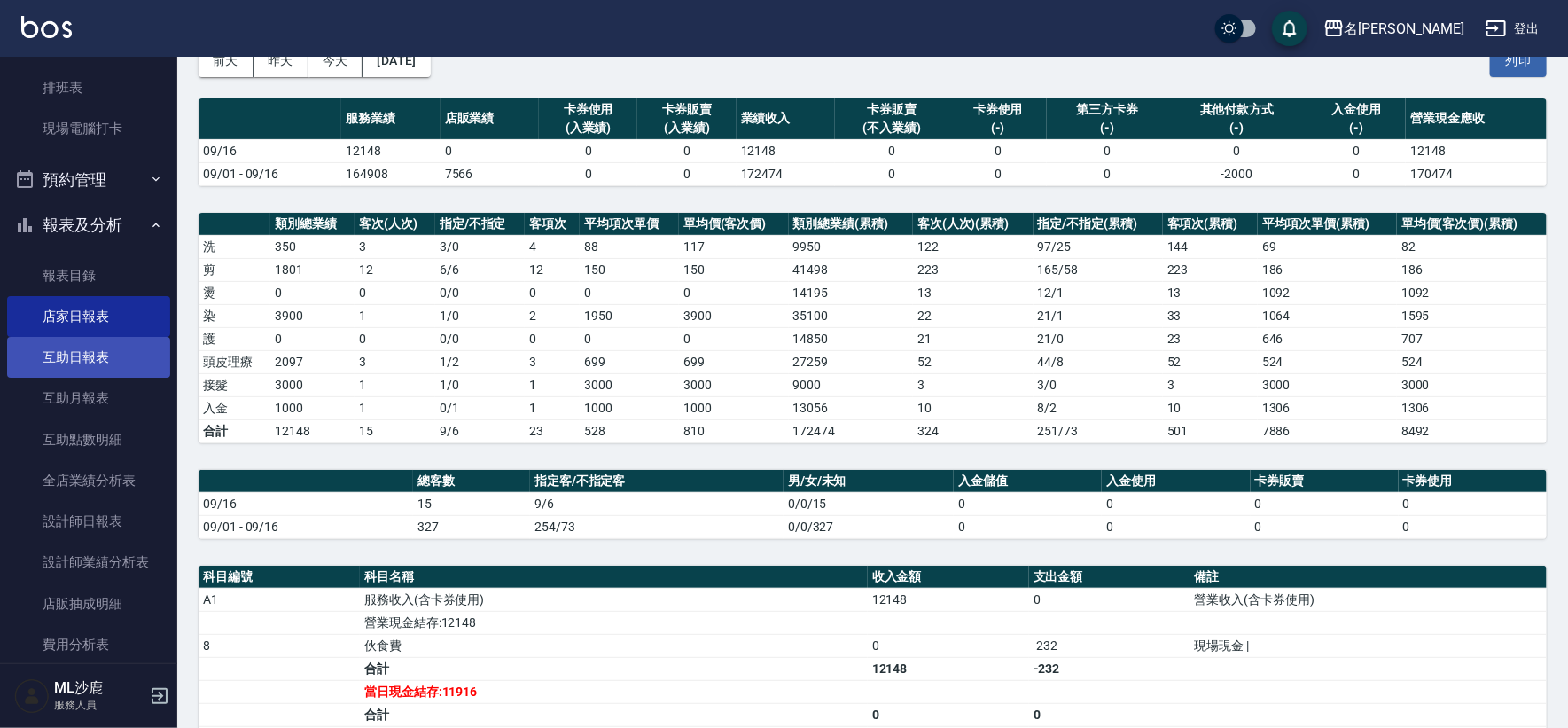
click at [98, 368] on link "互助日報表" at bounding box center [88, 357] width 163 height 41
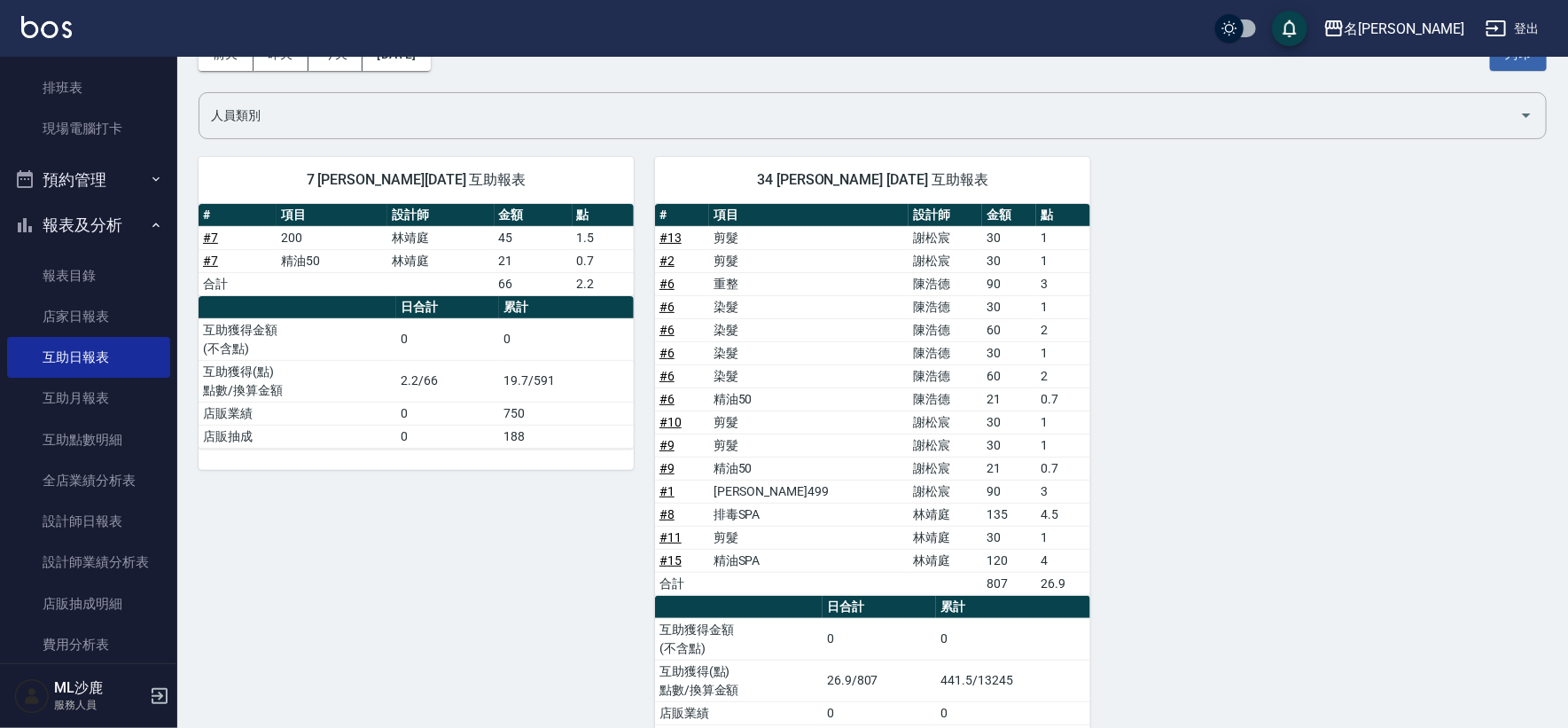
scroll to position [165, 0]
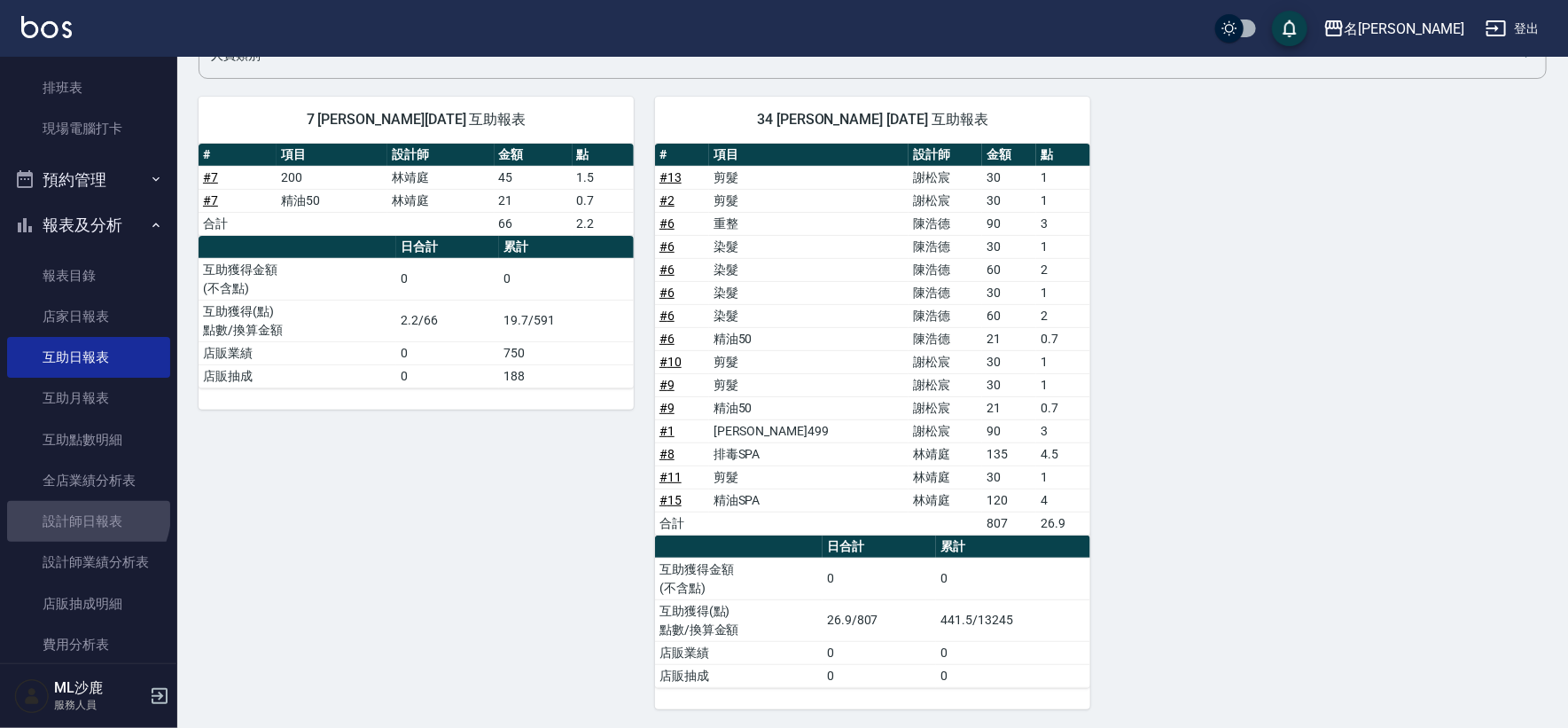
drag, startPoint x: 86, startPoint y: 512, endPoint x: 132, endPoint y: 500, distance: 47.5
click at [88, 513] on link "設計師日報表" at bounding box center [88, 521] width 163 height 41
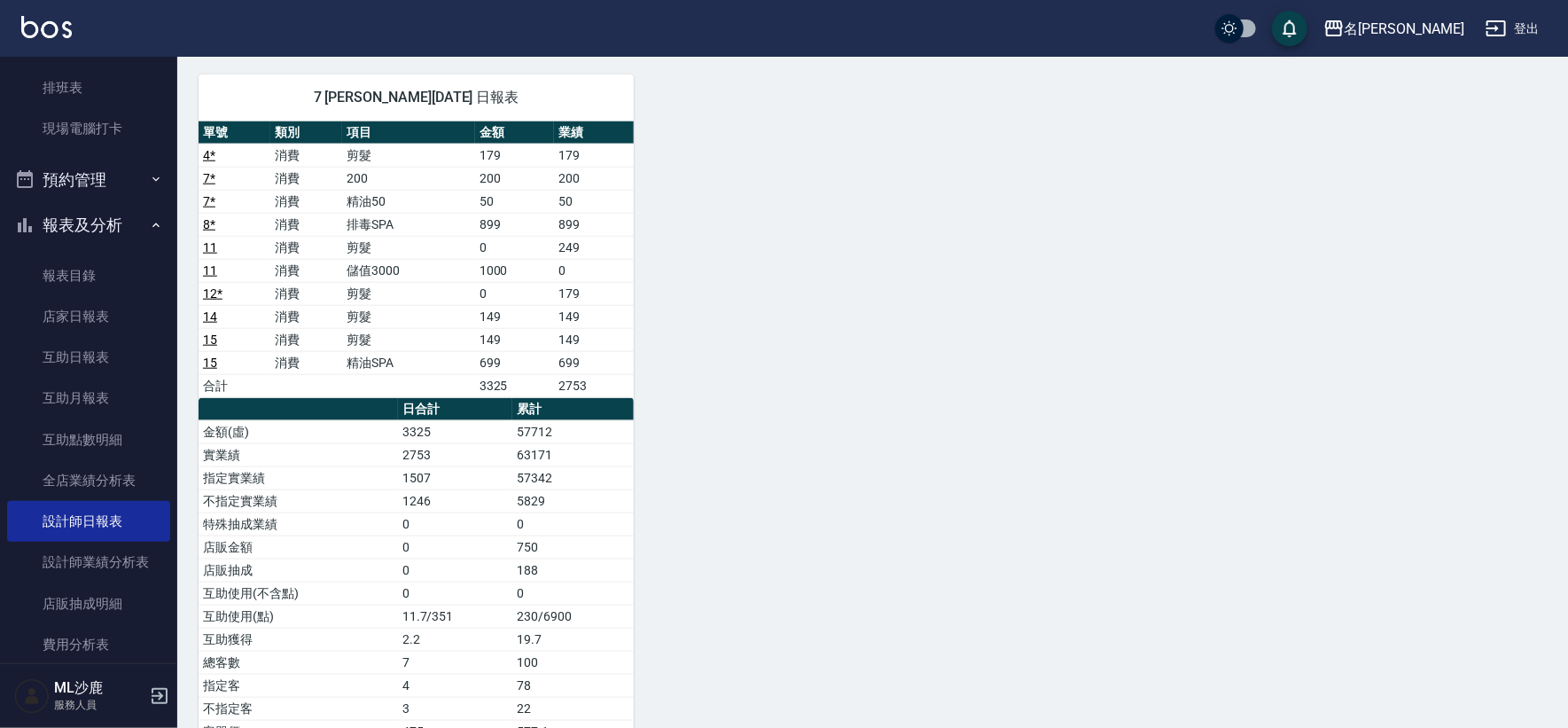
scroll to position [835, 0]
click at [7, 500] on link "設計師日報表" at bounding box center [88, 521] width 163 height 41
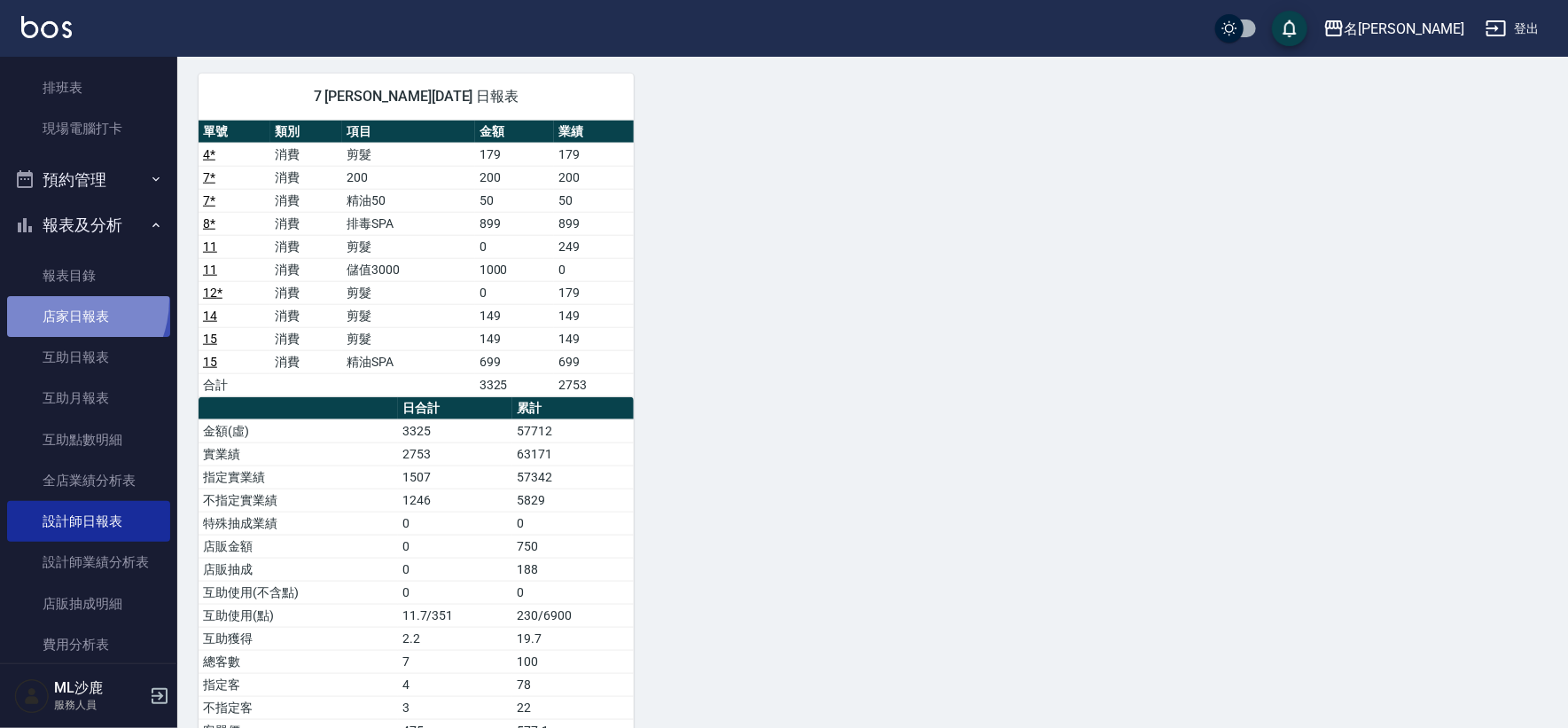
click at [55, 299] on link "店家日報表" at bounding box center [88, 317] width 163 height 41
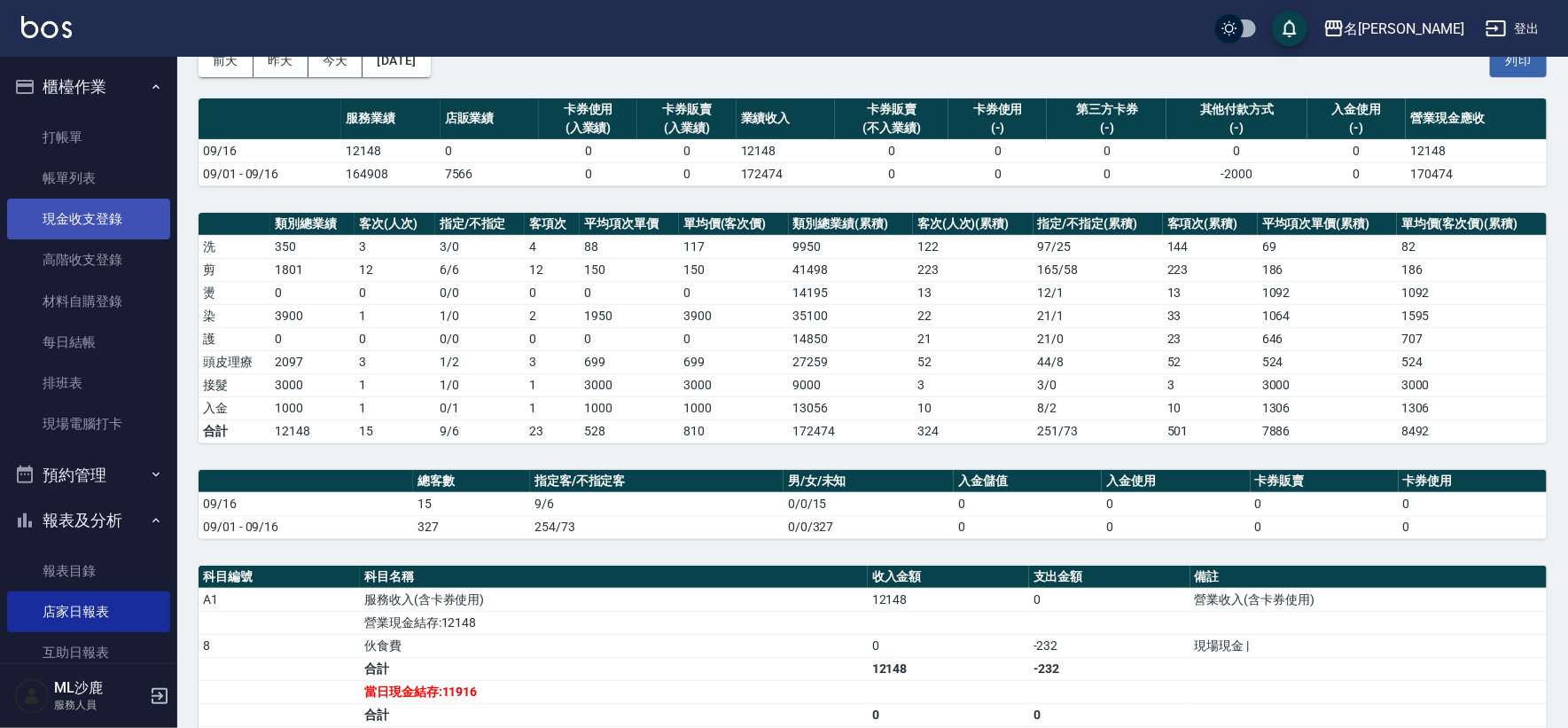
click at [106, 222] on link "現金收支登錄" at bounding box center [88, 219] width 163 height 41
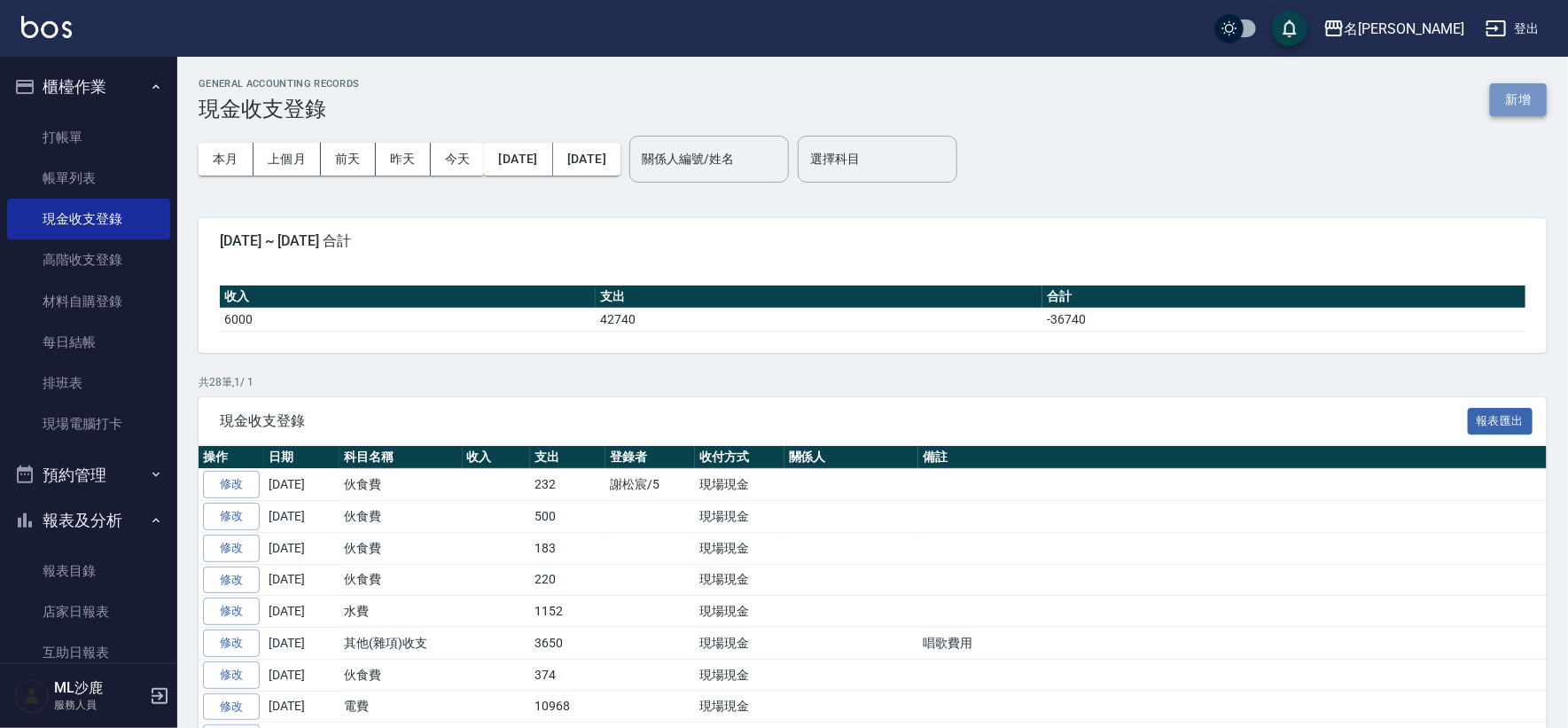
click at [1526, 105] on button "新增" at bounding box center [1518, 100] width 57 height 33
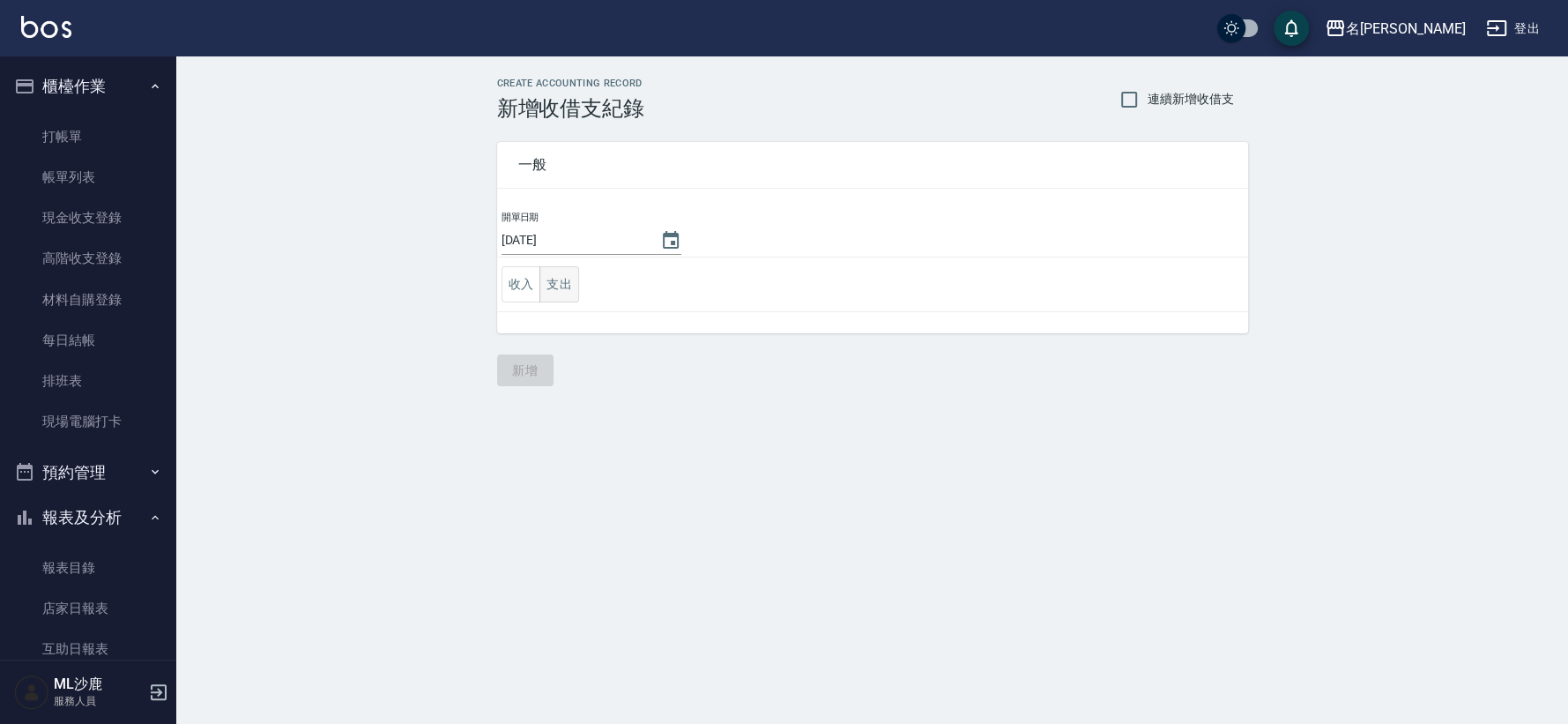
click at [572, 284] on button "支出" at bounding box center [558, 285] width 39 height 37
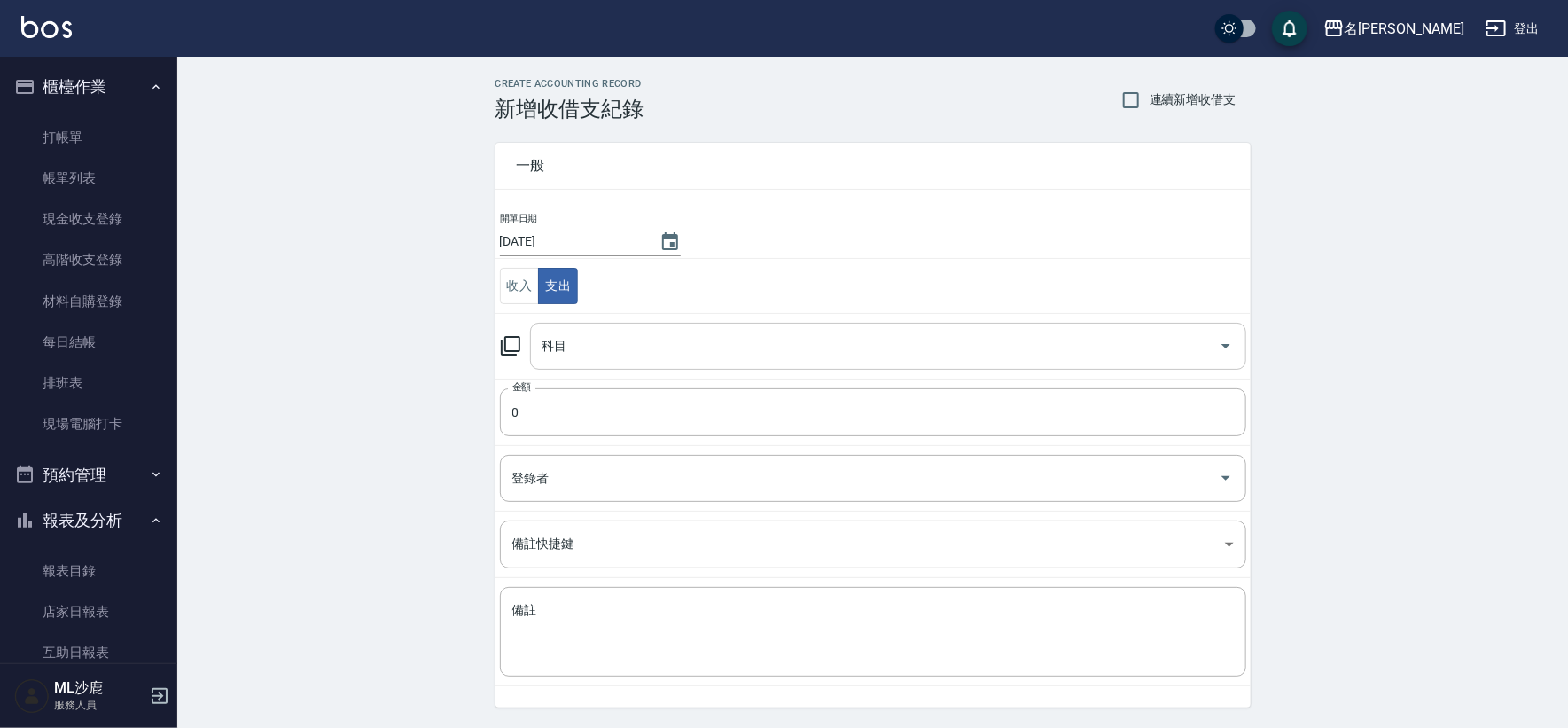
click at [687, 349] on input "科目" at bounding box center [875, 347] width 674 height 31
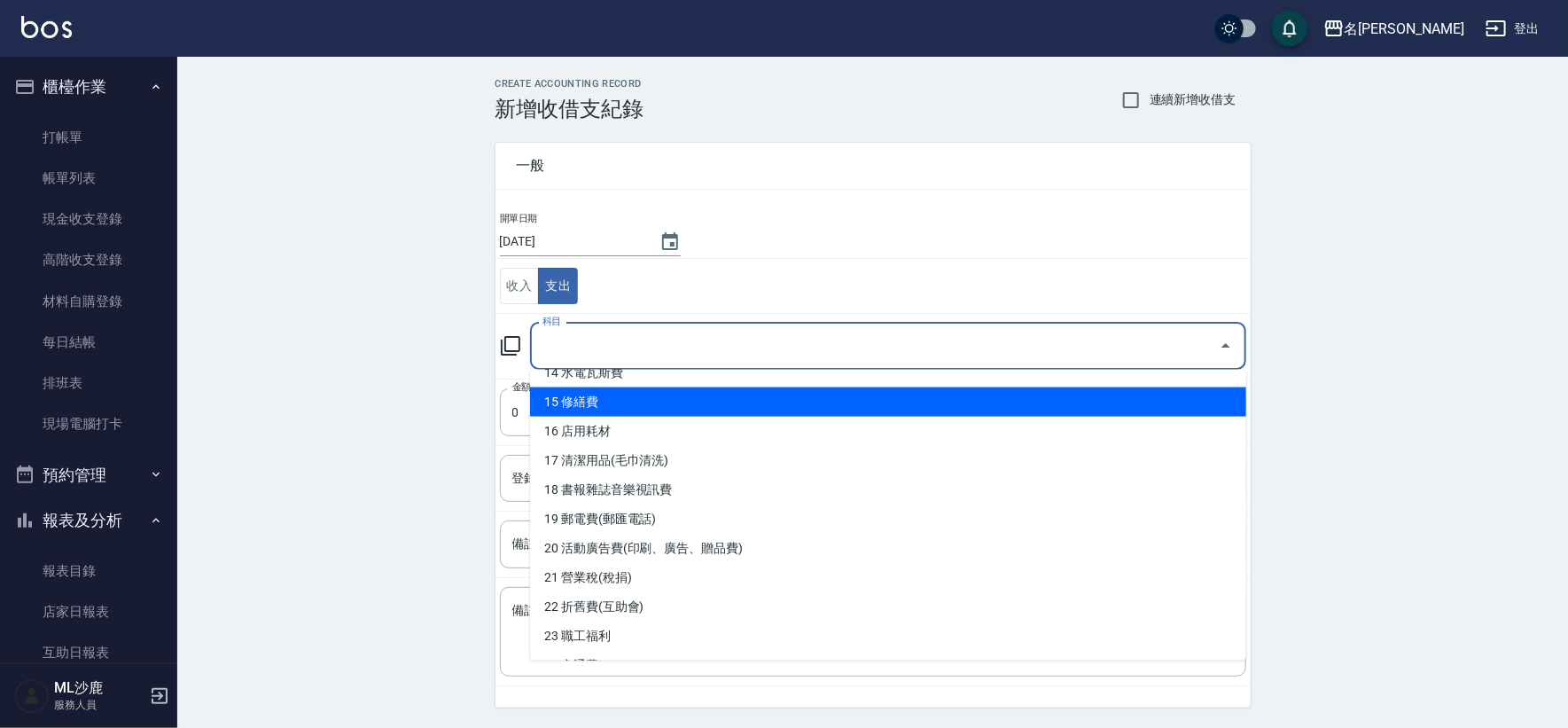
scroll to position [394, 0]
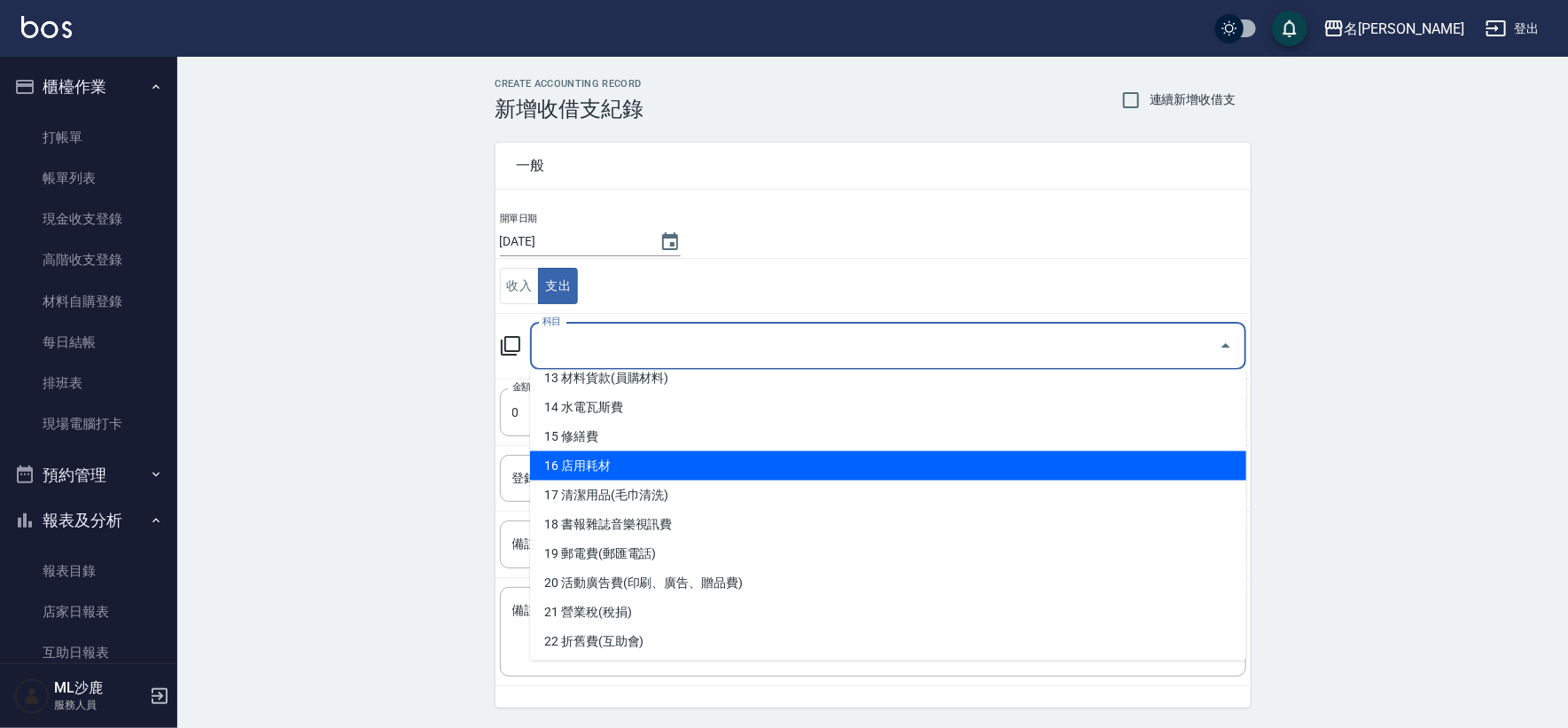
click at [631, 461] on li "16 店用耗材" at bounding box center [889, 466] width 716 height 29
type input "16 店用耗材"
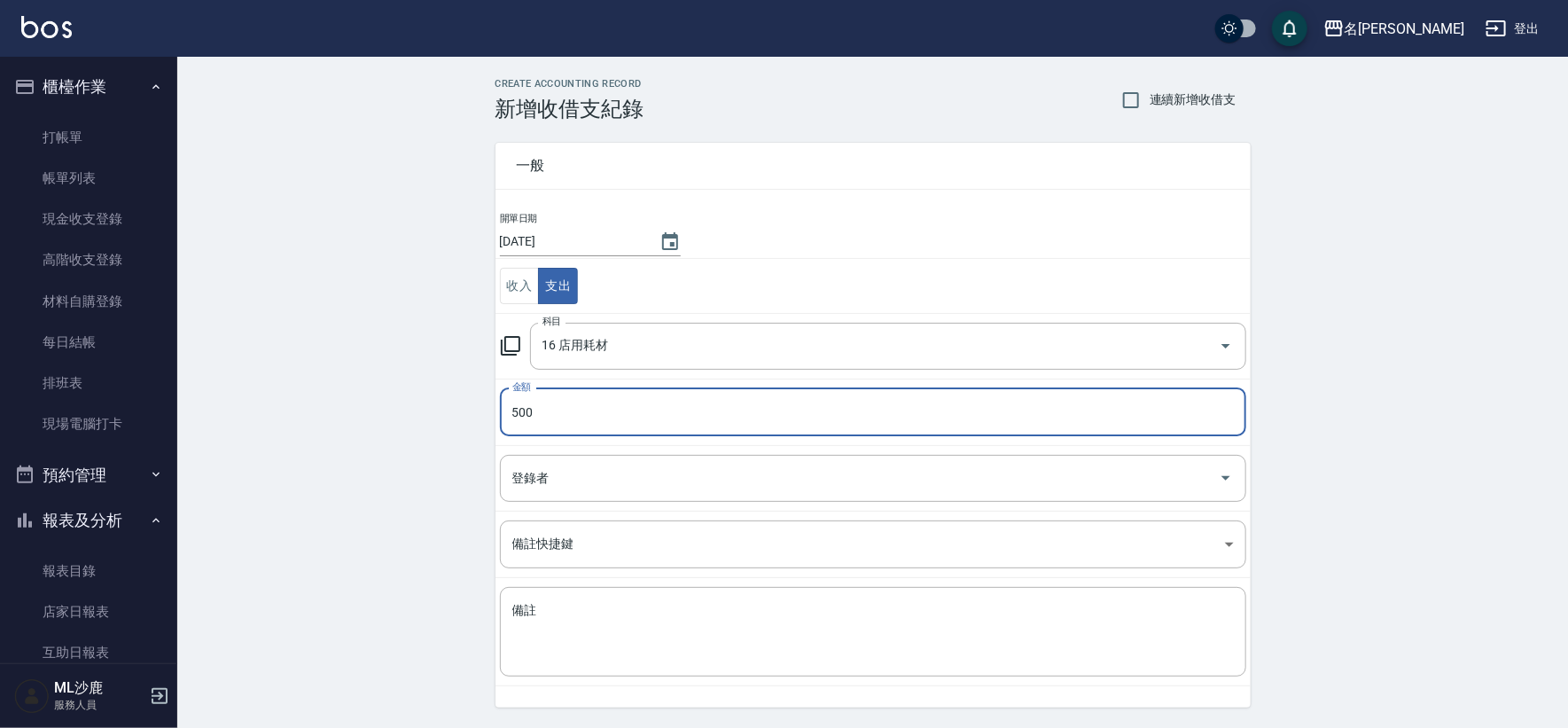
type input "500"
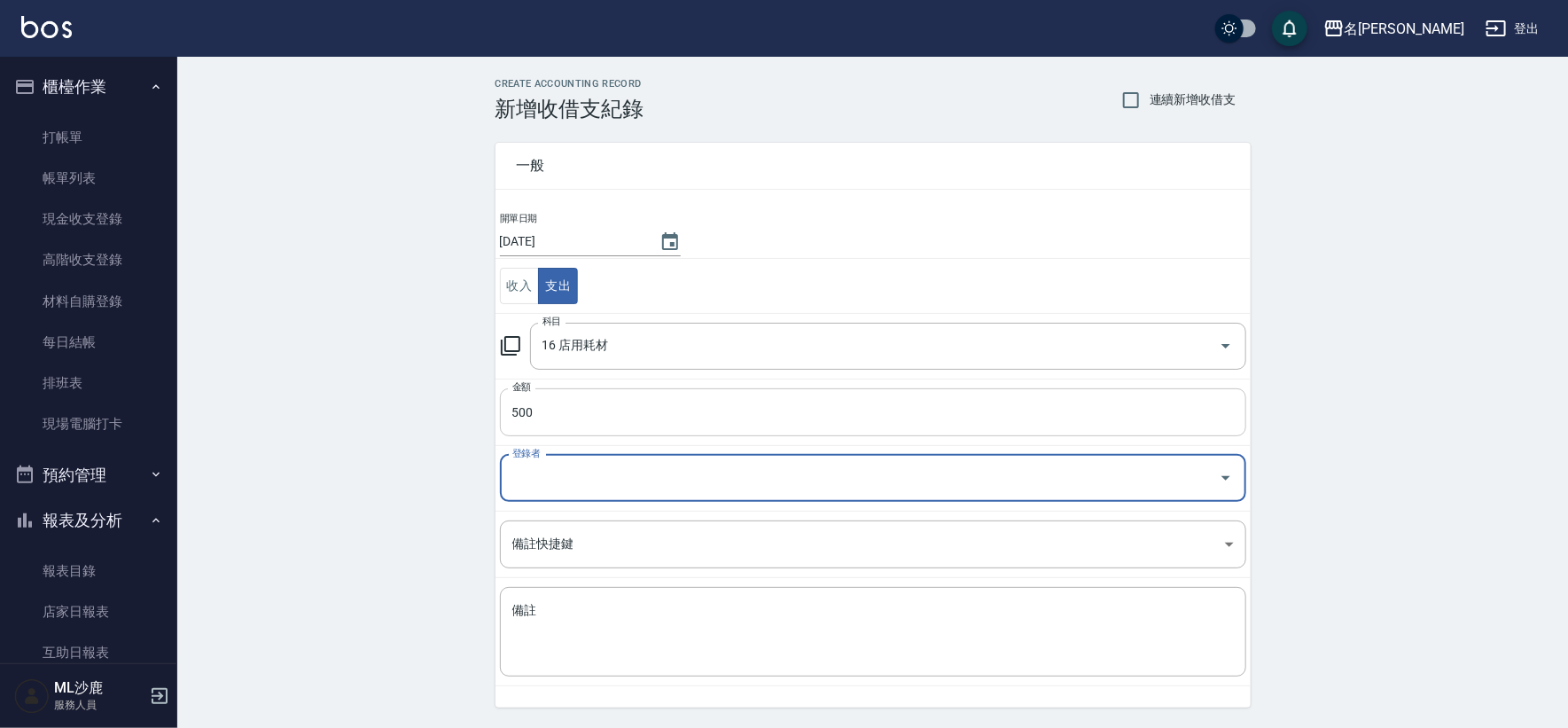
type input "6"
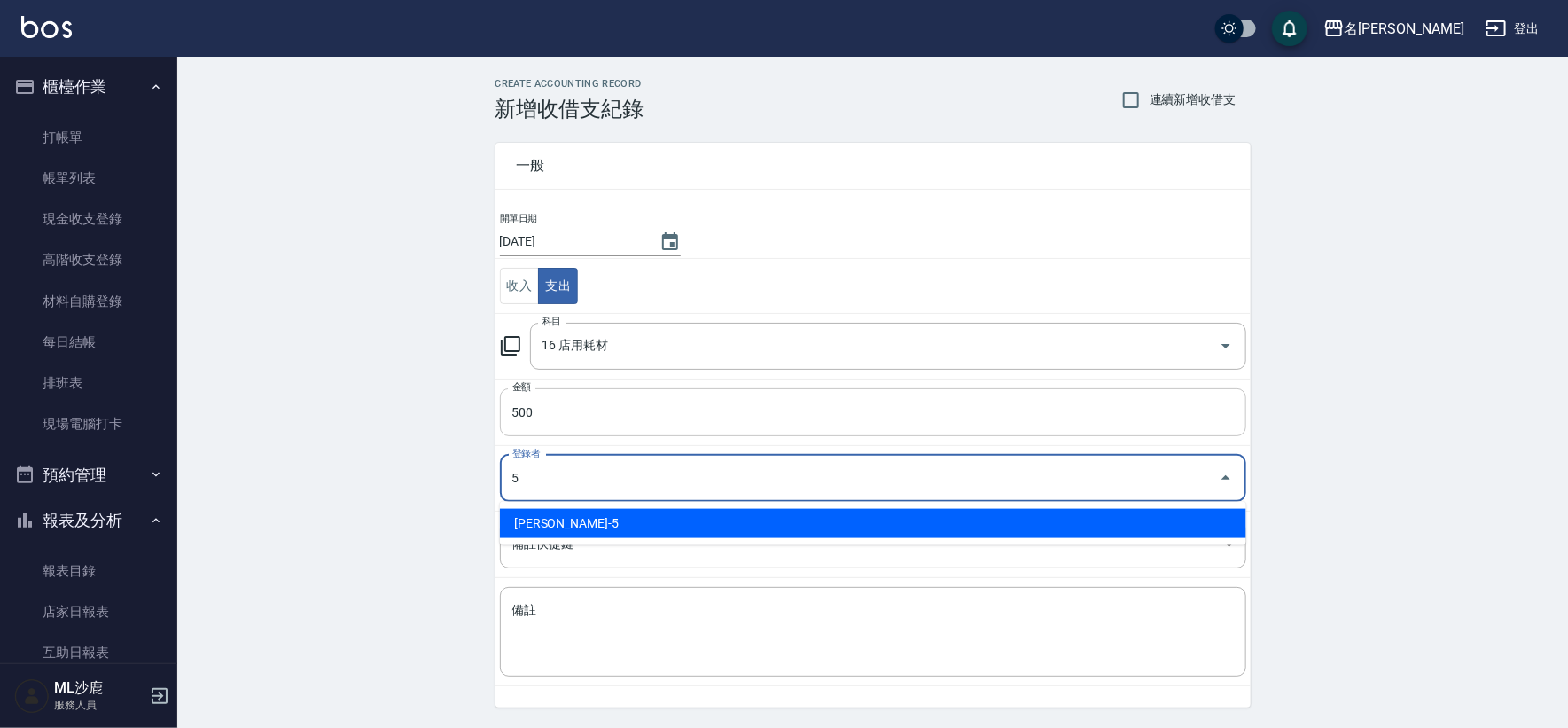
type input "[PERSON_NAME]-5"
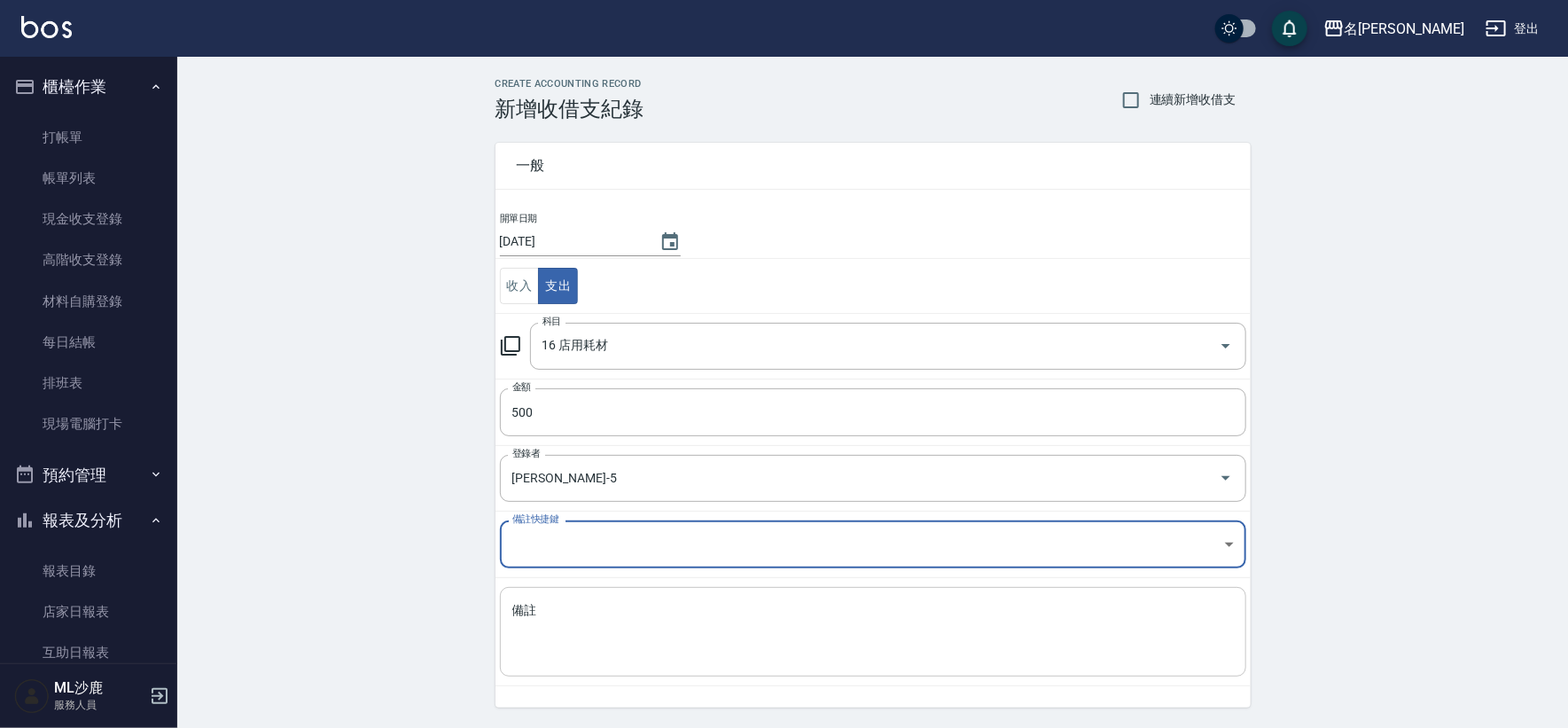
click at [774, 630] on textarea "備註" at bounding box center [872, 632] width 721 height 60
type textarea "D"
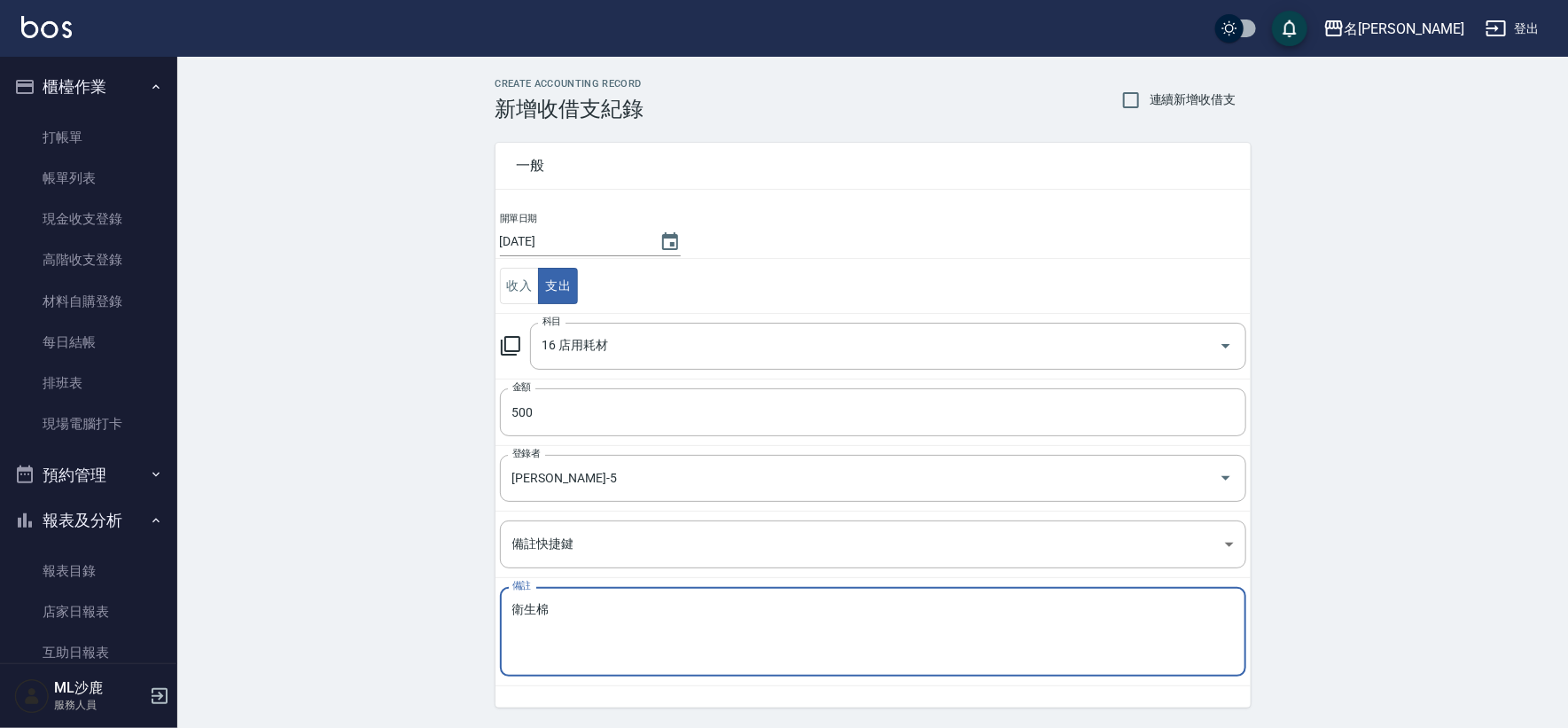
scroll to position [53, 0]
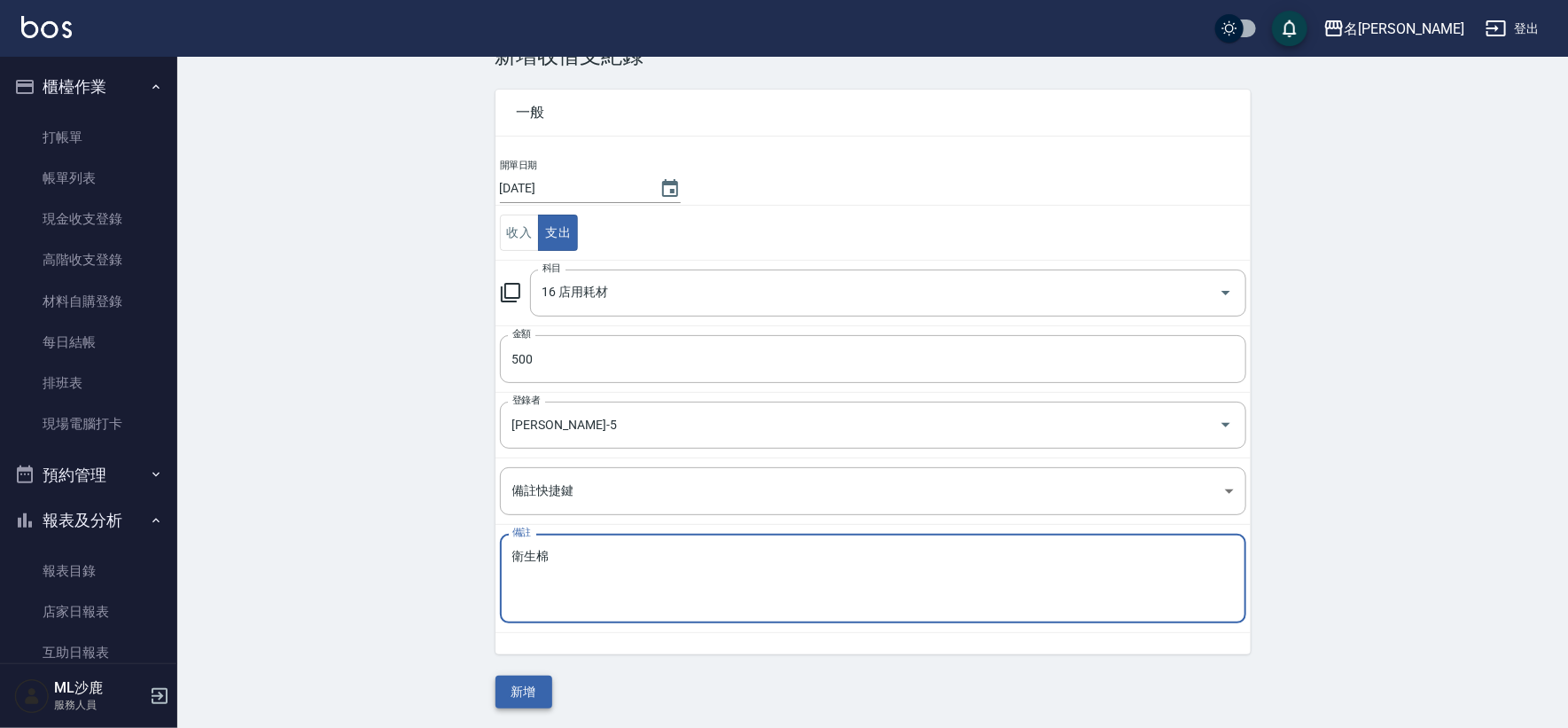
type textarea "衛生棉"
click at [521, 685] on button "新增" at bounding box center [524, 692] width 57 height 33
